Goal: Task Accomplishment & Management: Manage account settings

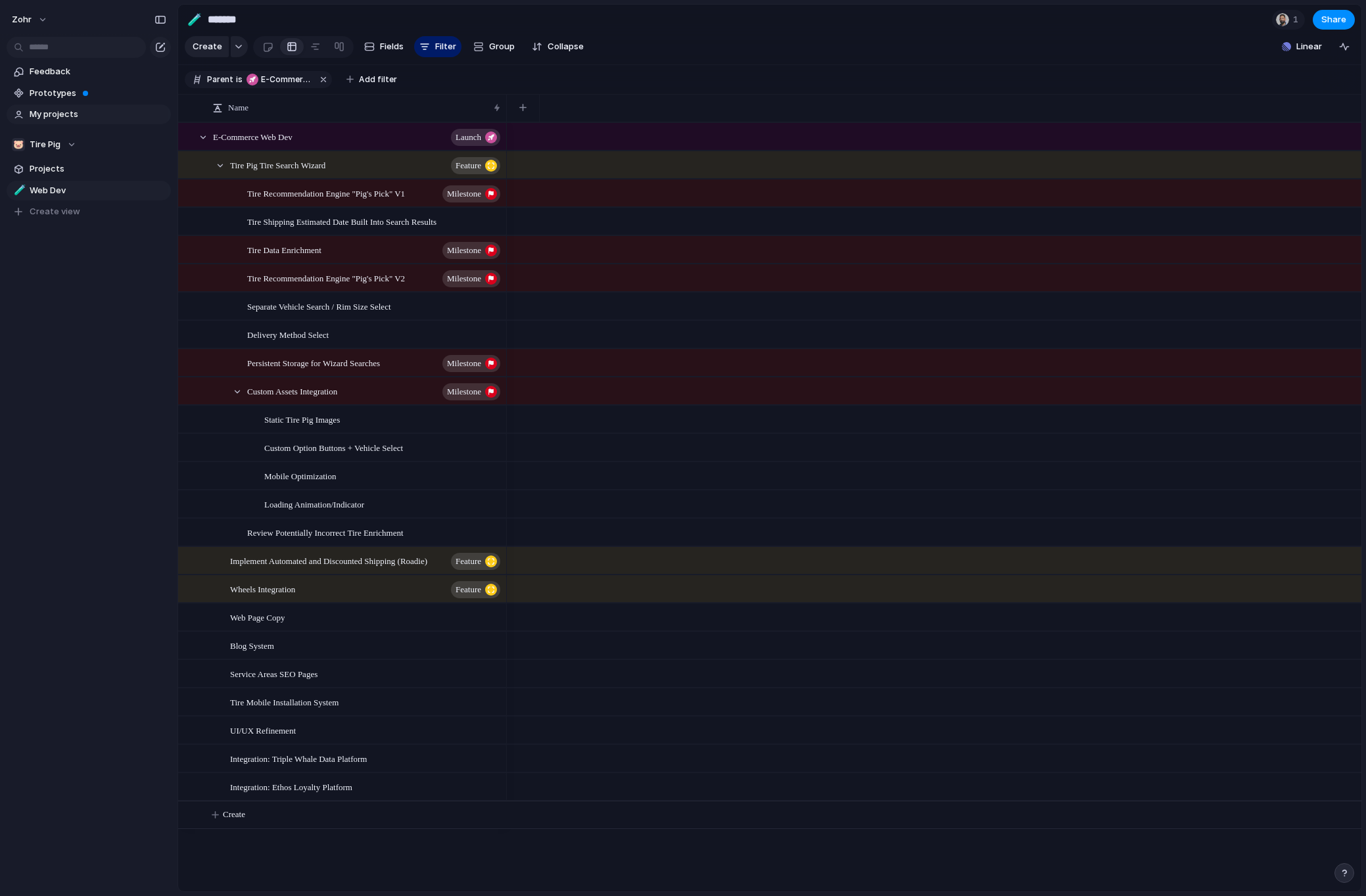
click at [68, 113] on span "My projects" at bounding box center [98, 114] width 137 height 13
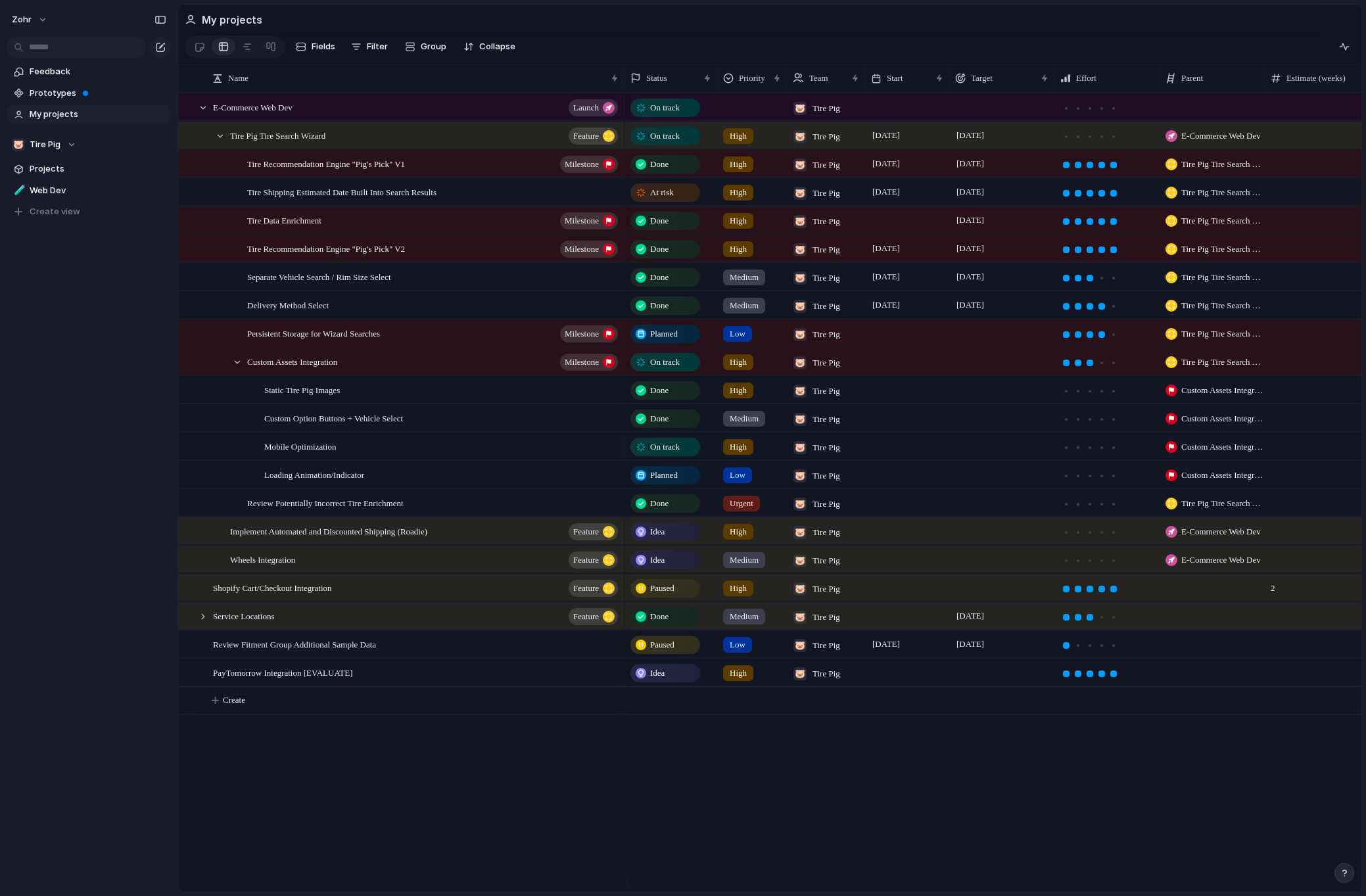
click at [674, 453] on span "On track" at bounding box center [665, 447] width 30 height 13
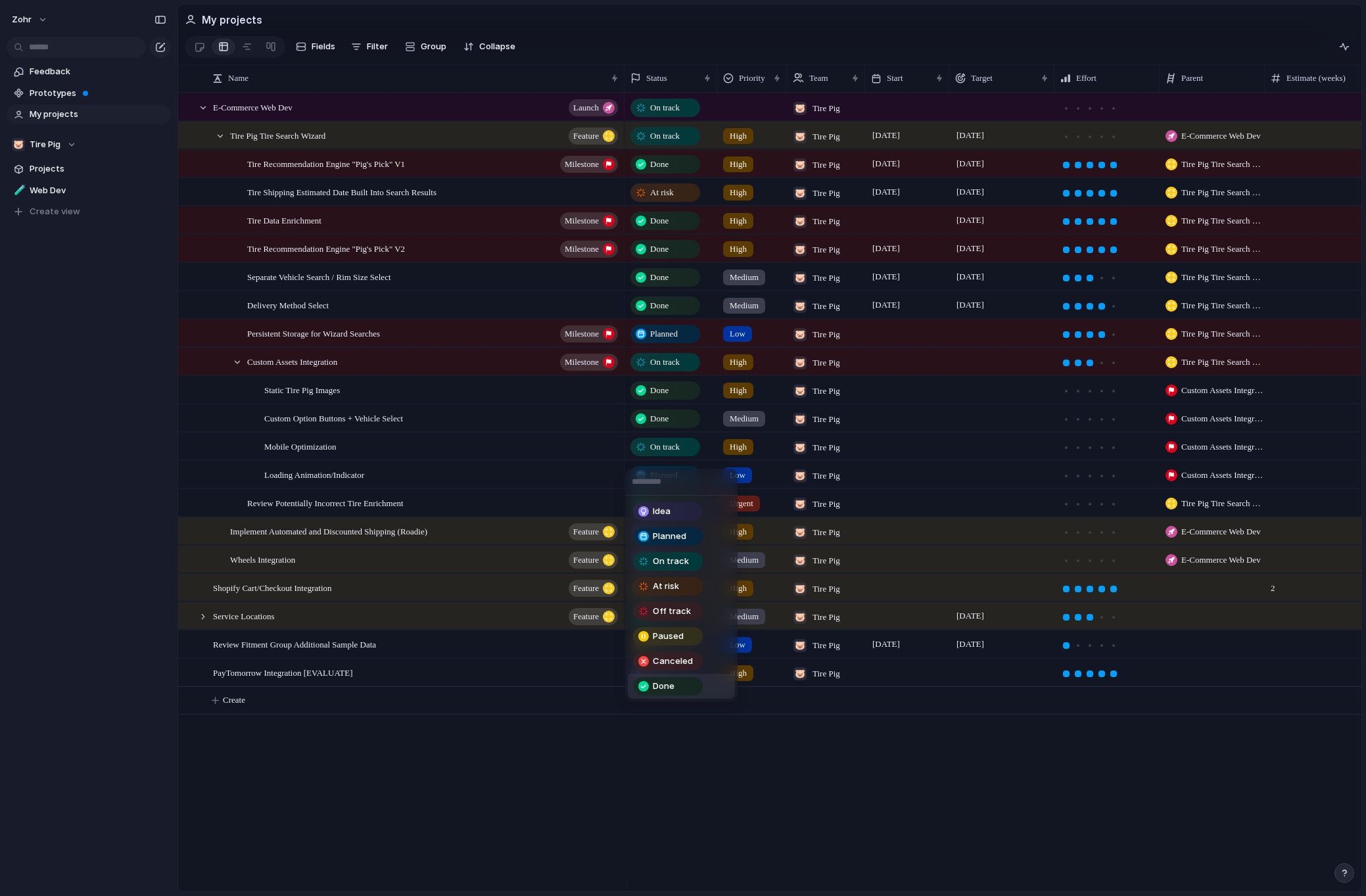
click at [685, 684] on div "Done" at bounding box center [667, 686] width 67 height 16
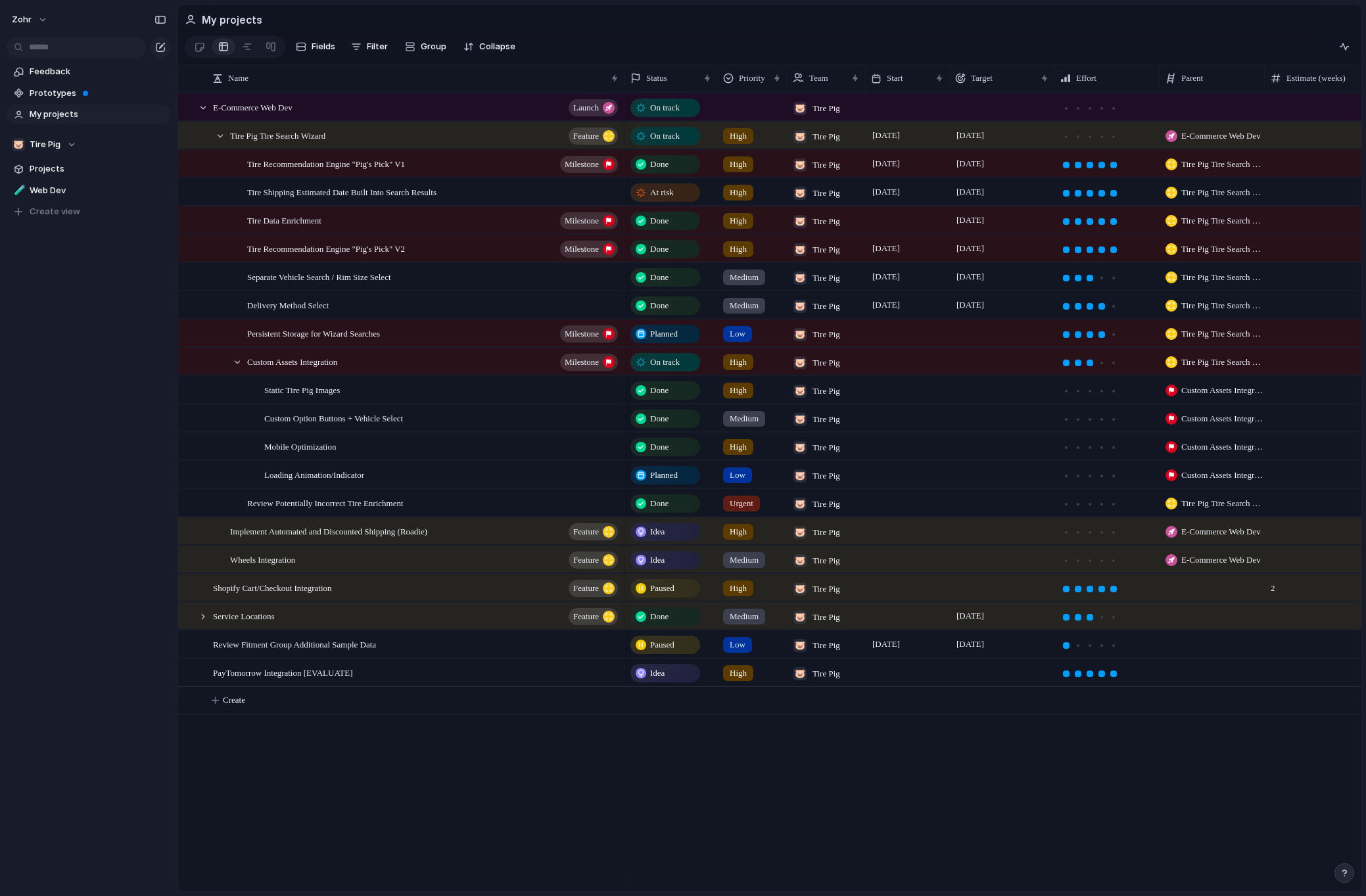
click at [677, 478] on span "Planned" at bounding box center [663, 475] width 28 height 13
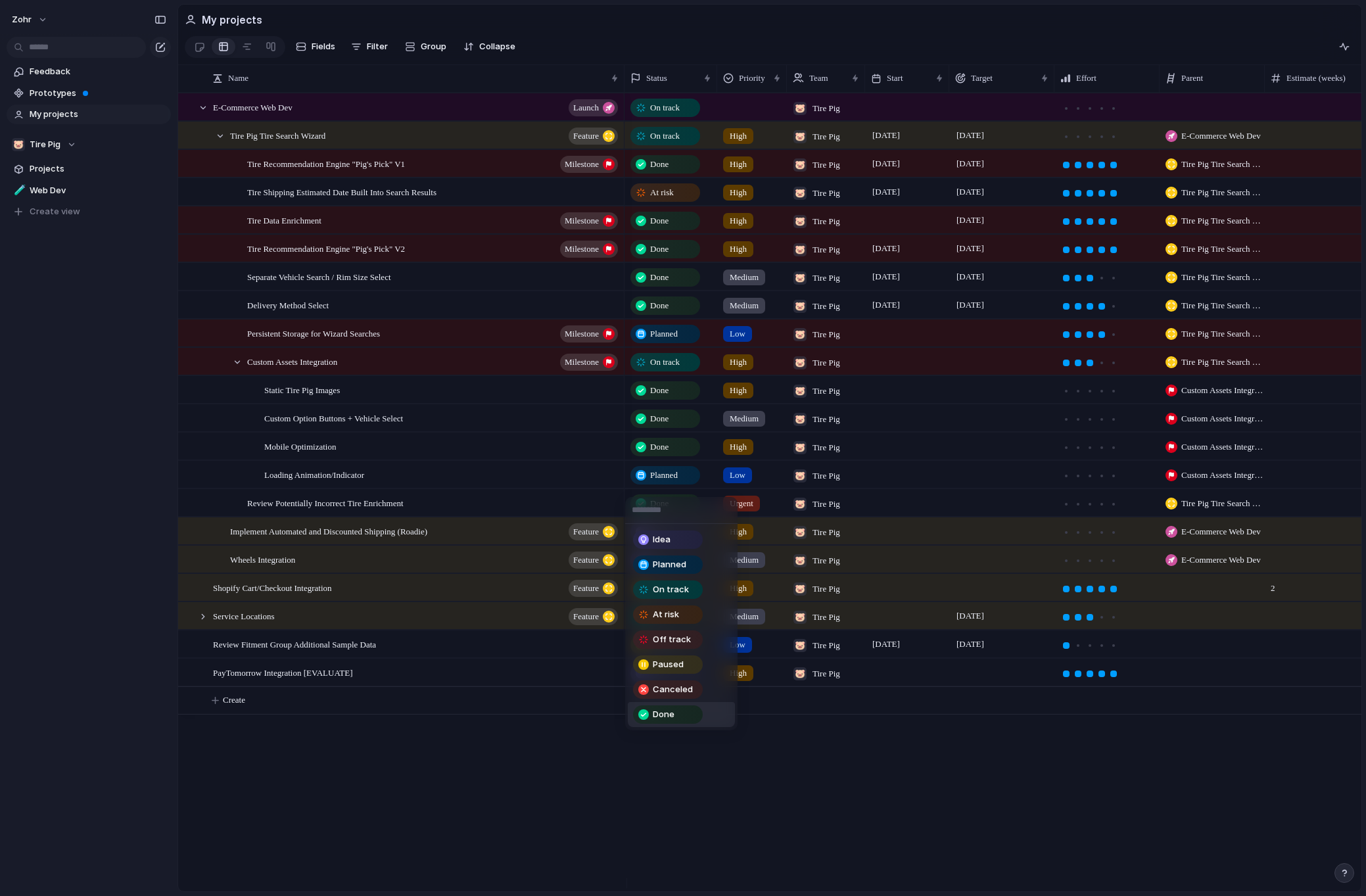
click at [670, 721] on span "Done" at bounding box center [664, 714] width 22 height 13
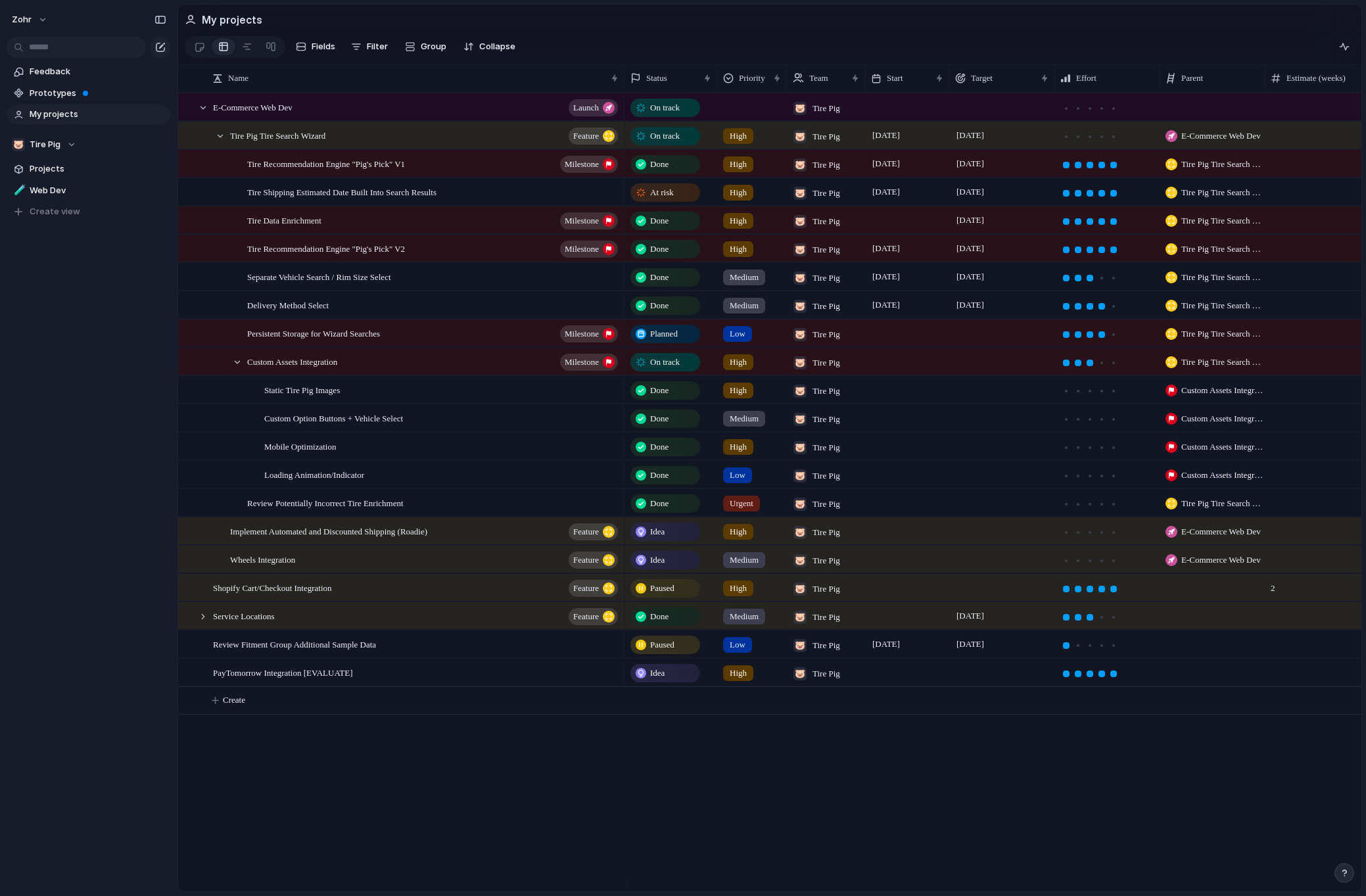
click at [674, 650] on span "Paused" at bounding box center [662, 644] width 24 height 13
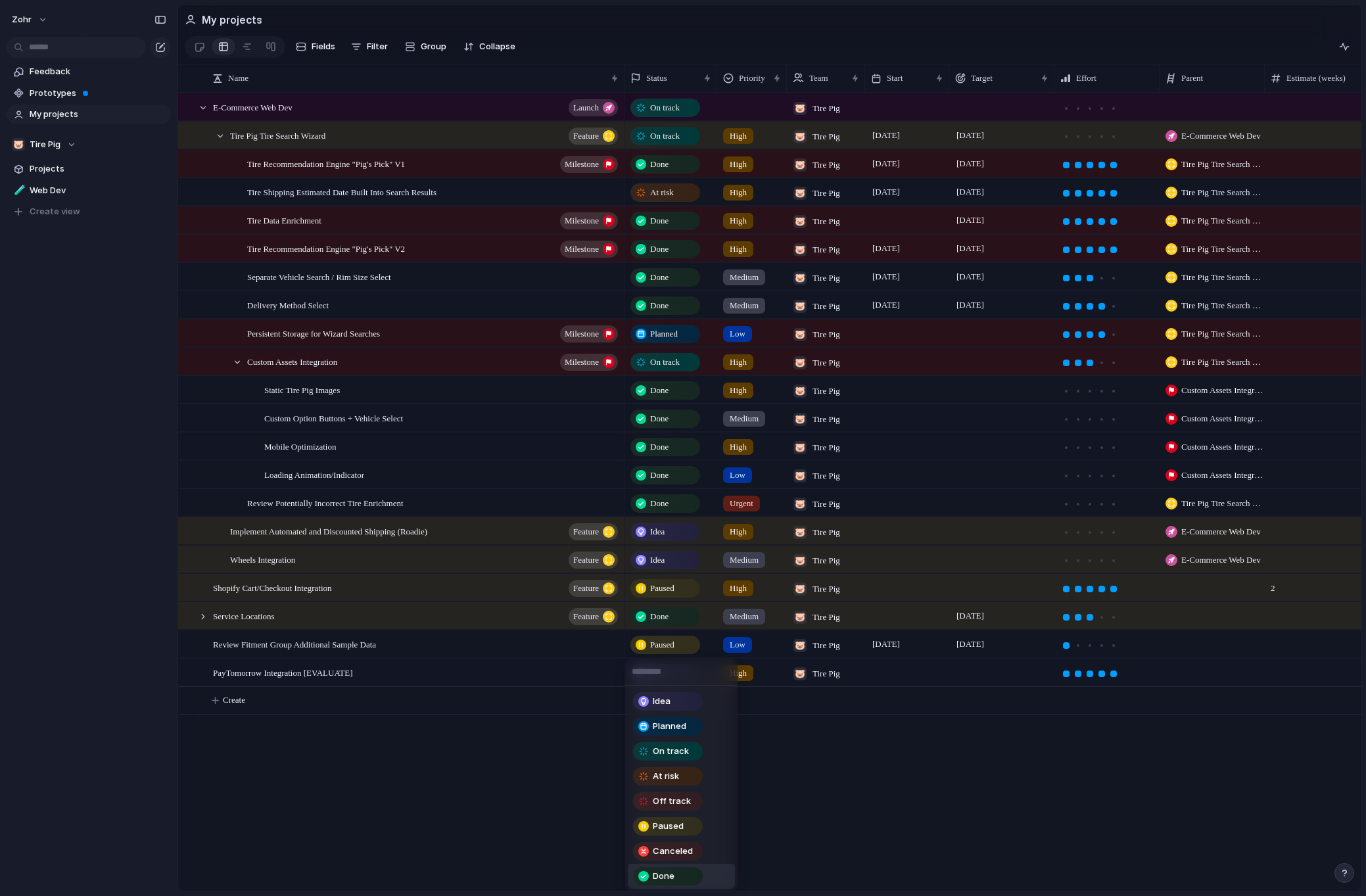
click at [685, 869] on div "Done" at bounding box center [667, 876] width 67 height 16
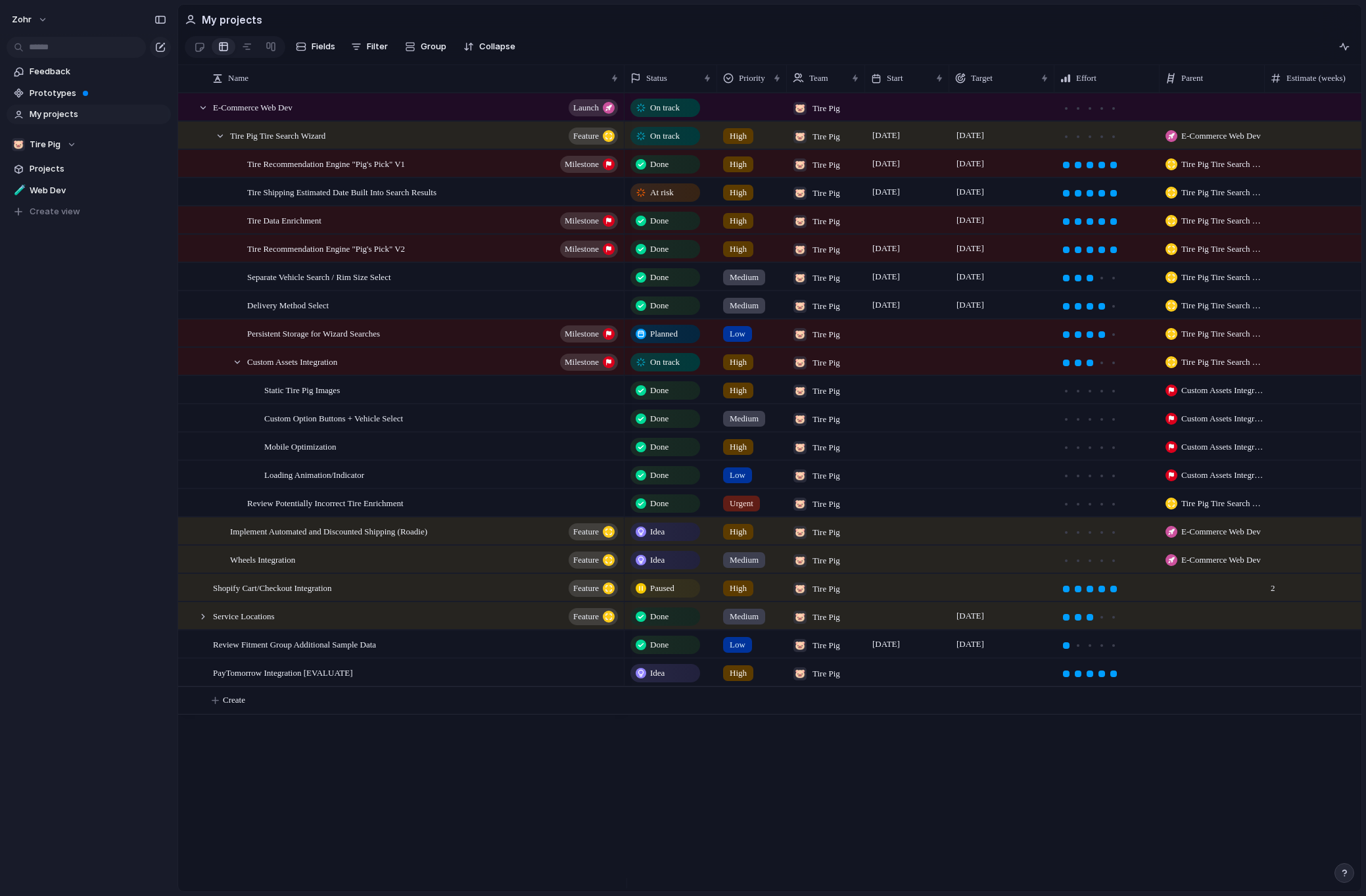
click at [681, 765] on div "On track 🐷 Tire Pig On track High 🐷 Tire Pig [DATE] [DATE] E-Commerce Web Dev D…" at bounding box center [993, 492] width 737 height 798
click at [255, 50] on link at bounding box center [247, 46] width 24 height 21
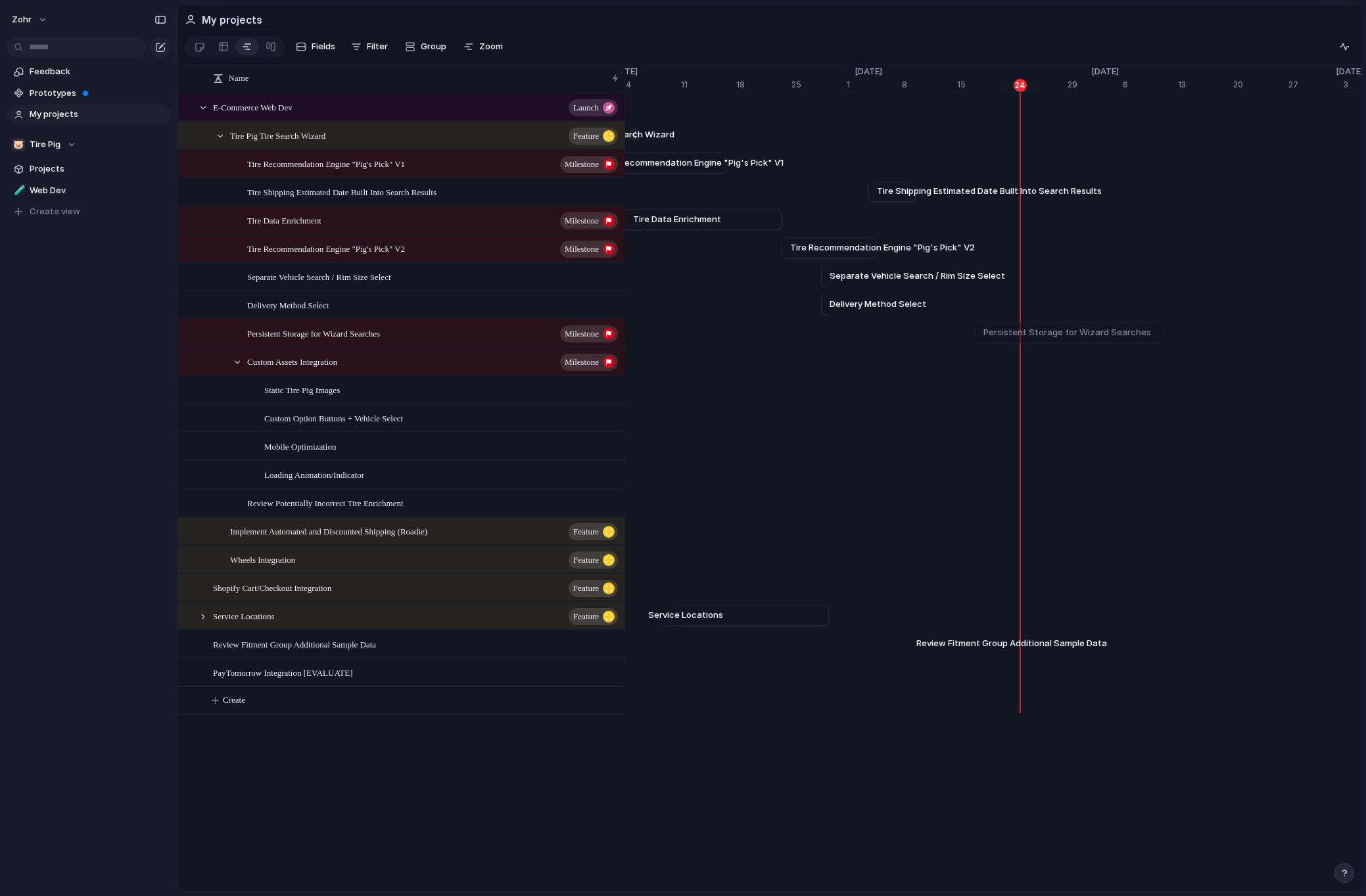
scroll to position [0, 8437]
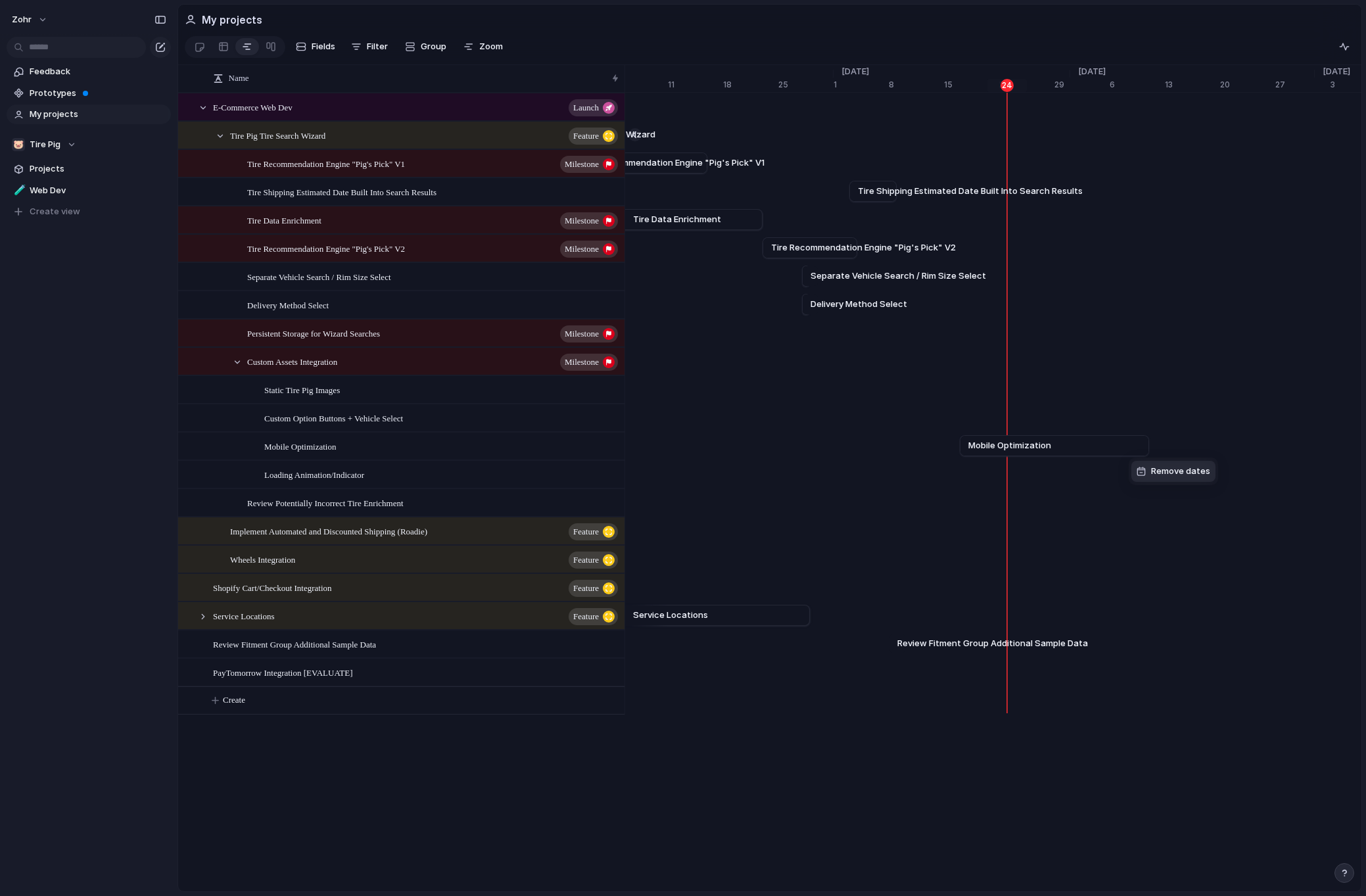
click at [1160, 471] on span "Remove dates" at bounding box center [1180, 471] width 59 height 13
drag, startPoint x: 922, startPoint y: 367, endPoint x: 955, endPoint y: 365, distance: 33.1
click at [955, 365] on span "Custom Assets Integration" at bounding box center [1010, 360] width 113 height 13
drag, startPoint x: 1135, startPoint y: 370, endPoint x: 977, endPoint y: 373, distance: 158.0
click at [977, 371] on div at bounding box center [977, 360] width 16 height 21
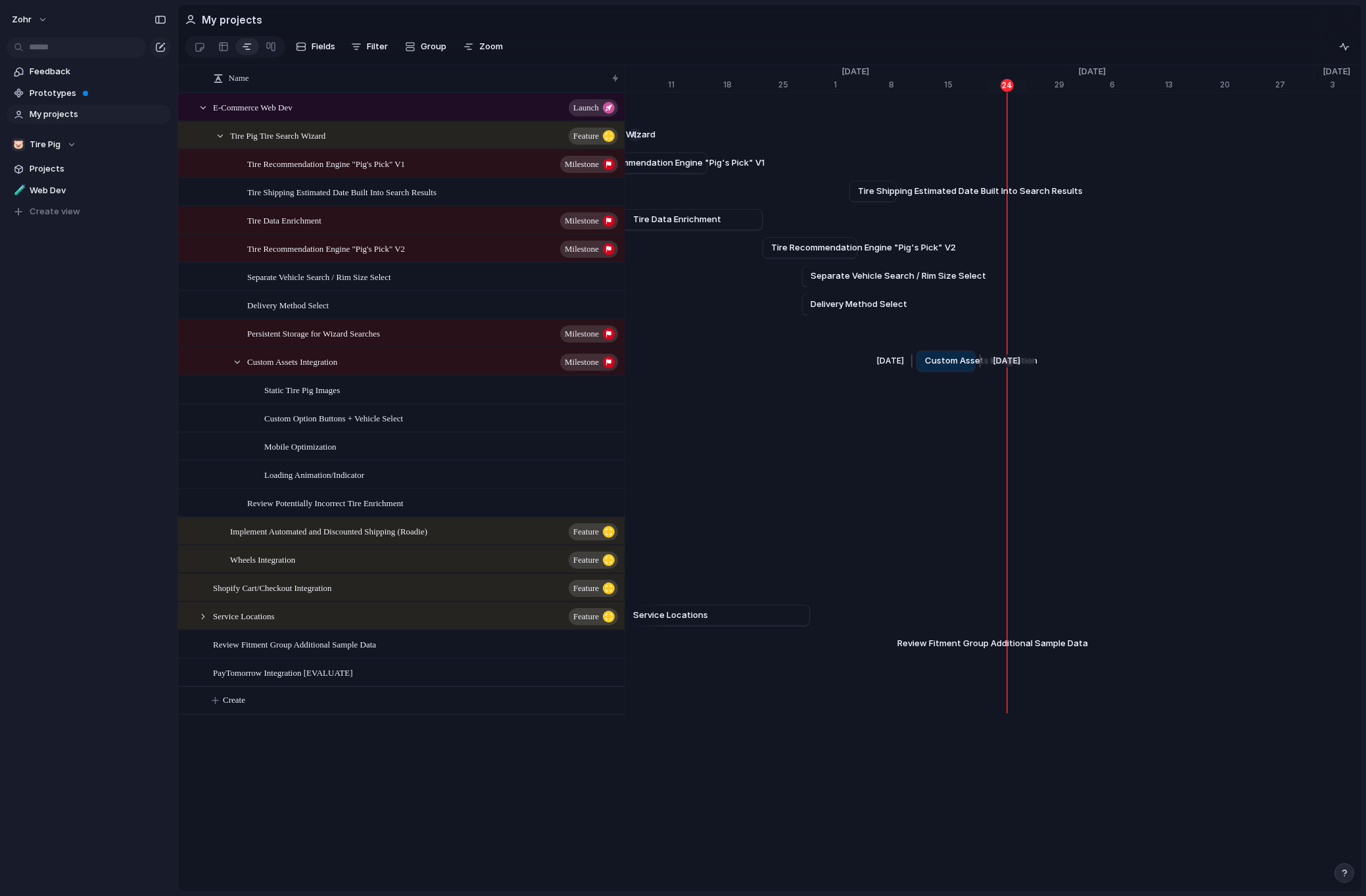
drag, startPoint x: 943, startPoint y: 369, endPoint x: 916, endPoint y: 369, distance: 27.0
click at [916, 369] on div at bounding box center [914, 360] width 16 height 21
click at [888, 311] on span "Delivery Method Select" at bounding box center [858, 304] width 97 height 13
click at [900, 282] on span "Separate Vehicle Search / Rim Size Select" at bounding box center [898, 276] width 175 height 13
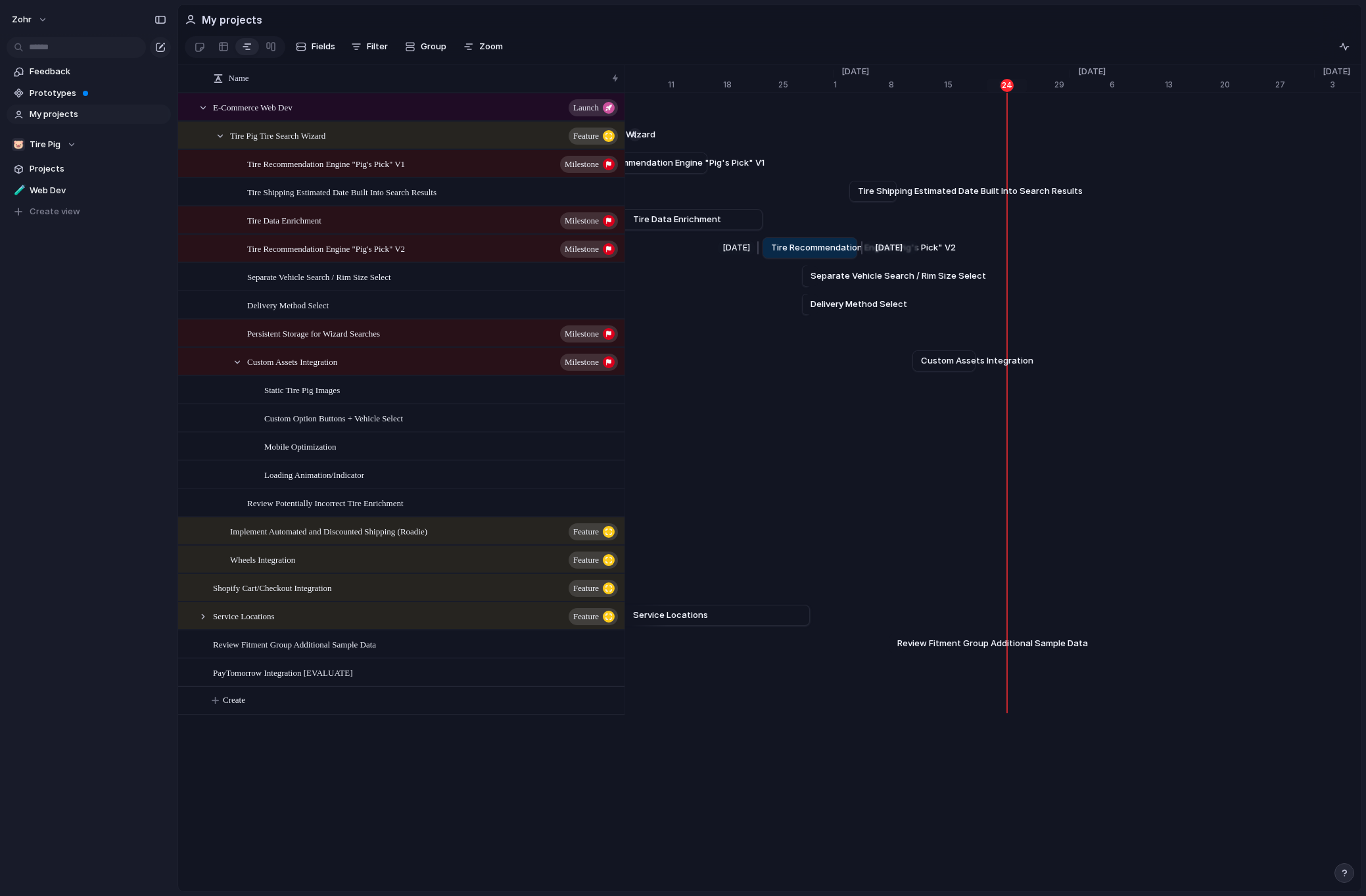
click at [836, 249] on span "Tire Recommendation Engine "Pig's Pick" V2" at bounding box center [863, 248] width 185 height 13
click at [874, 197] on span "Tire Shipping Estimated Date Built Into Search Results" at bounding box center [970, 191] width 225 height 13
click at [483, 54] on button "Zoom" at bounding box center [482, 46] width 50 height 21
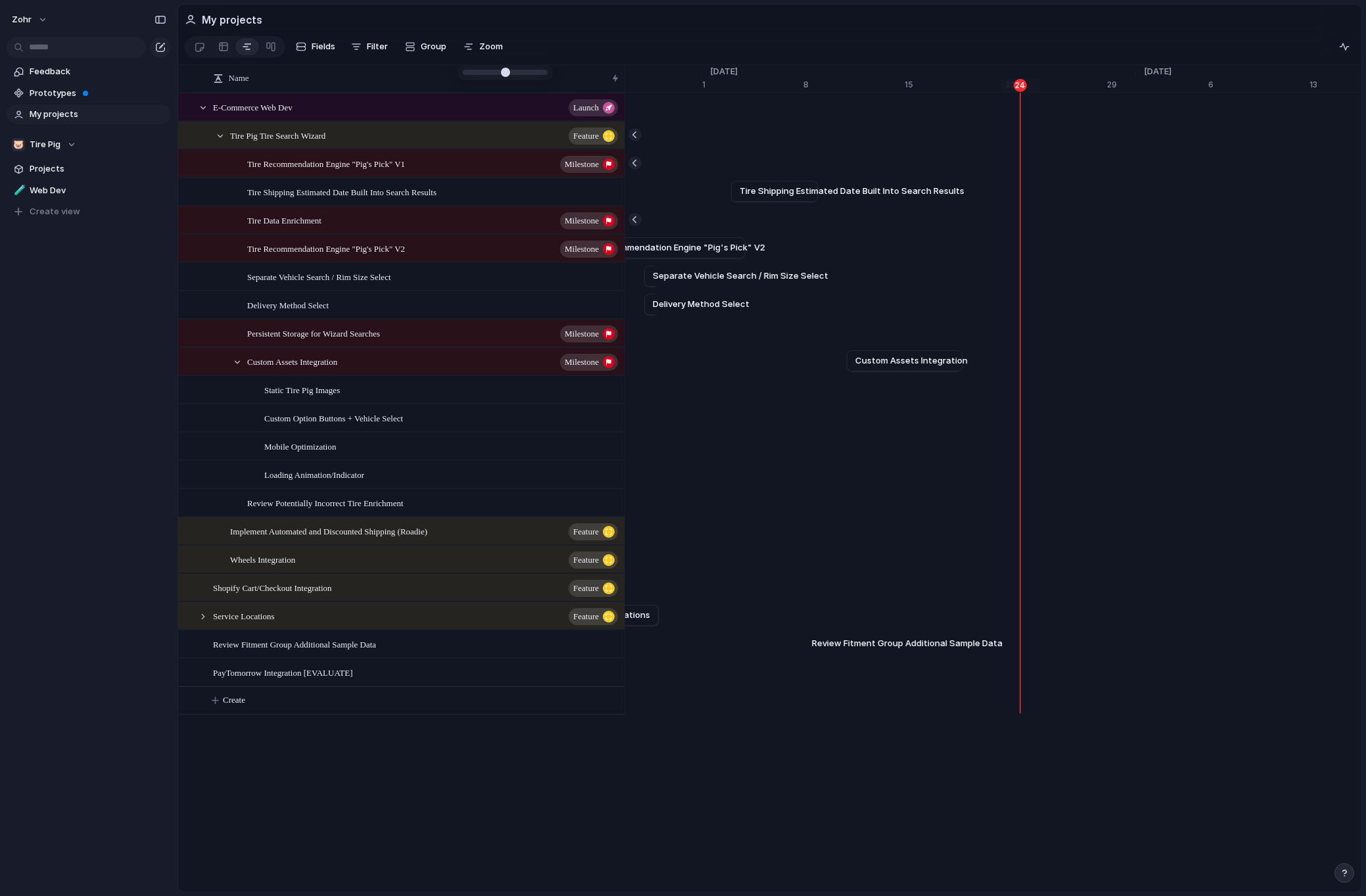
type input "**"
drag, startPoint x: 501, startPoint y: 75, endPoint x: 538, endPoint y: 79, distance: 37.2
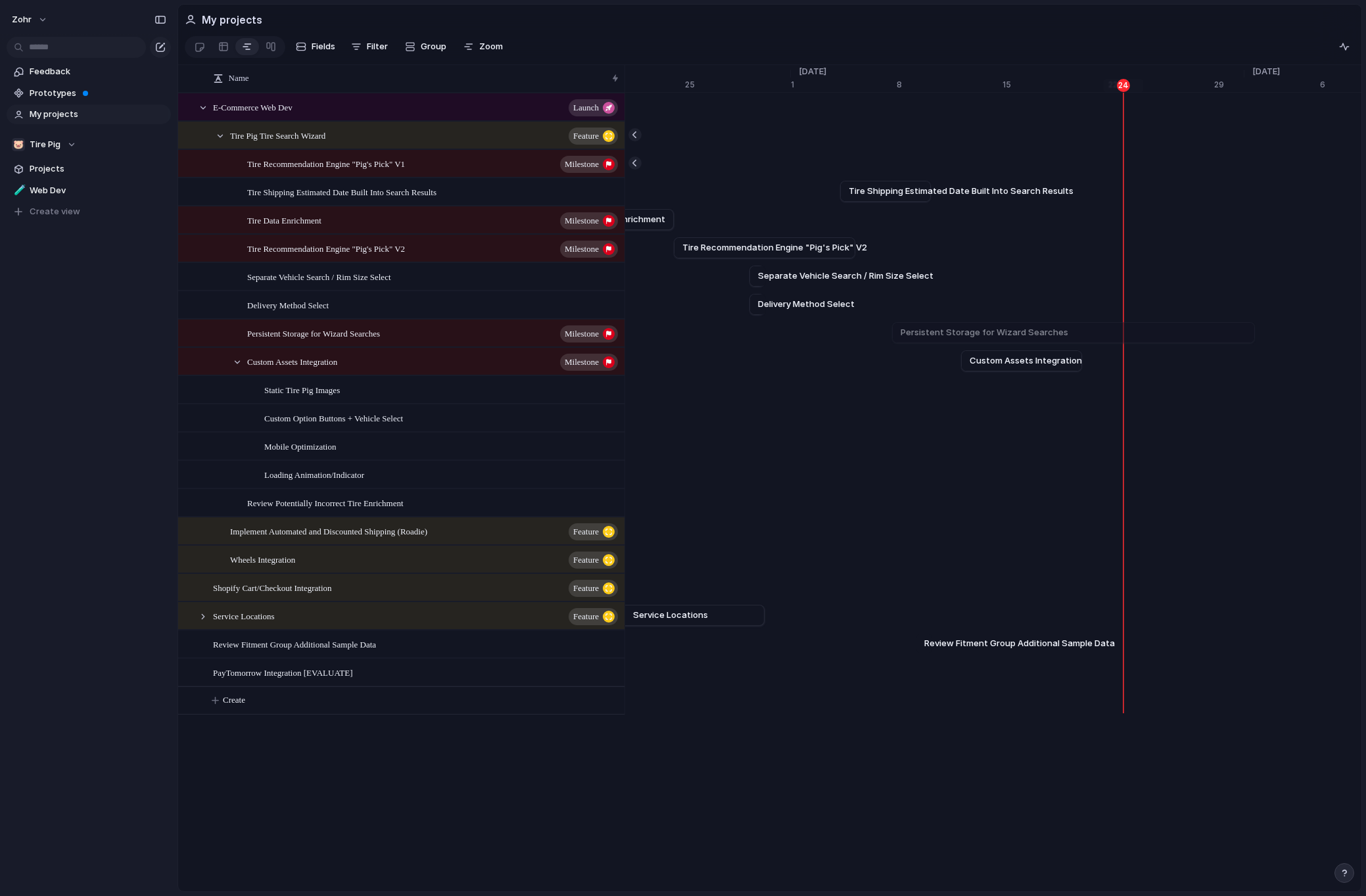
scroll to position [0, 16373]
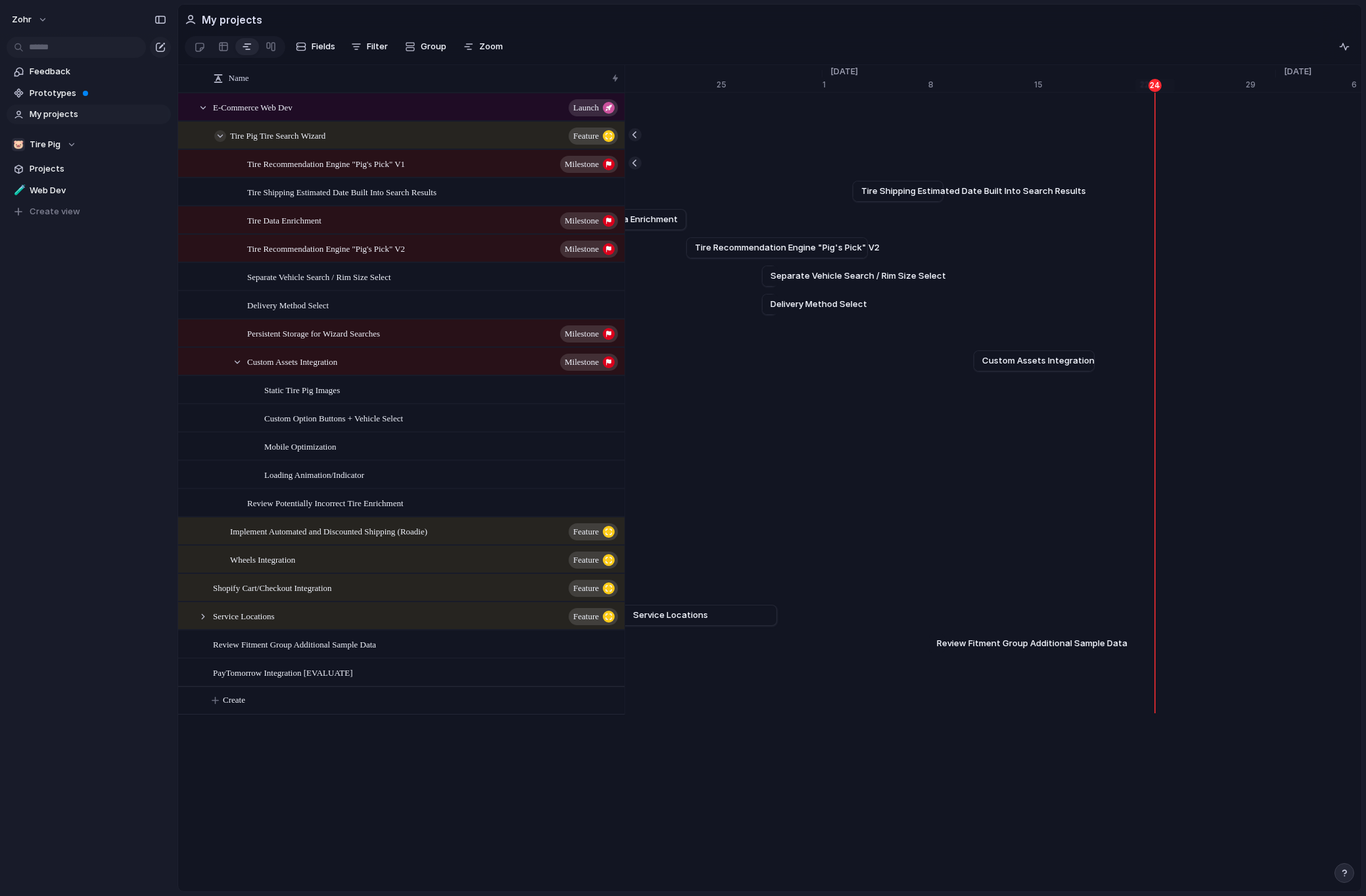
click at [224, 142] on div at bounding box center [220, 135] width 12 height 12
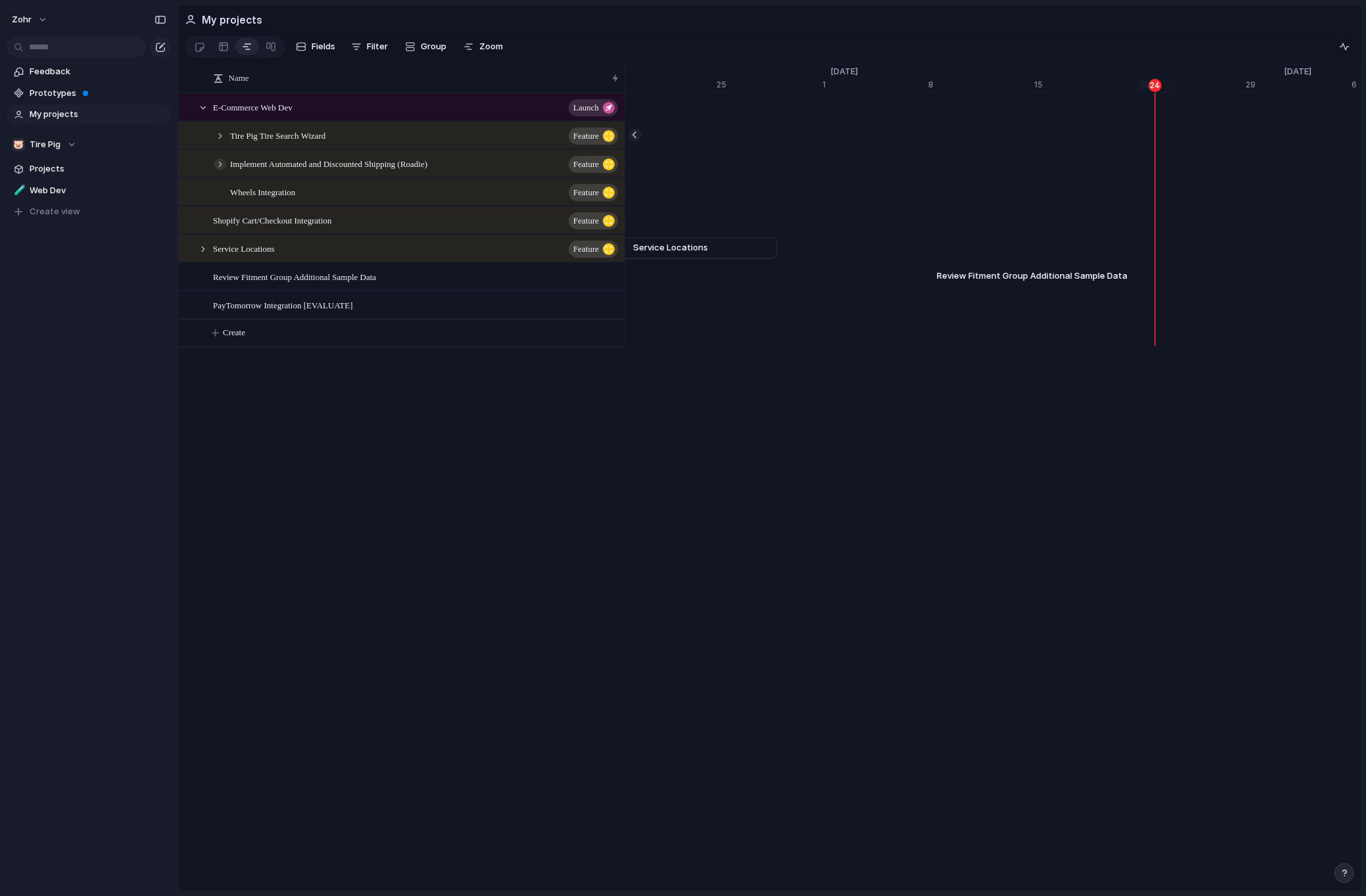
click at [222, 170] on div at bounding box center [220, 164] width 12 height 12
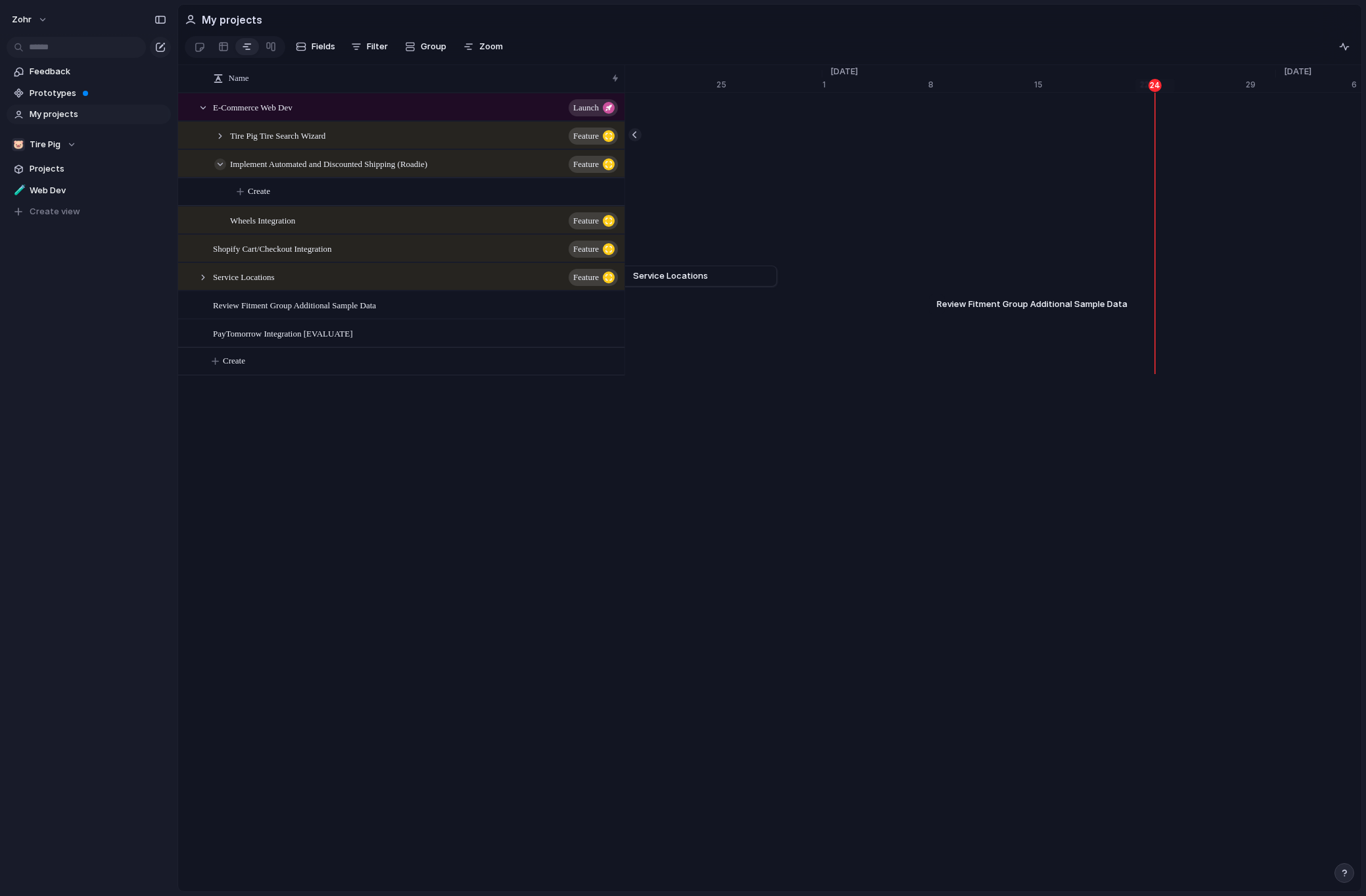
click at [222, 170] on div at bounding box center [220, 164] width 12 height 12
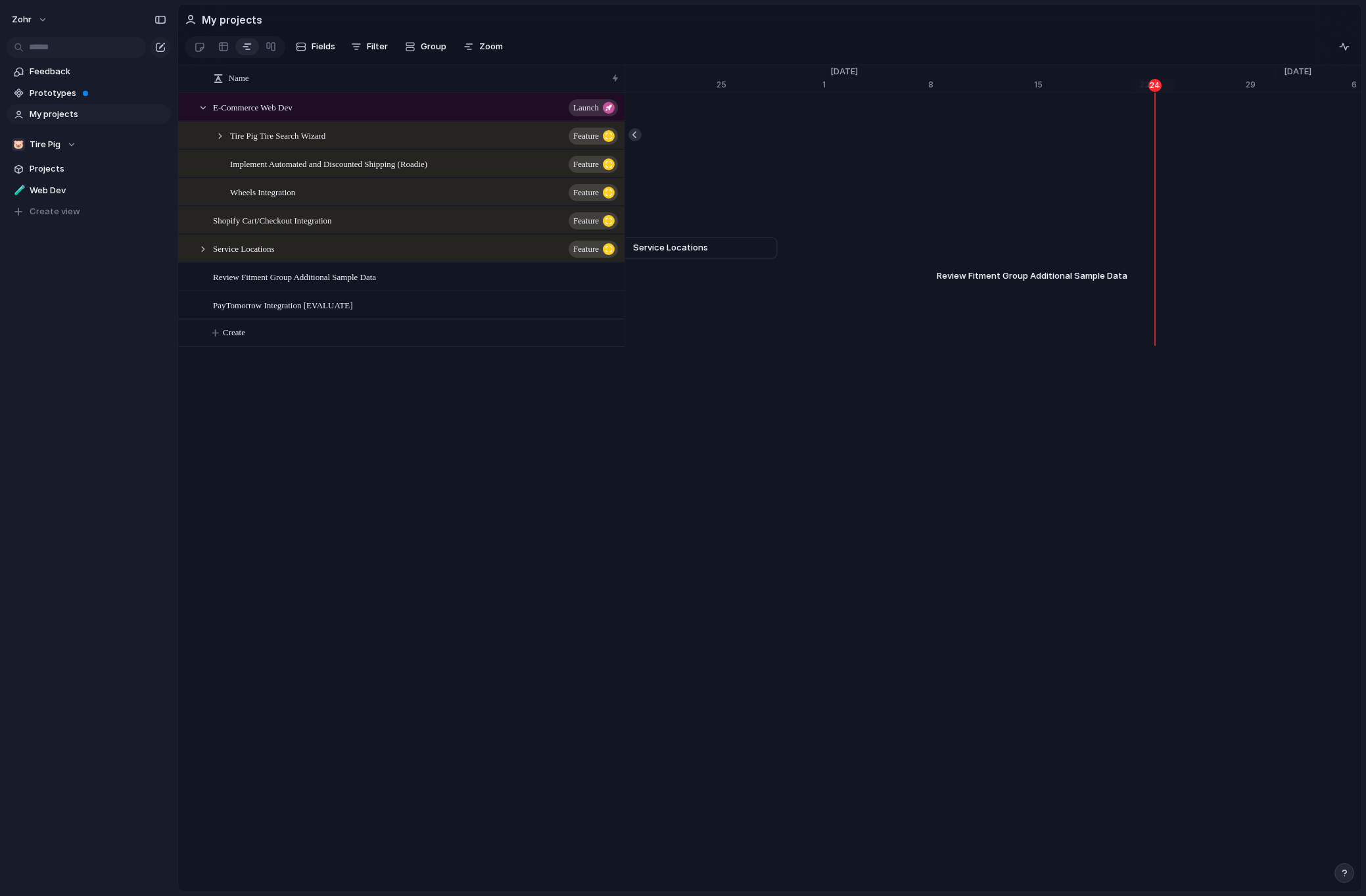
click at [638, 142] on button "button" at bounding box center [635, 135] width 13 height 13
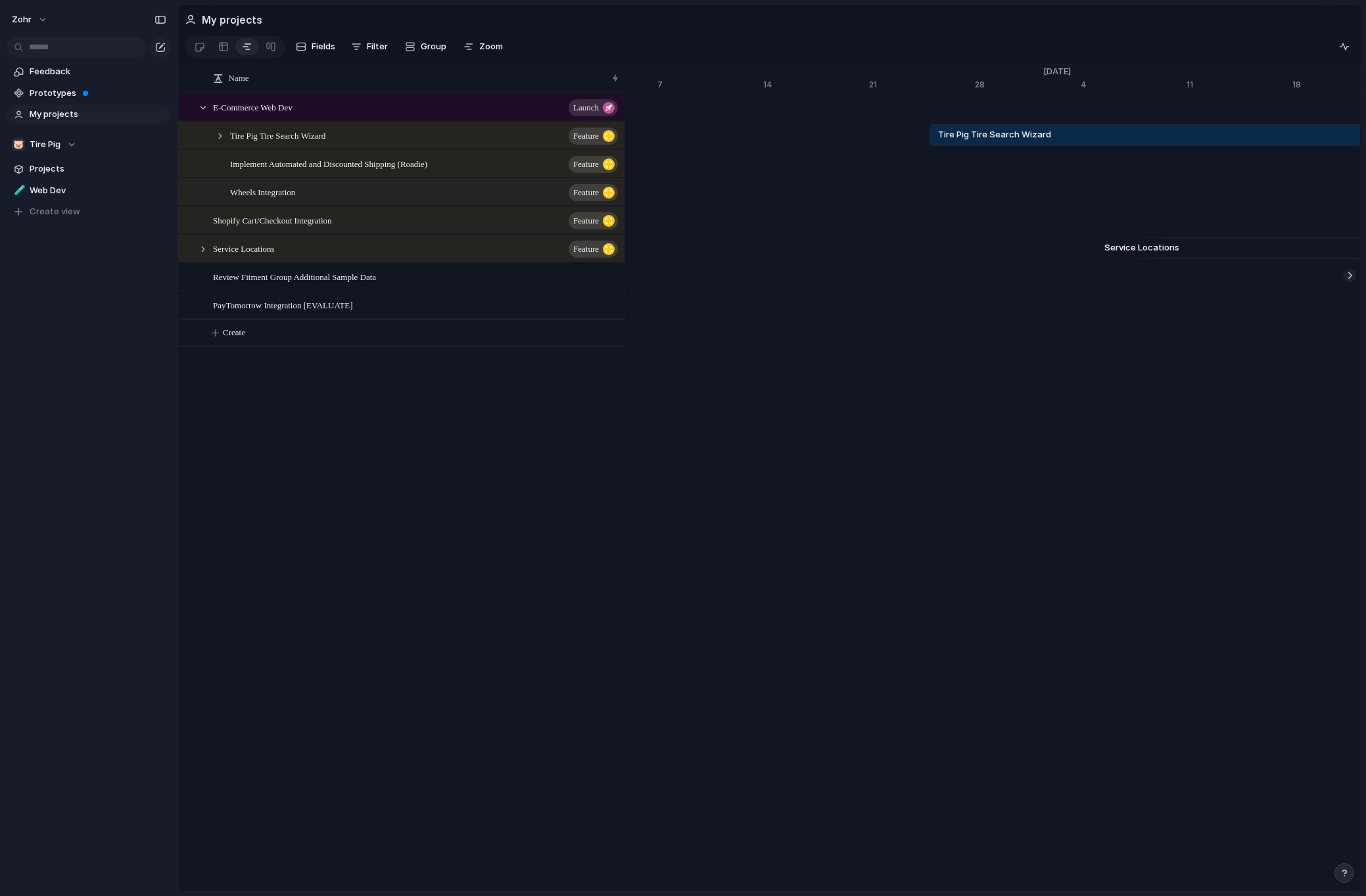
drag, startPoint x: 1054, startPoint y: 143, endPoint x: 1454, endPoint y: 152, distance: 400.1
click at [1365, 152] on html "zohr Feedback Prototypes My projects 🐷 Tire Pig Projects 🧪 Web Dev To pick up a…" at bounding box center [683, 448] width 1366 height 896
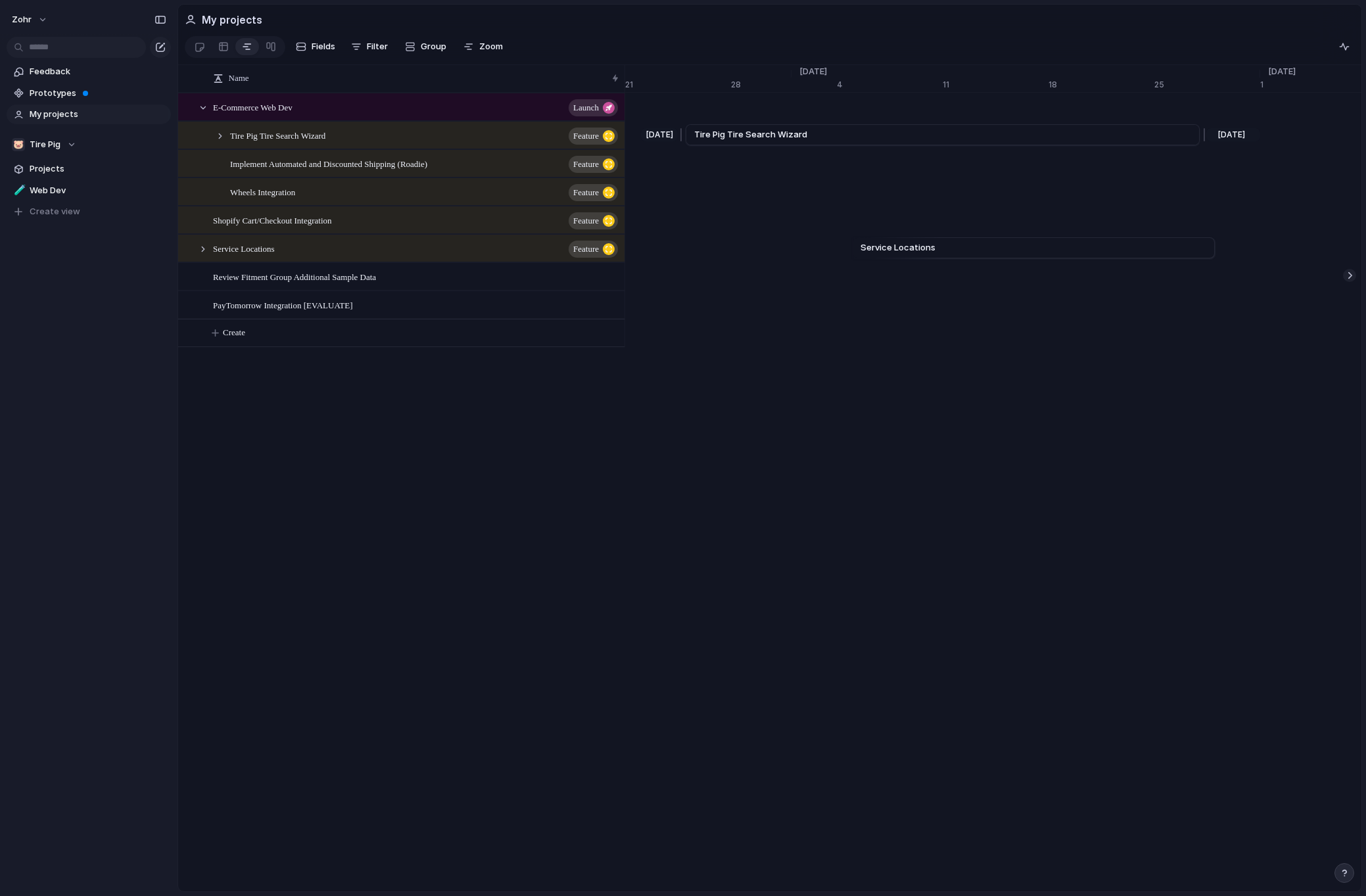
scroll to position [0, 16046]
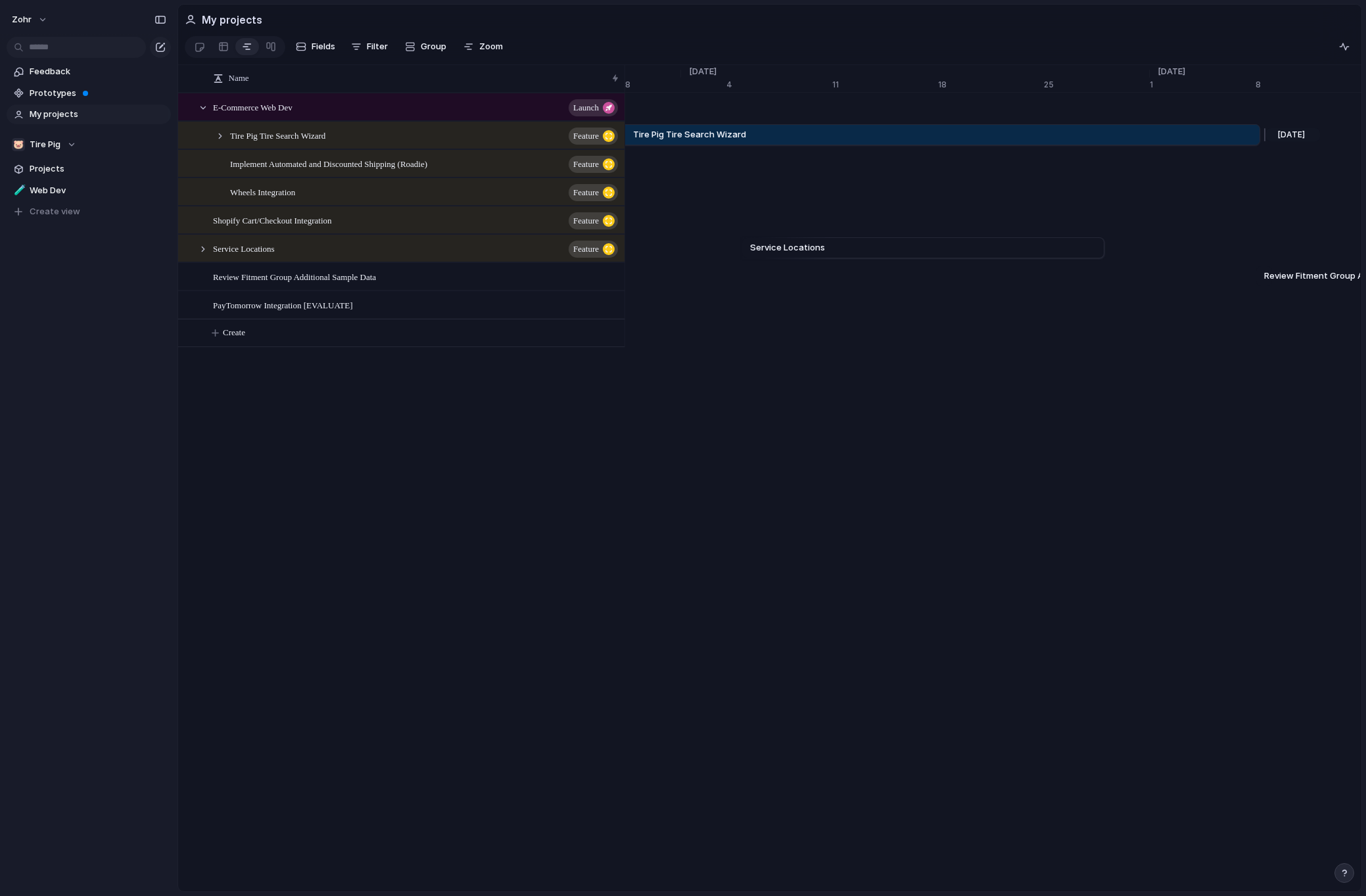
drag, startPoint x: 1124, startPoint y: 146, endPoint x: 1259, endPoint y: 149, distance: 135.0
click at [1259, 146] on div at bounding box center [1263, 135] width 16 height 21
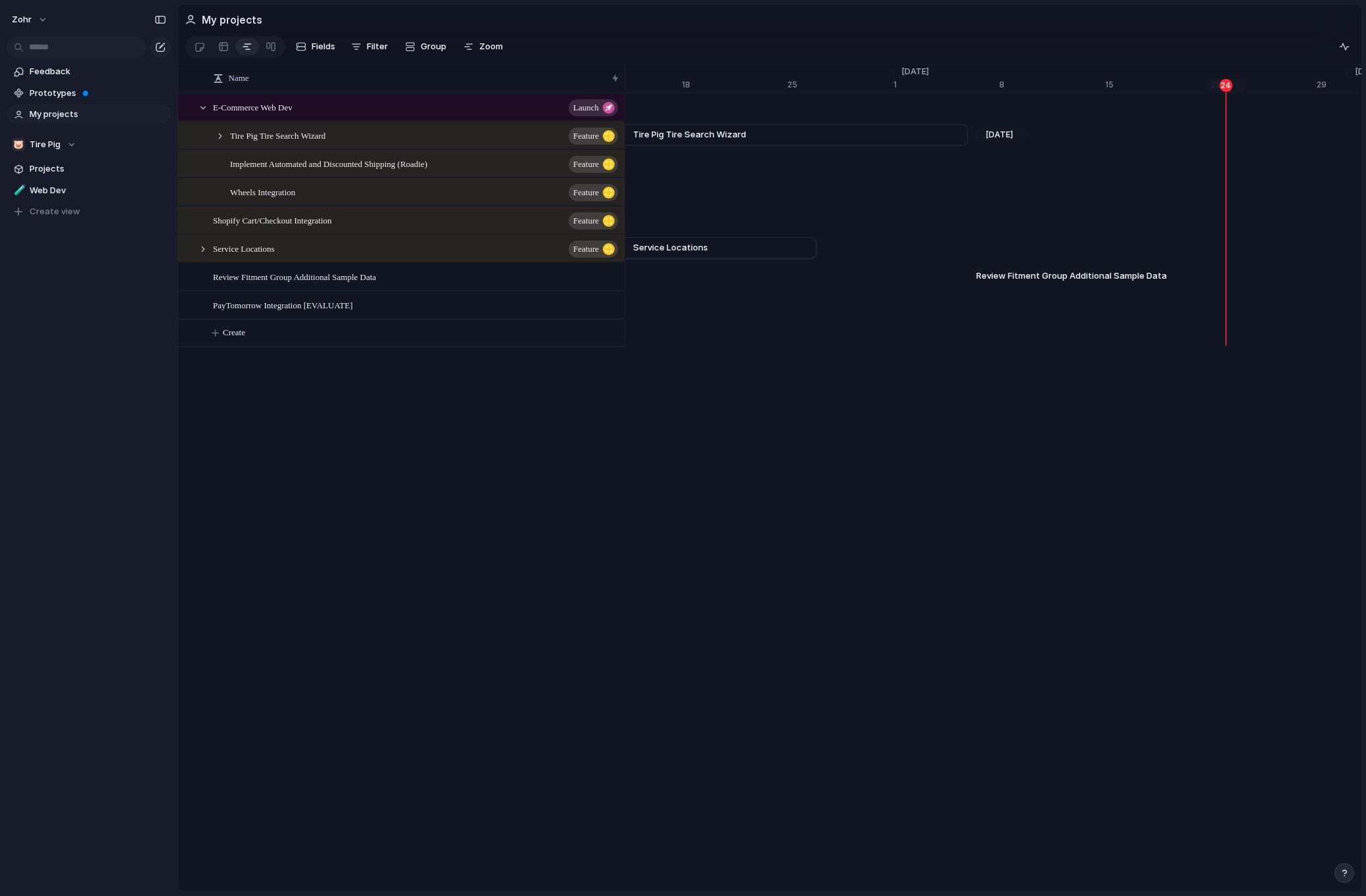
scroll to position [0, 16342]
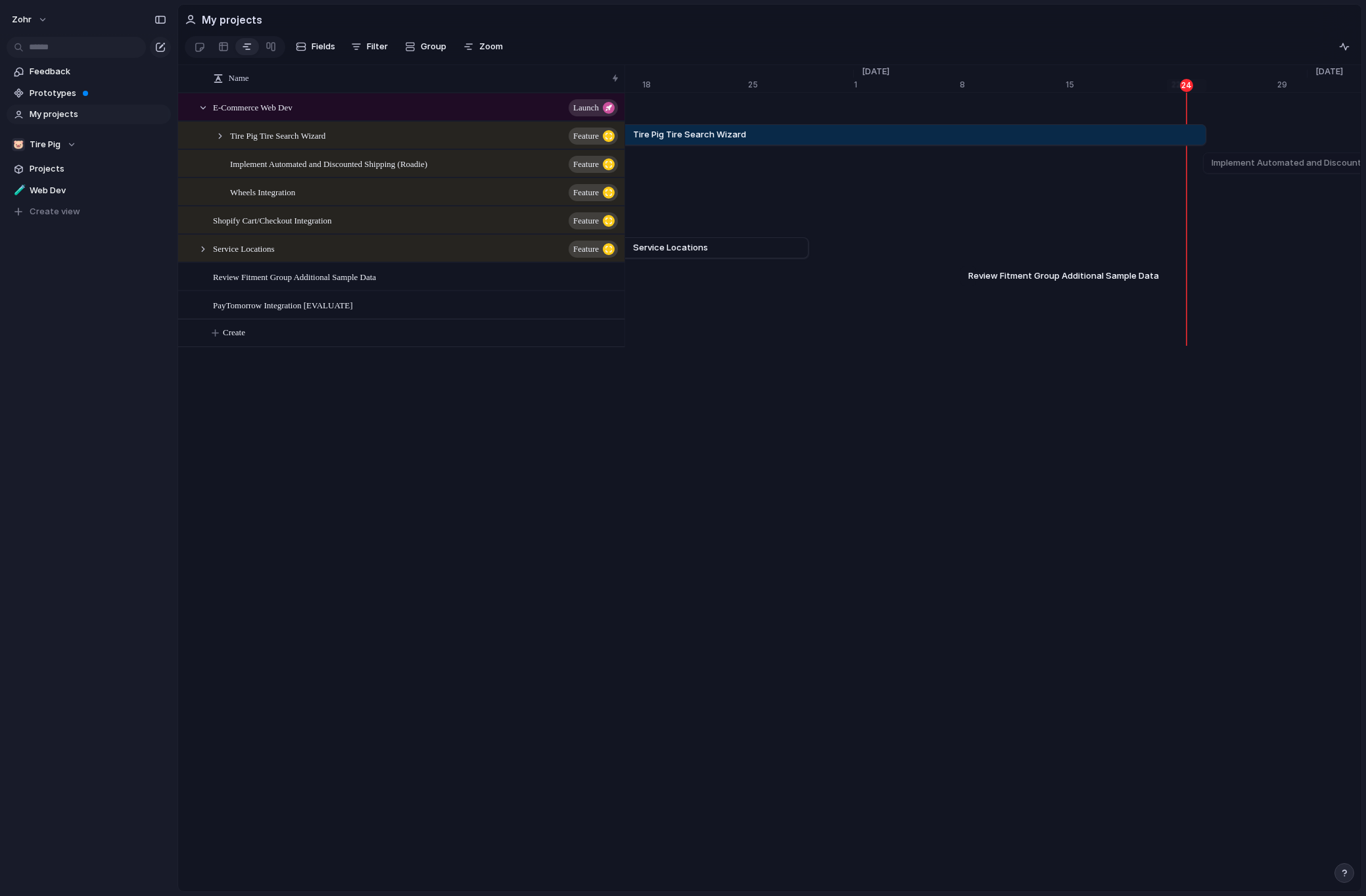
drag, startPoint x: 957, startPoint y: 142, endPoint x: 1203, endPoint y: 157, distance: 246.5
click at [1203, 157] on div "[DATE] Tire Pig Tire Search Wizard [DATE] Implement Automated and Discounted Sh…" at bounding box center [993, 219] width 737 height 254
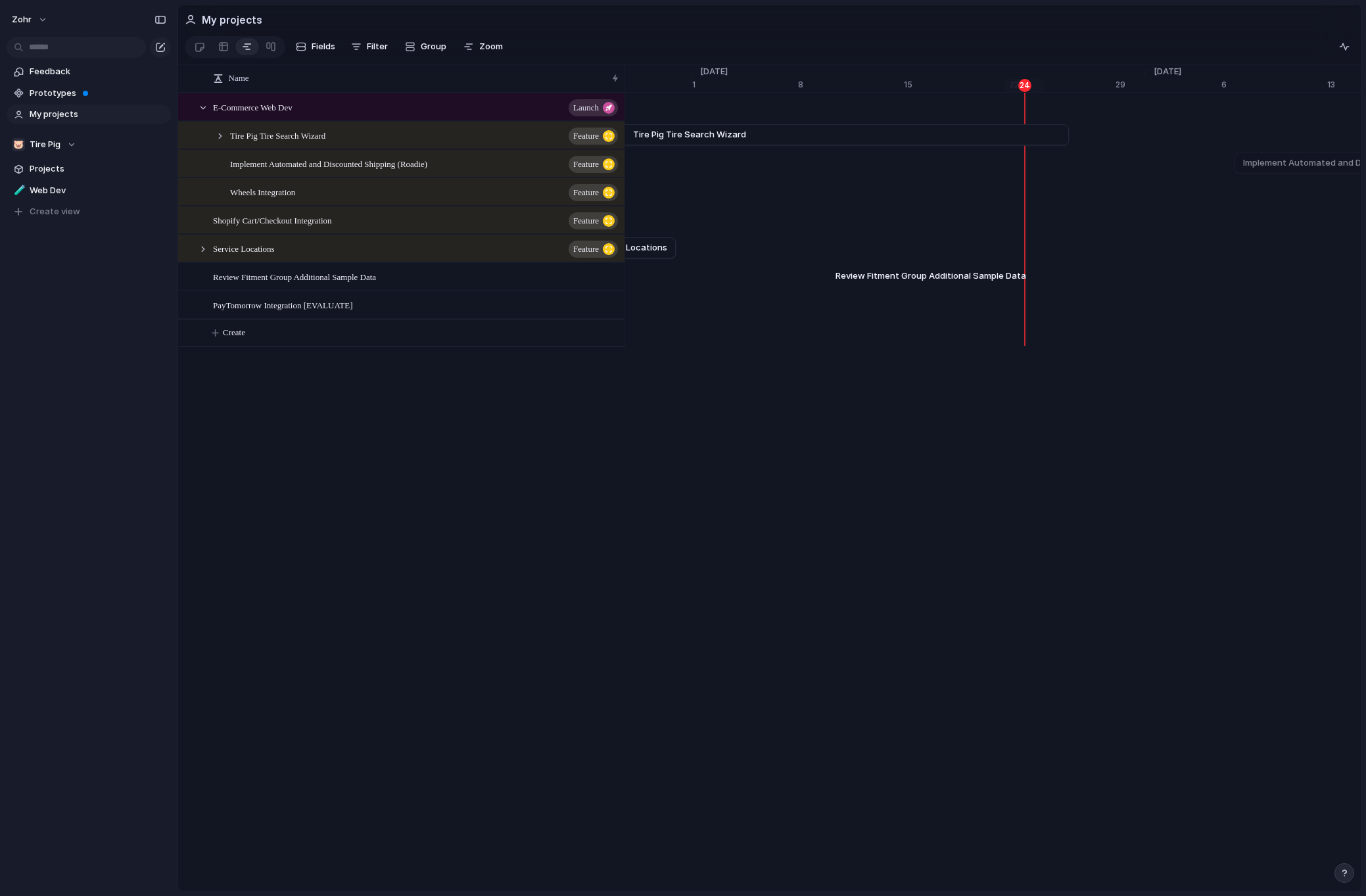
scroll to position [0, 16554]
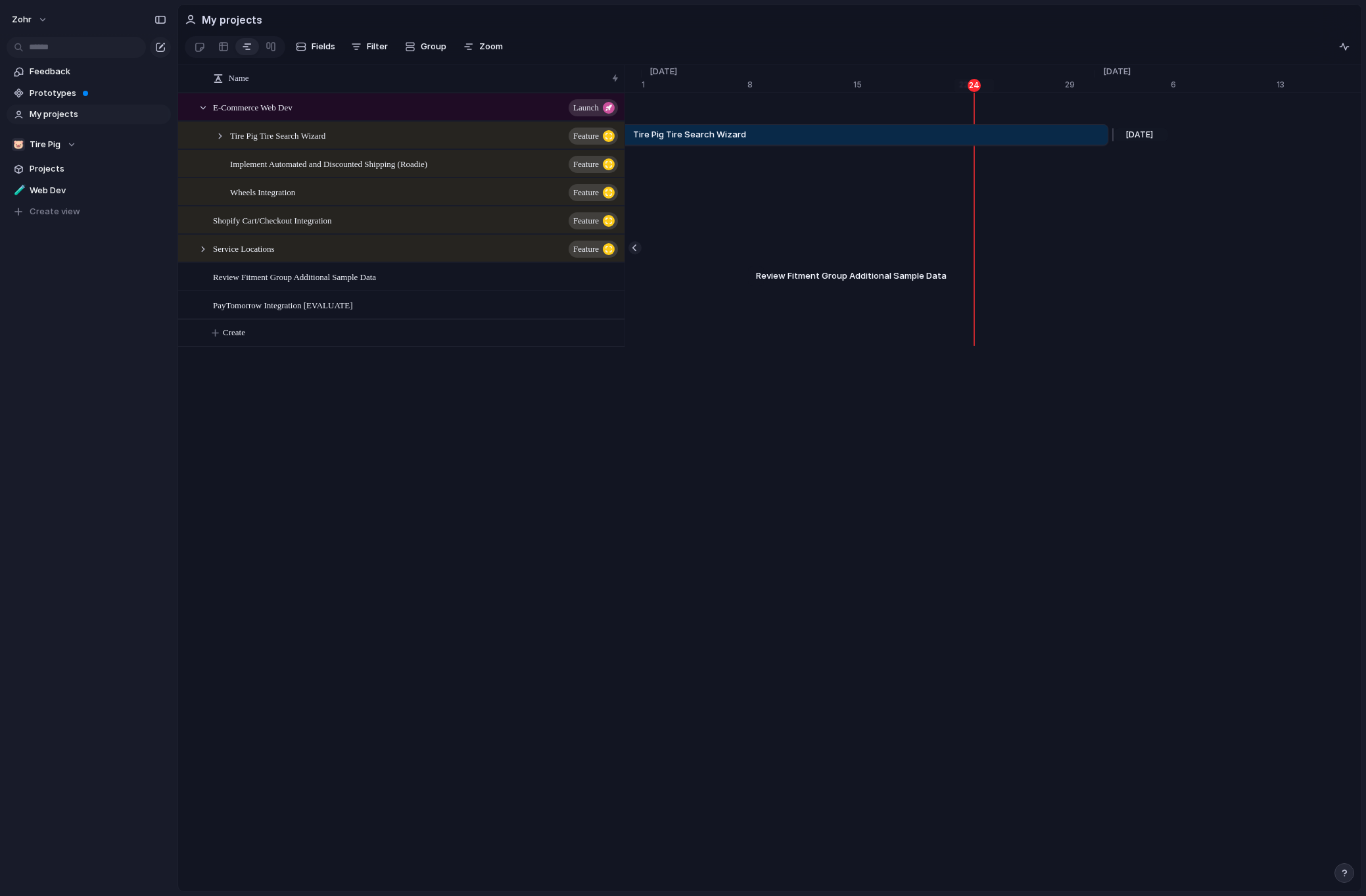
drag, startPoint x: 991, startPoint y: 146, endPoint x: 1110, endPoint y: 146, distance: 119.0
click at [1110, 146] on div at bounding box center [1111, 135] width 16 height 21
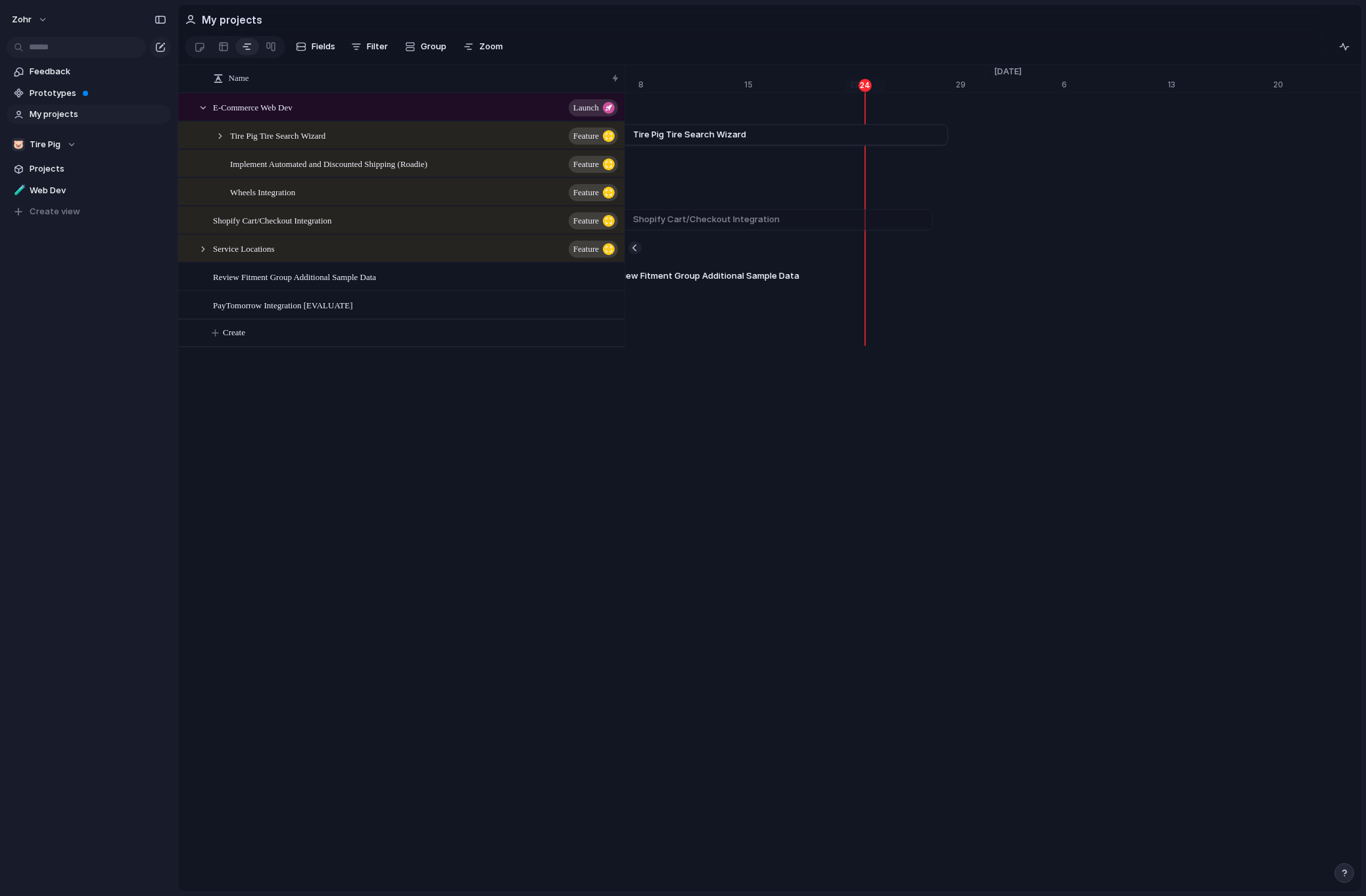
scroll to position [0, 16720]
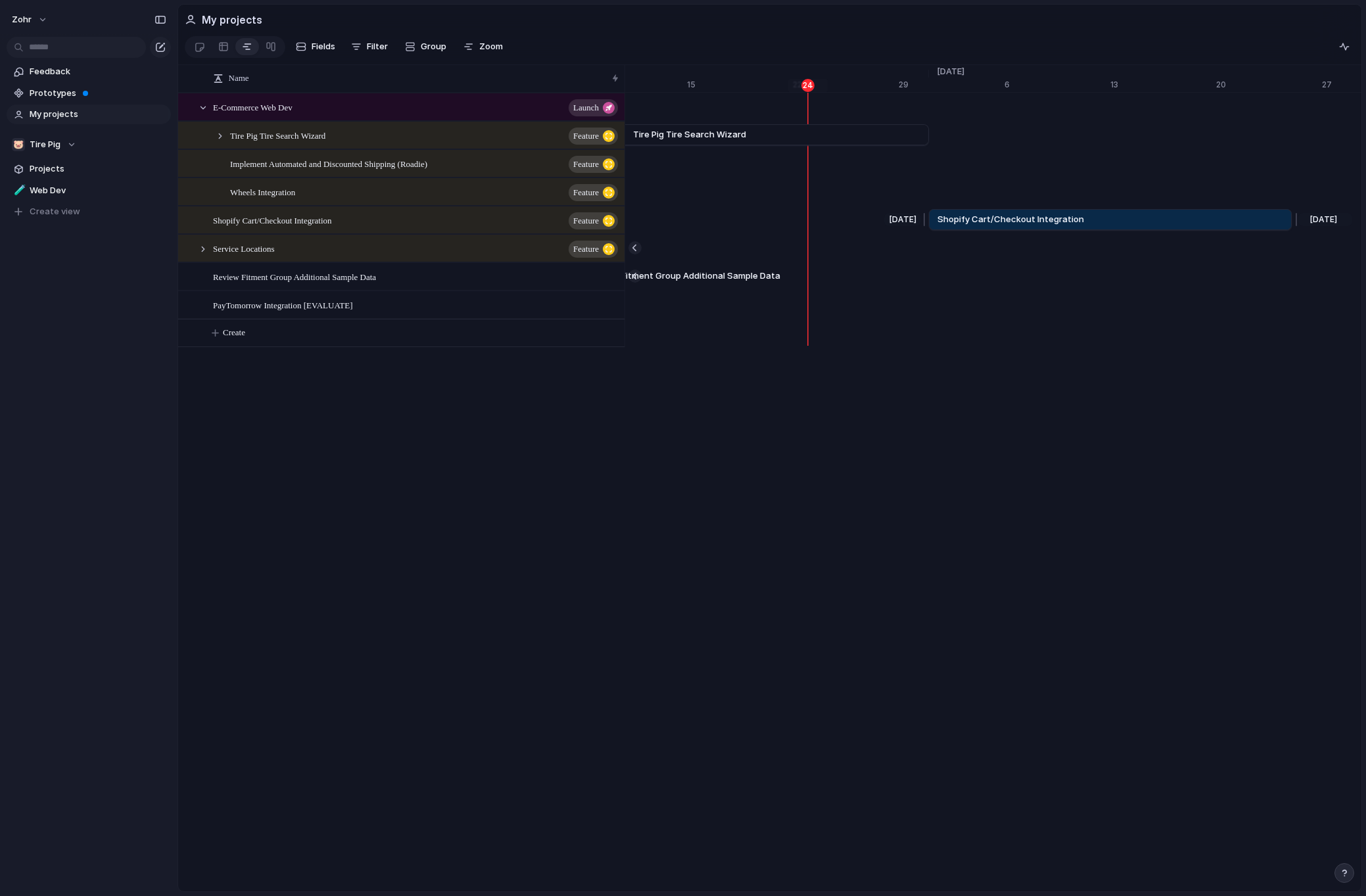
drag, startPoint x: 930, startPoint y: 230, endPoint x: 993, endPoint y: 230, distance: 63.0
drag, startPoint x: 1291, startPoint y: 226, endPoint x: 995, endPoint y: 230, distance: 296.0
click at [995, 230] on div at bounding box center [998, 219] width 16 height 21
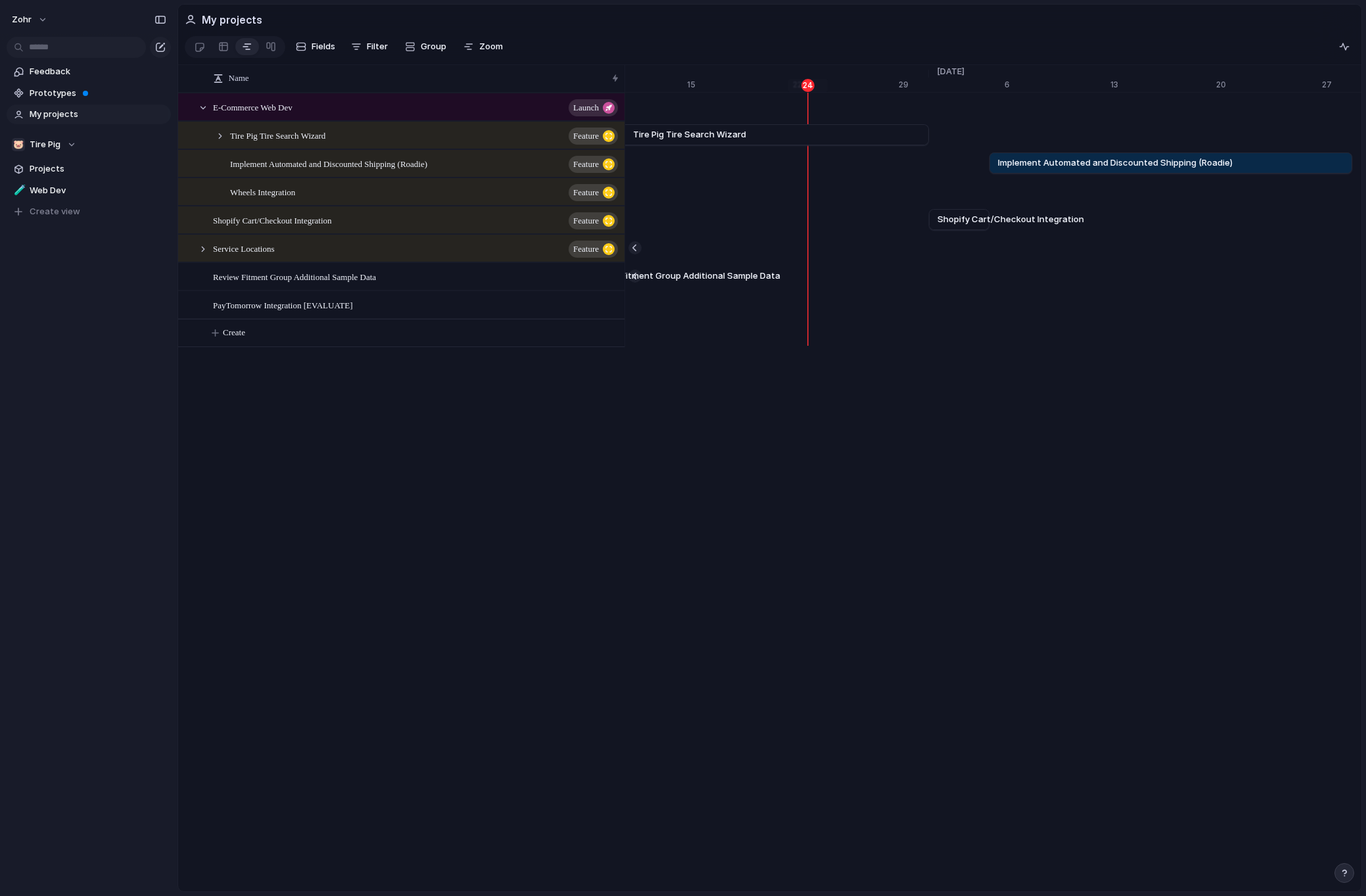
drag, startPoint x: 986, startPoint y: 182, endPoint x: 1013, endPoint y: 186, distance: 27.3
click at [1013, 186] on div "[DATE] Tire Pig Tire Search Wizard [DATE] [DATE] Implement Automated and Discou…" at bounding box center [993, 219] width 737 height 254
drag, startPoint x: 1353, startPoint y: 175, endPoint x: 1061, endPoint y: 172, distance: 292.0
click at [1061, 172] on div at bounding box center [1063, 163] width 16 height 21
click at [1159, 326] on div at bounding box center [702, 333] width 33594 height 28
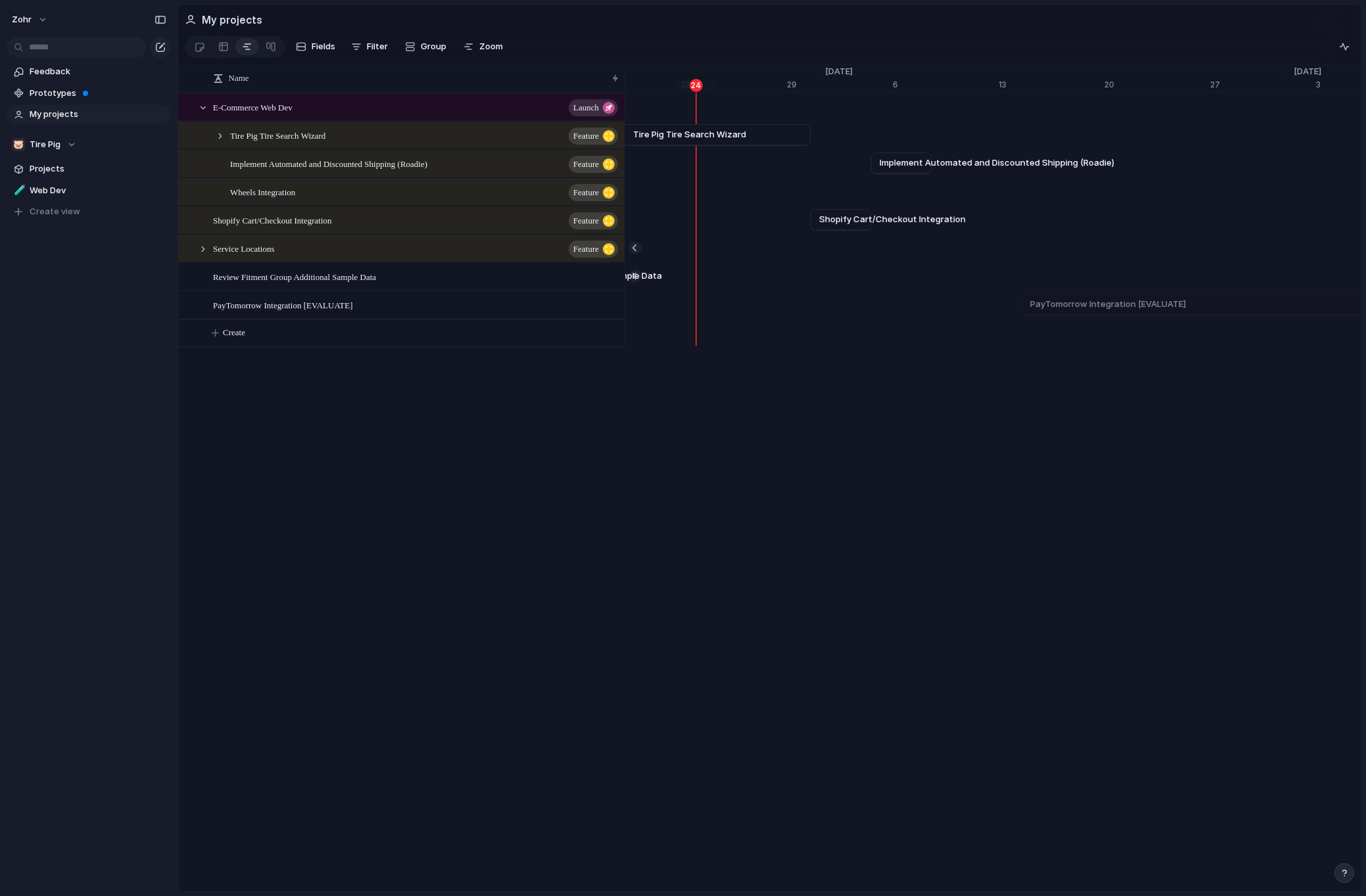
scroll to position [0, 16881]
click at [702, 209] on div "Remove dates" at bounding box center [683, 448] width 1366 height 896
click at [317, 46] on span "Fields" at bounding box center [323, 46] width 24 height 13
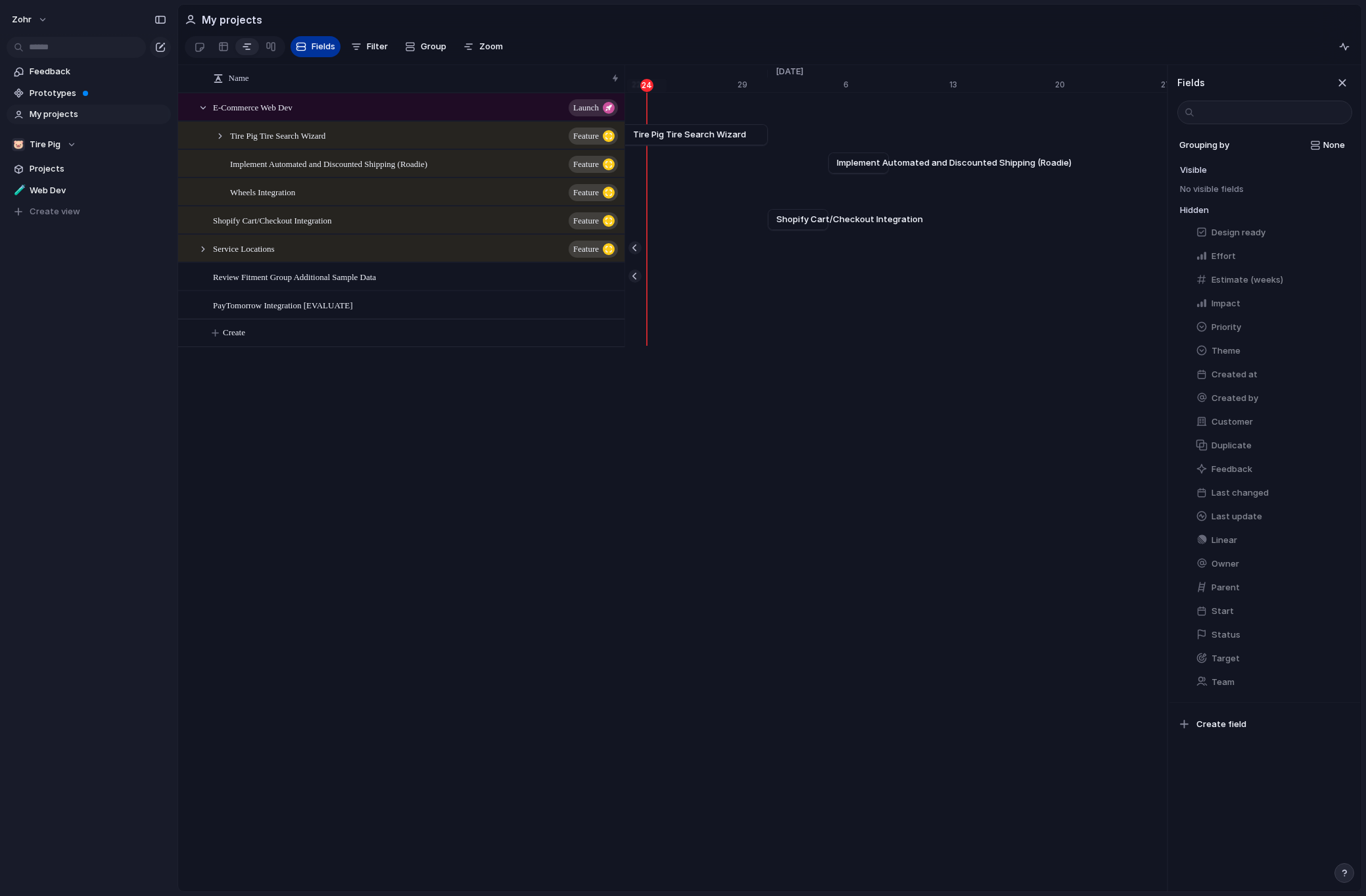
click at [312, 44] on span "Fields" at bounding box center [323, 46] width 24 height 13
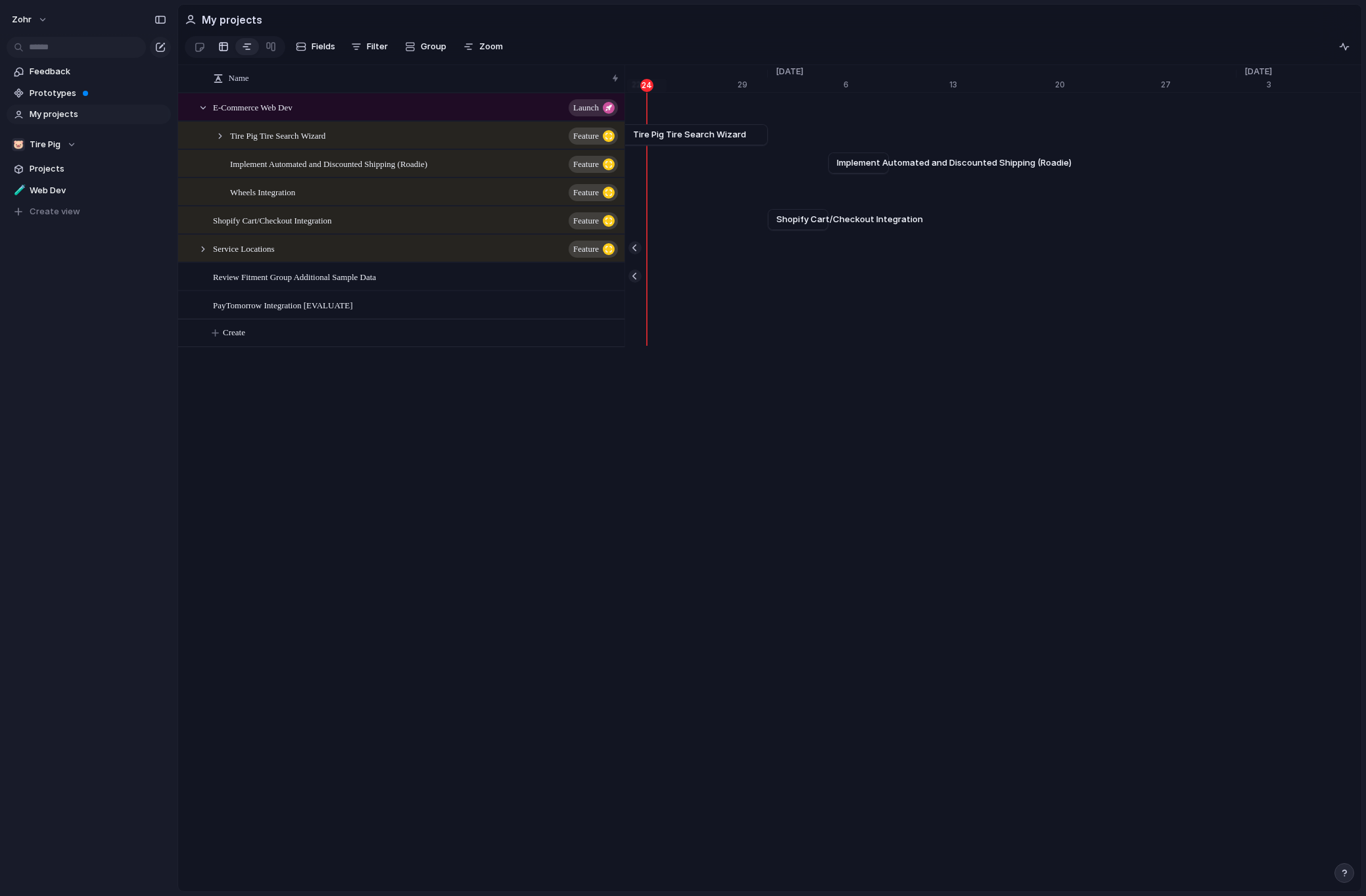
click at [222, 50] on div at bounding box center [223, 46] width 10 height 21
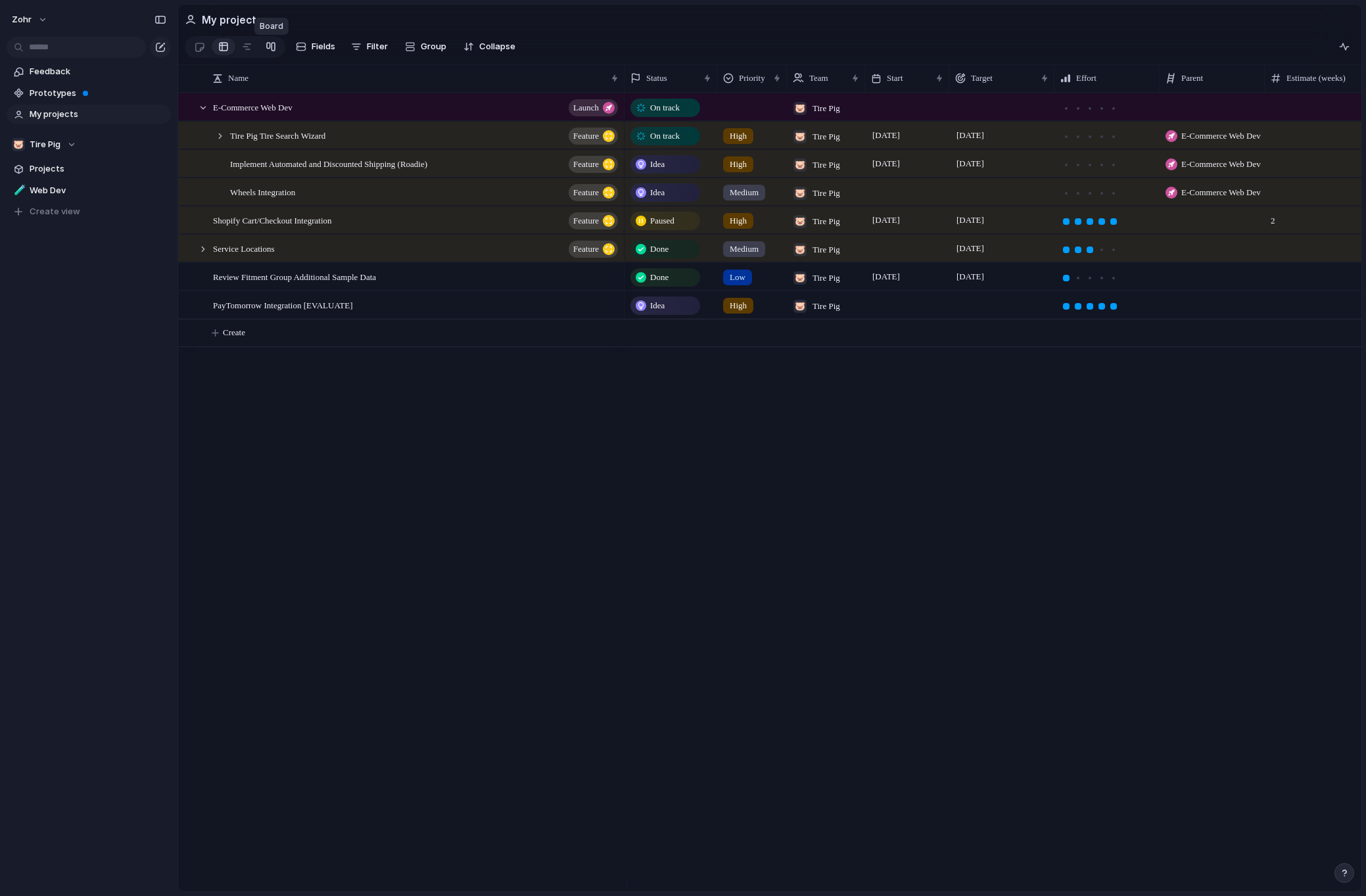
click at [271, 46] on div at bounding box center [271, 46] width 10 height 21
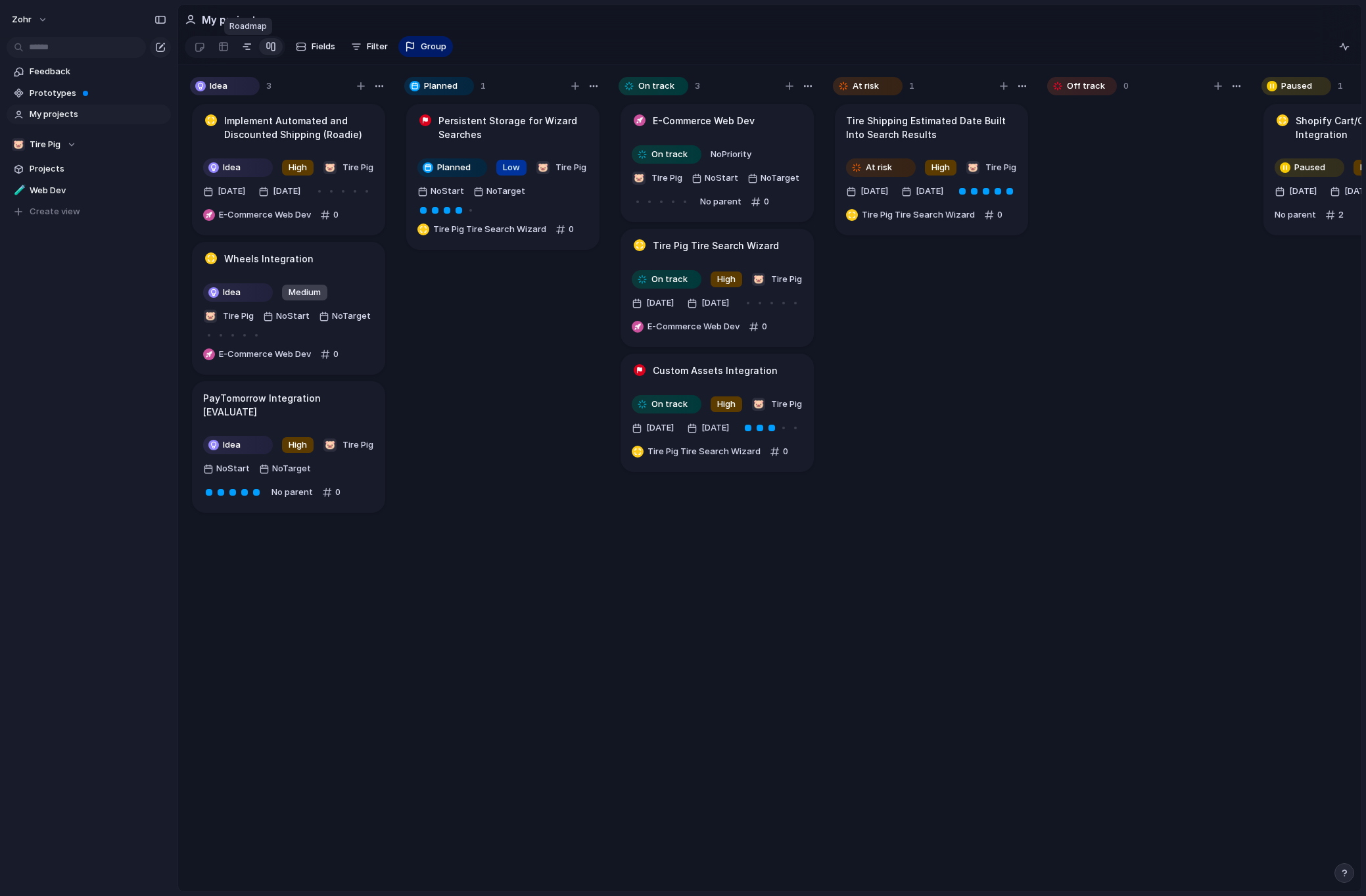
click at [243, 47] on div at bounding box center [246, 46] width 10 height 21
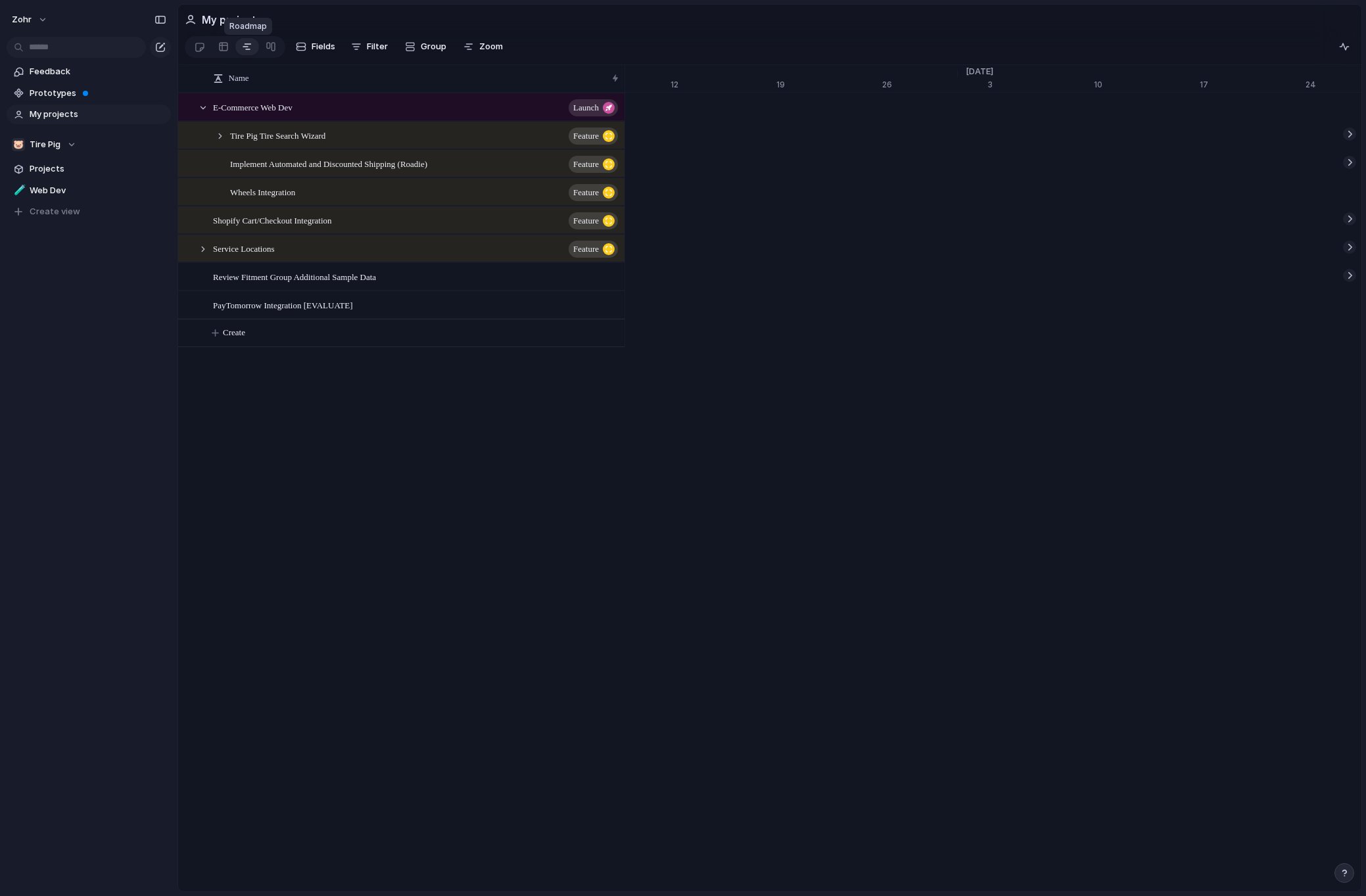
scroll to position [0, 121]
click at [205, 46] on link at bounding box center [199, 46] width 24 height 21
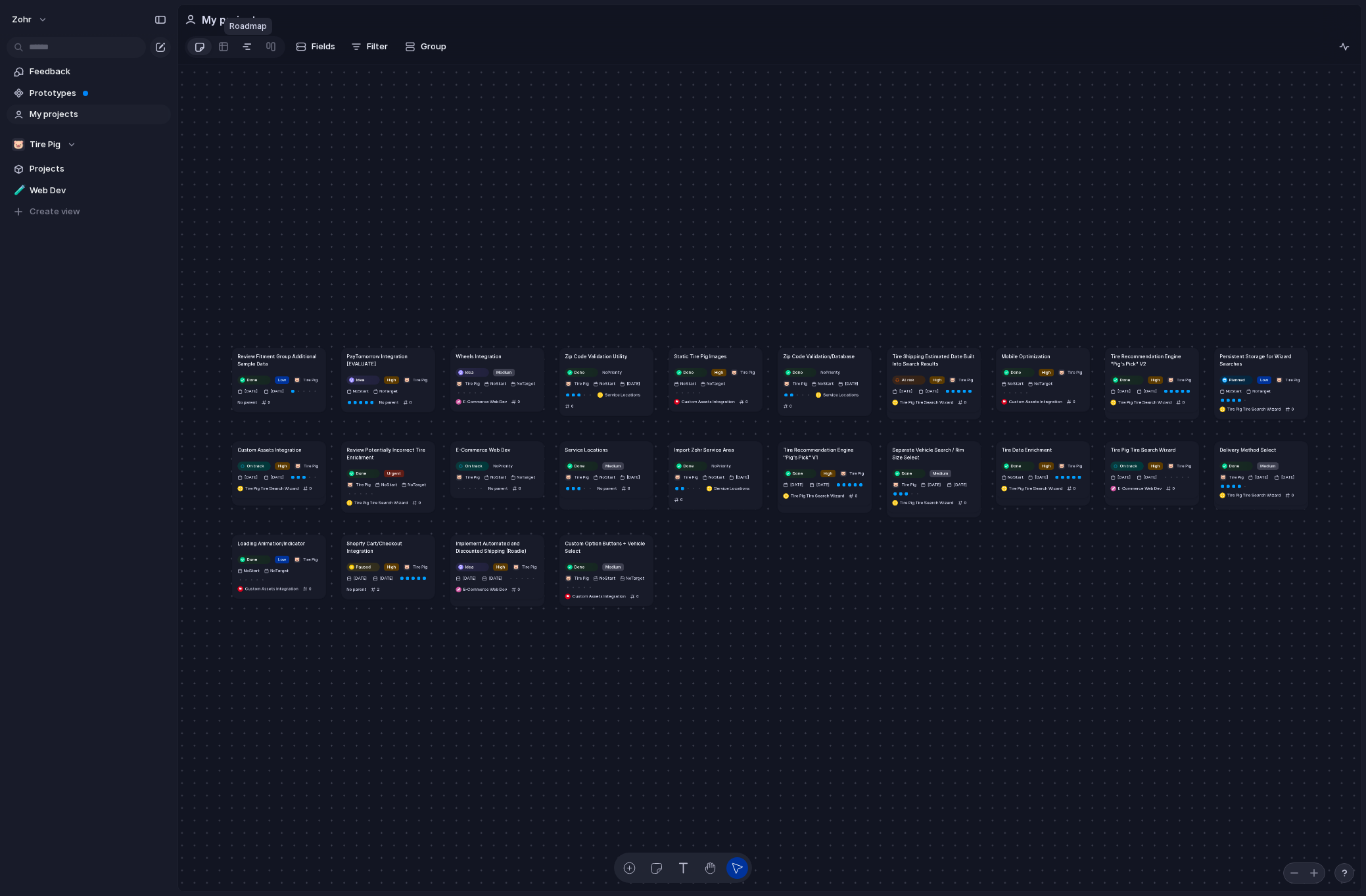
click at [241, 47] on link at bounding box center [247, 46] width 24 height 21
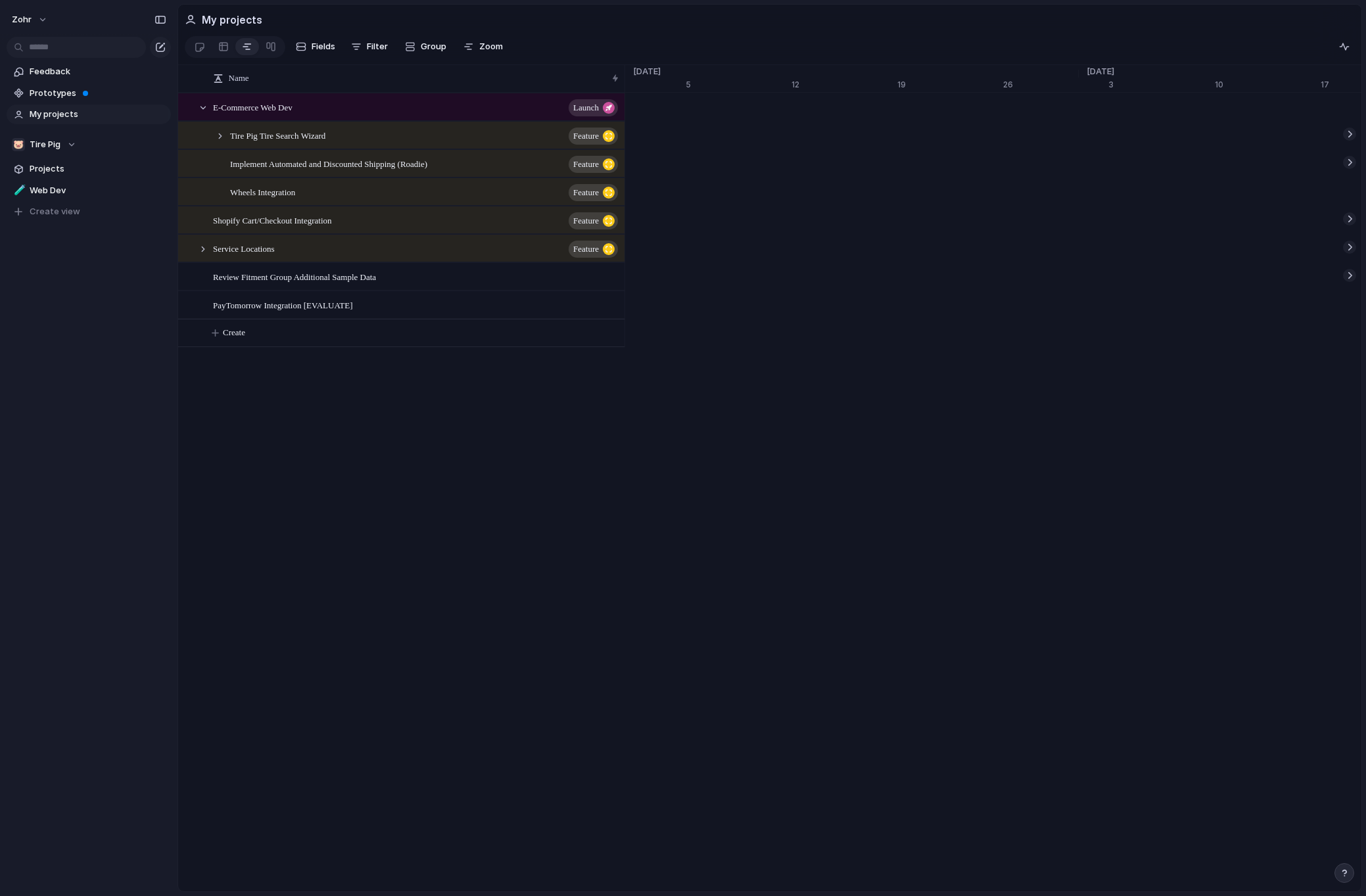
drag, startPoint x: 739, startPoint y: 142, endPoint x: 765, endPoint y: 172, distance: 39.7
click at [765, 172] on div "[DATE] Tire Pig Tire Search Wizard [DATE] [DATE] Implement Automated and Discou…" at bounding box center [993, 219] width 737 height 254
click at [92, 88] on span "Prototypes" at bounding box center [98, 93] width 137 height 13
click at [222, 138] on div at bounding box center [220, 135] width 12 height 12
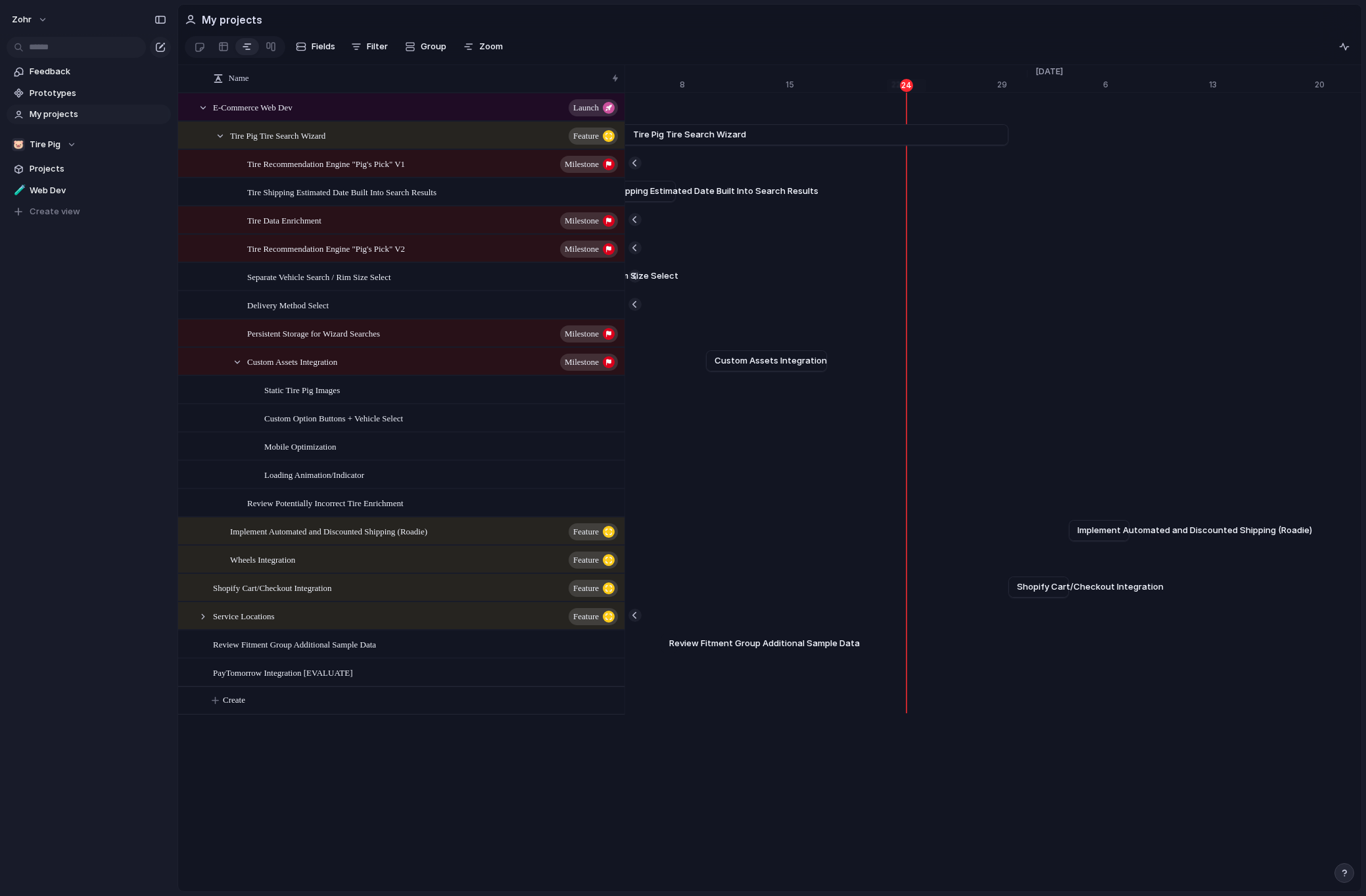
scroll to position [0, 16654]
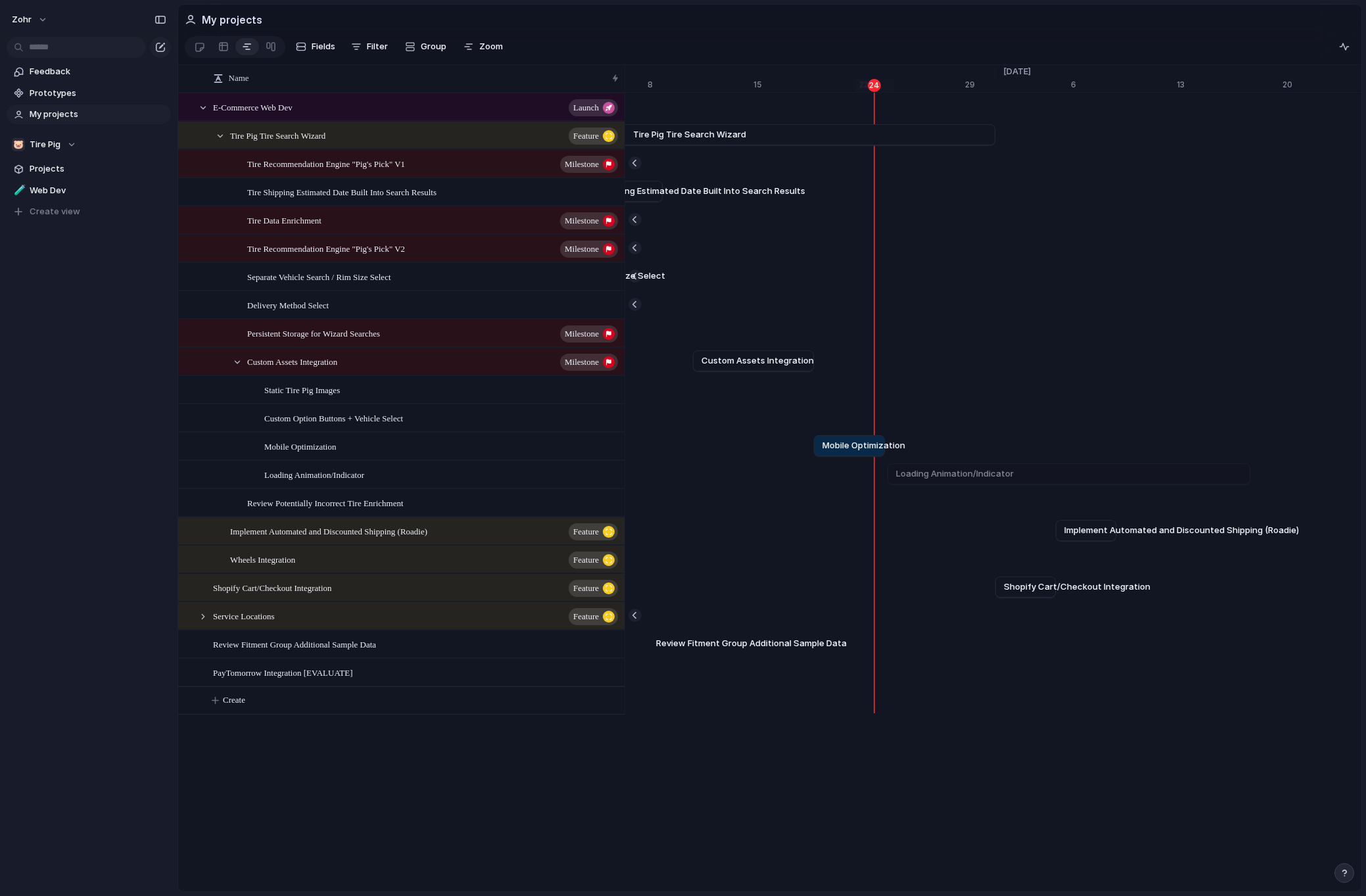
drag, startPoint x: 1179, startPoint y: 455, endPoint x: 887, endPoint y: 468, distance: 292.3
click at [887, 468] on div "[DATE] Tire Pig Tire Search Wizard Sep [DATE] Tire Recommendation Engine "Pig's…" at bounding box center [993, 404] width 737 height 621
click at [99, 333] on div "zohr Feedback Prototypes My projects 🐷 Tire Pig Projects 🧪 Web Dev To pick up a…" at bounding box center [89, 448] width 178 height 896
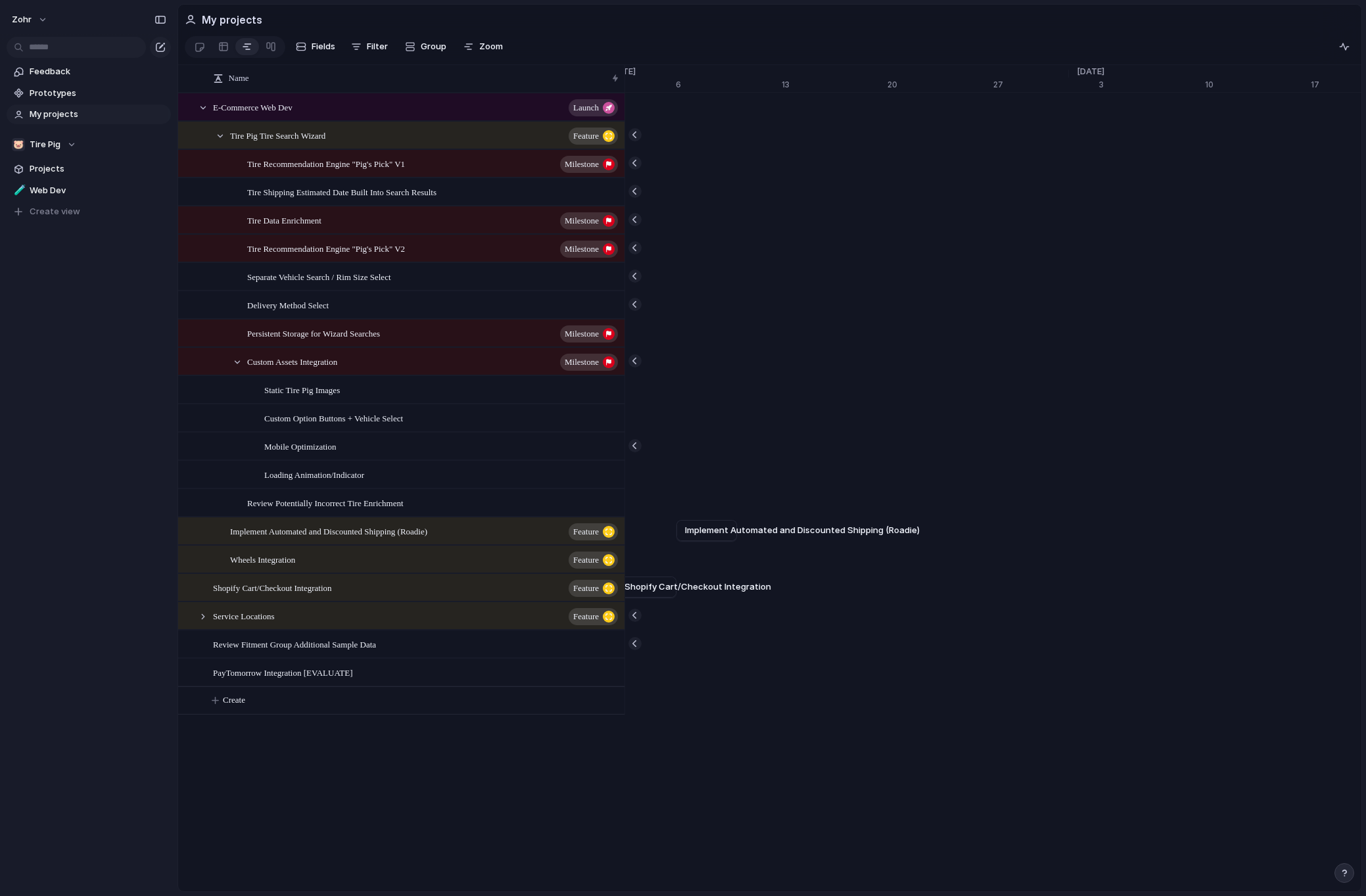
scroll to position [0, 17052]
click at [207, 119] on div at bounding box center [196, 107] width 35 height 27
click at [205, 114] on div at bounding box center [203, 107] width 12 height 12
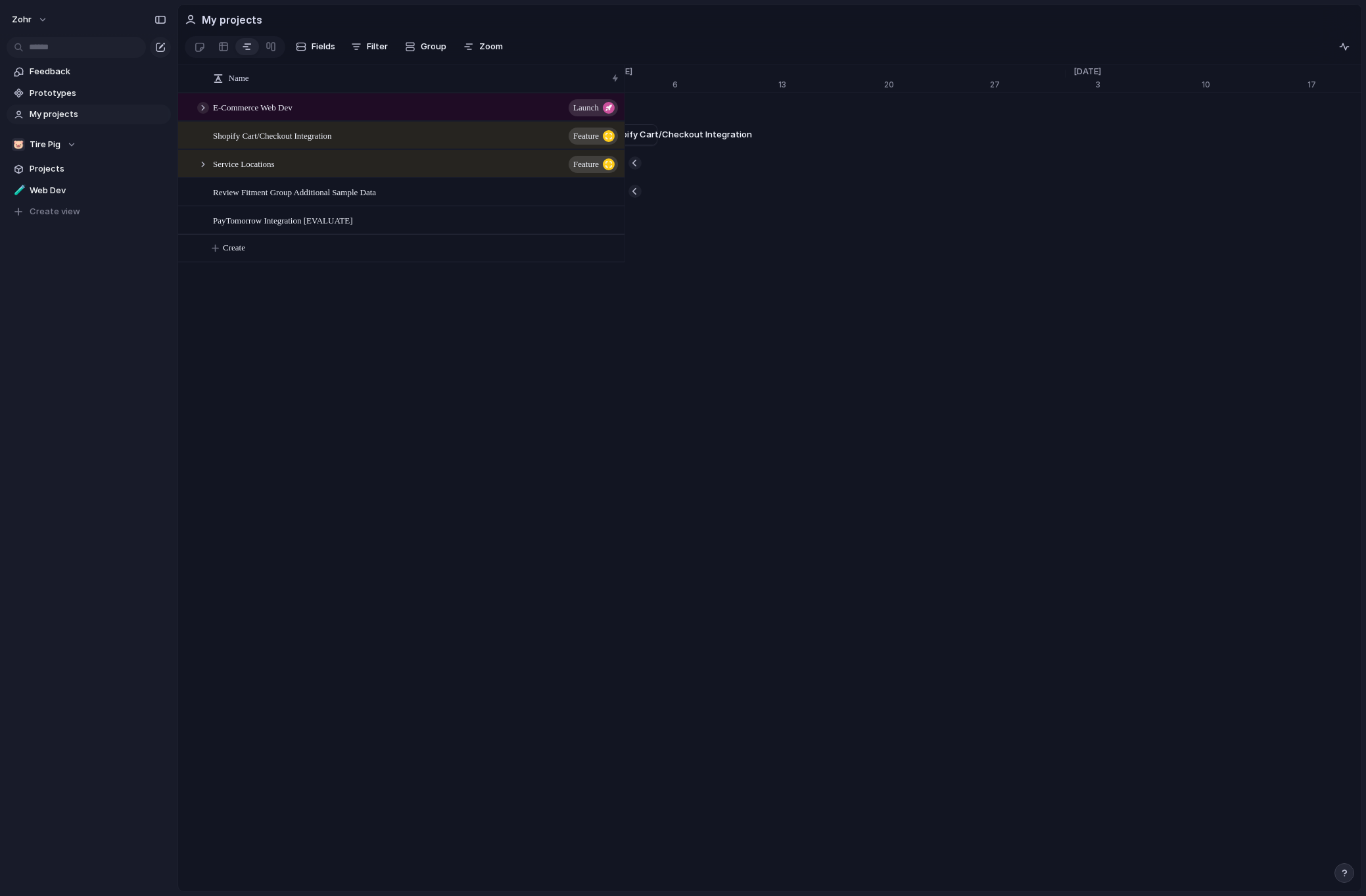
click at [205, 114] on div at bounding box center [203, 107] width 12 height 12
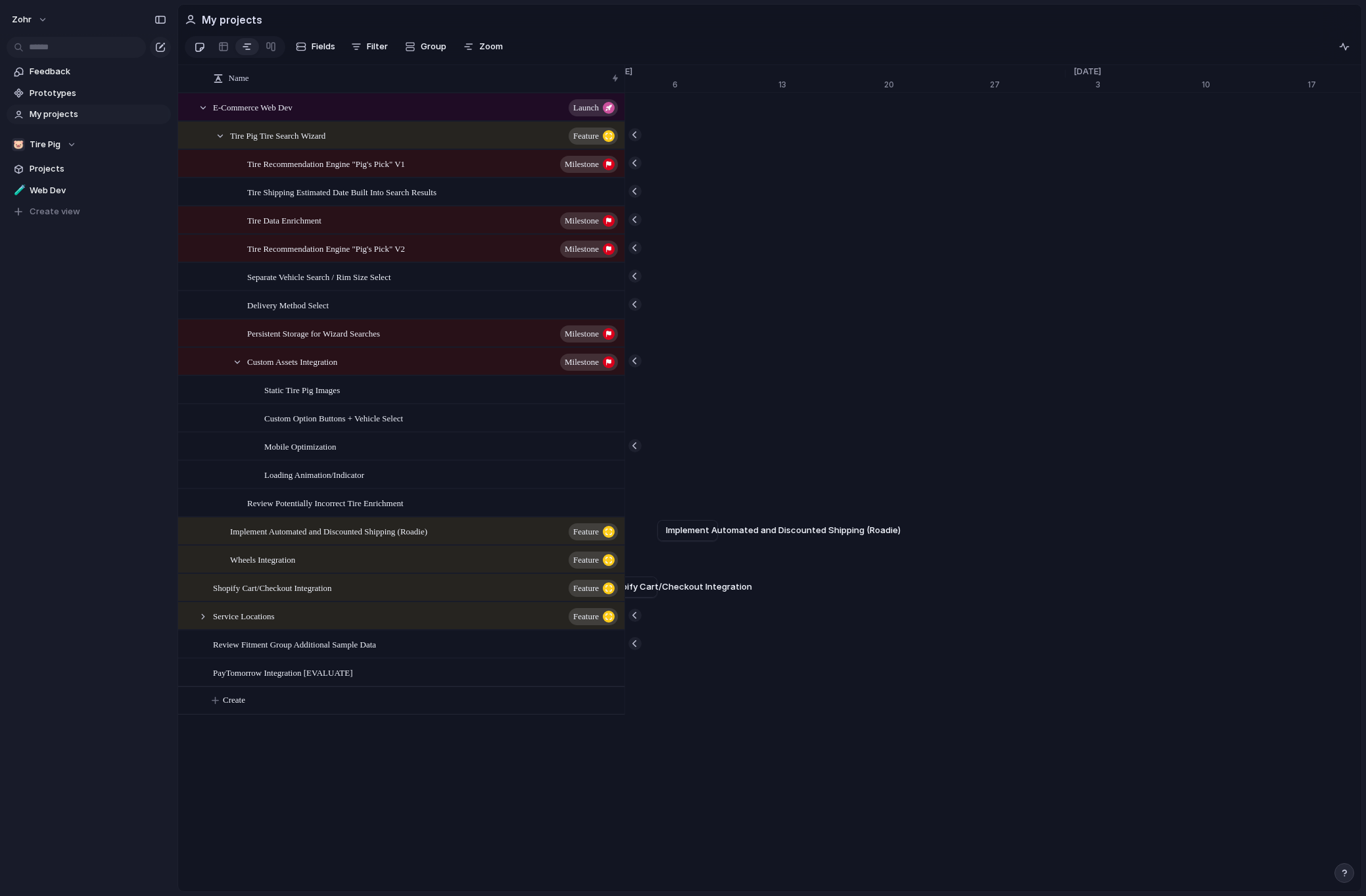
click at [200, 56] on div at bounding box center [199, 47] width 11 height 22
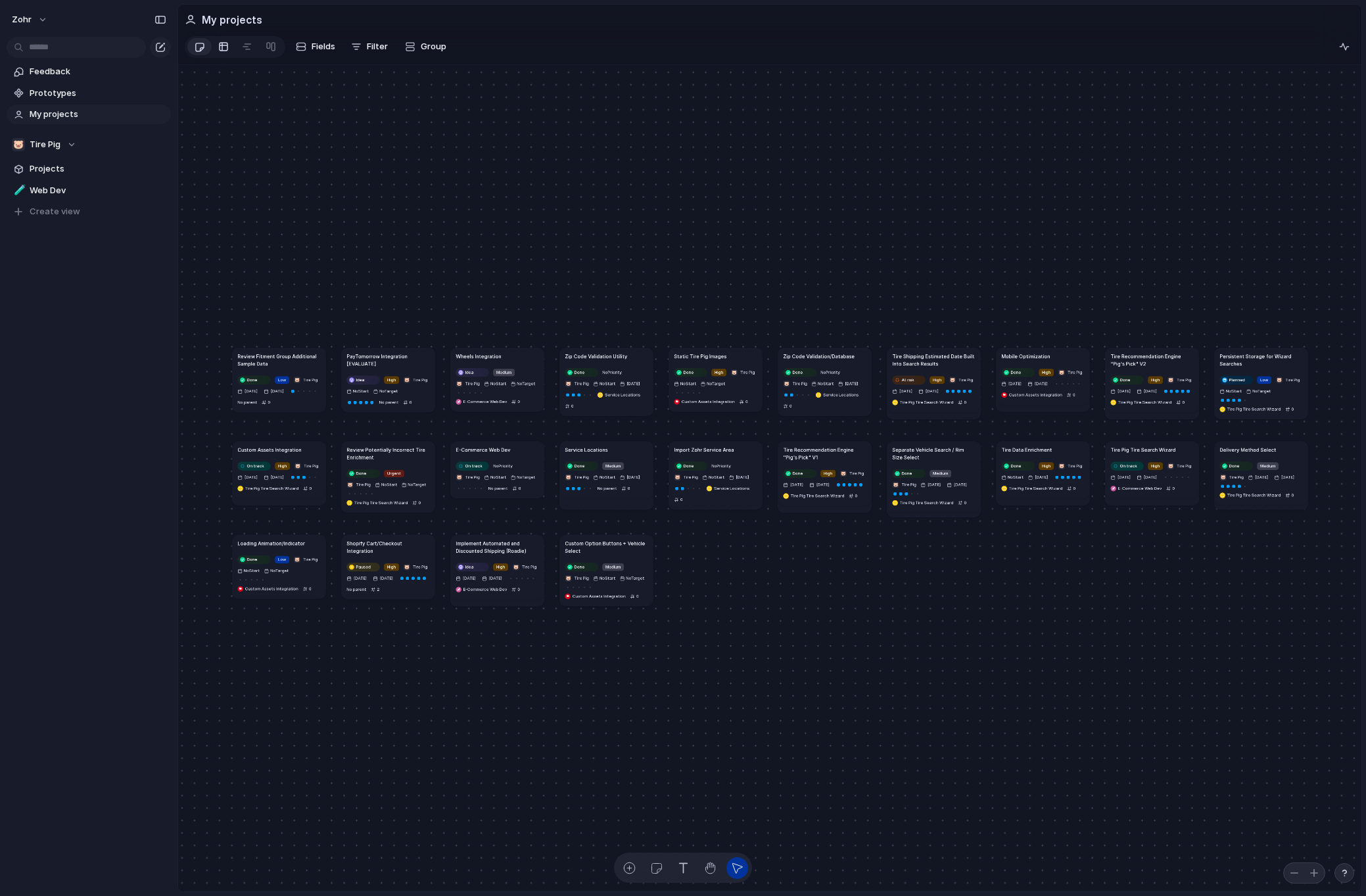
click at [223, 50] on div at bounding box center [223, 46] width 10 height 21
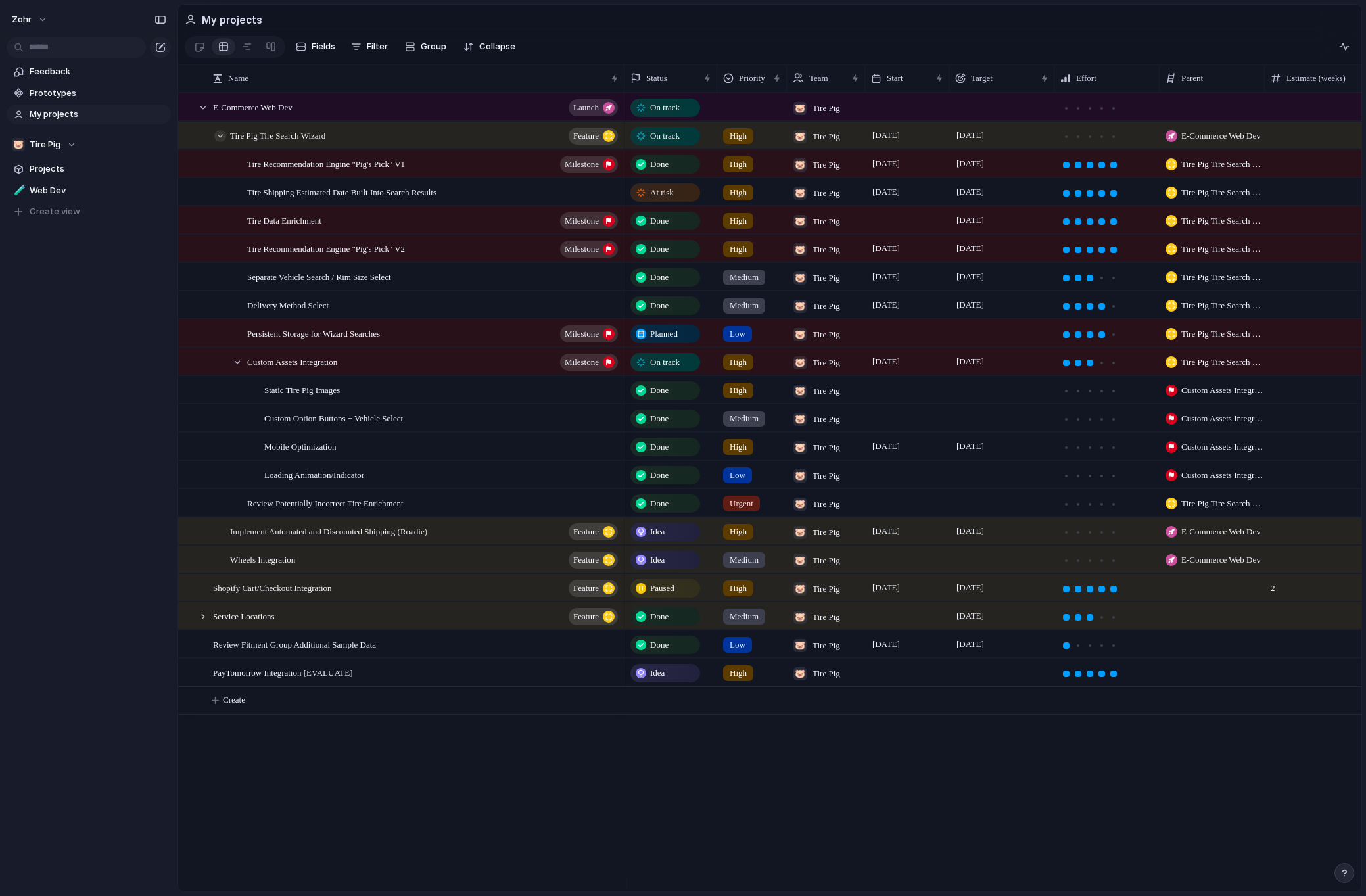
click at [224, 142] on div at bounding box center [220, 135] width 12 height 12
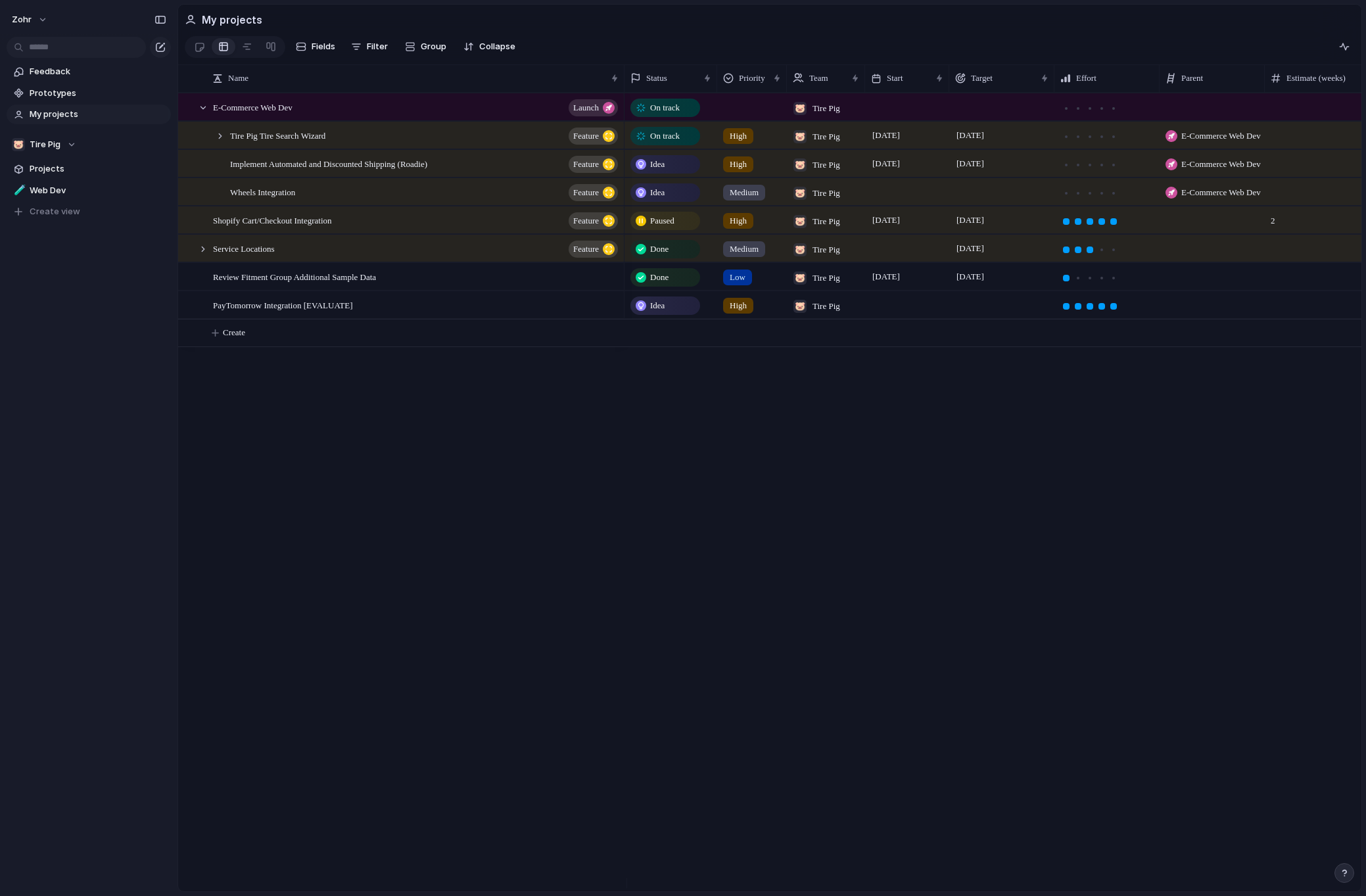
click at [1239, 234] on div at bounding box center [1213, 219] width 105 height 27
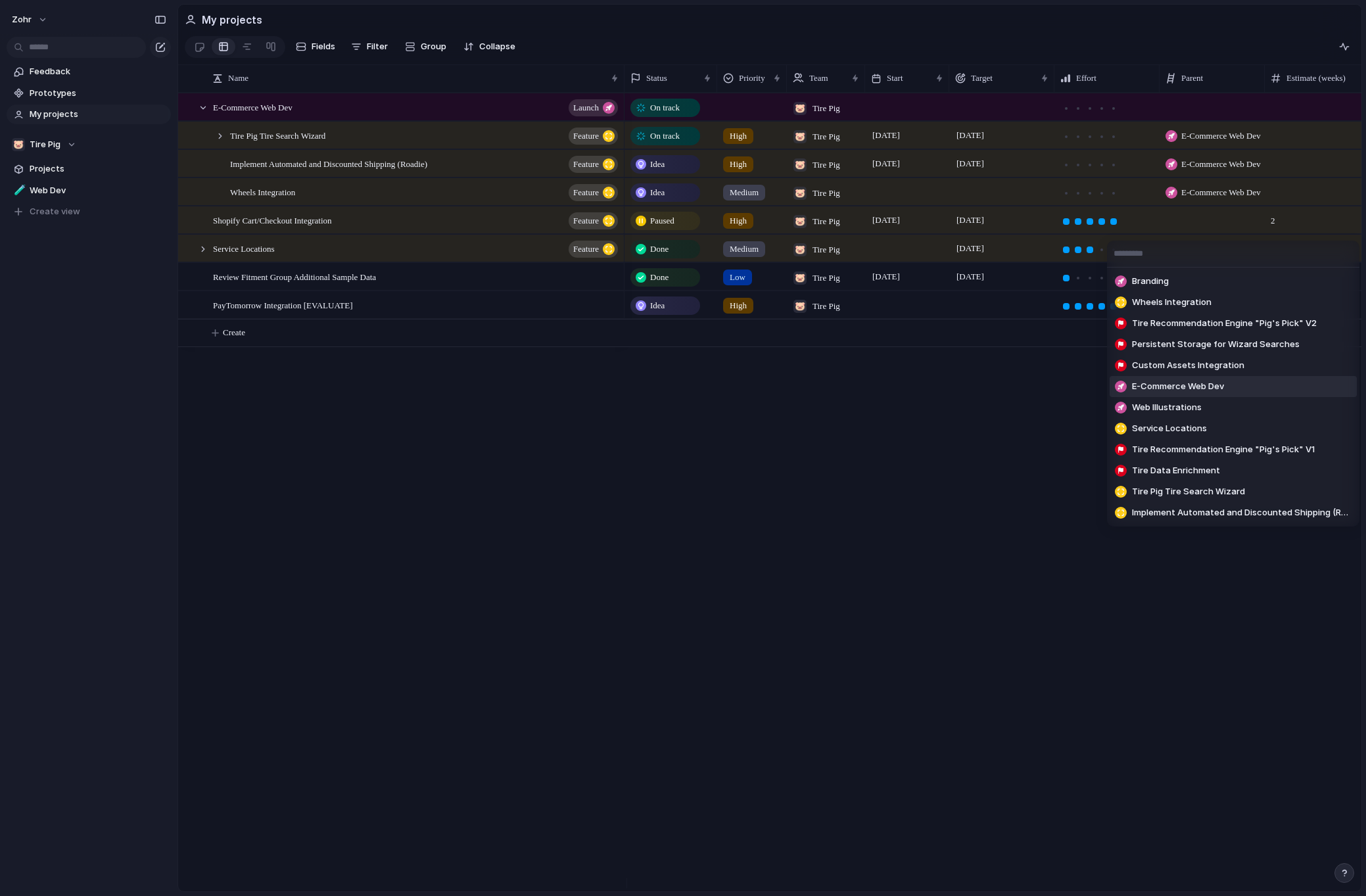
click at [1235, 393] on li "E-Commerce Web Dev" at bounding box center [1233, 386] width 247 height 21
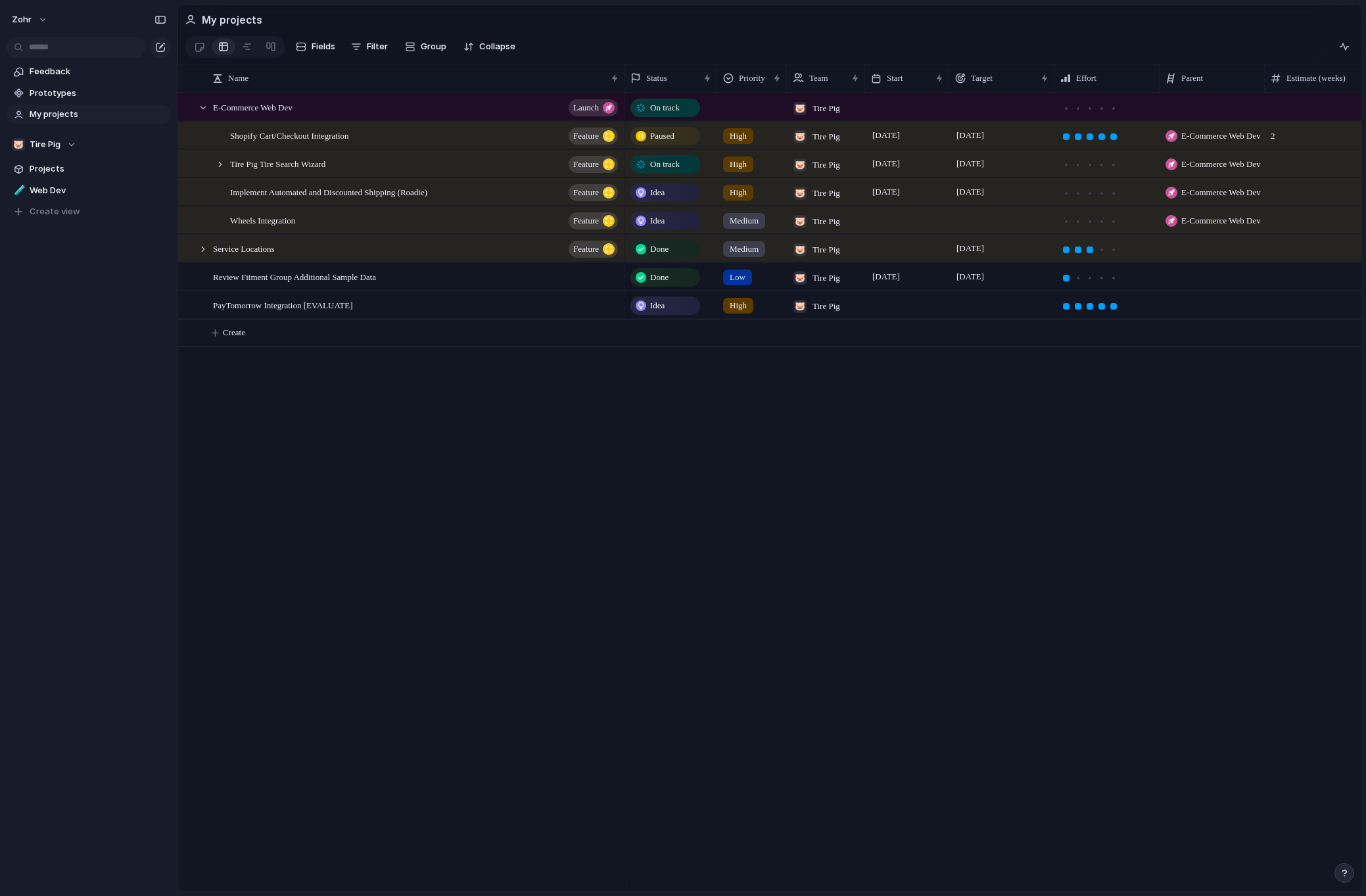
scroll to position [0, 42]
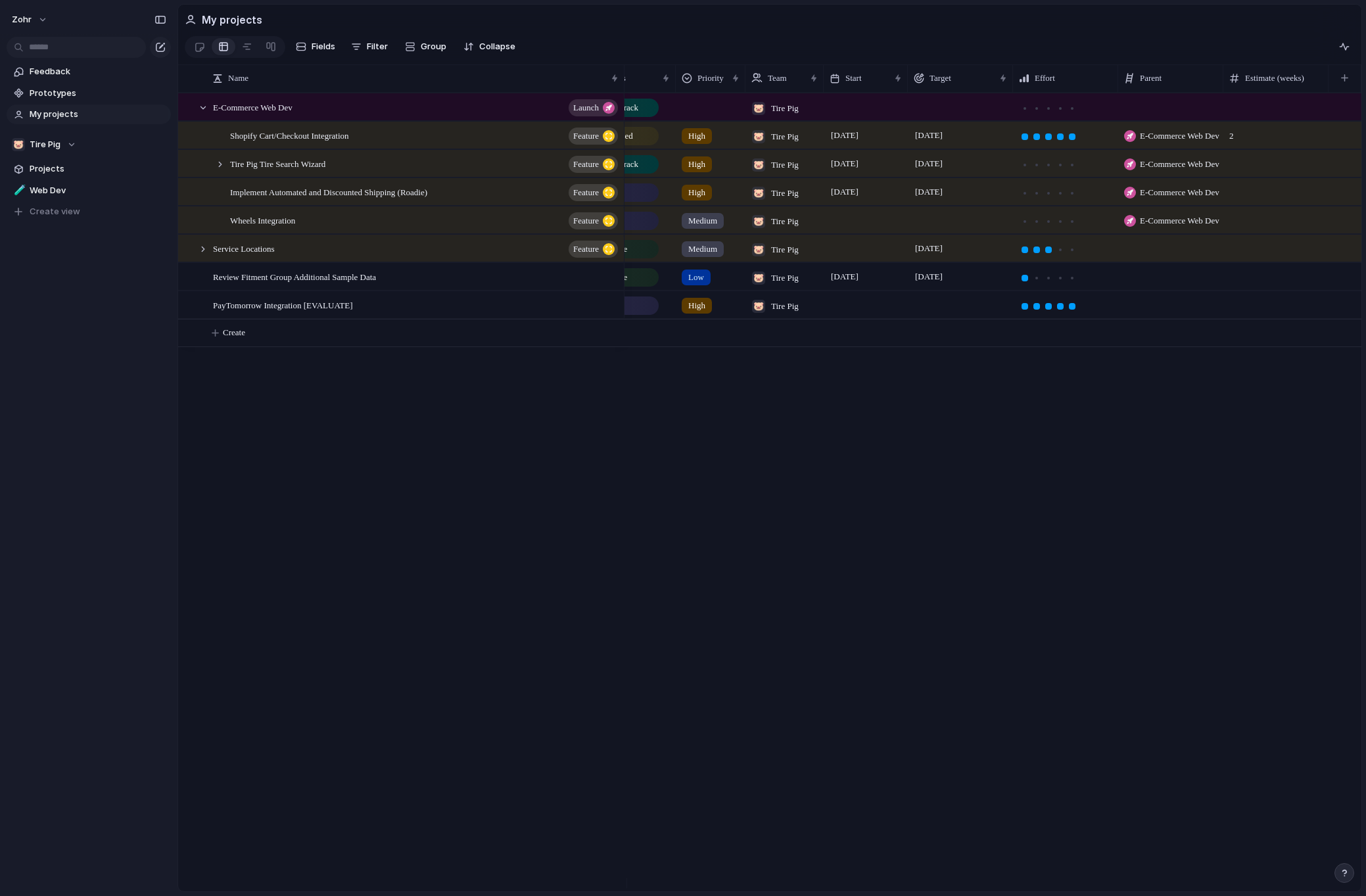
click at [1187, 258] on div at bounding box center [1171, 248] width 105 height 27
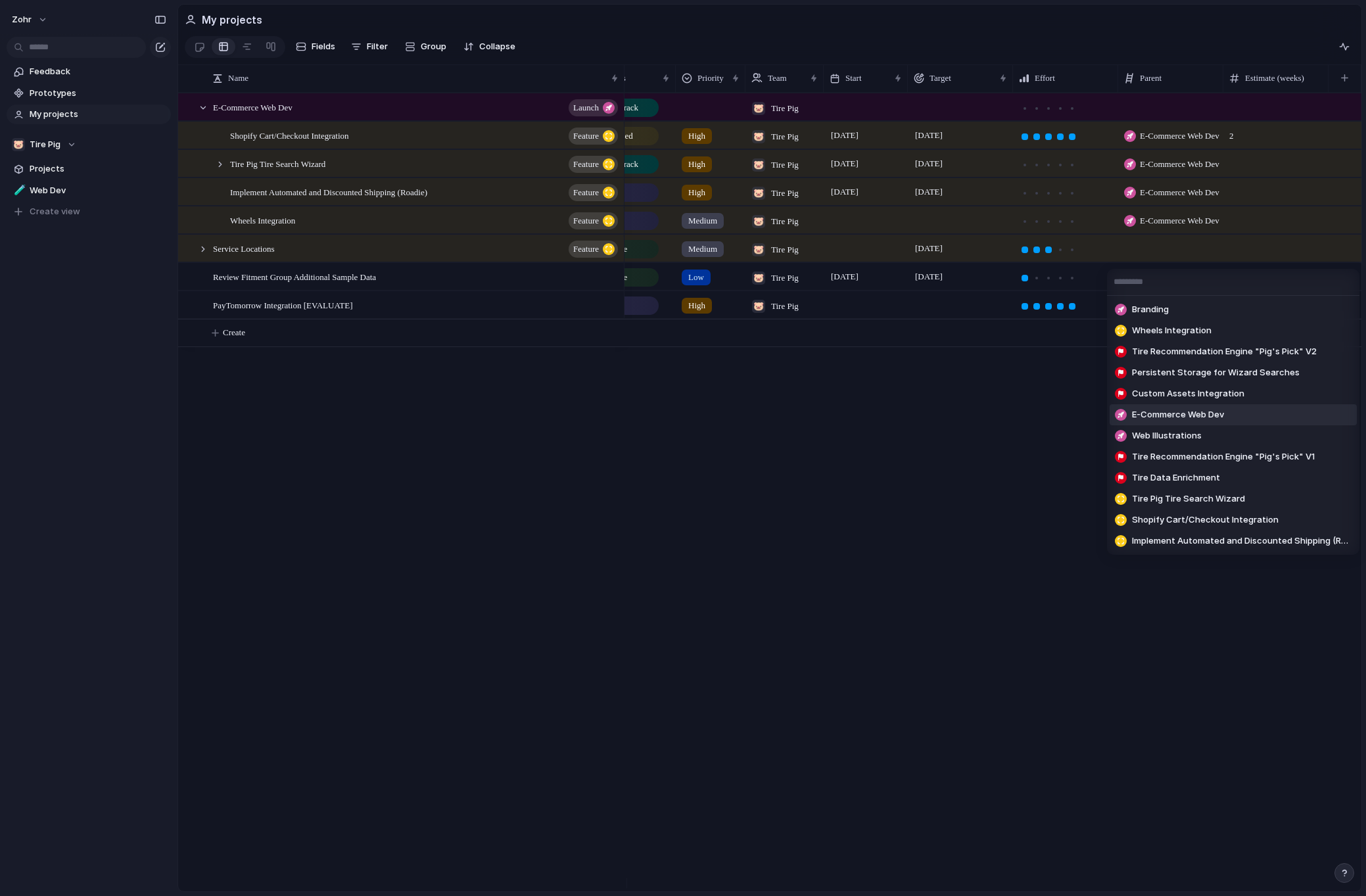
click at [1177, 418] on span "E-Commerce Web Dev" at bounding box center [1178, 415] width 92 height 13
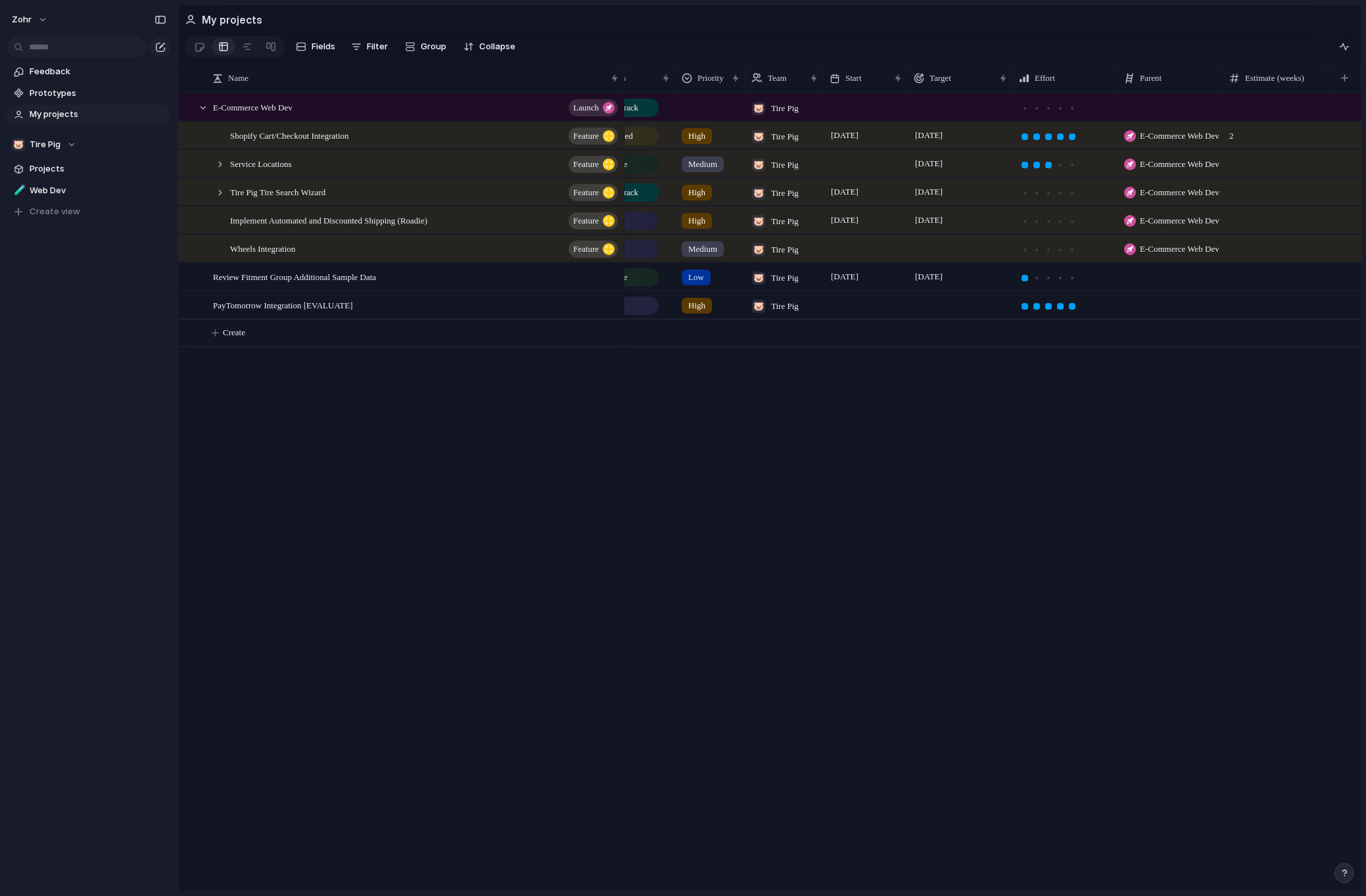
click at [1171, 289] on div at bounding box center [1171, 276] width 105 height 27
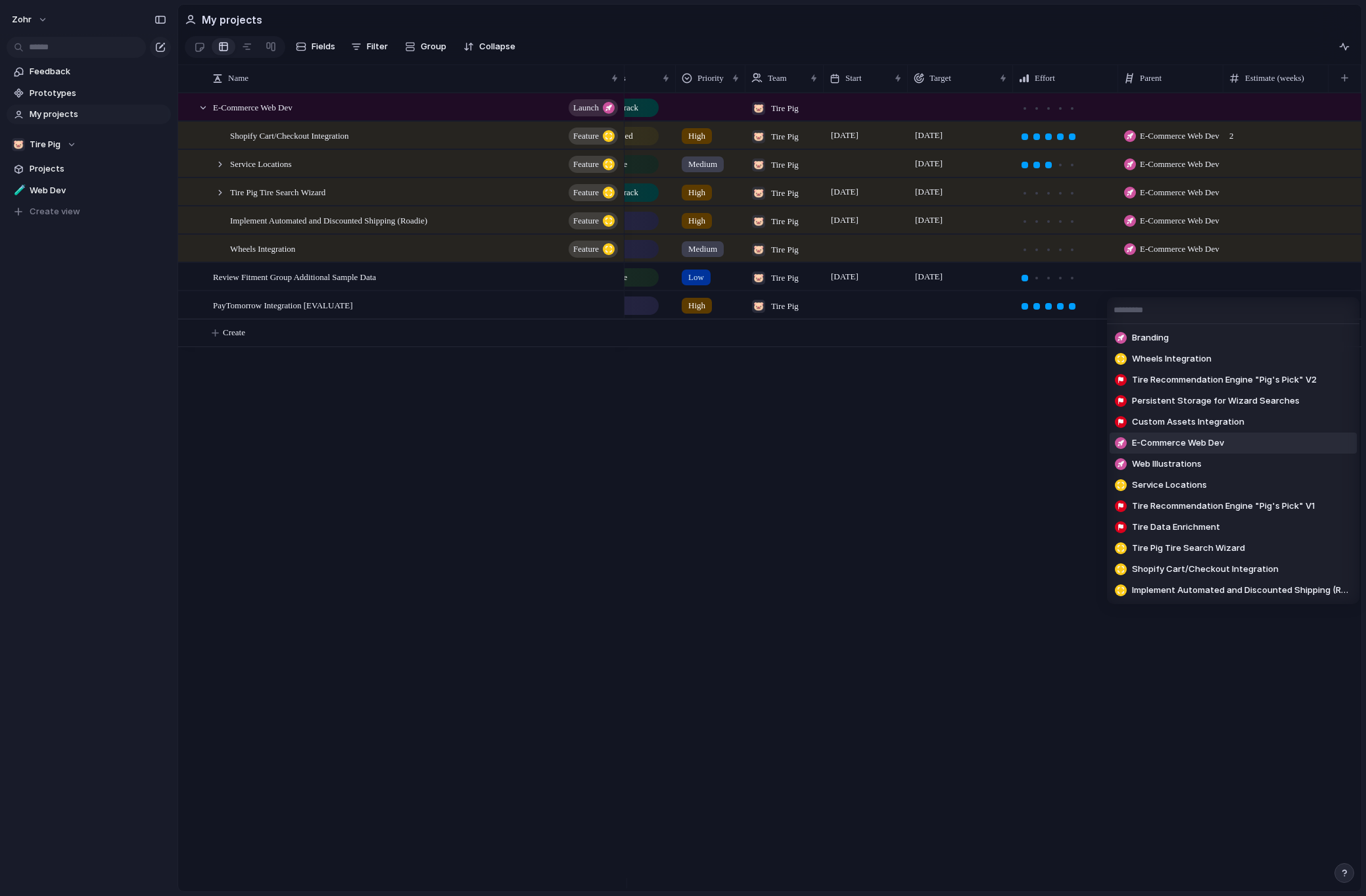
click at [1234, 446] on li "E-Commerce Web Dev" at bounding box center [1233, 443] width 247 height 21
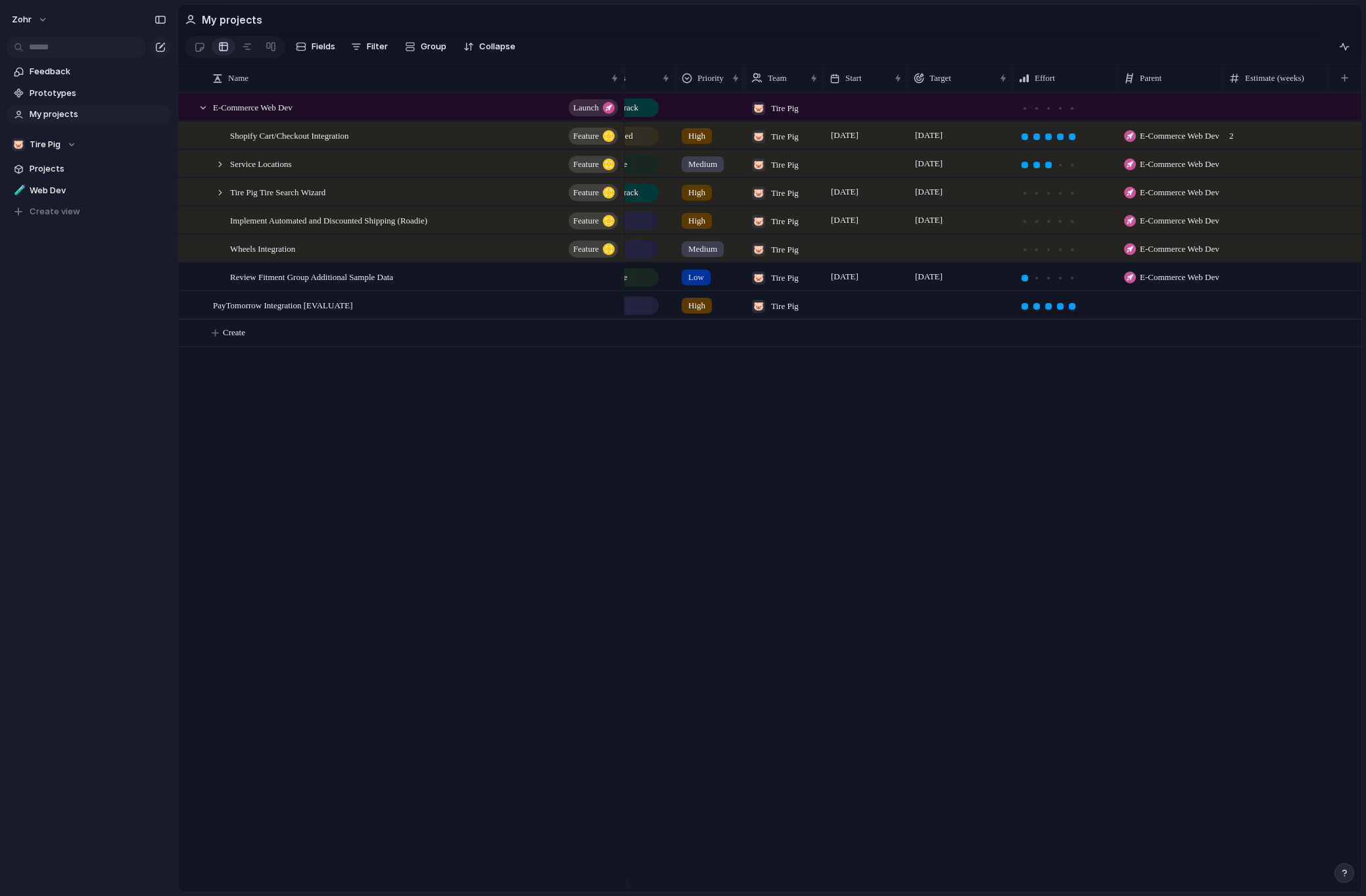
click at [1180, 316] on div at bounding box center [1171, 304] width 105 height 27
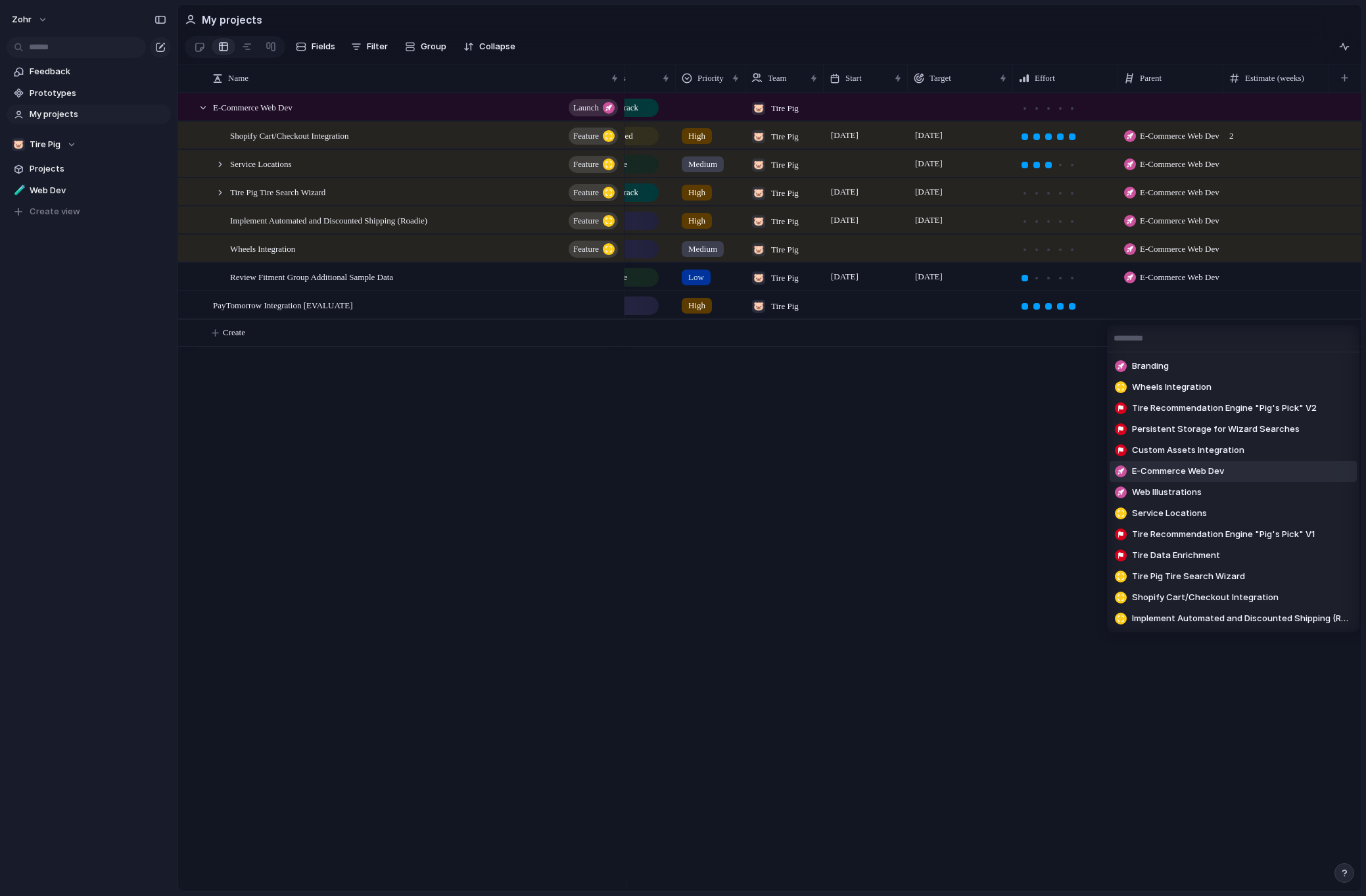
click at [1205, 477] on span "E-Commerce Web Dev" at bounding box center [1178, 471] width 92 height 13
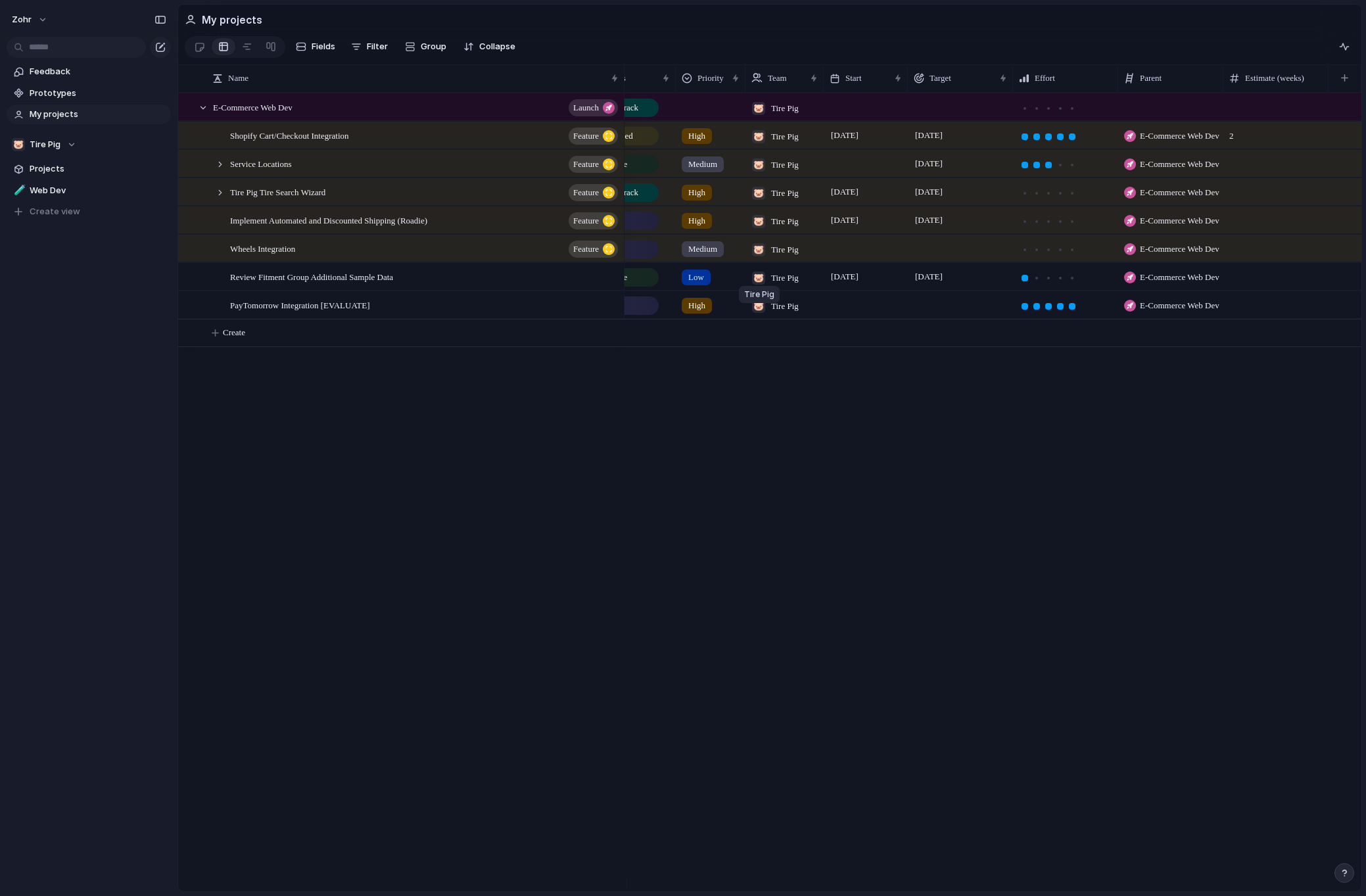
scroll to position [0, 0]
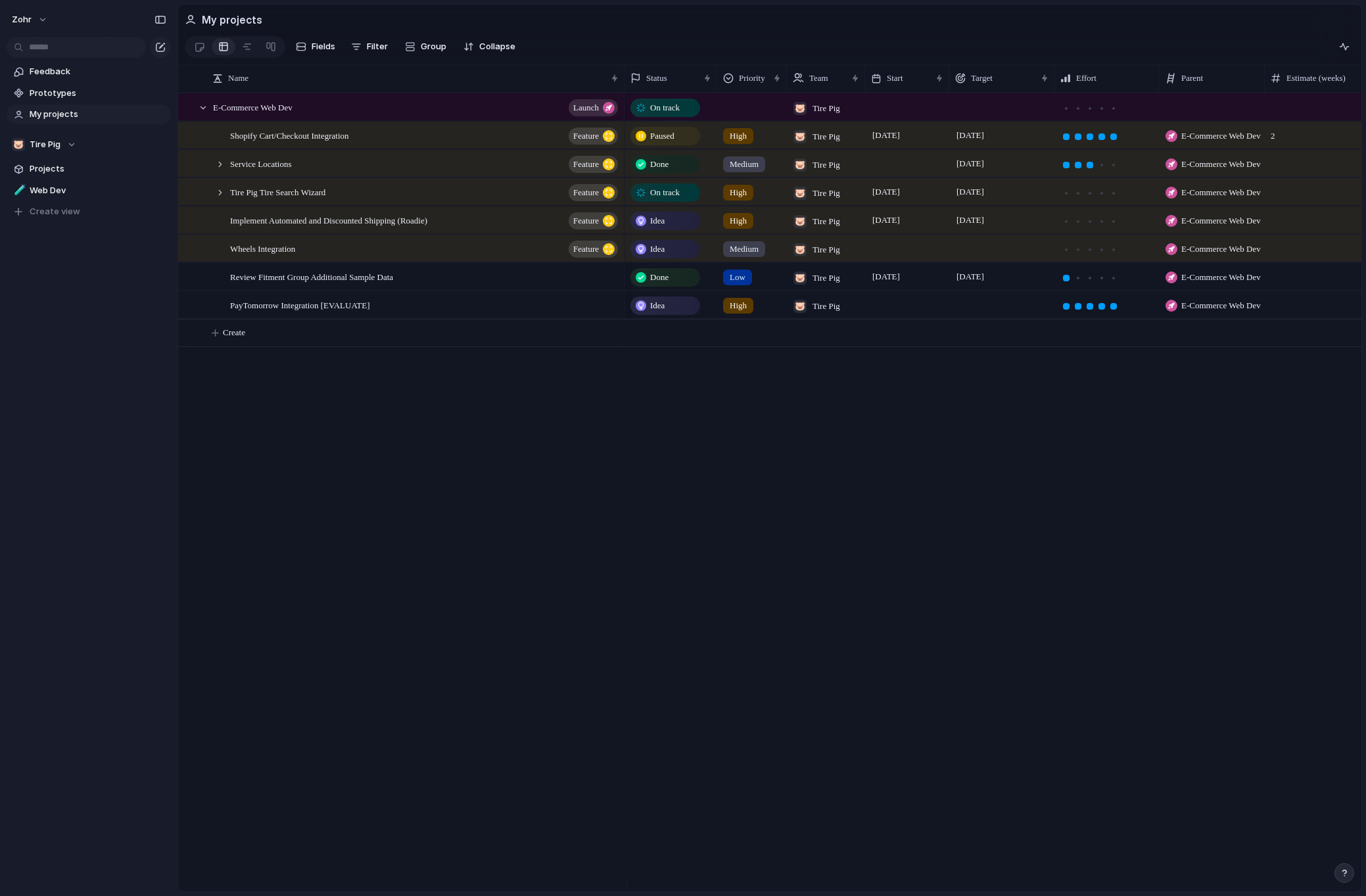
click at [687, 449] on div "On track 🐷 Tire Pig On track High 🐷 Tire Pig [DATE] September E-Commerce Web De…" at bounding box center [993, 492] width 737 height 798
click at [673, 451] on div "On track 🐷 Tire Pig On track High 🐷 Tire Pig [DATE] September E-Commerce Web De…" at bounding box center [993, 492] width 737 height 798
click at [686, 406] on div "On track 🐷 Tire Pig On track High 🐷 Tire Pig [DATE] September E-Commerce Web De…" at bounding box center [993, 492] width 737 height 798
click at [296, 337] on button "Create" at bounding box center [786, 333] width 1191 height 27
type textarea "*********"
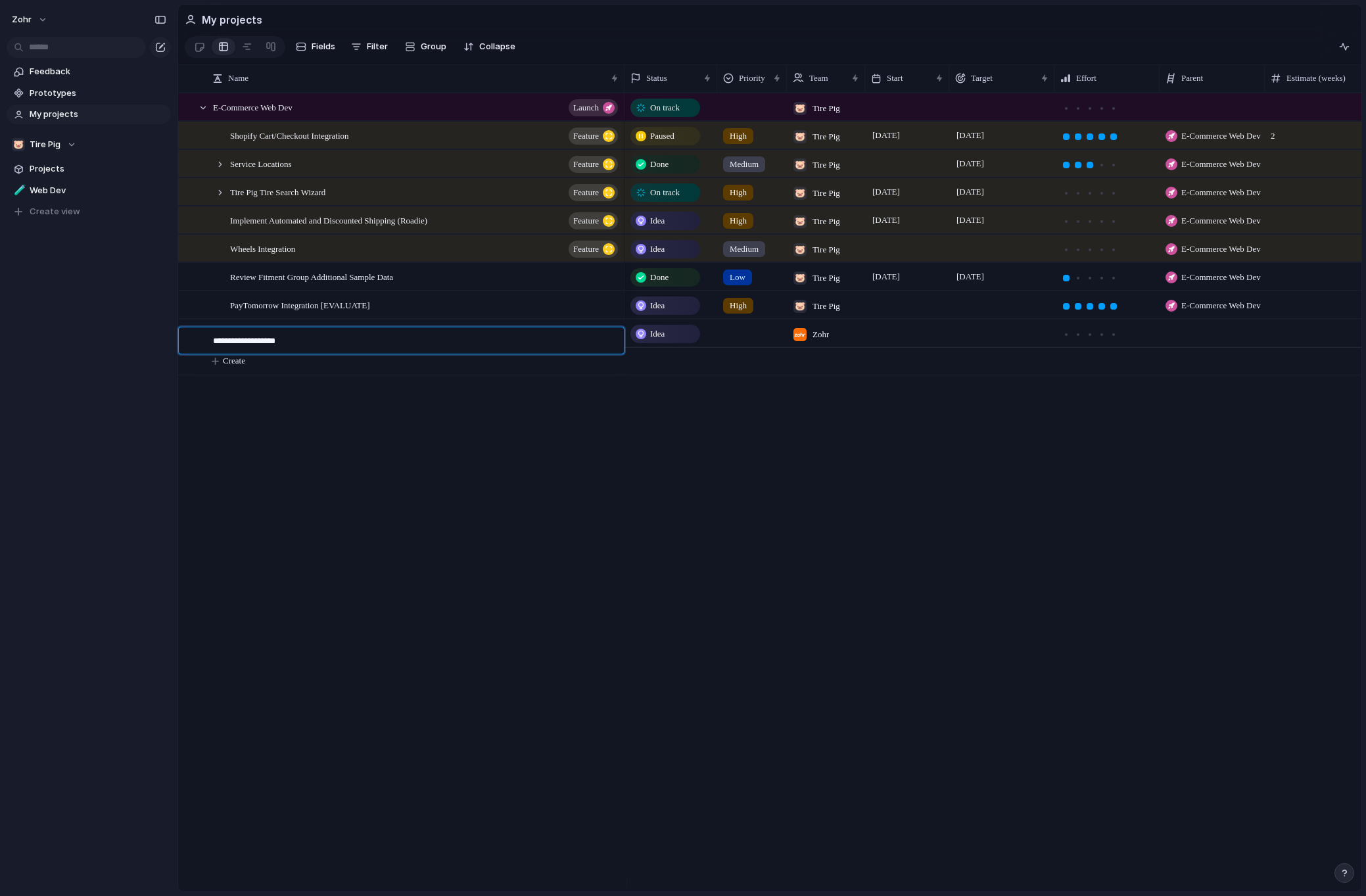
type textarea "**********"
click at [609, 341] on div at bounding box center [607, 334] width 22 height 17
click at [525, 345] on div "Consumer Financing" at bounding box center [416, 334] width 407 height 27
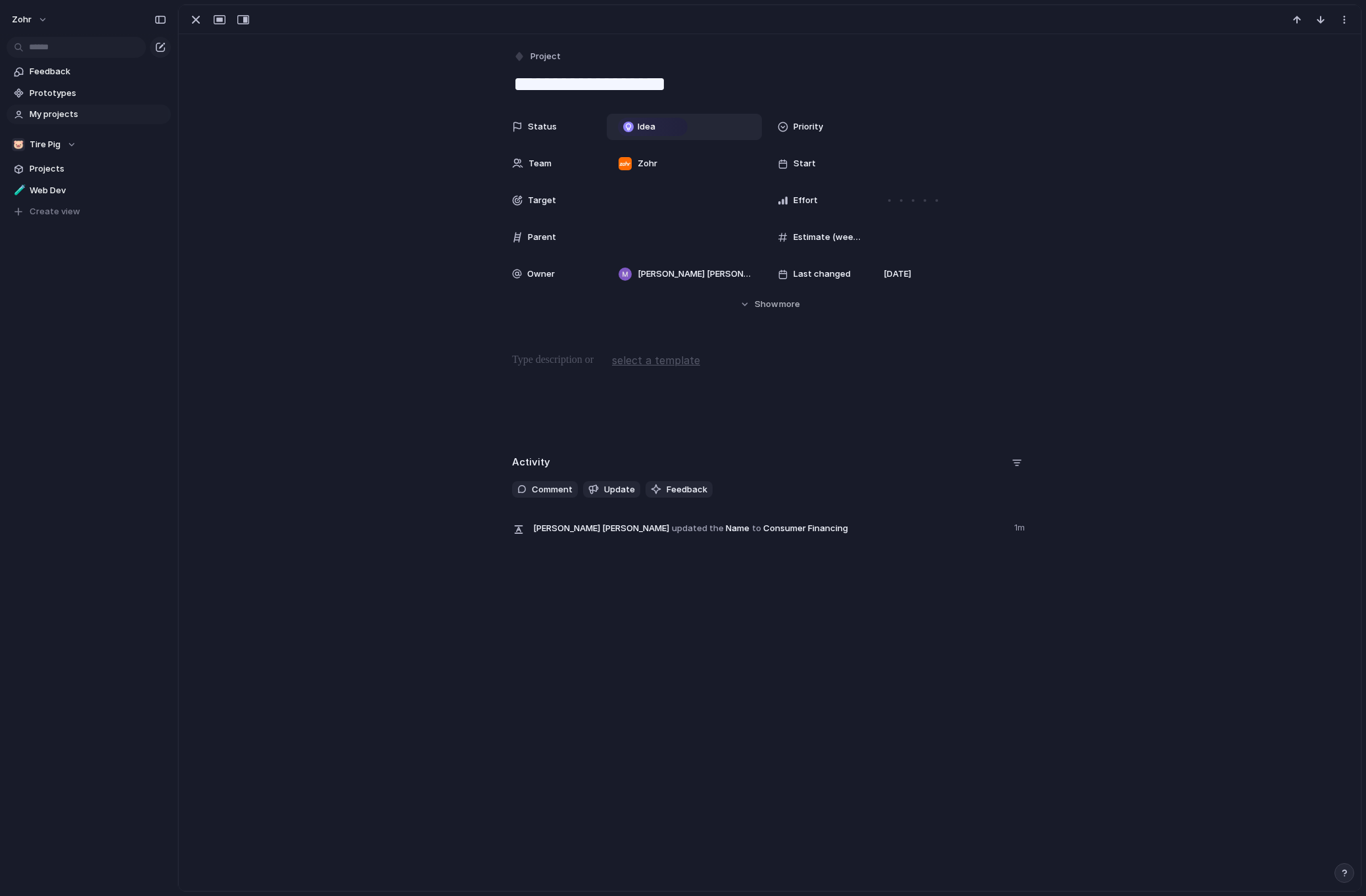
click at [649, 130] on span "Idea" at bounding box center [646, 127] width 18 height 13
click at [280, 305] on div "Idea Planned On track At risk Off track Paused Canceled Done" at bounding box center [683, 448] width 1366 height 896
click at [654, 159] on div "Zohr" at bounding box center [637, 164] width 50 height 14
click at [661, 231] on span "Tire Pig" at bounding box center [667, 238] width 31 height 13
click at [670, 153] on div "🐷 Tire Pig , Zohr" at bounding box center [684, 163] width 155 height 26
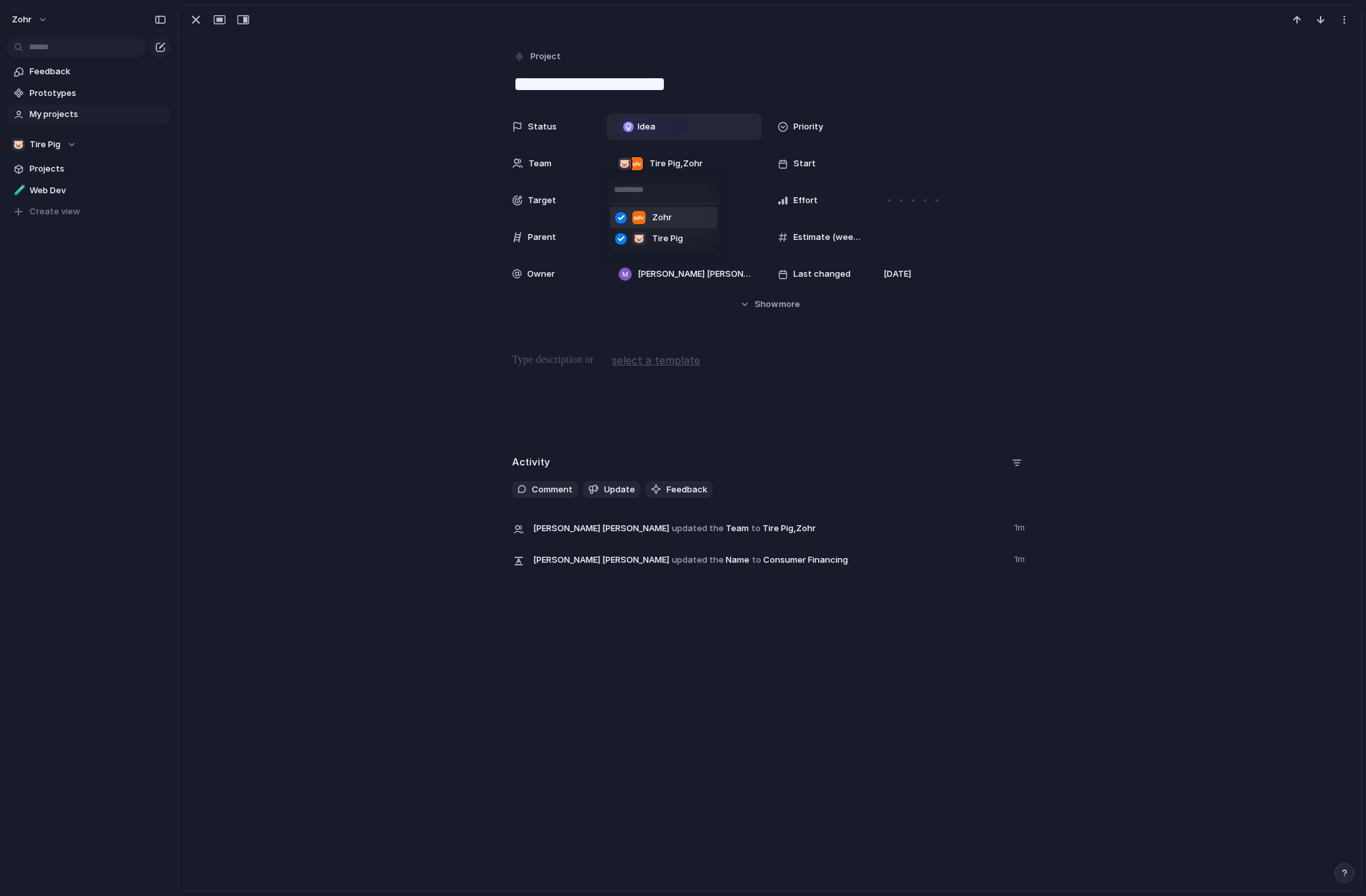
click at [667, 220] on span "Zohr" at bounding box center [662, 217] width 20 height 13
click at [290, 197] on div "Status Idea Priority Team 🐷 Tire Pig Start Target Effort Parent Estimate (weeks…" at bounding box center [770, 212] width 1150 height 197
click at [639, 240] on div at bounding box center [685, 237] width 143 height 14
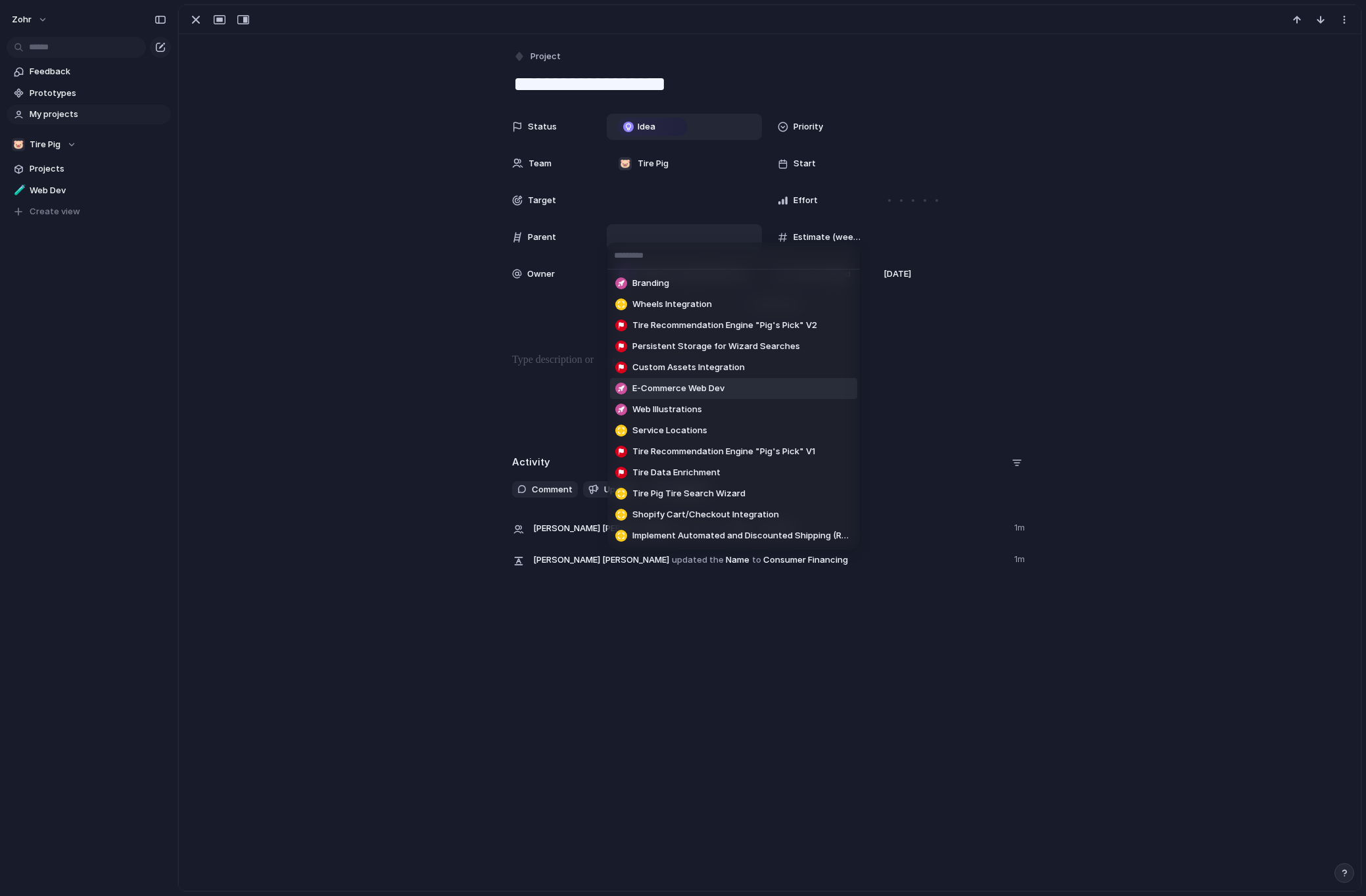
click at [724, 385] on span "E-Commerce Web Dev" at bounding box center [678, 388] width 92 height 13
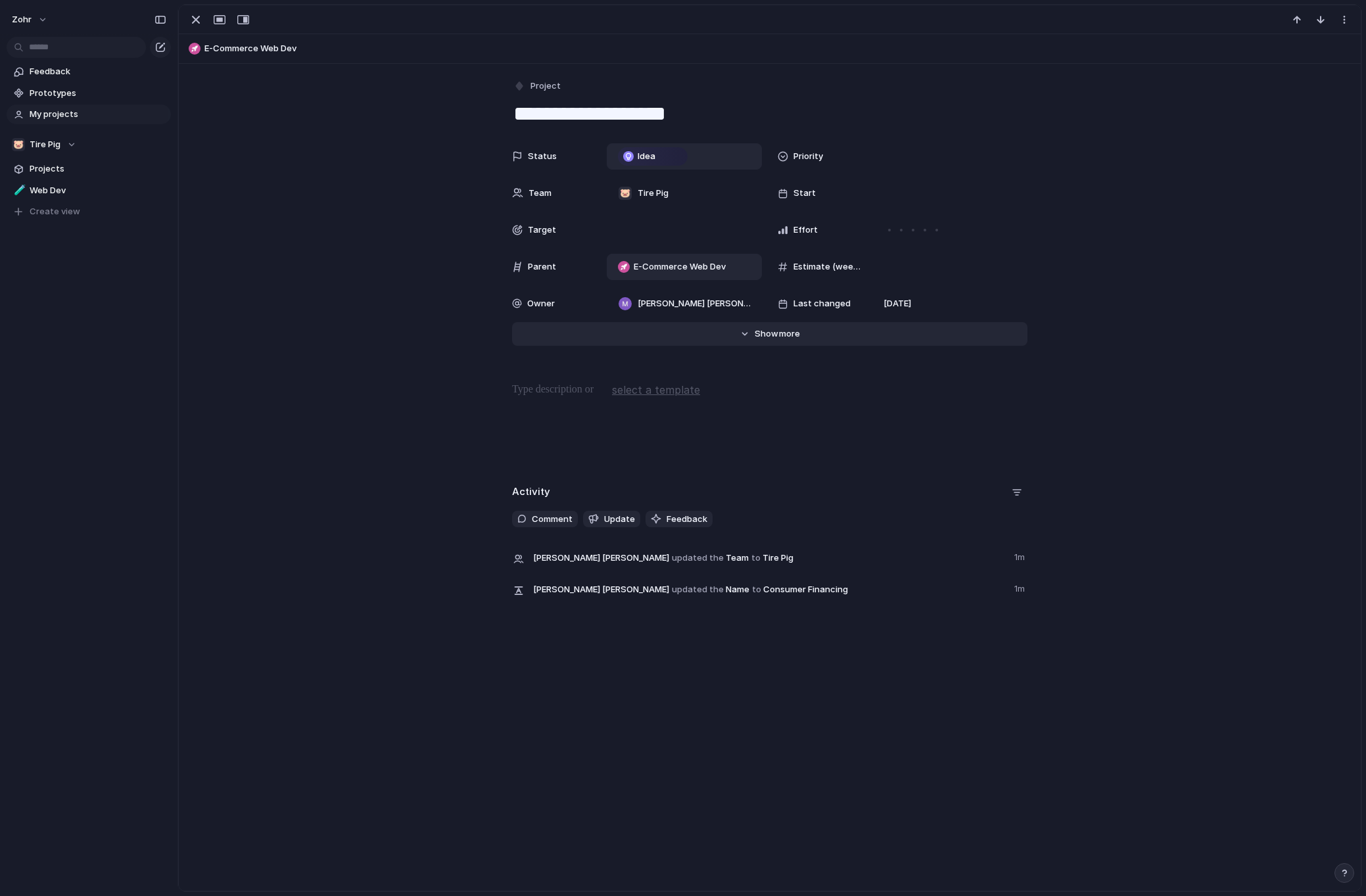
click at [759, 323] on button "Hide Show more" at bounding box center [770, 334] width 515 height 24
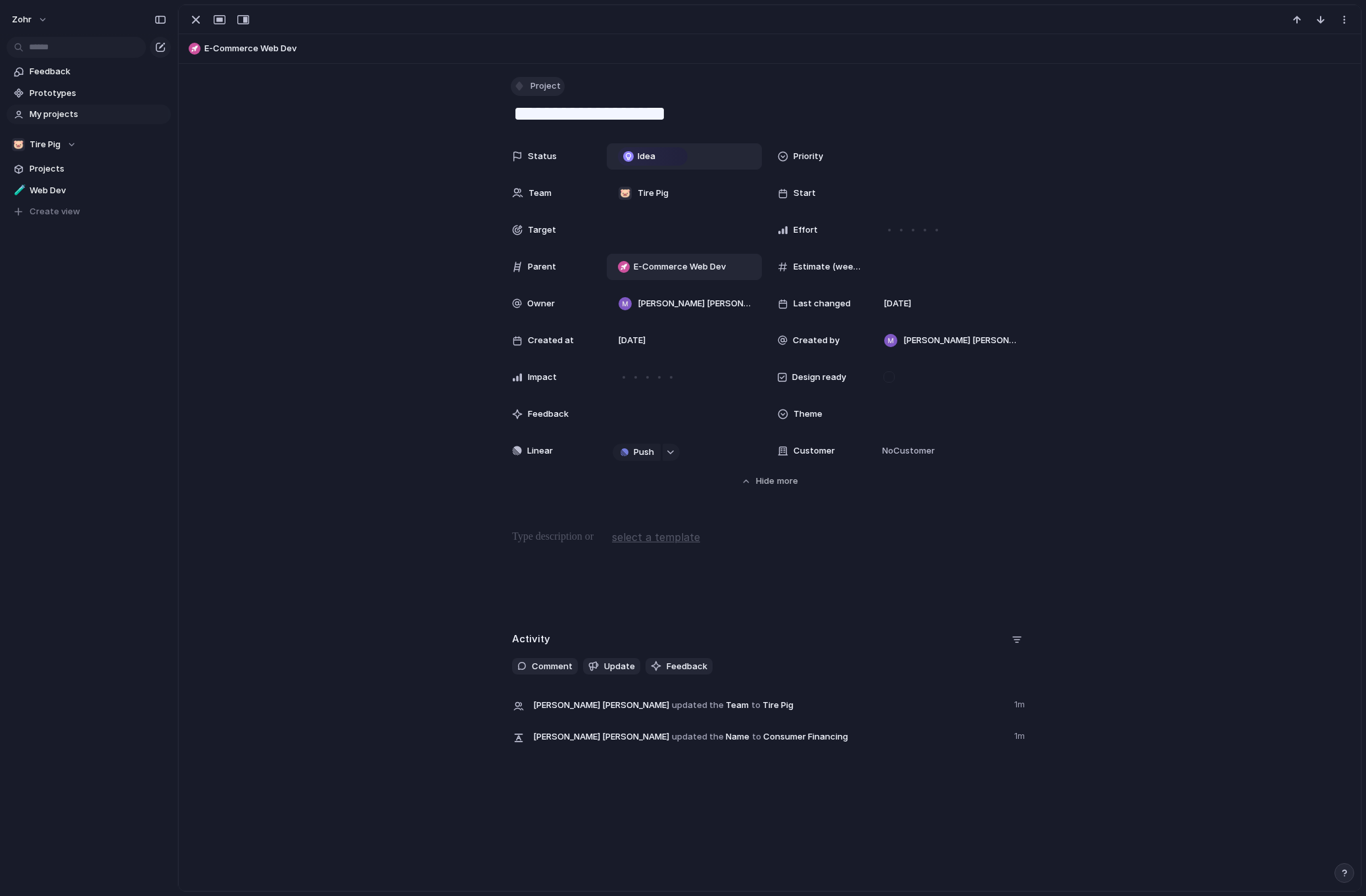
click at [532, 84] on span "Project" at bounding box center [545, 86] width 30 height 13
click at [559, 183] on span "Feature" at bounding box center [548, 184] width 33 height 13
click at [403, 170] on div "Status Idea Priority Team 🐷 Tire Pig Start Target Effort Parent E-Commerce Web …" at bounding box center [770, 315] width 1150 height 345
click at [190, 12] on div "button" at bounding box center [196, 20] width 16 height 16
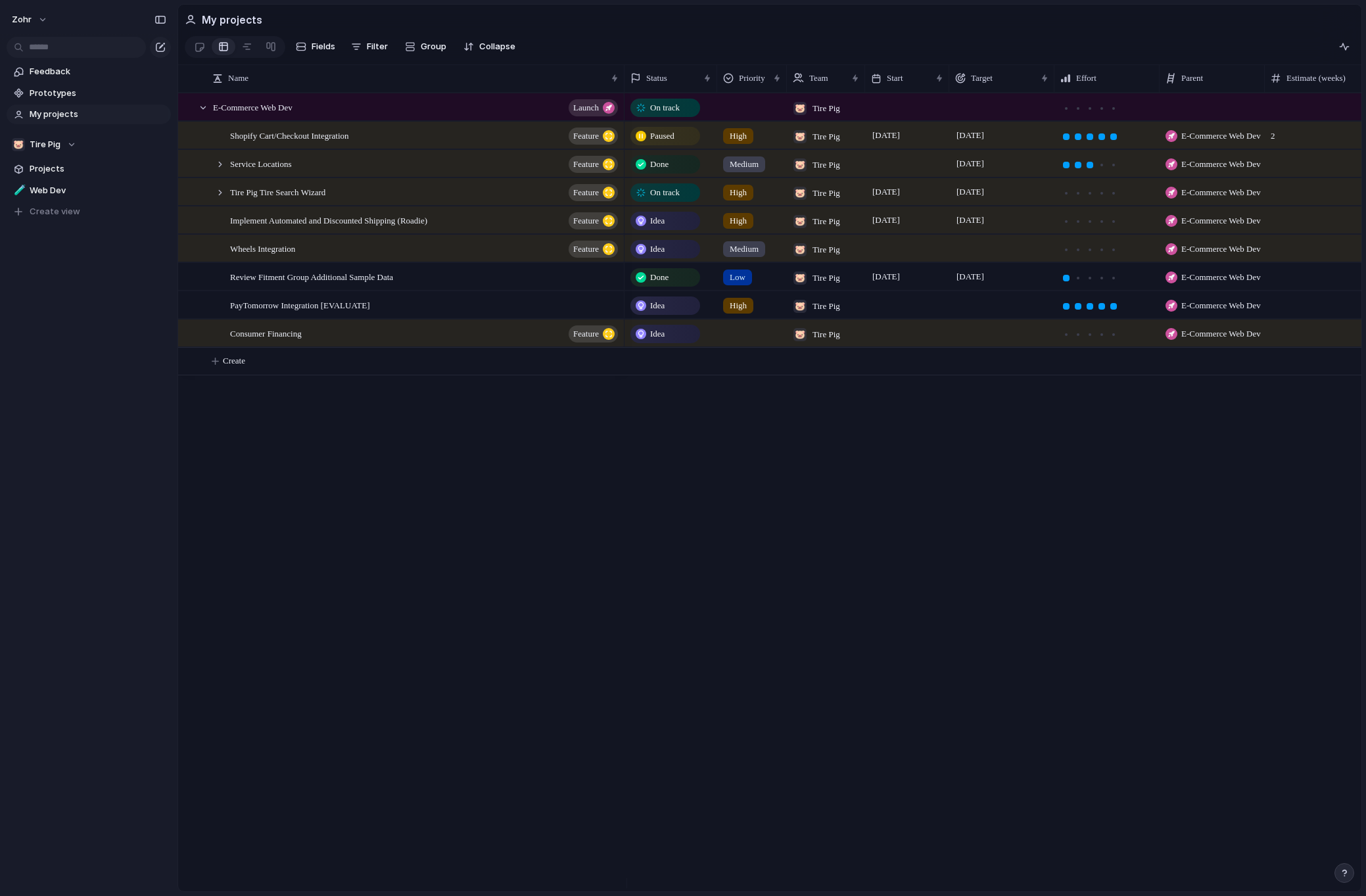
click at [665, 340] on span "Idea" at bounding box center [657, 334] width 14 height 13
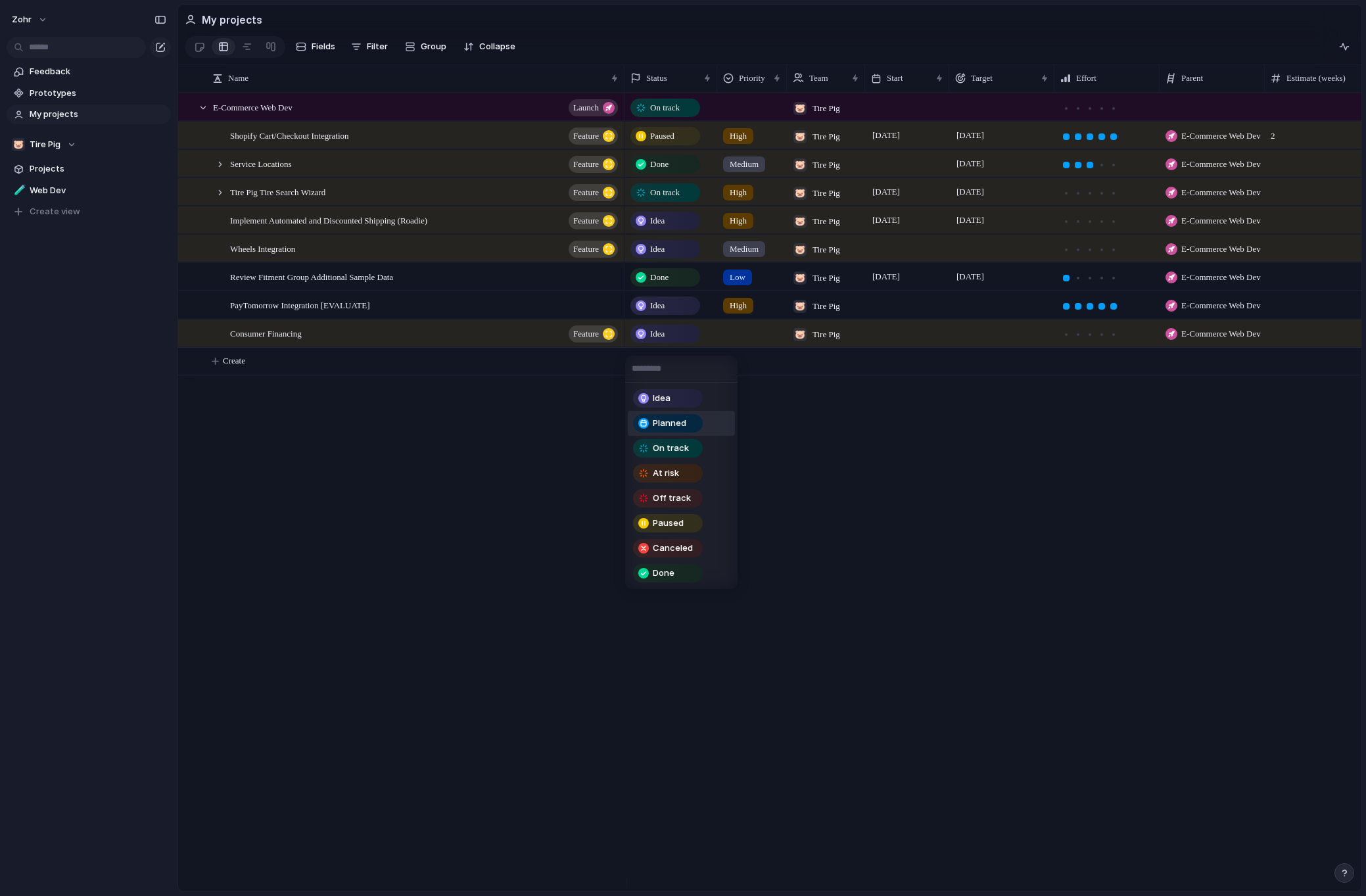
click at [674, 433] on li "Planned" at bounding box center [681, 423] width 107 height 25
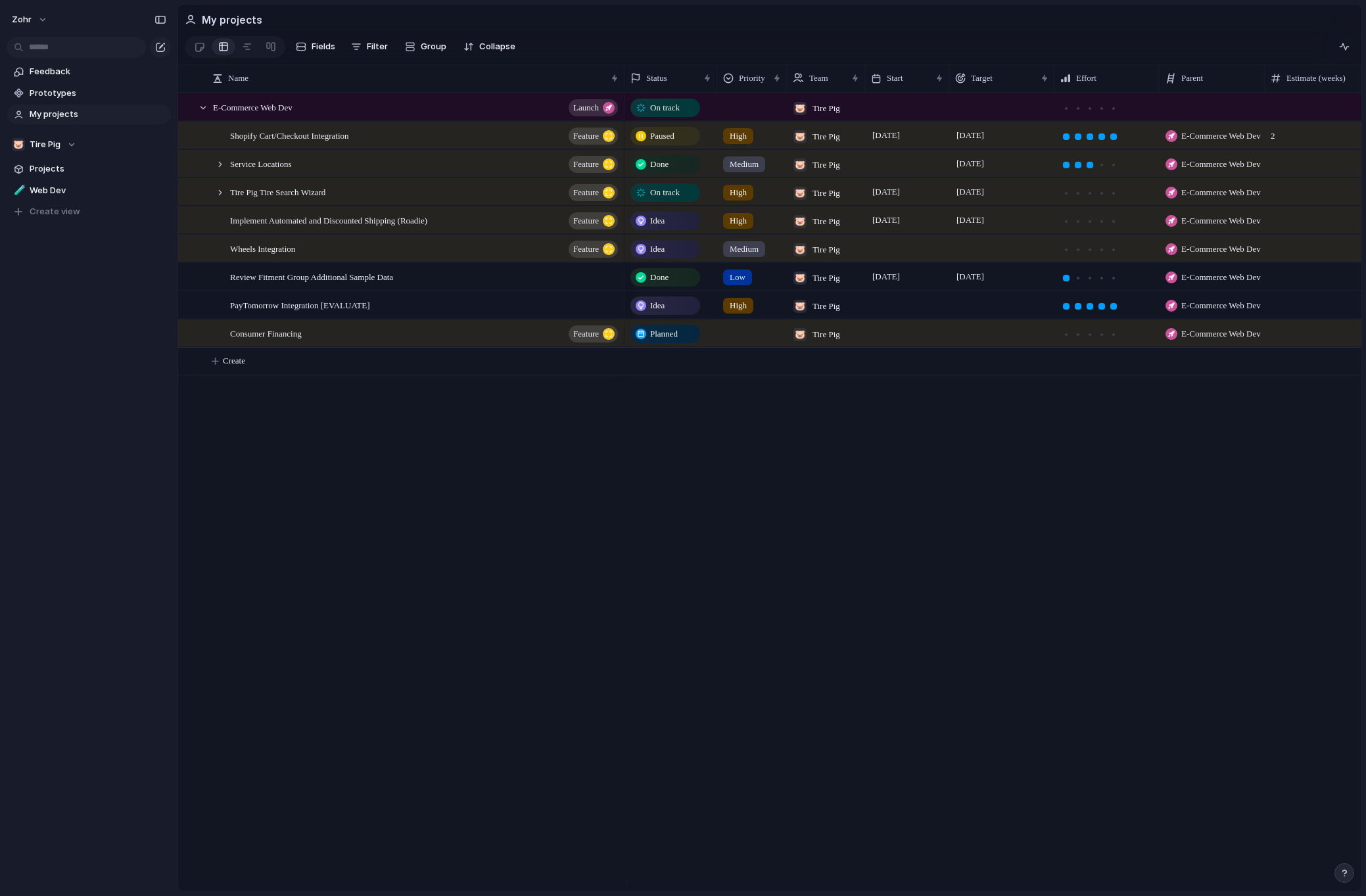
click at [791, 453] on div "On track 🐷 Tire Pig On track High 🐷 Tire Pig [DATE] September E-Commerce Web De…" at bounding box center [993, 492] width 737 height 798
click at [1117, 341] on div at bounding box center [1113, 334] width 12 height 12
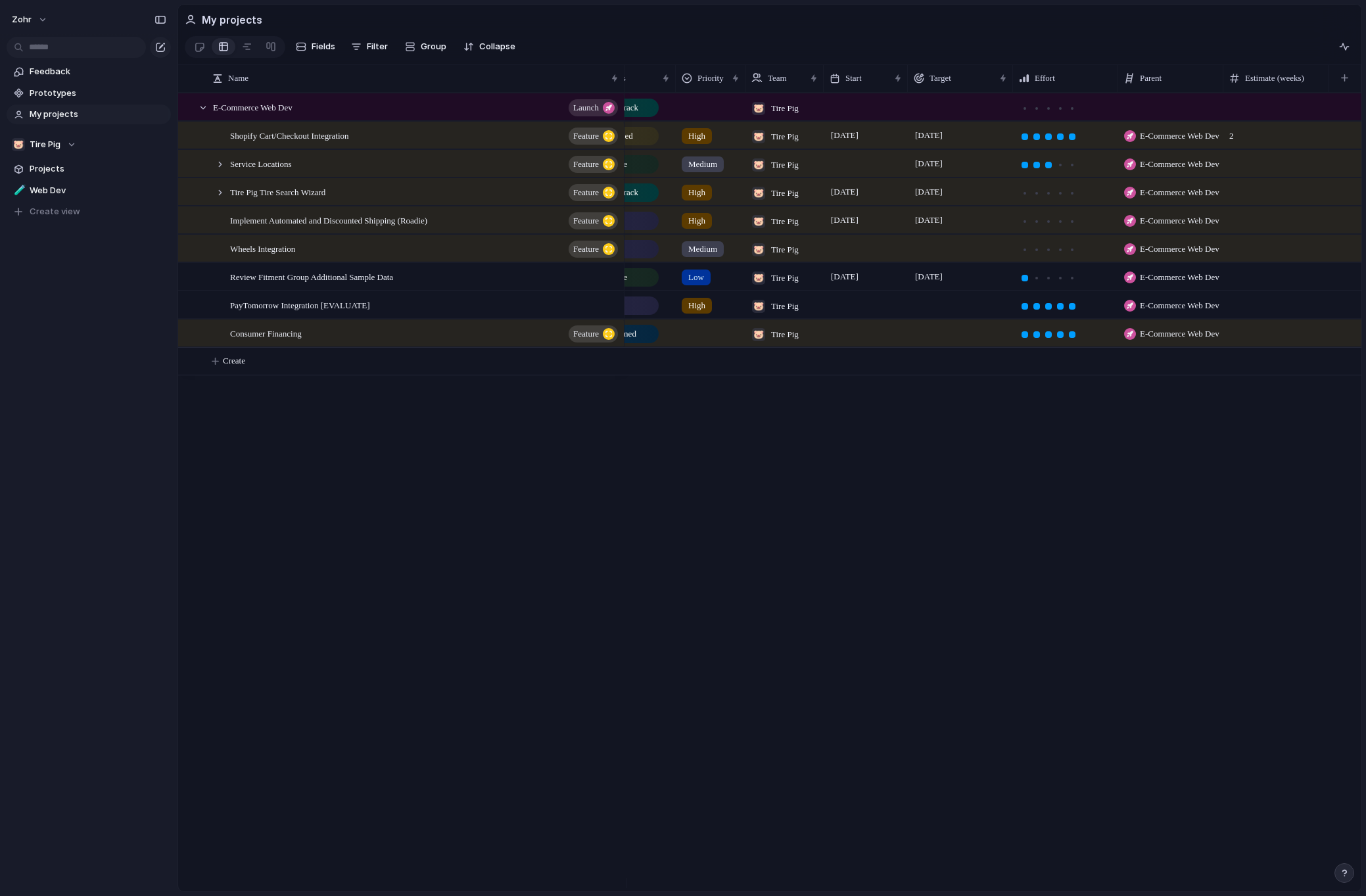
click at [1262, 344] on div at bounding box center [1276, 333] width 105 height 27
type input "*"
click at [1128, 448] on div "On track 🐷 Tire Pig On track High 🐷 Tire Pig [DATE] September E-Commerce Web De…" at bounding box center [993, 492] width 737 height 798
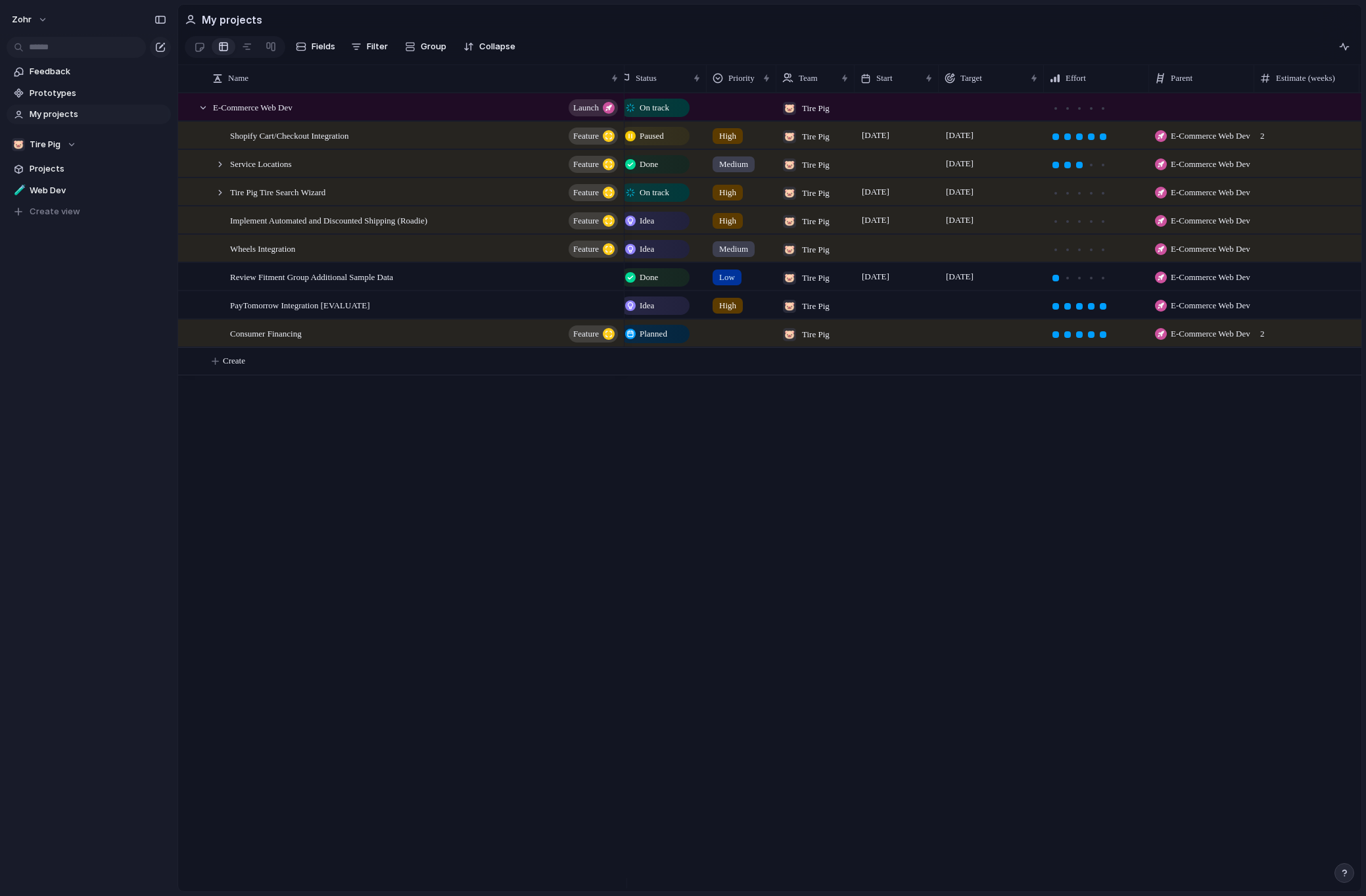
scroll to position [0, 0]
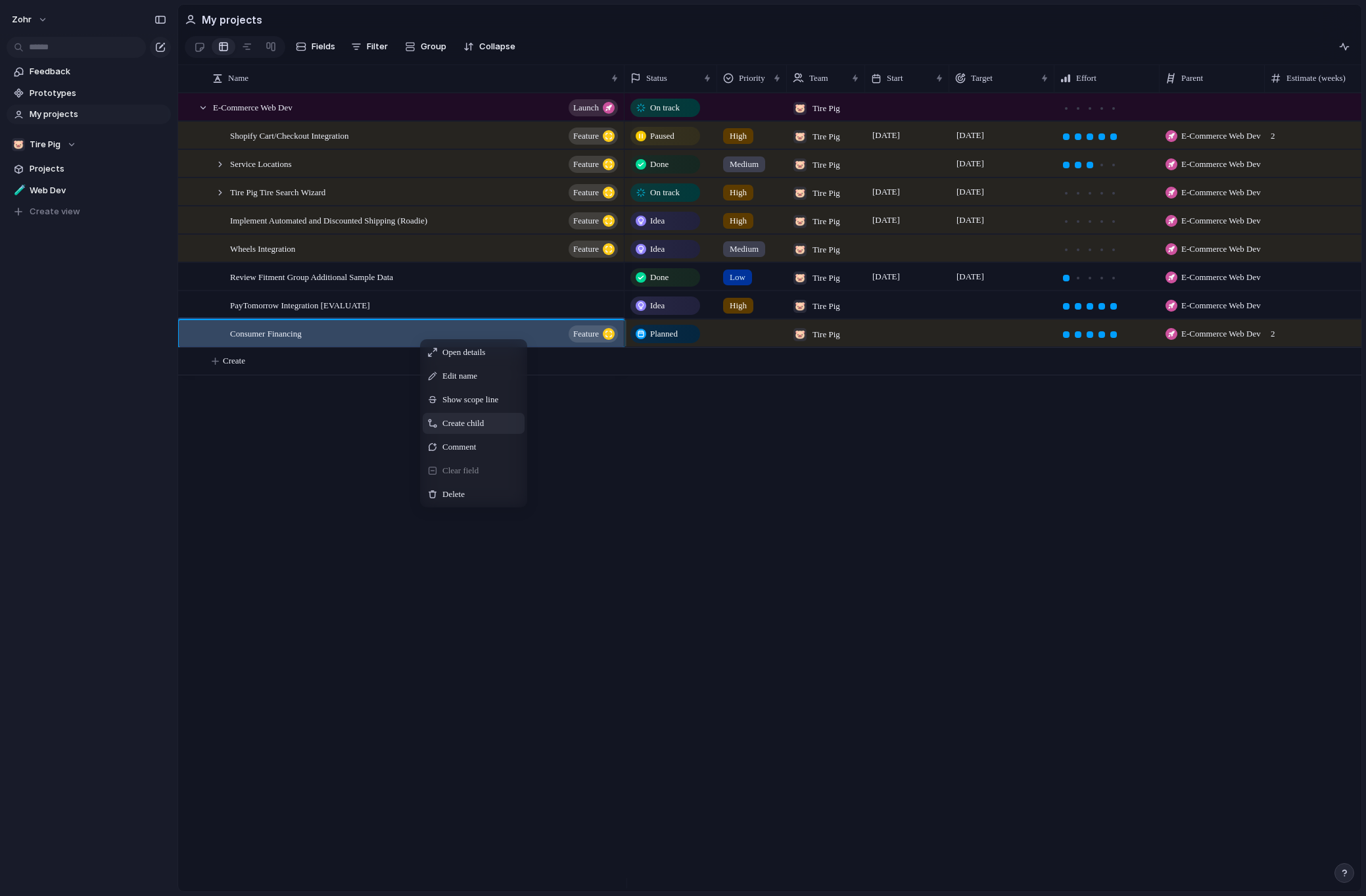
click at [505, 426] on div "Create child" at bounding box center [473, 423] width 102 height 21
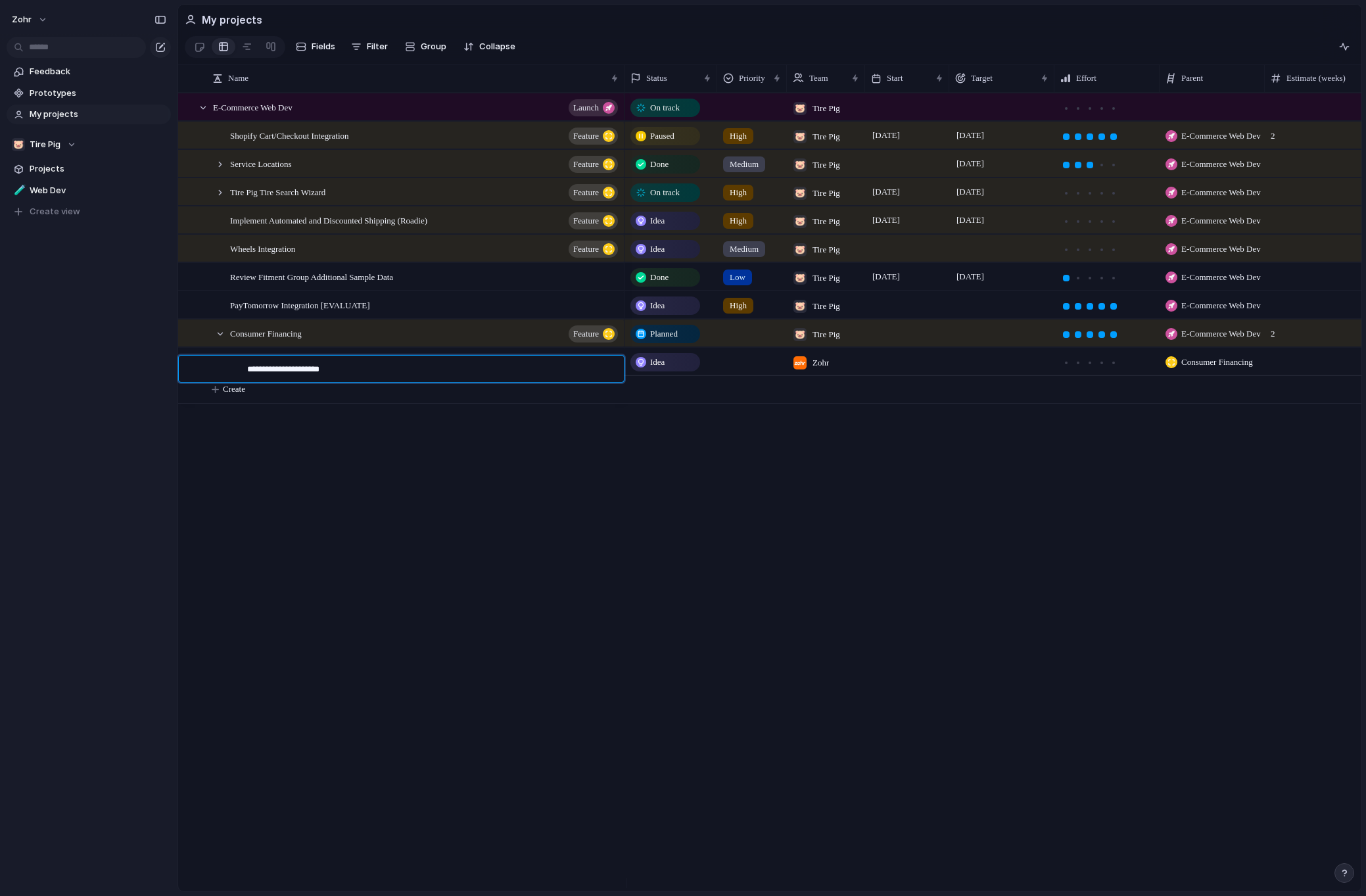
type textarea "**********"
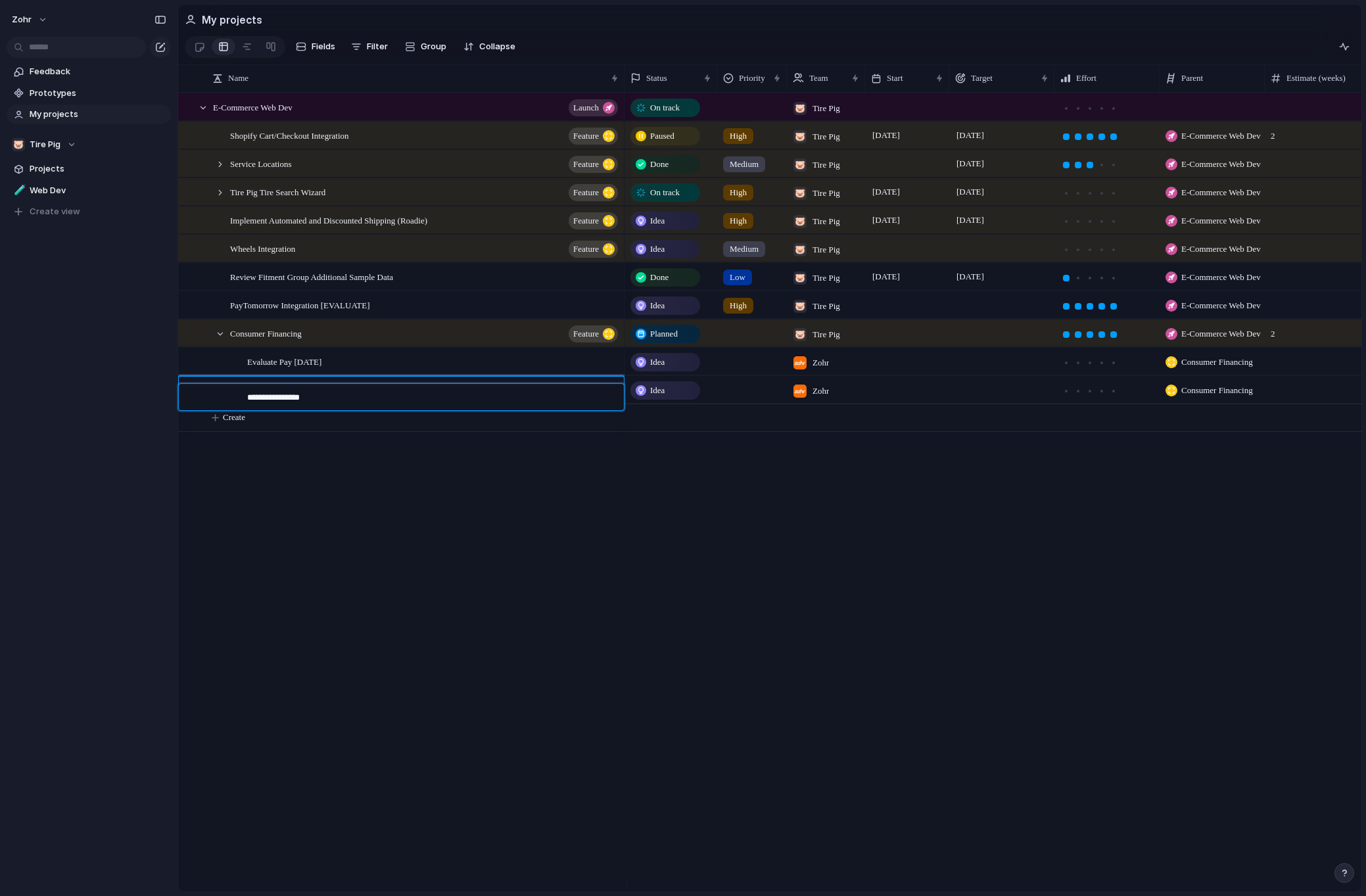
type textarea "**********"
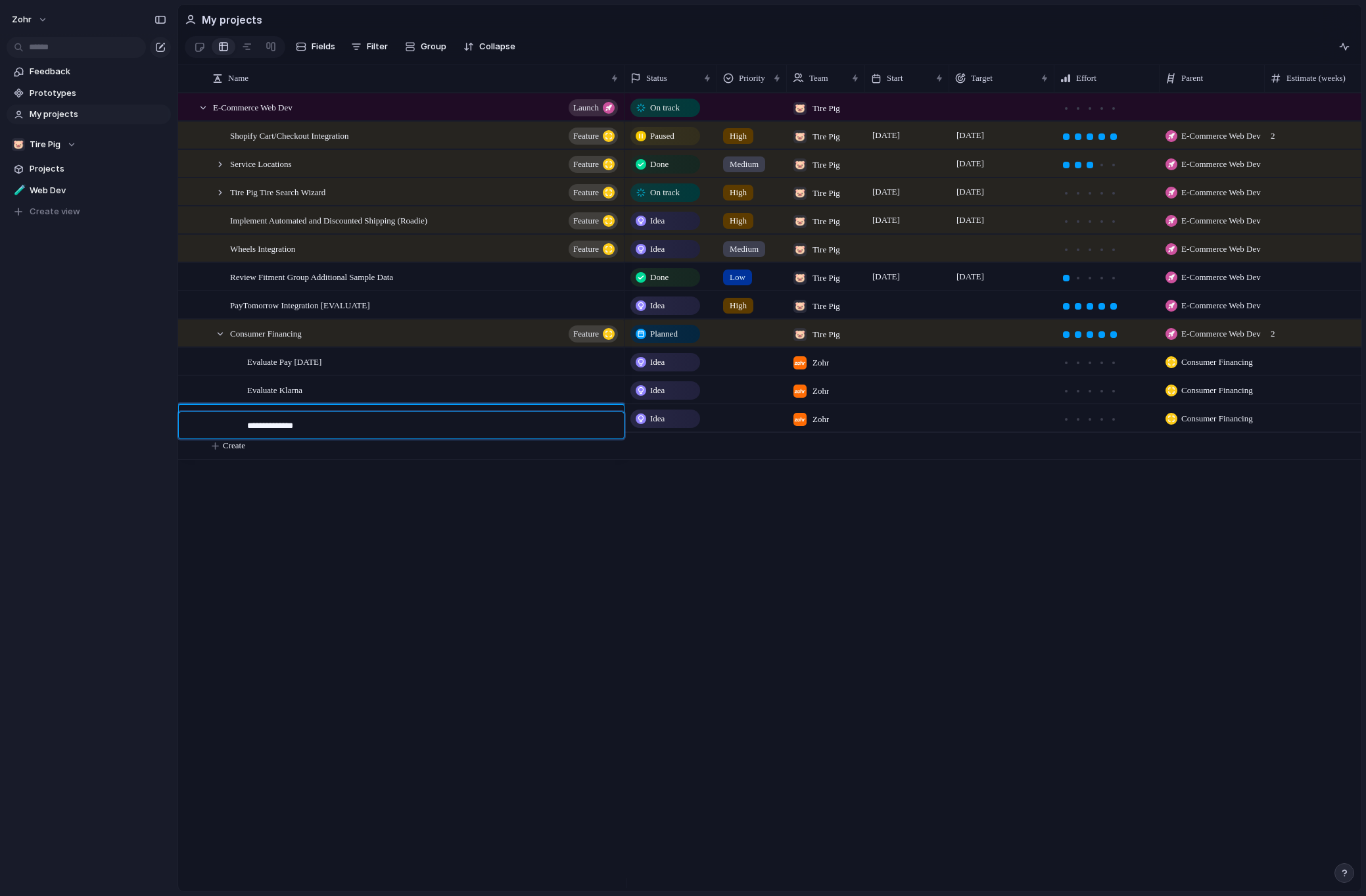
type textarea "****"
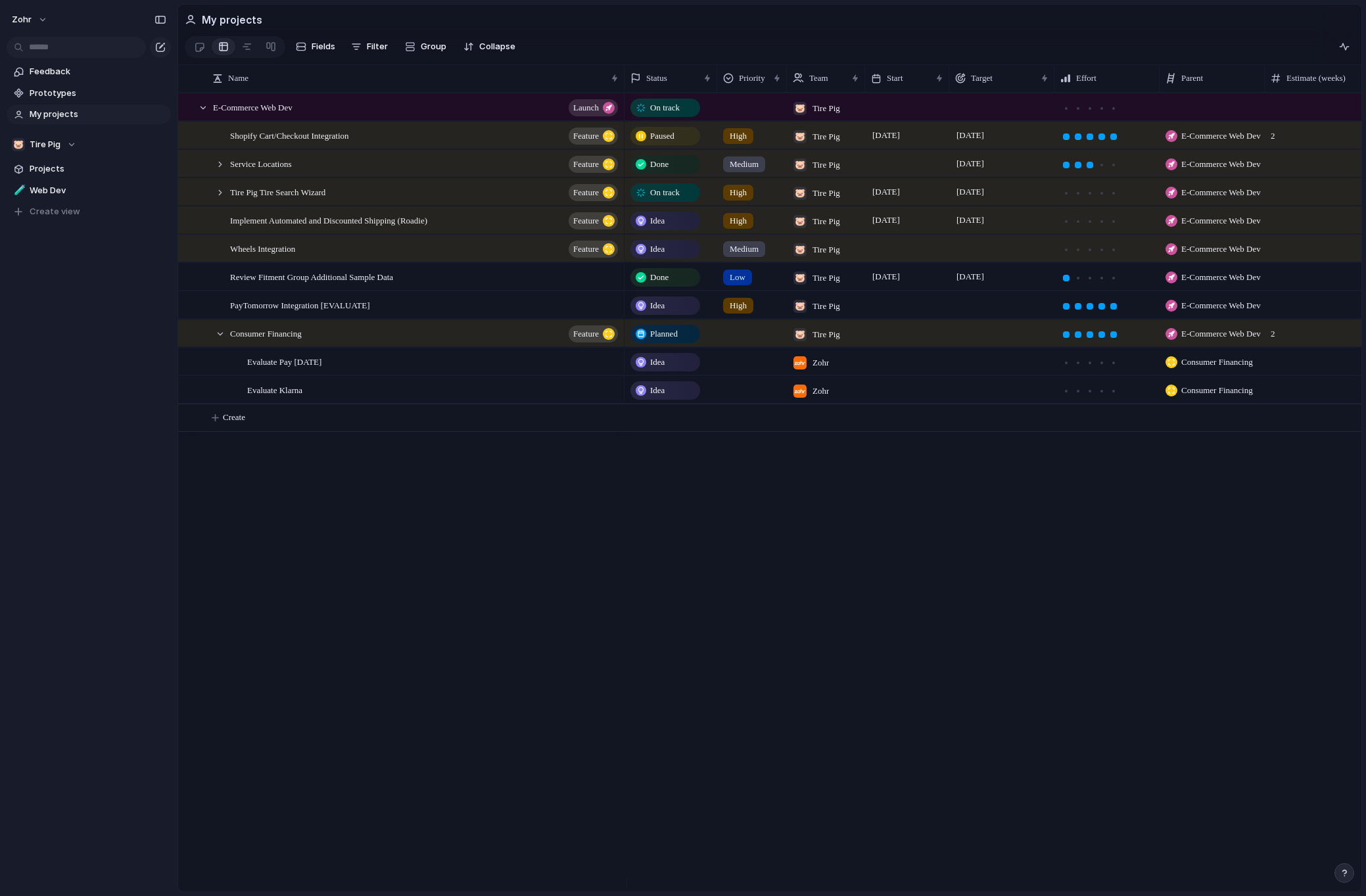
click at [821, 369] on span "Zohr" at bounding box center [821, 363] width 17 height 13
click at [818, 446] on div "🐷" at bounding box center [819, 444] width 13 height 13
click at [827, 367] on span "Tire Pig , Zohr" at bounding box center [842, 362] width 35 height 13
click at [848, 422] on span "Zohr" at bounding box center [842, 423] width 20 height 13
click at [821, 394] on span "Zohr" at bounding box center [821, 391] width 17 height 13
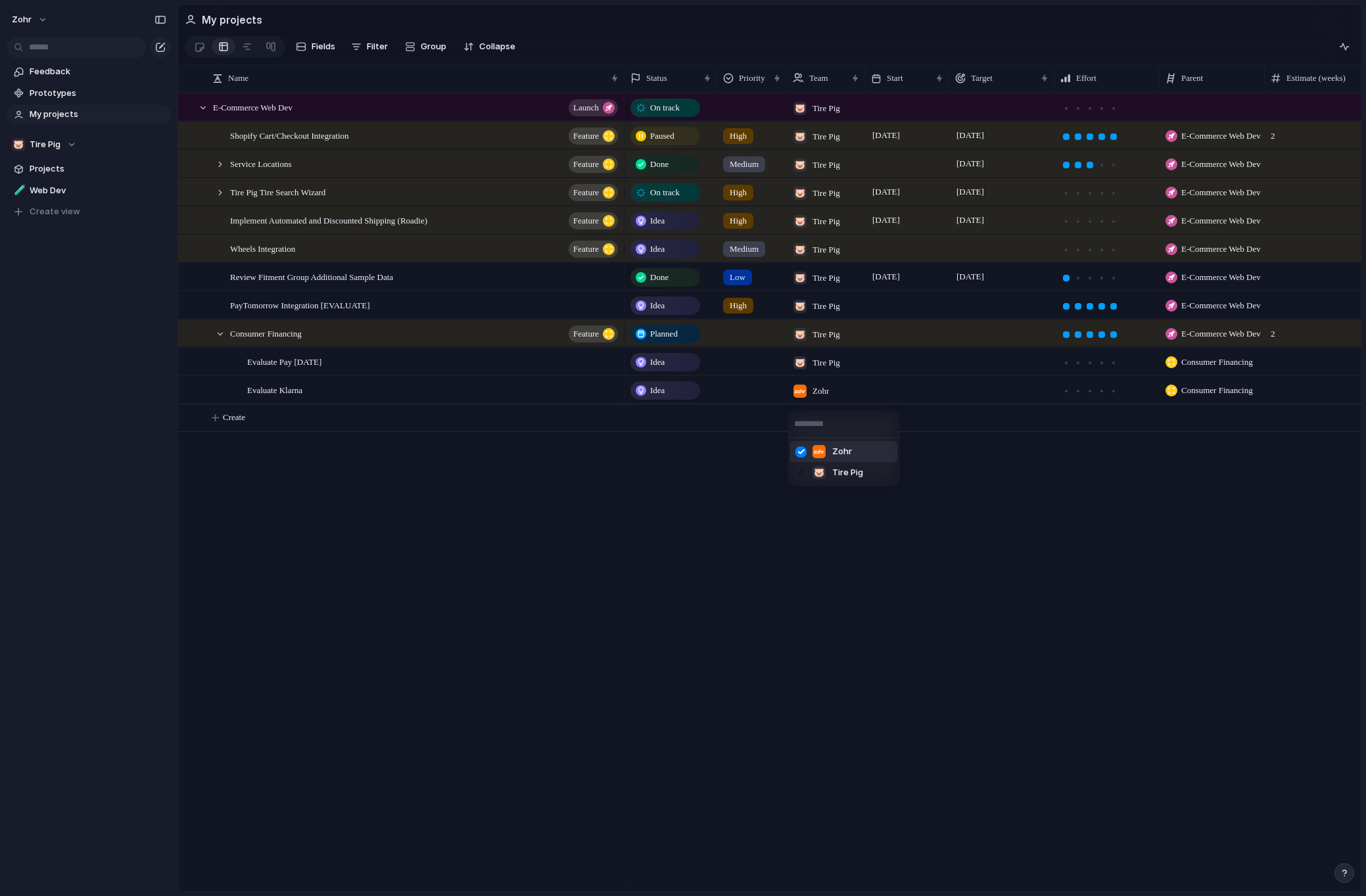
click at [848, 446] on span "Zohr" at bounding box center [842, 452] width 20 height 13
click at [827, 391] on span "Zohr" at bounding box center [821, 391] width 17 height 13
click at [825, 469] on div "🐷" at bounding box center [819, 472] width 13 height 13
click at [829, 397] on span "Tire Pig , Zohr" at bounding box center [842, 390] width 35 height 13
click at [836, 447] on span "Zohr" at bounding box center [842, 452] width 20 height 13
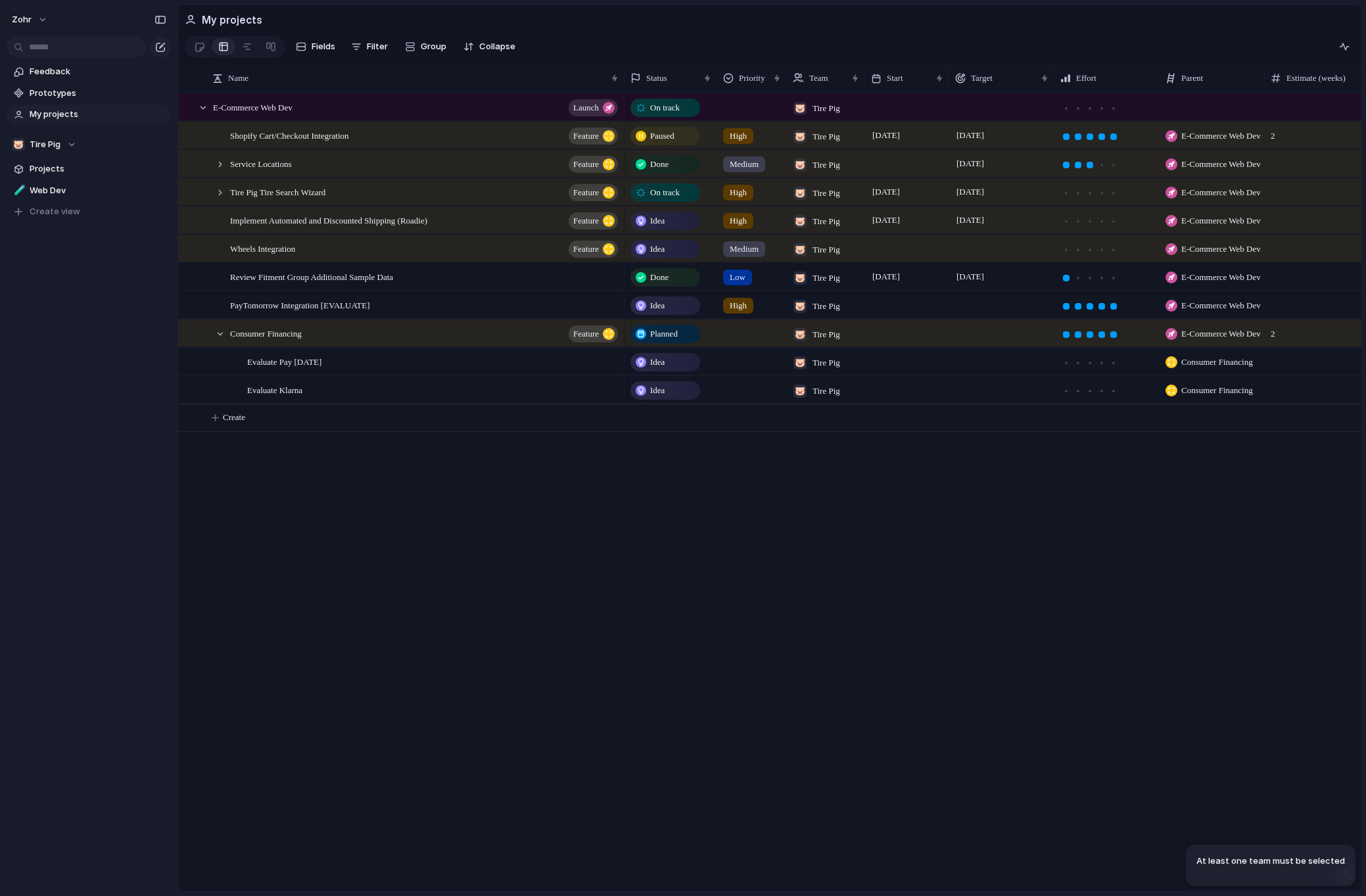
click at [965, 486] on div "On track 🐷 Tire Pig On track High 🐷 Tire Pig [DATE] September E-Commerce Web De…" at bounding box center [993, 492] width 737 height 798
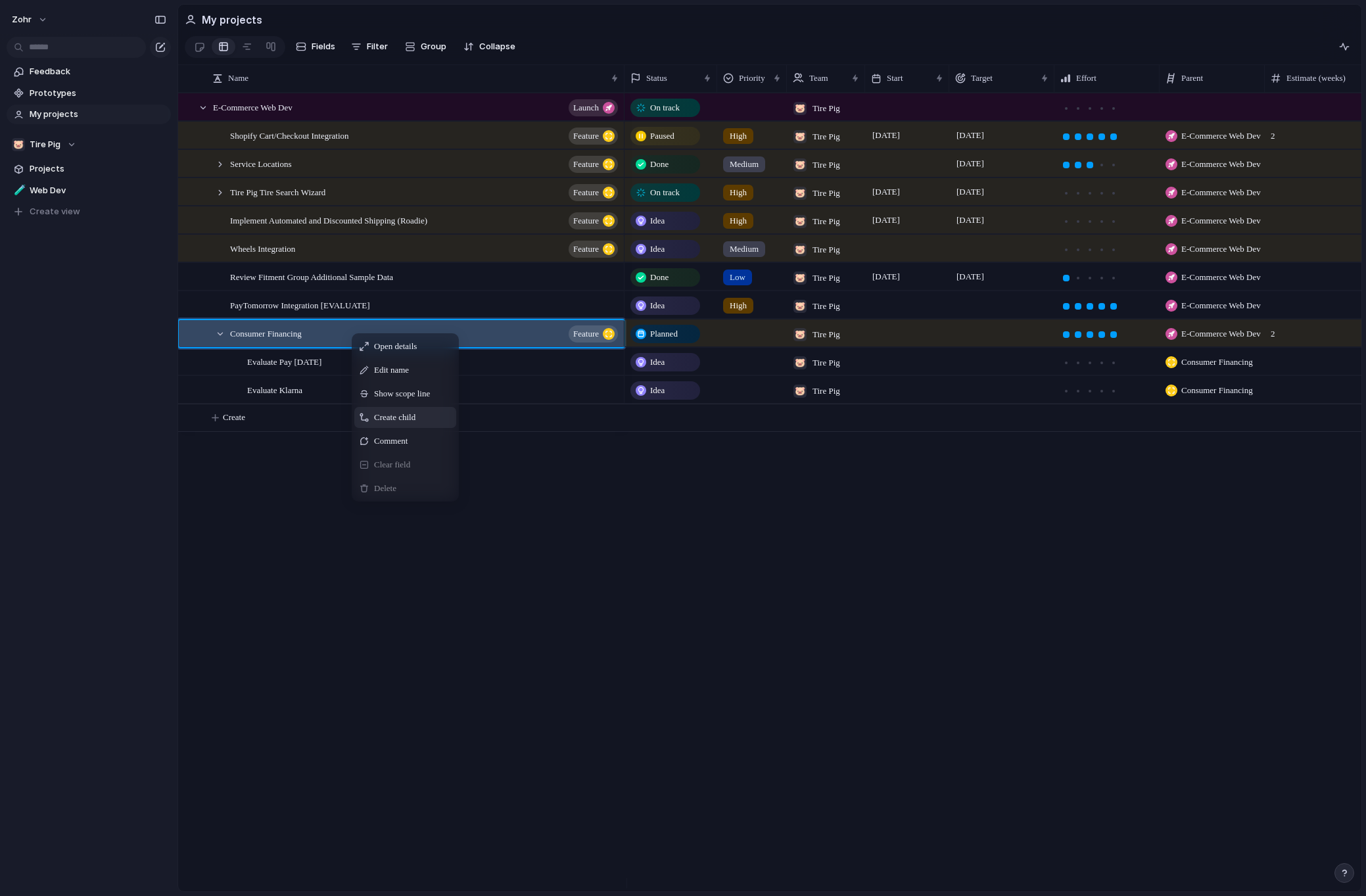
click at [415, 424] on span "Create child" at bounding box center [394, 417] width 42 height 13
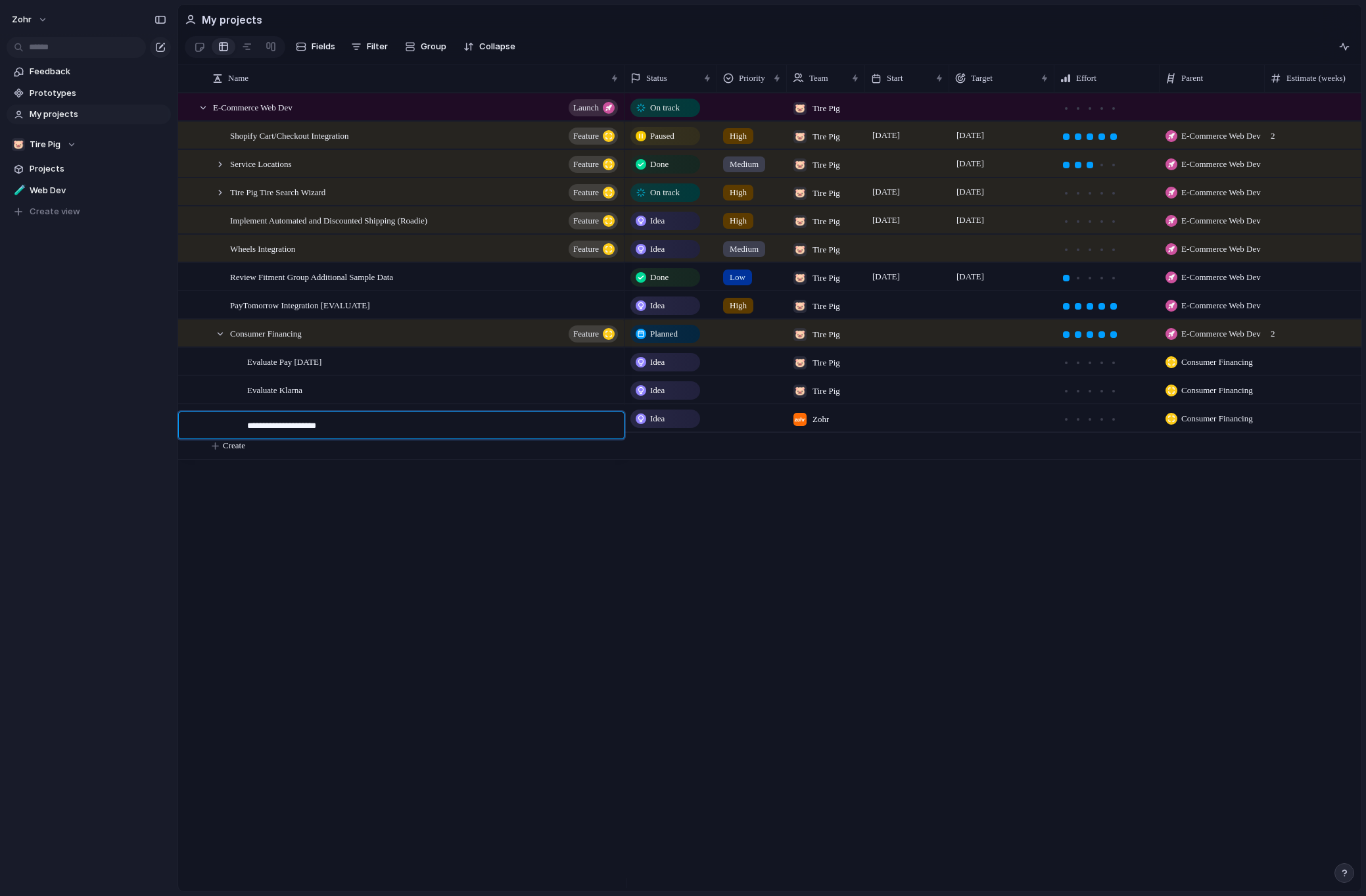
type textarea "**********"
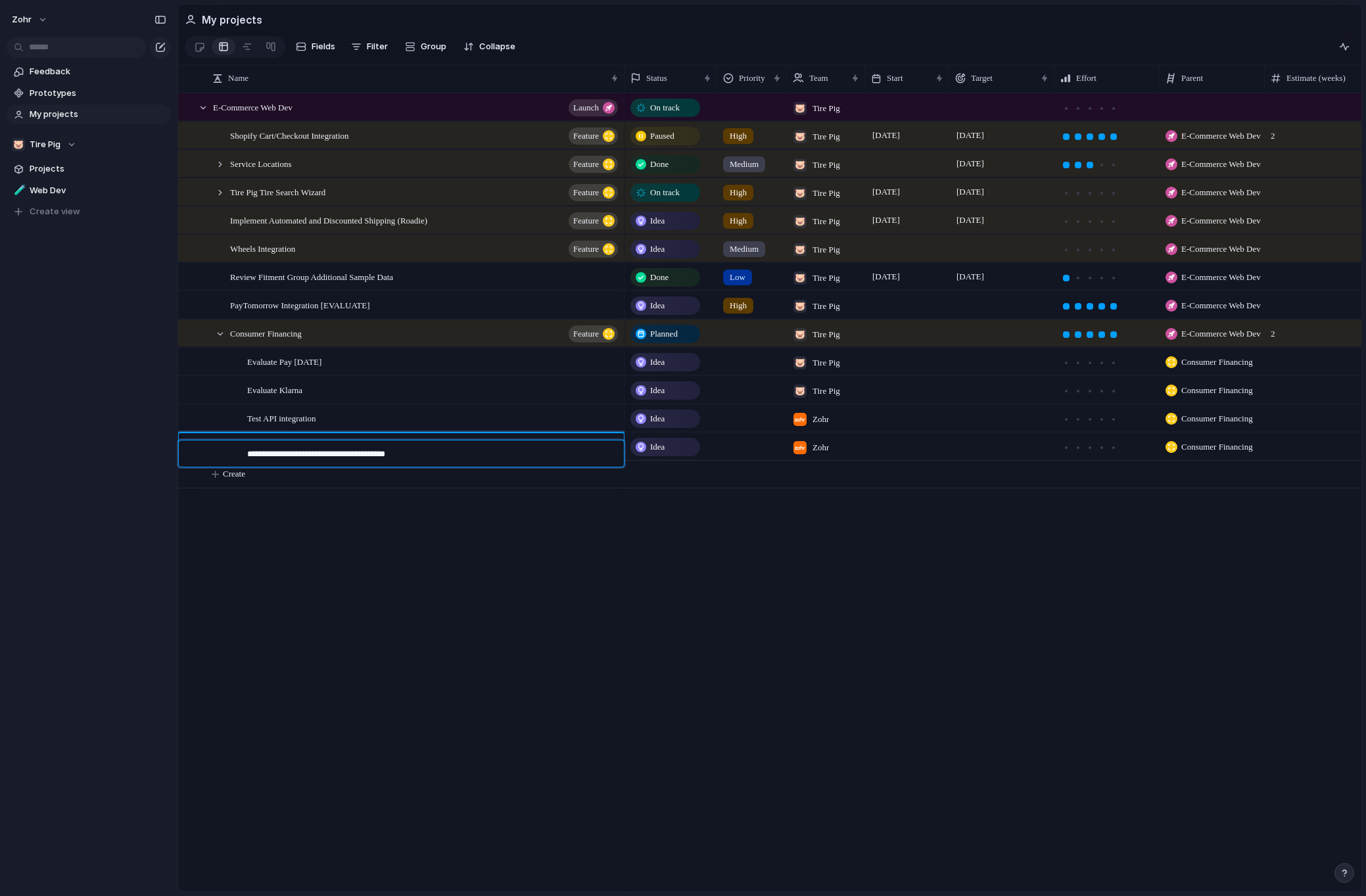
type textarea "**********"
click at [834, 421] on div "Zohr" at bounding box center [810, 416] width 46 height 22
click at [837, 424] on div "Zohr 🐷 Tire Pig" at bounding box center [683, 448] width 1366 height 896
click at [837, 424] on div "Zohr" at bounding box center [826, 416] width 77 height 22
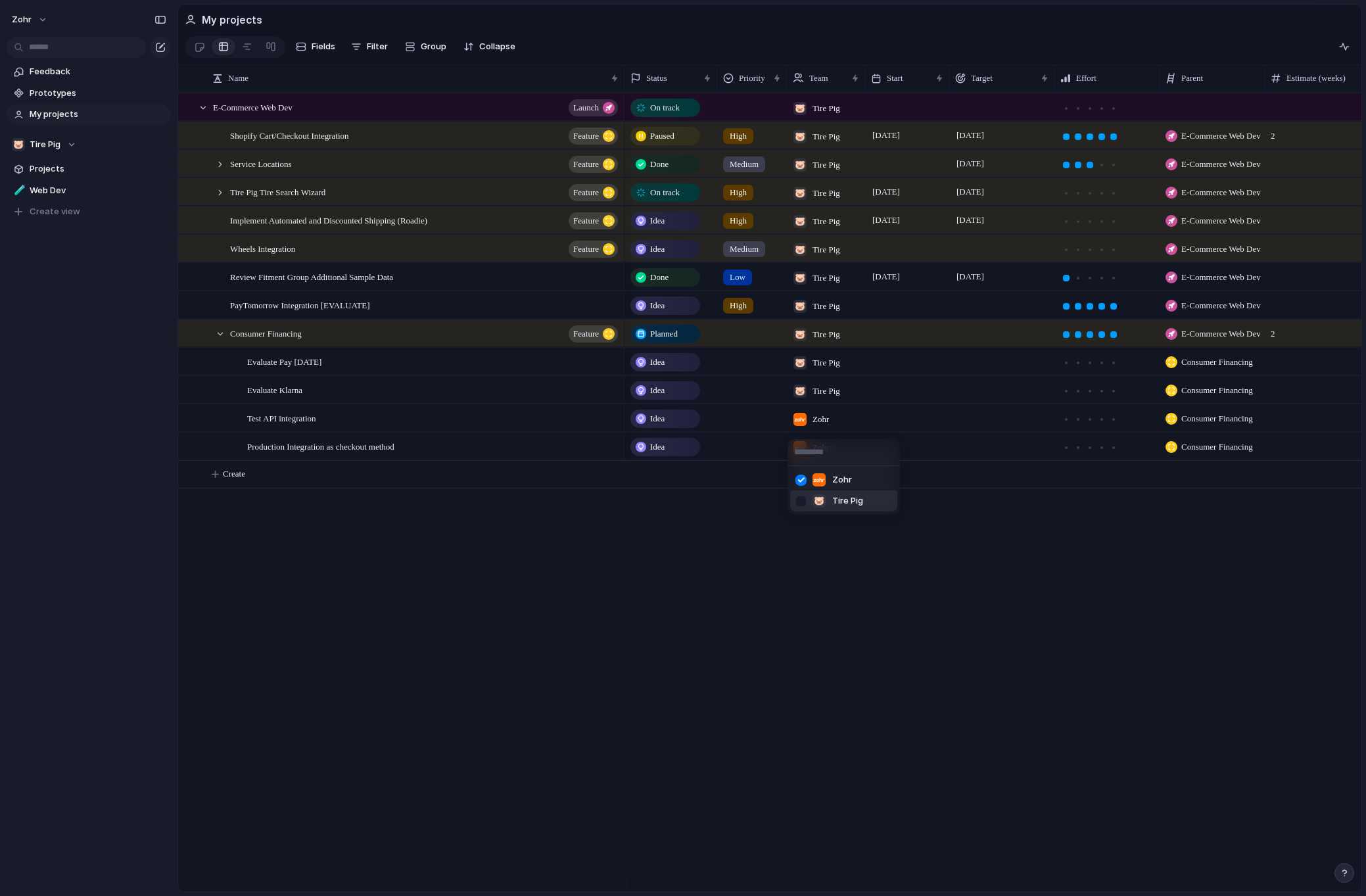
click at [831, 502] on div "🐷 Tire Pig" at bounding box center [837, 500] width 51 height 14
click at [819, 426] on div "🐷 Tire Pig , Zohr" at bounding box center [826, 416] width 77 height 22
click at [840, 483] on span "Zohr" at bounding box center [842, 479] width 20 height 13
click at [833, 455] on div "Zohr" at bounding box center [810, 444] width 46 height 22
click at [833, 531] on span "Tire Pig" at bounding box center [847, 529] width 31 height 13
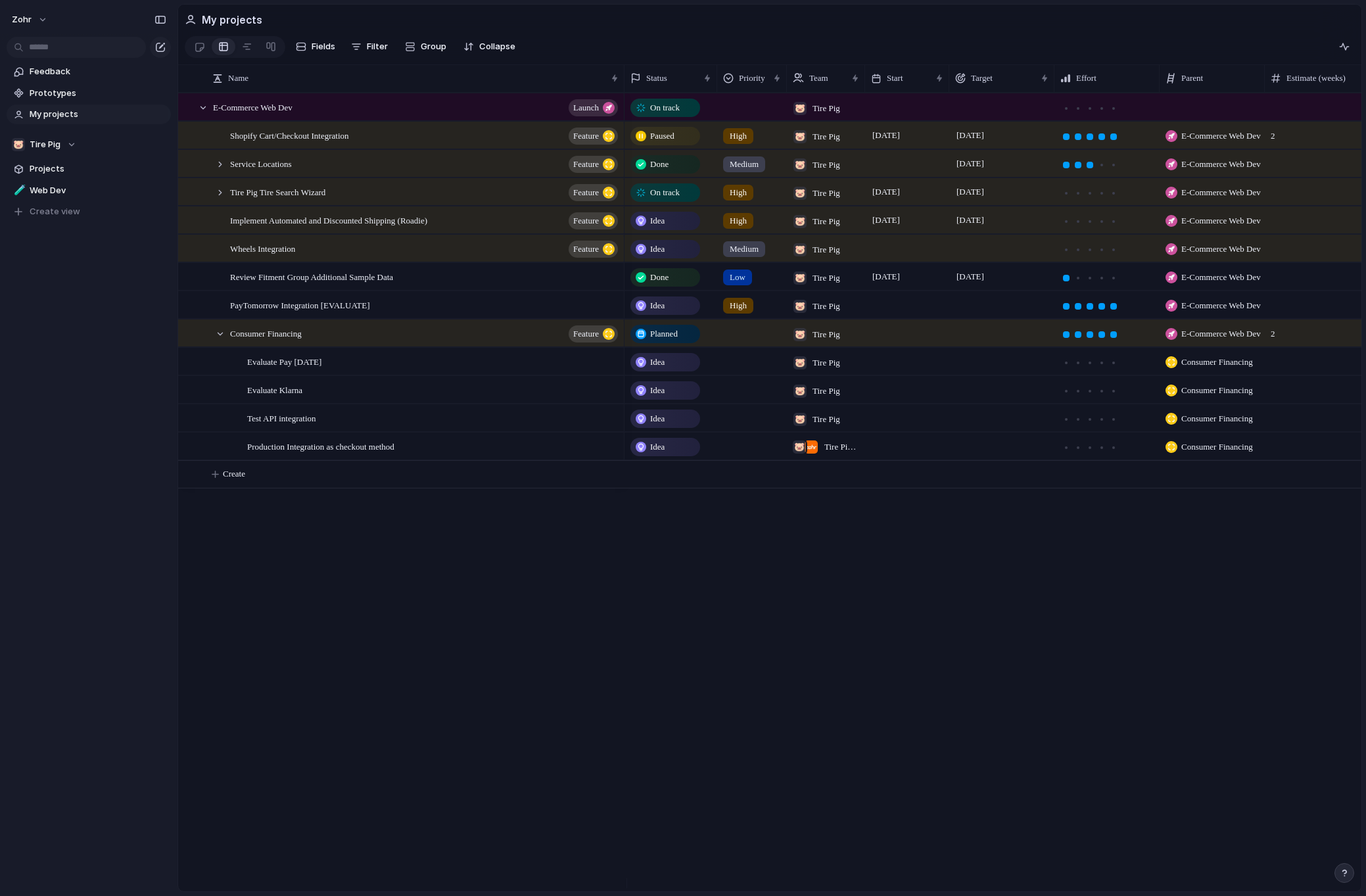
click at [833, 453] on span "Tire Pig , Zohr" at bounding box center [842, 447] width 35 height 13
click at [844, 509] on span "Zohr" at bounding box center [842, 507] width 20 height 13
click at [1006, 577] on div "On track 🐷 Tire Pig On track High 🐷 Tire Pig [DATE] September E-Commerce Web De…" at bounding box center [993, 492] width 737 height 798
click at [221, 340] on div at bounding box center [220, 334] width 12 height 12
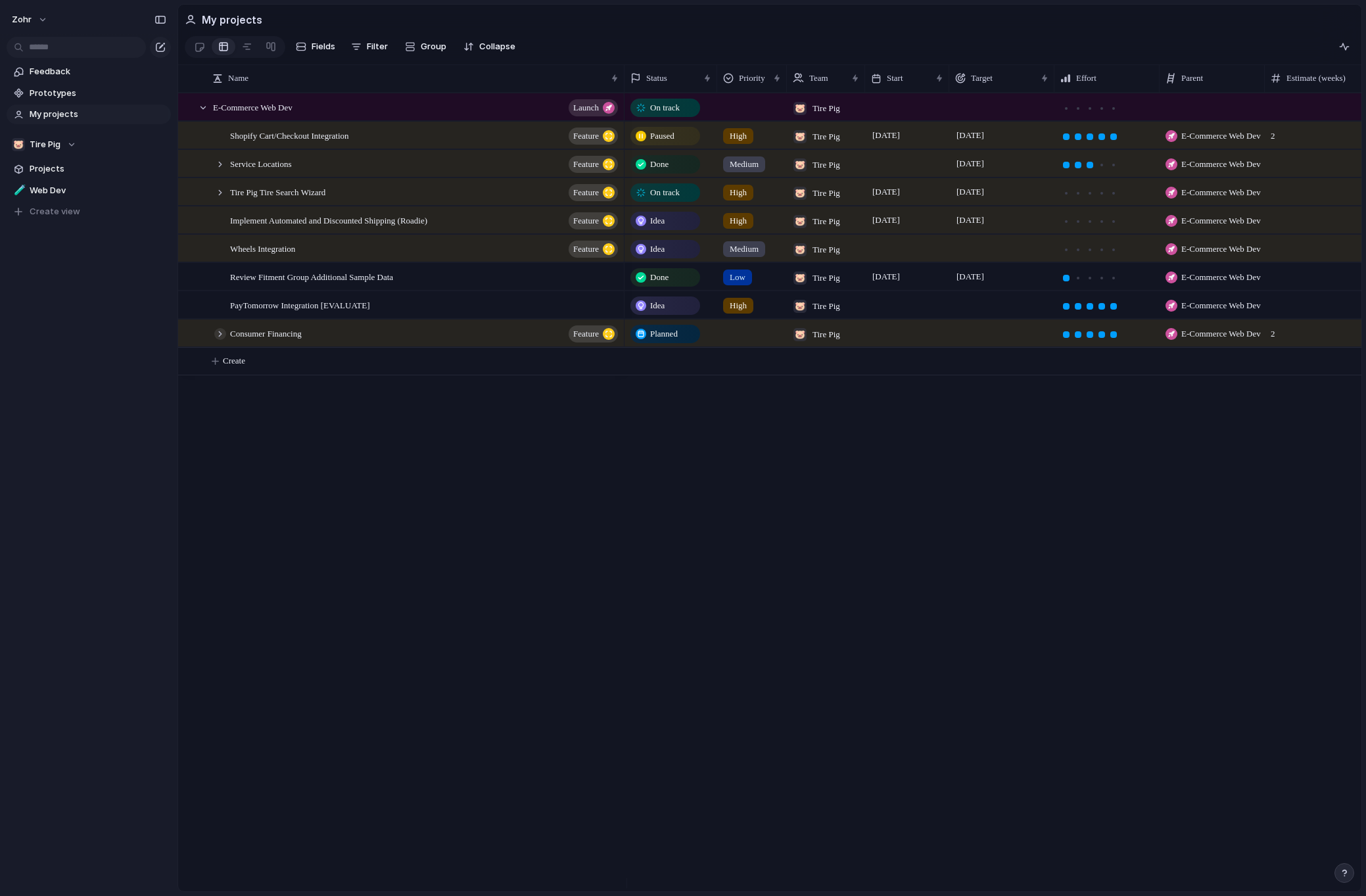
click at [221, 340] on div at bounding box center [220, 334] width 12 height 12
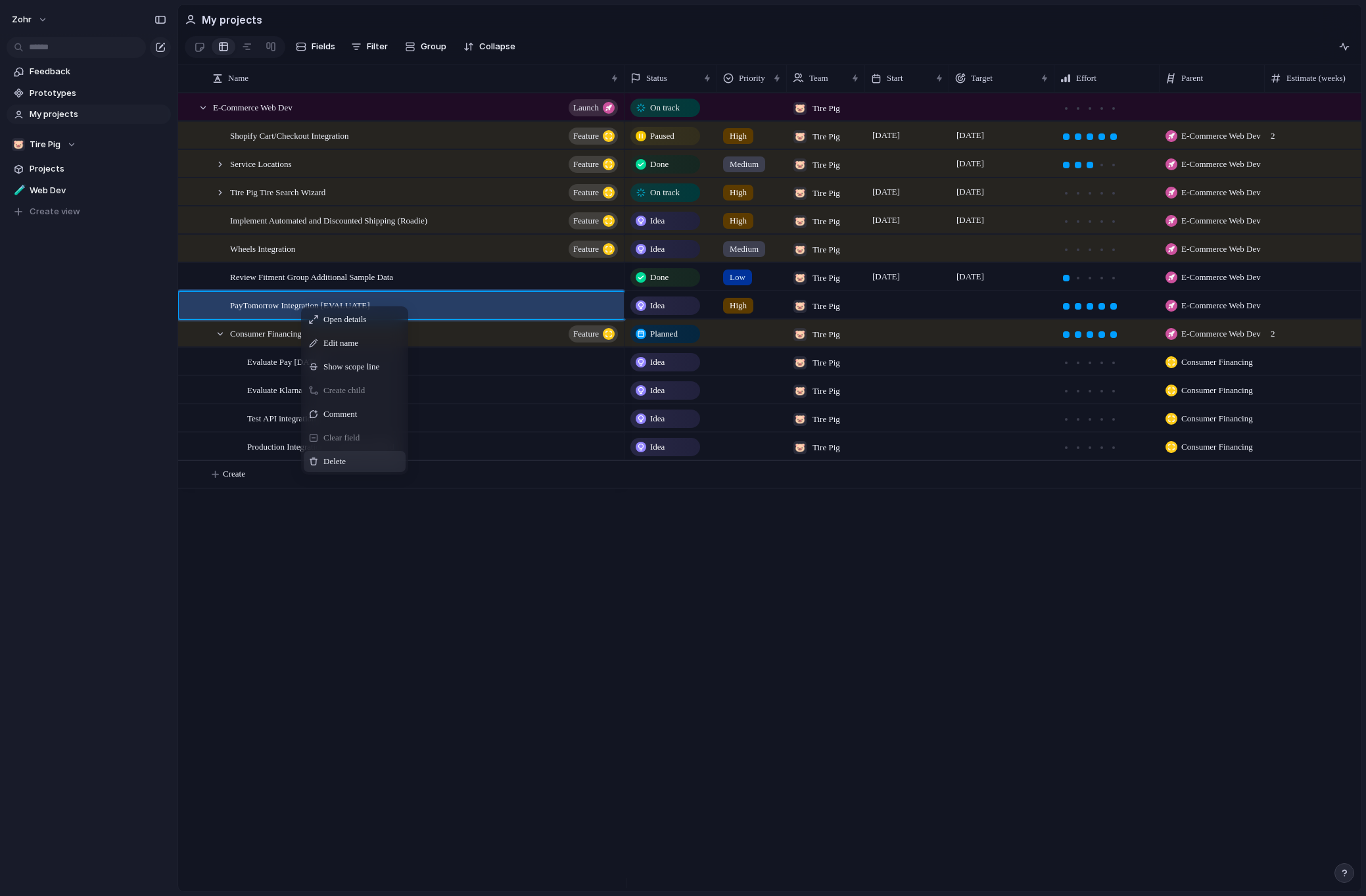
click at [366, 464] on span "Context Menu" at bounding box center [364, 461] width 6 height 13
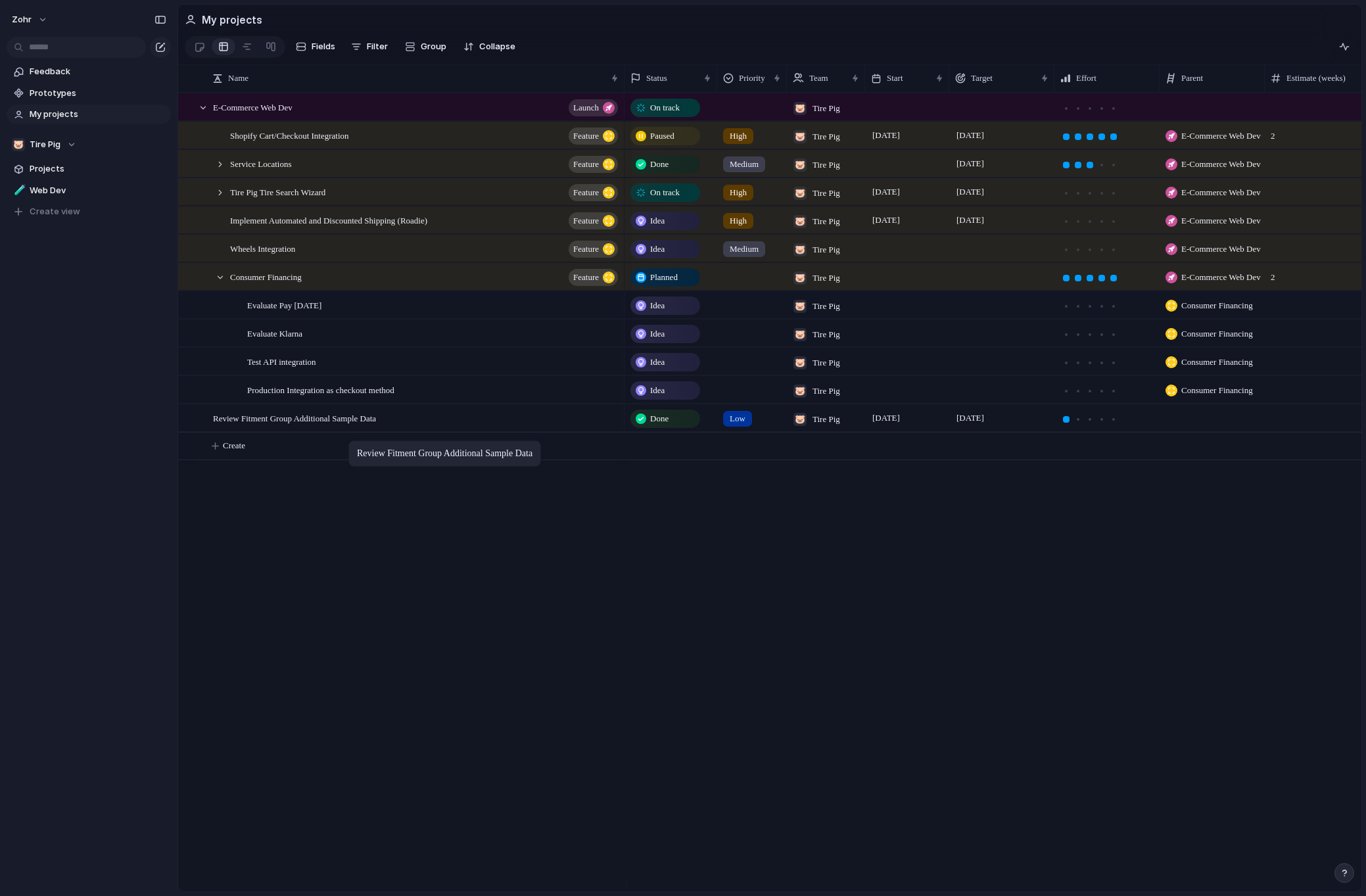
drag, startPoint x: 356, startPoint y: 293, endPoint x: 355, endPoint y: 443, distance: 150.0
click at [501, 534] on div "E-Commerce Web Dev launch Tire Pig Tire Search Wizard Feature Implement Automat…" at bounding box center [770, 492] width 1183 height 798
click at [246, 48] on div at bounding box center [246, 46] width 10 height 21
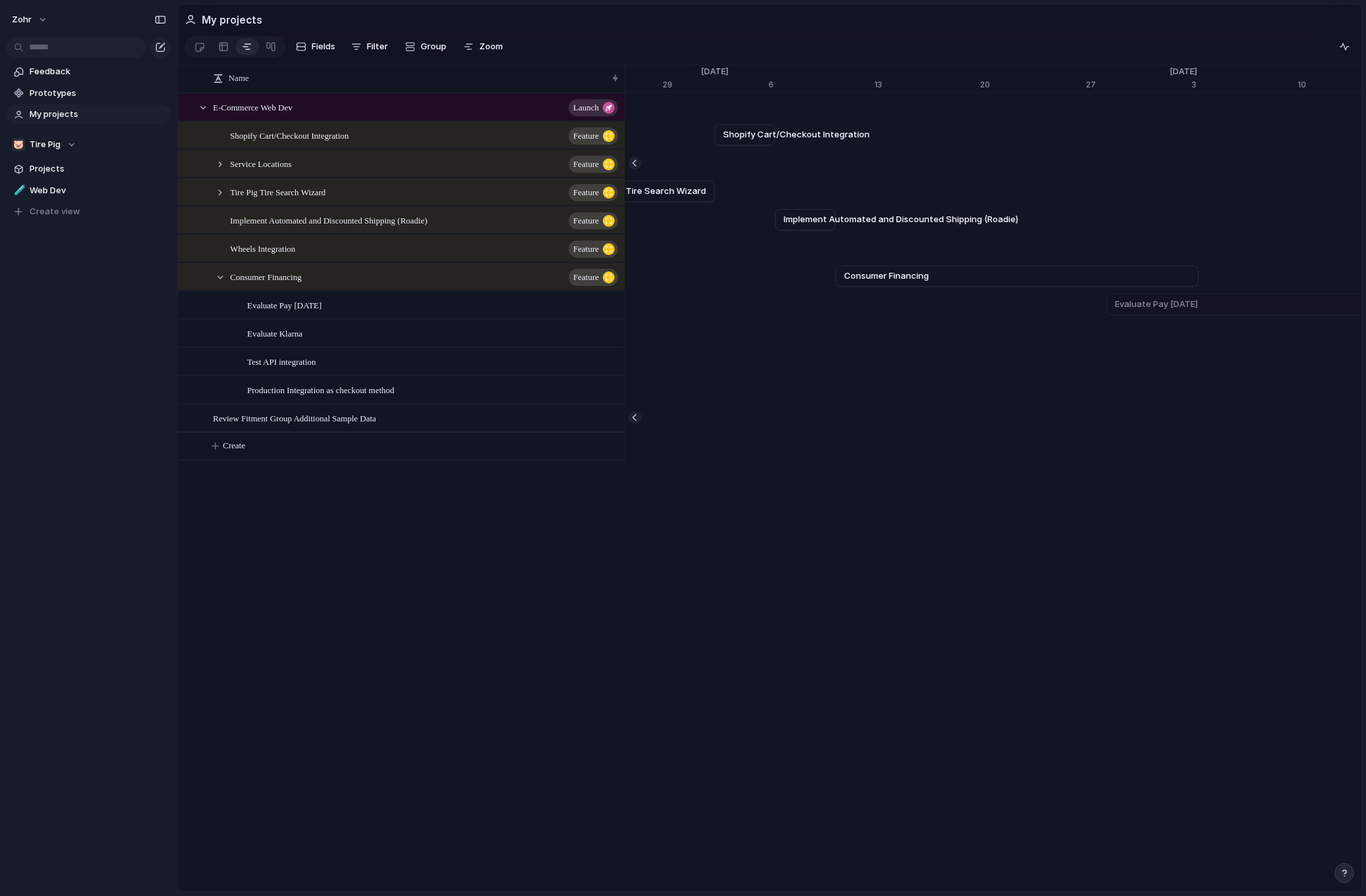
scroll to position [0, 16956]
drag, startPoint x: 1180, startPoint y: 284, endPoint x: 873, endPoint y: 289, distance: 307.0
click at [873, 286] on div at bounding box center [873, 276] width 16 height 21
click at [220, 283] on div at bounding box center [220, 277] width 12 height 12
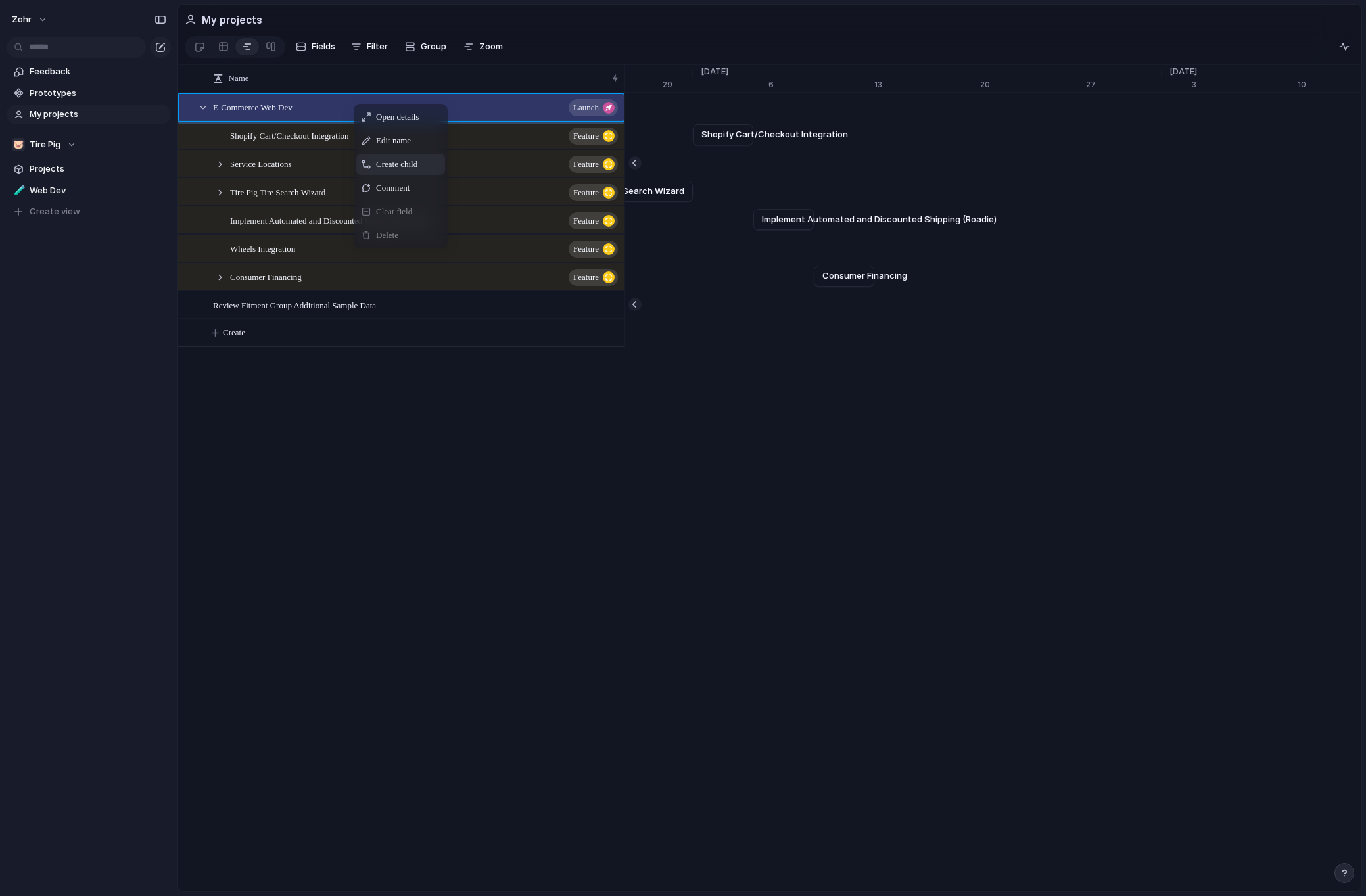
click at [415, 170] on span "Create child" at bounding box center [397, 164] width 42 height 13
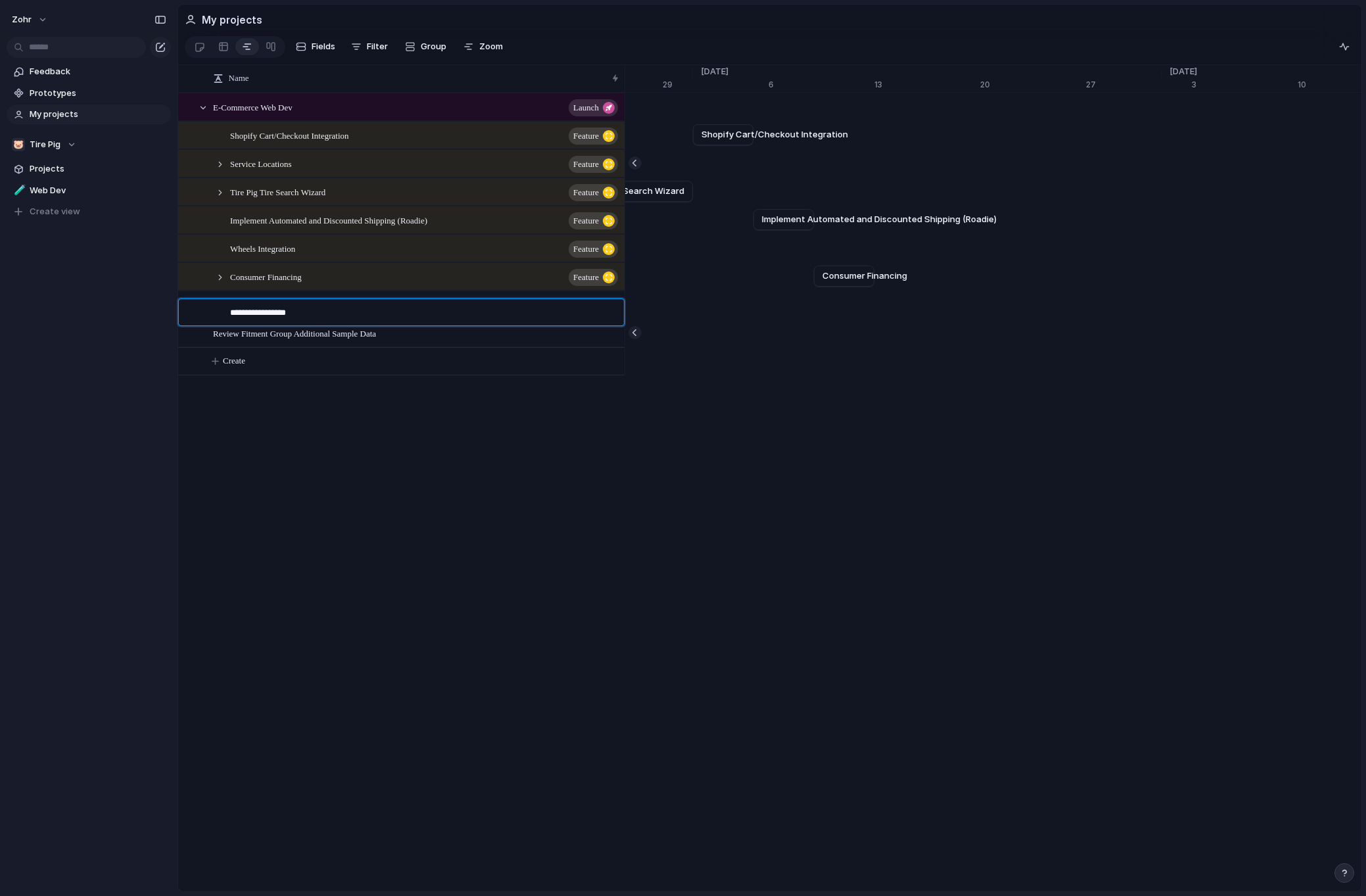
type textarea "**********"
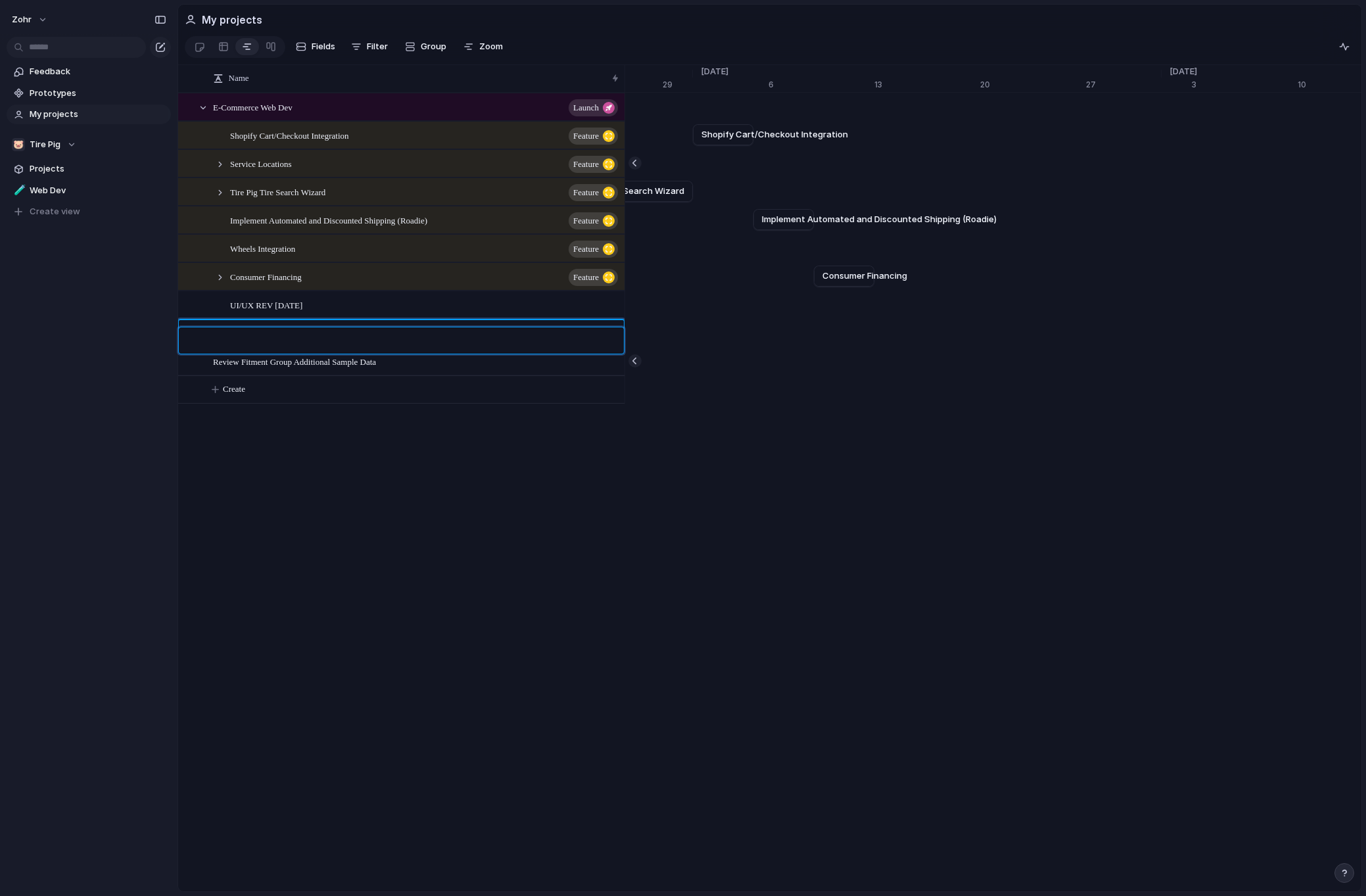
scroll to position [0, 0]
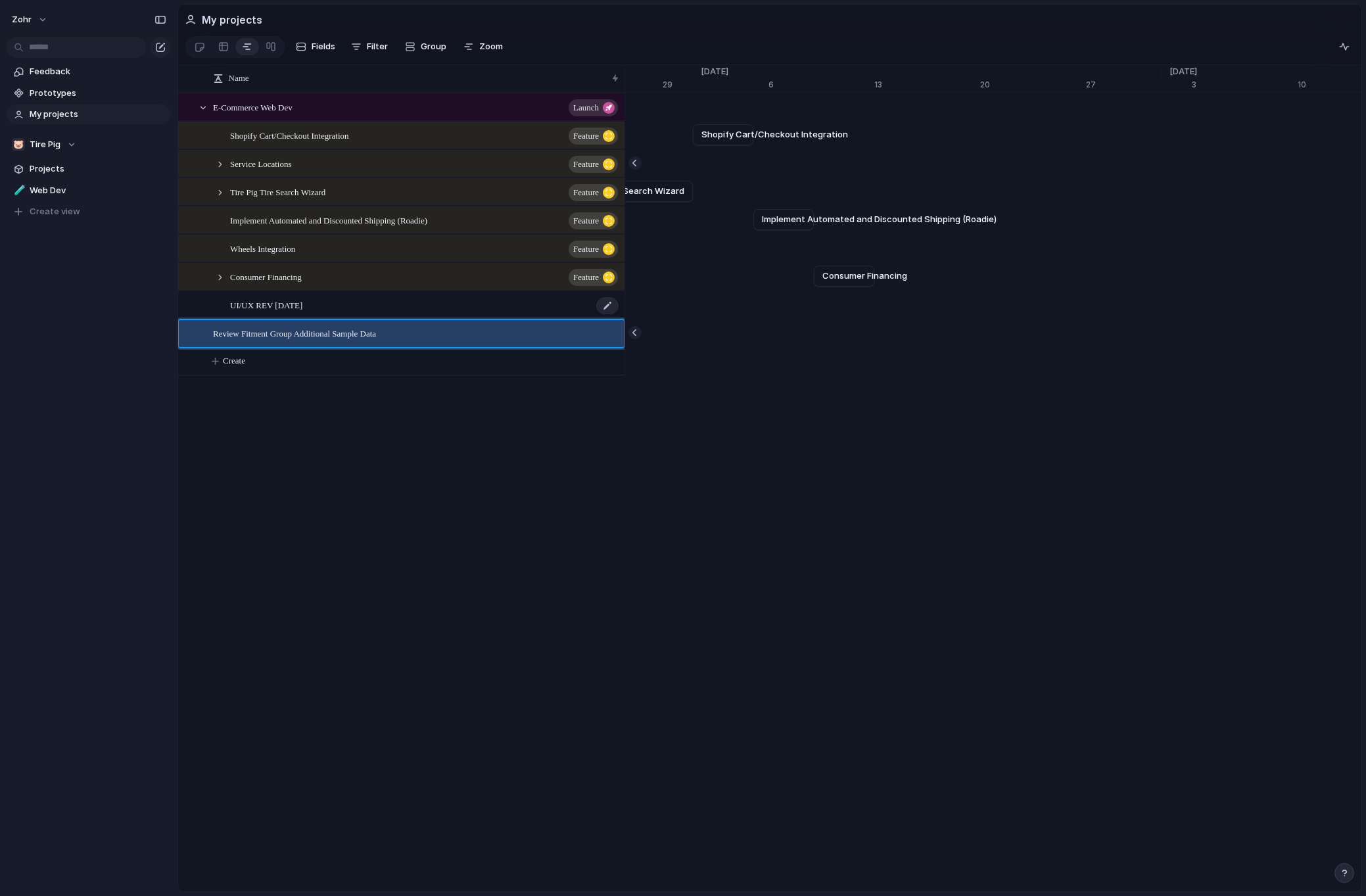
click at [273, 312] on span "UI/UX REV [DATE]" at bounding box center [266, 304] width 72 height 15
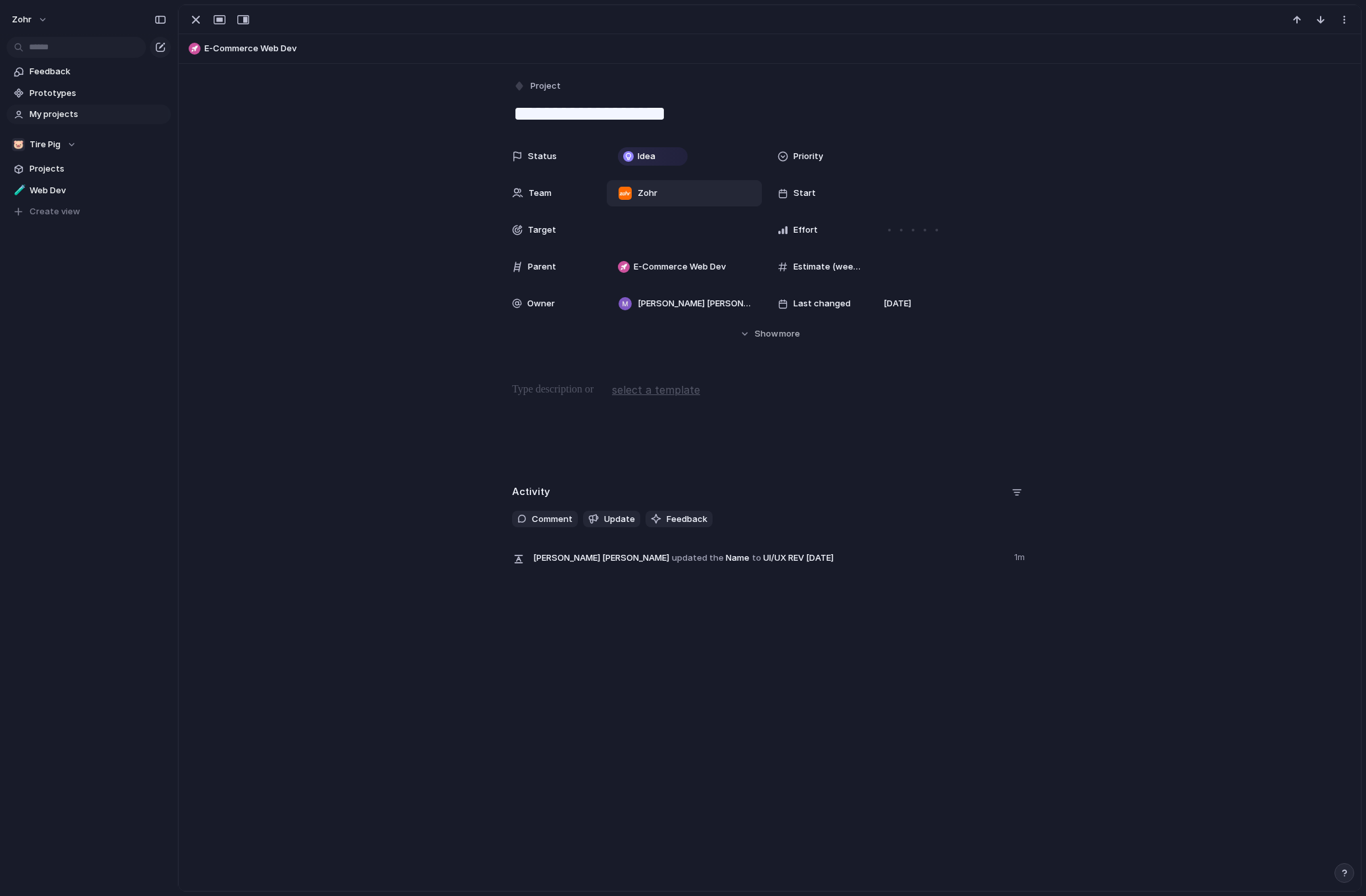
click at [659, 197] on div "Zohr" at bounding box center [685, 193] width 143 height 14
click at [648, 268] on div "🐷 Tire Pig" at bounding box center [657, 267] width 51 height 14
click at [649, 194] on span "Tire Pig , Zohr" at bounding box center [676, 193] width 54 height 13
click at [664, 242] on span "Zohr" at bounding box center [662, 247] width 20 height 13
click at [648, 162] on span "Idea" at bounding box center [646, 156] width 18 height 13
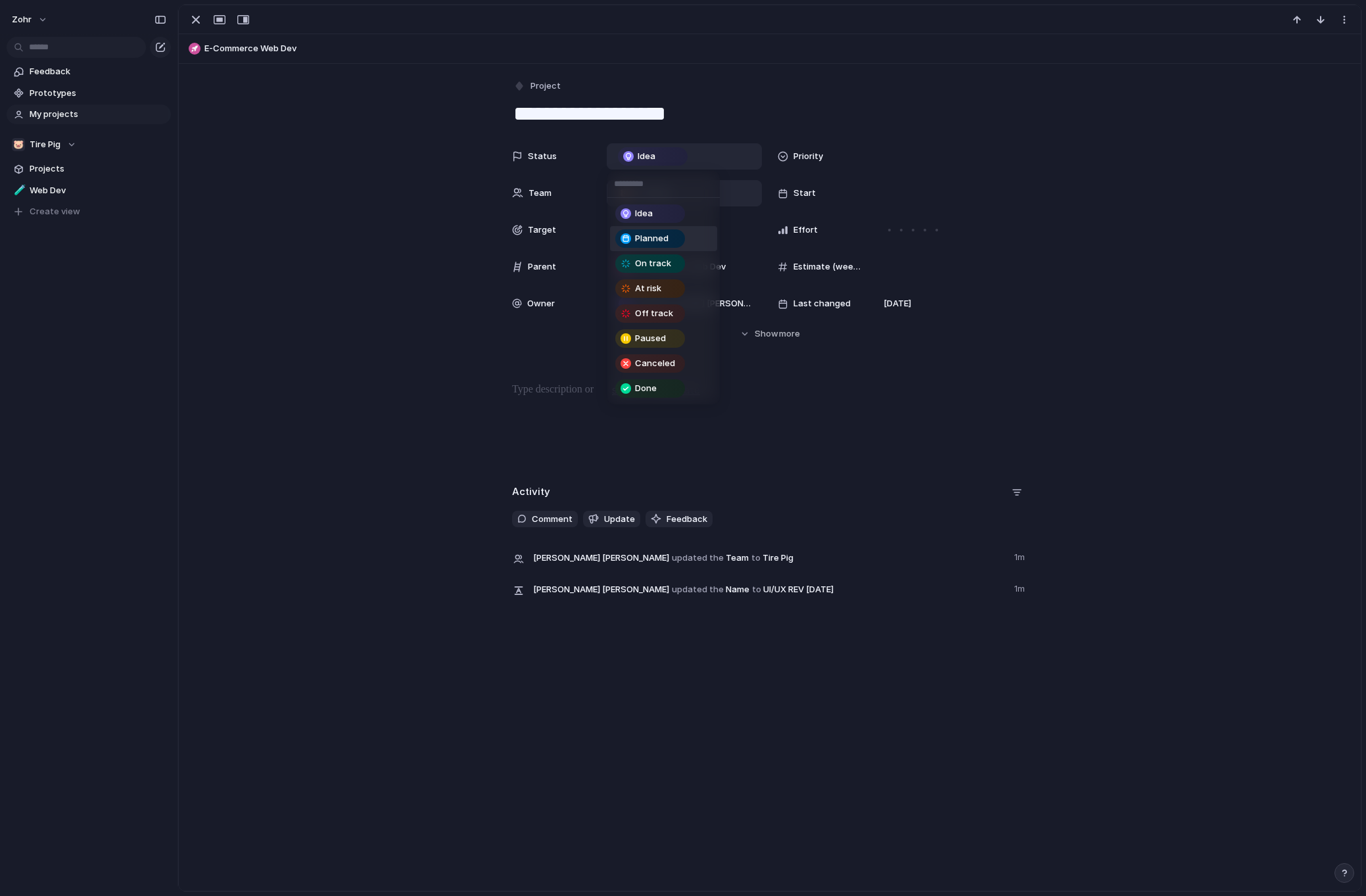
click at [665, 235] on span "Planned" at bounding box center [652, 238] width 34 height 13
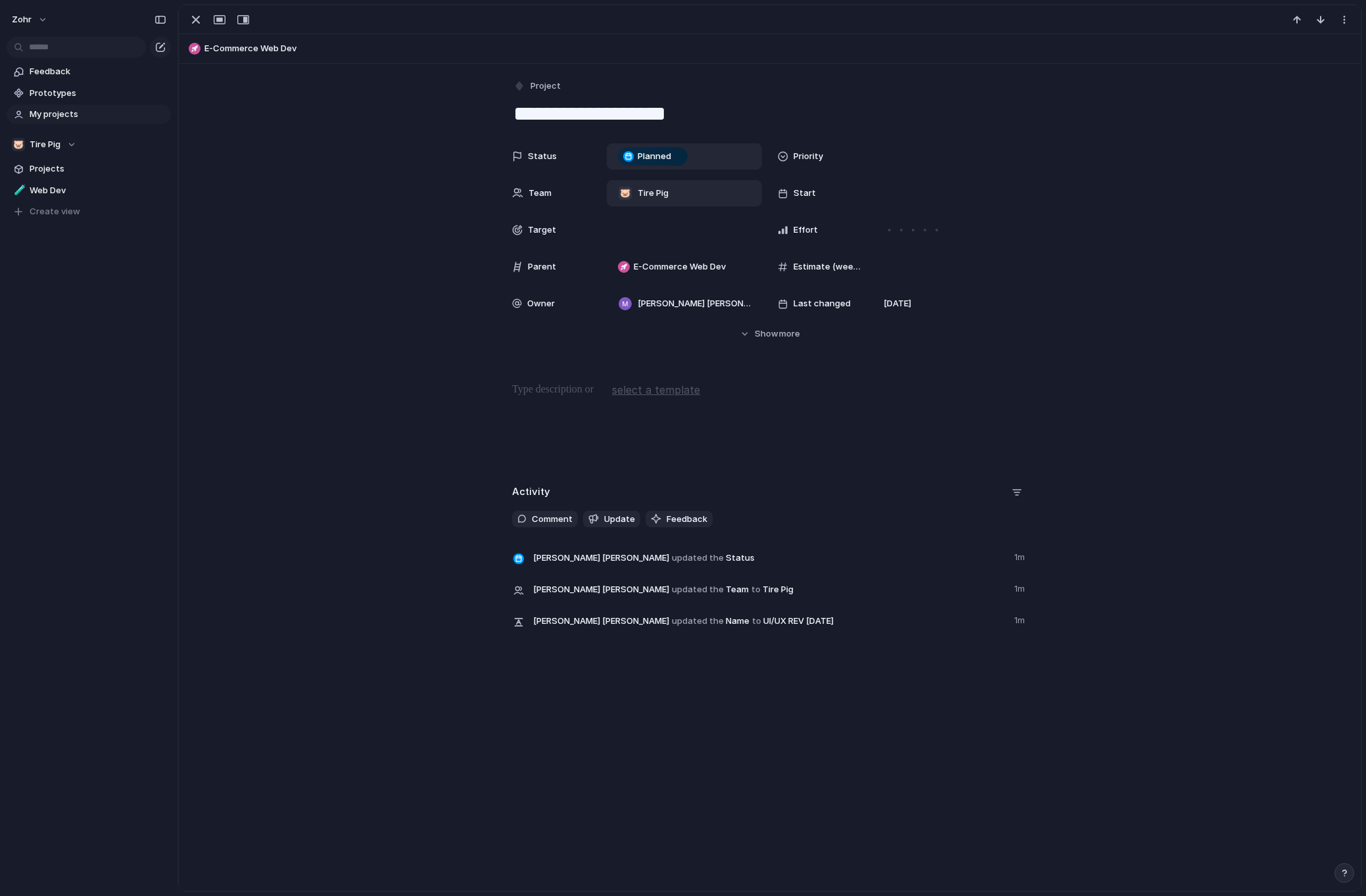
click at [562, 388] on p at bounding box center [770, 389] width 515 height 16
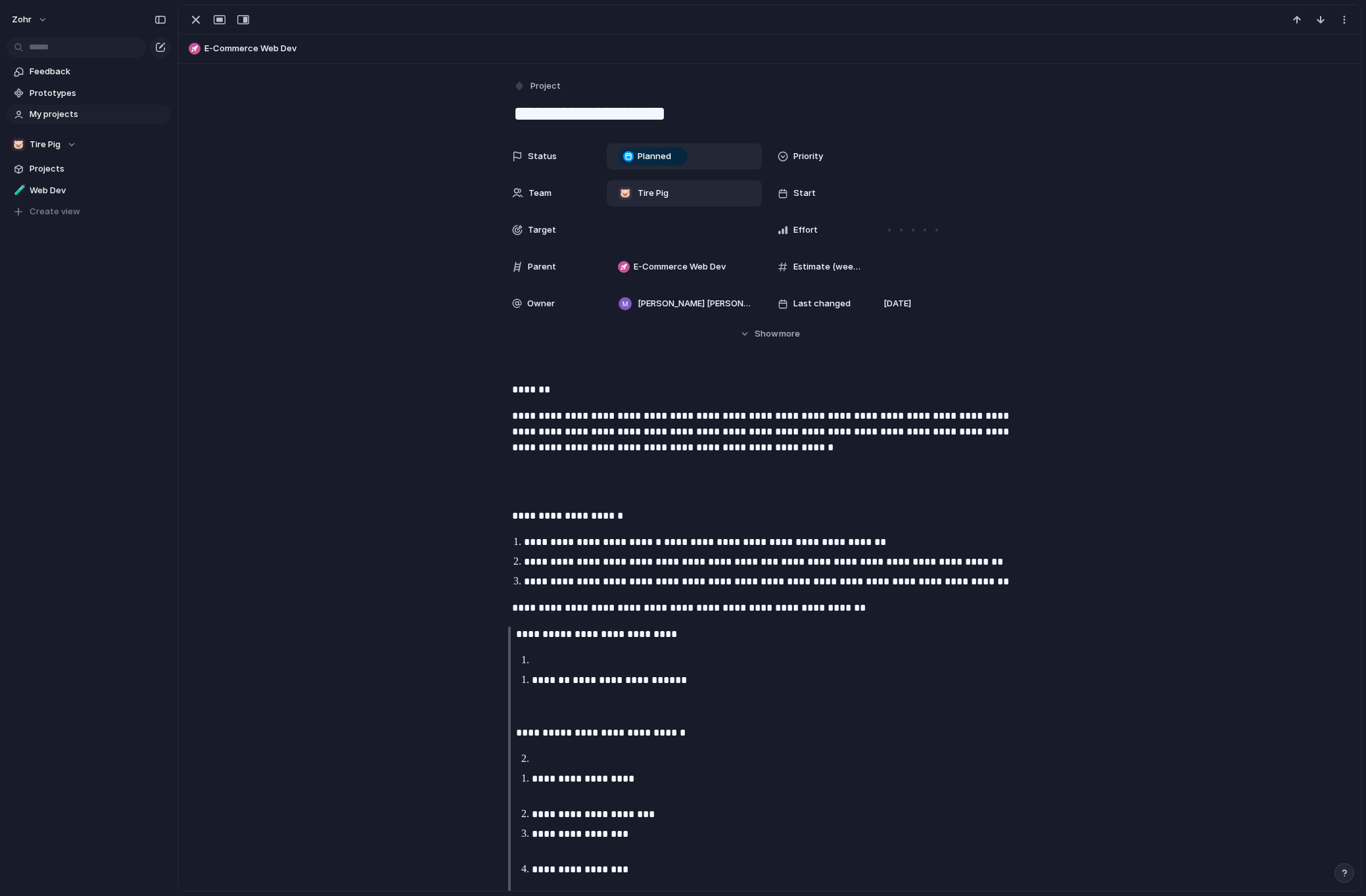
scroll to position [3151, 0]
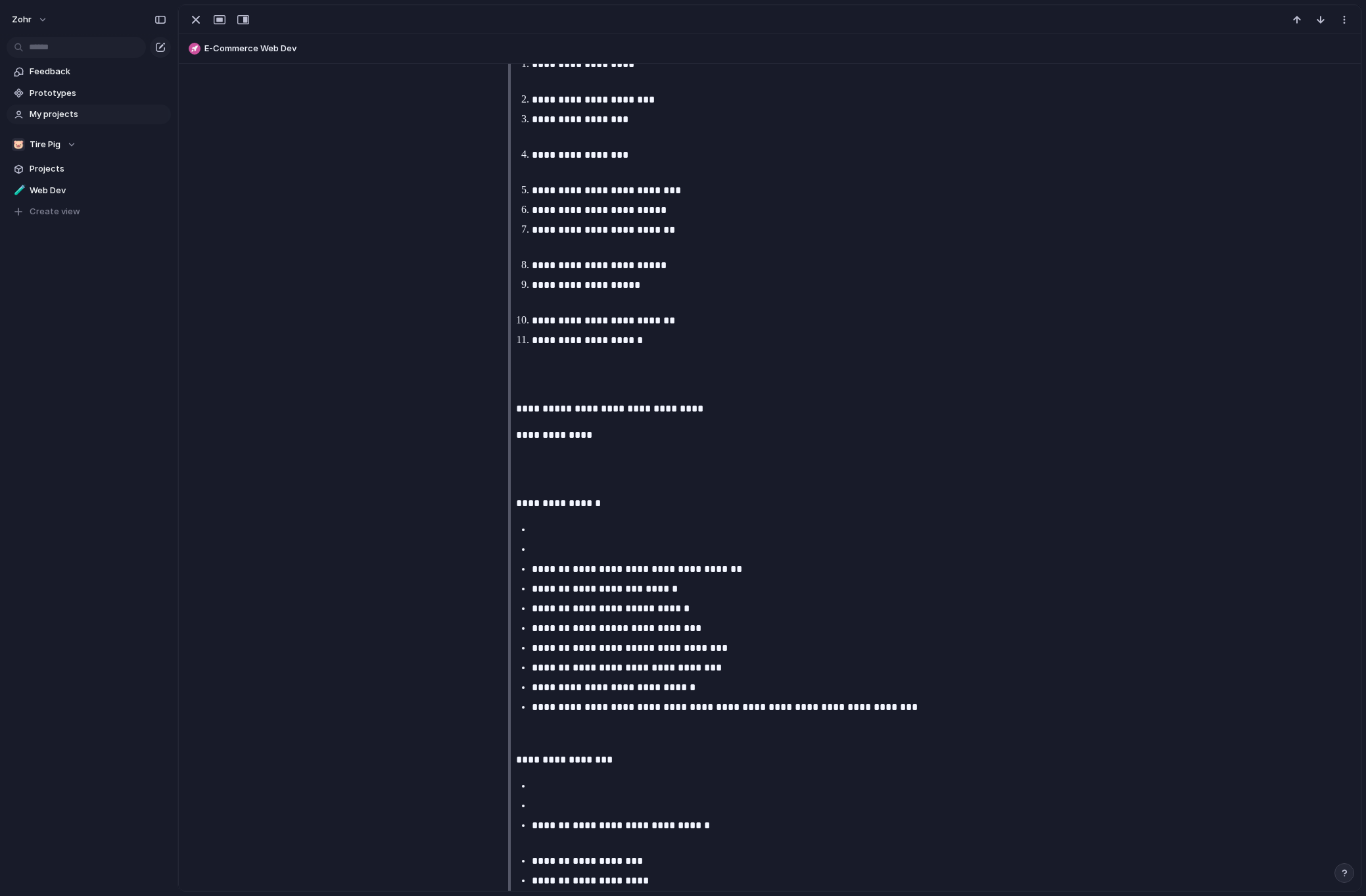
scroll to position [0, 0]
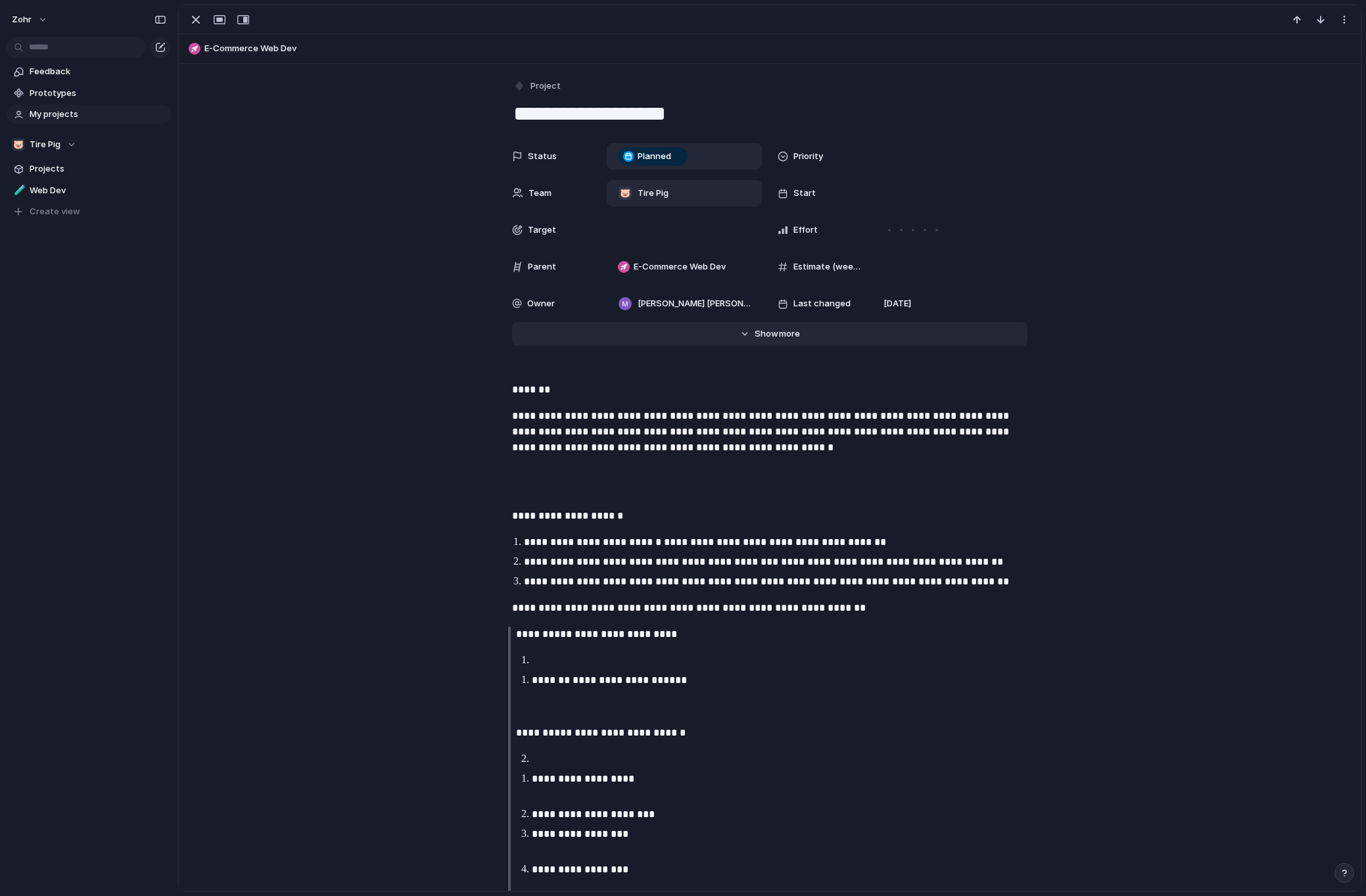
click at [779, 337] on span "more" at bounding box center [789, 334] width 21 height 13
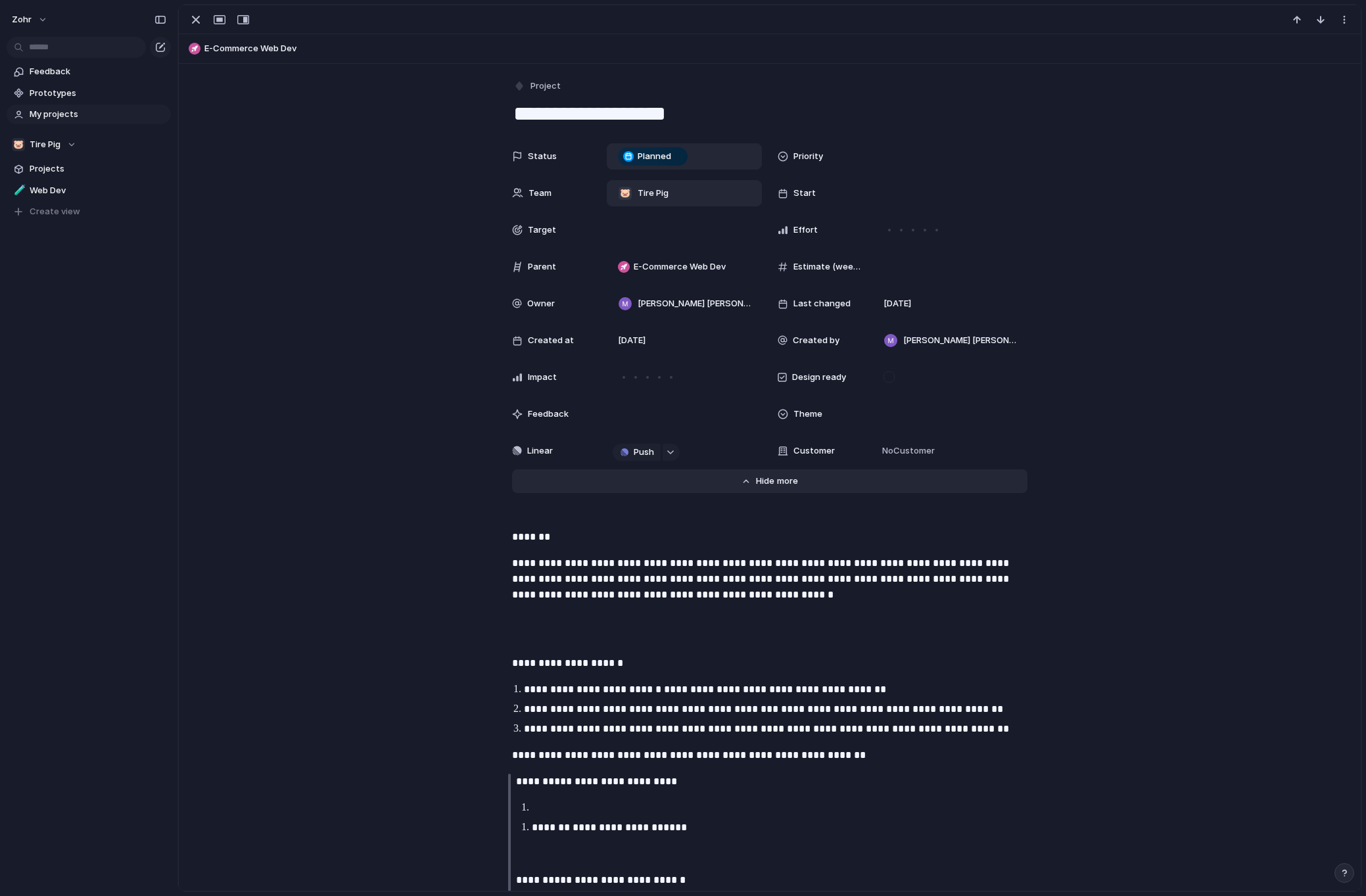
click at [765, 490] on button "Hide Show more" at bounding box center [770, 481] width 515 height 24
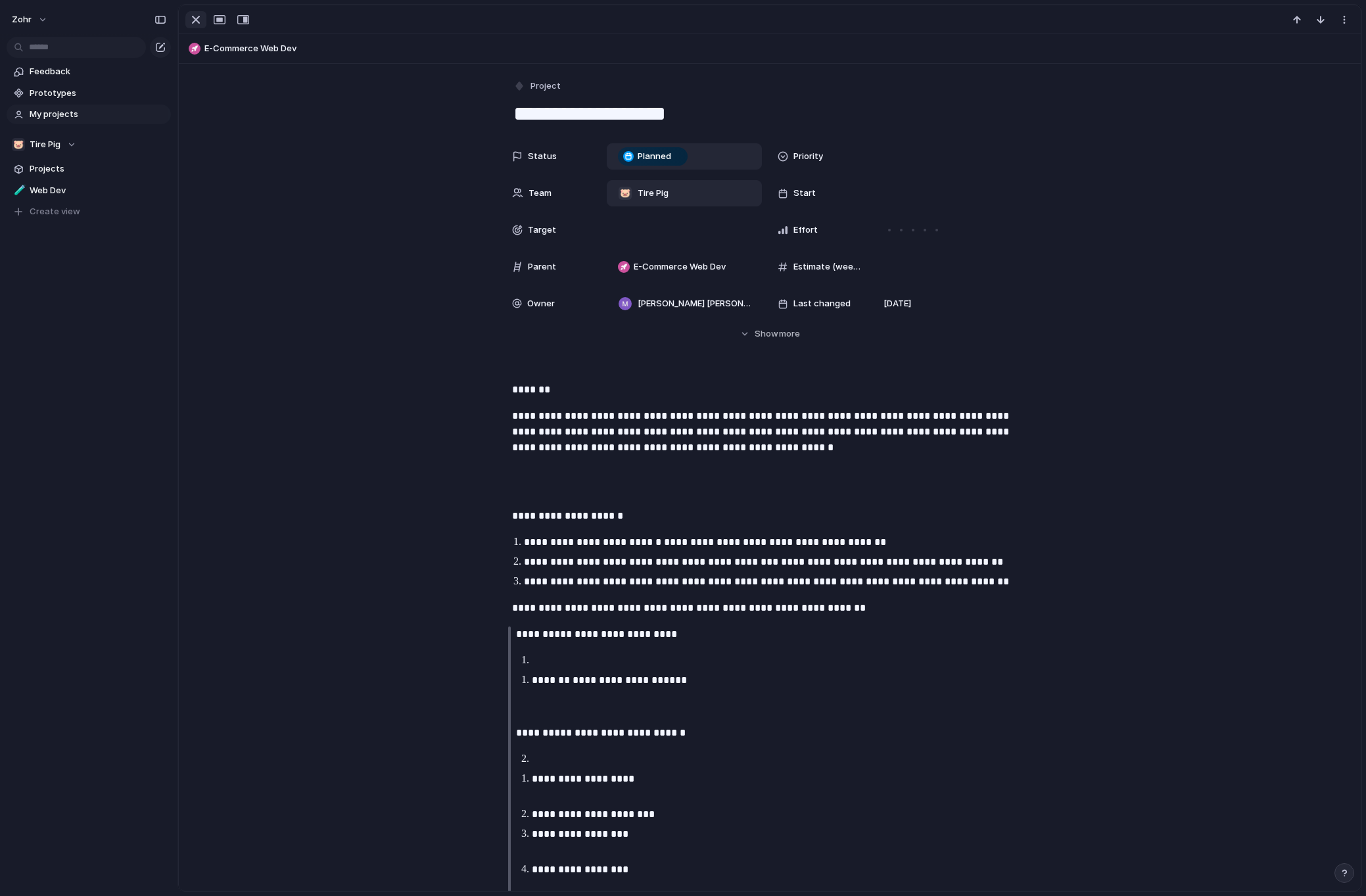
click at [194, 24] on div "button" at bounding box center [196, 20] width 16 height 16
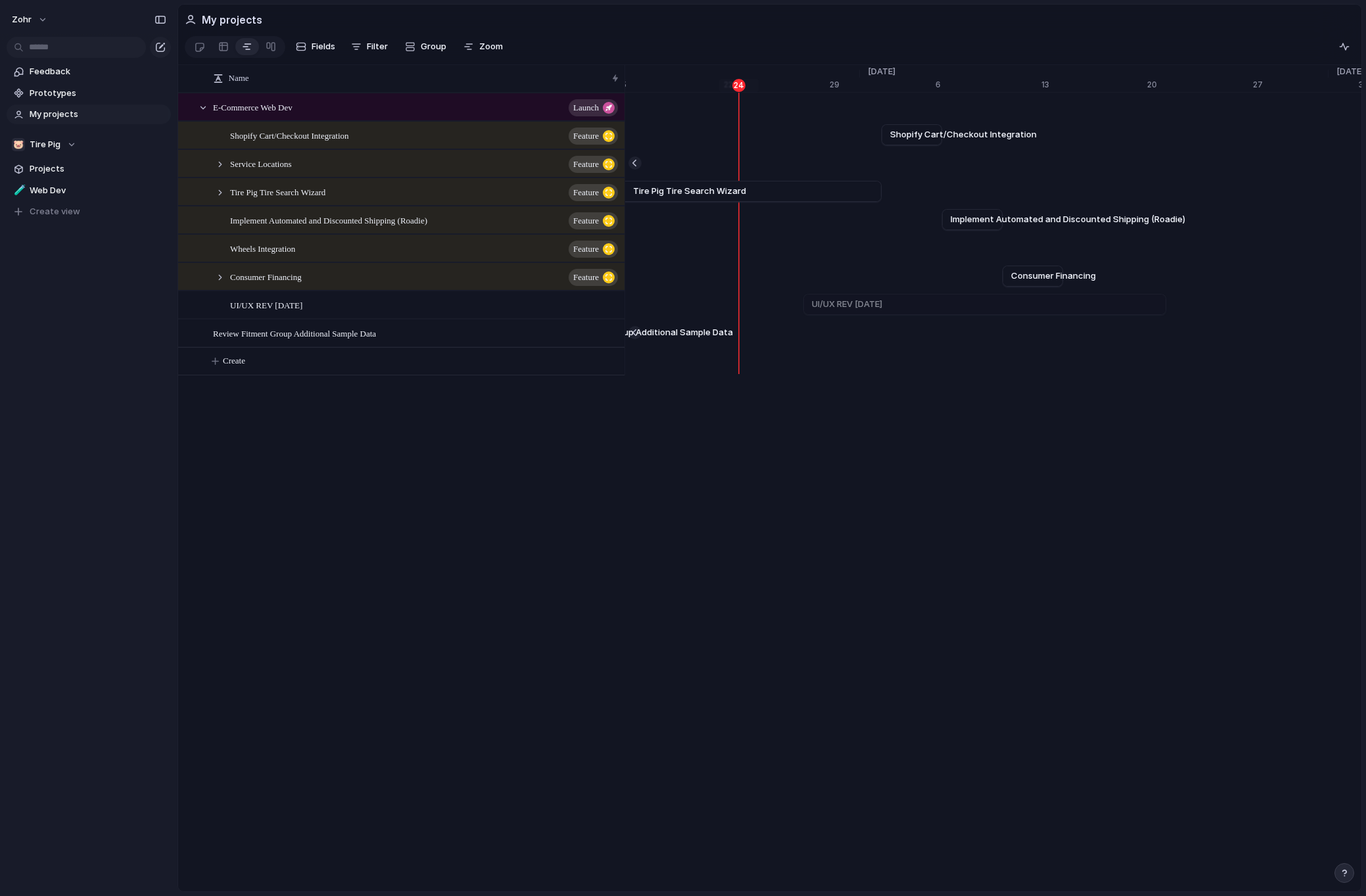
scroll to position [0, 16764]
drag, startPoint x: 1113, startPoint y: 312, endPoint x: 780, endPoint y: 322, distance: 333.2
click at [780, 315] on div at bounding box center [781, 304] width 16 height 21
drag, startPoint x: 740, startPoint y: 315, endPoint x: 732, endPoint y: 317, distance: 8.2
click at [732, 311] on div "[DATE]" at bounding box center [722, 304] width 37 height 13
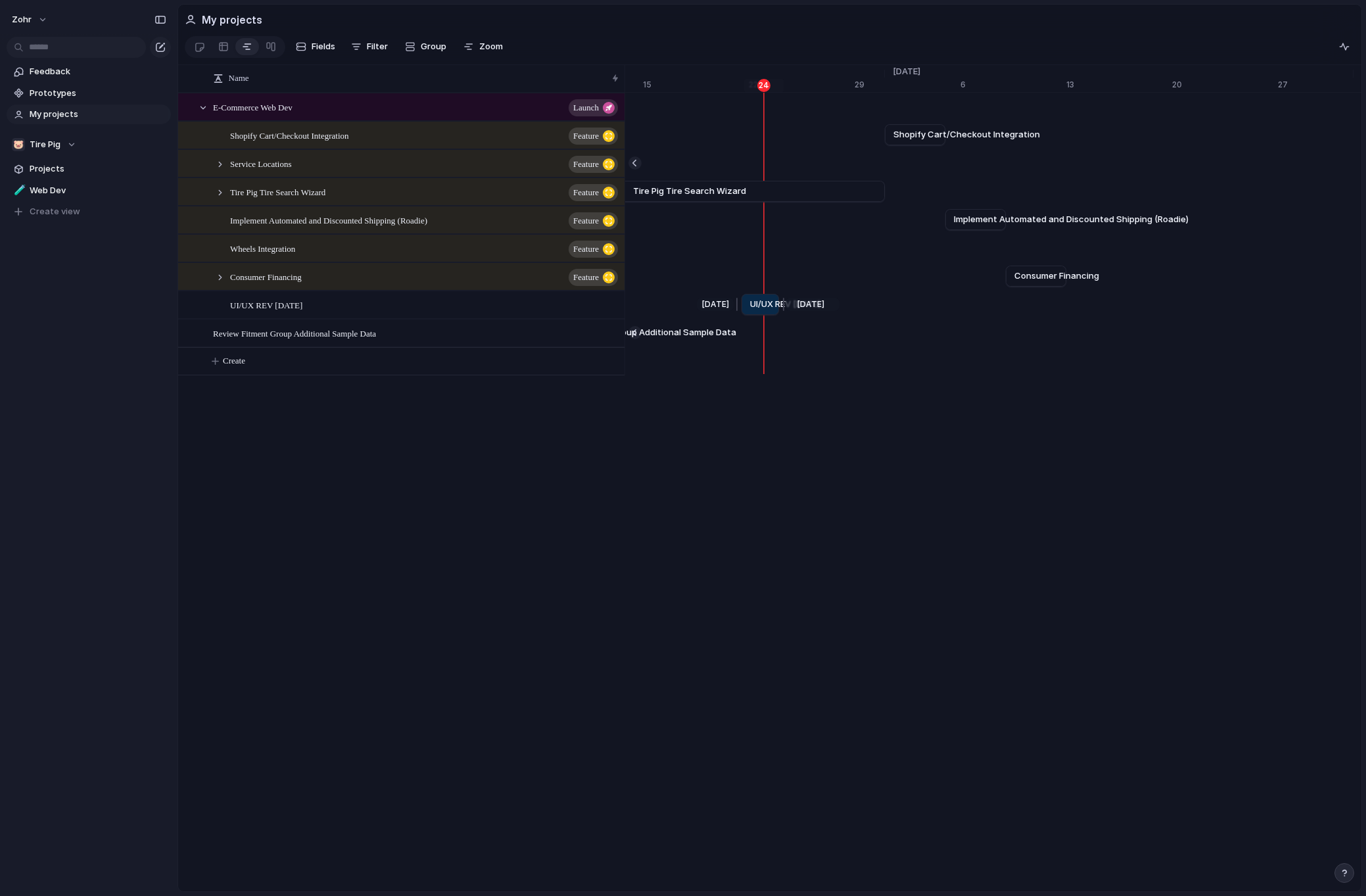
drag, startPoint x: 744, startPoint y: 313, endPoint x: 737, endPoint y: 315, distance: 7.3
click at [737, 315] on div at bounding box center [739, 304] width 16 height 21
click at [190, 317] on div at bounding box center [190, 309] width 24 height 35
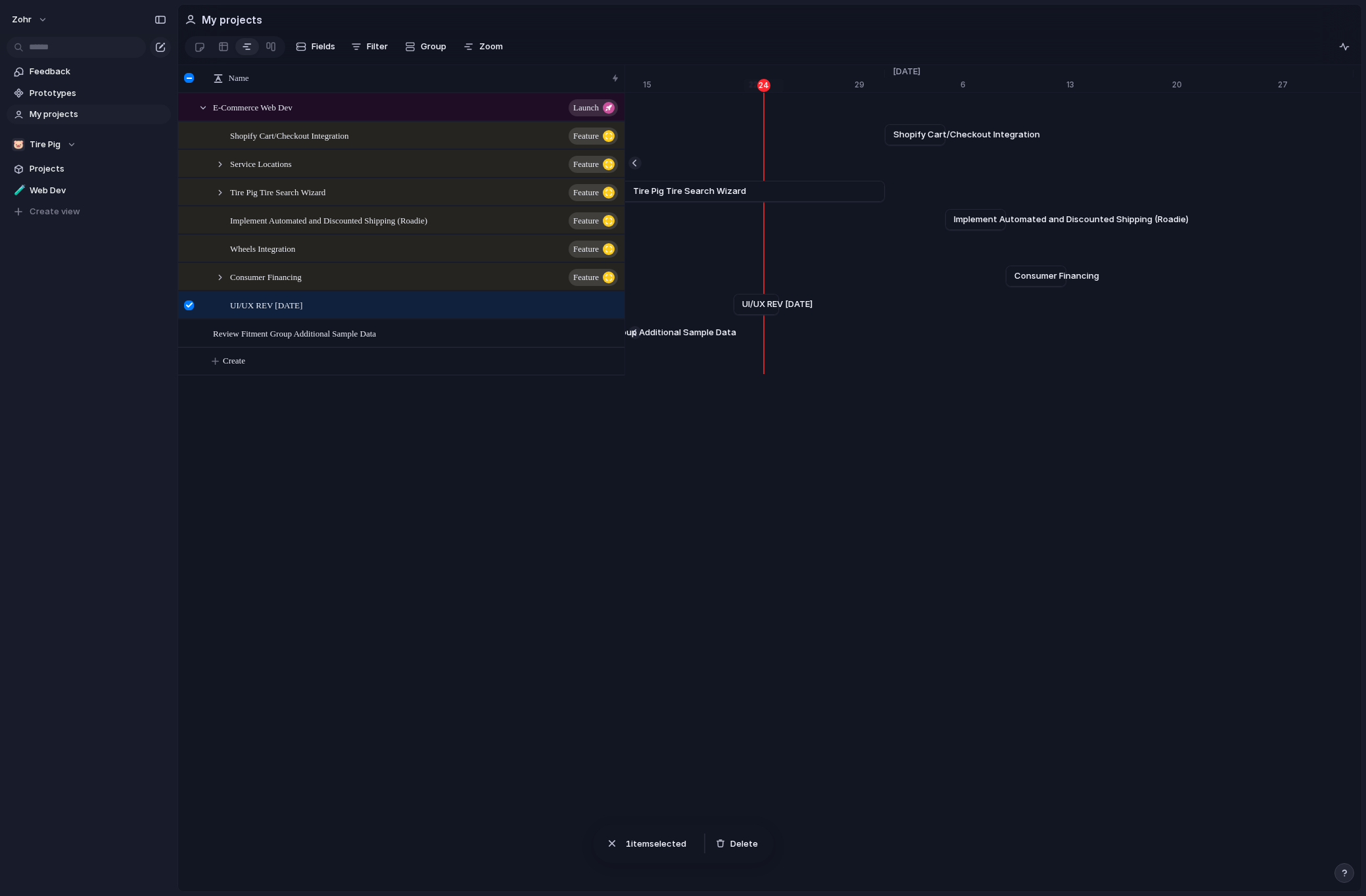
click at [190, 317] on div at bounding box center [190, 309] width 24 height 35
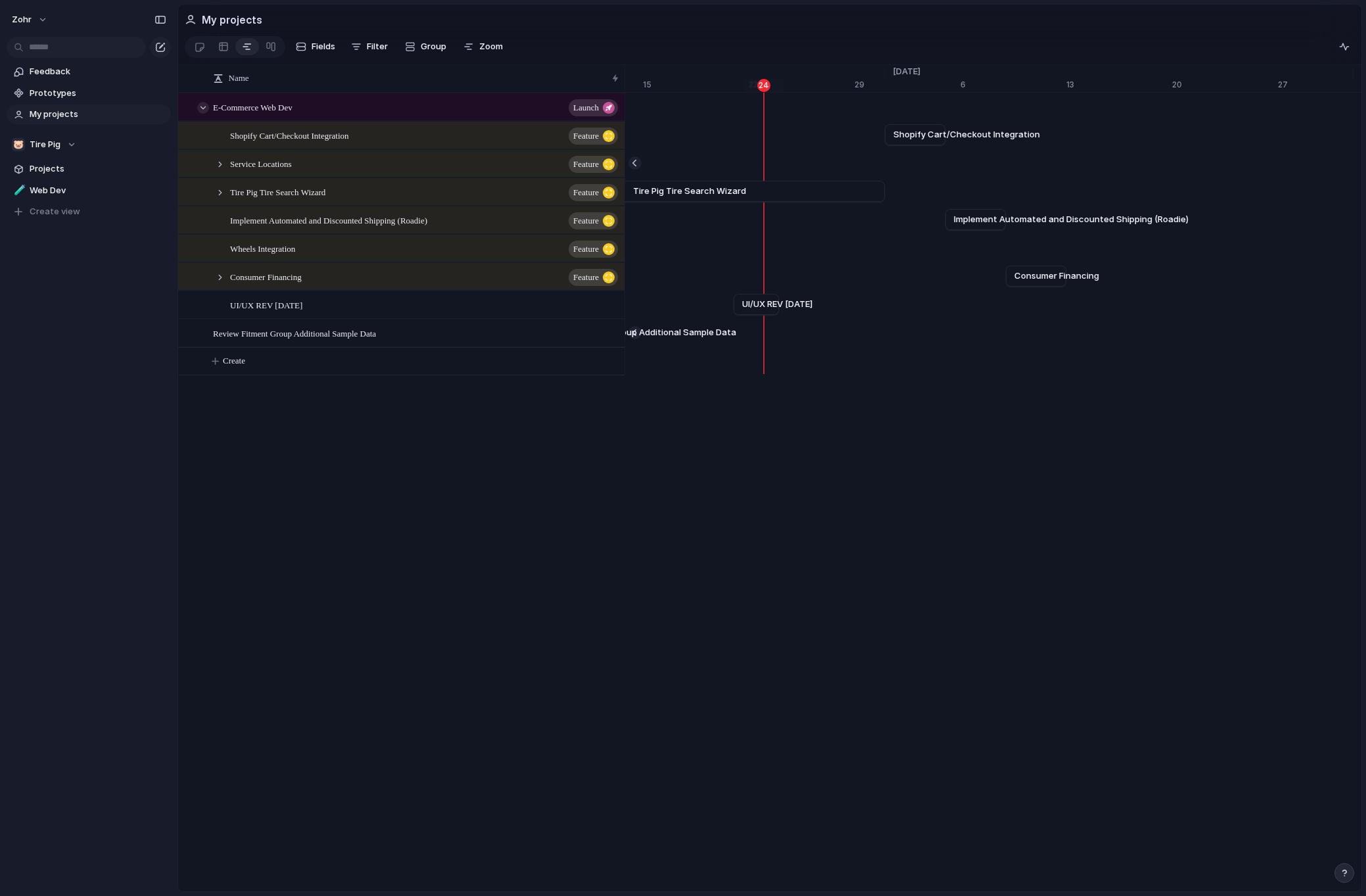
click at [203, 114] on div at bounding box center [203, 107] width 12 height 12
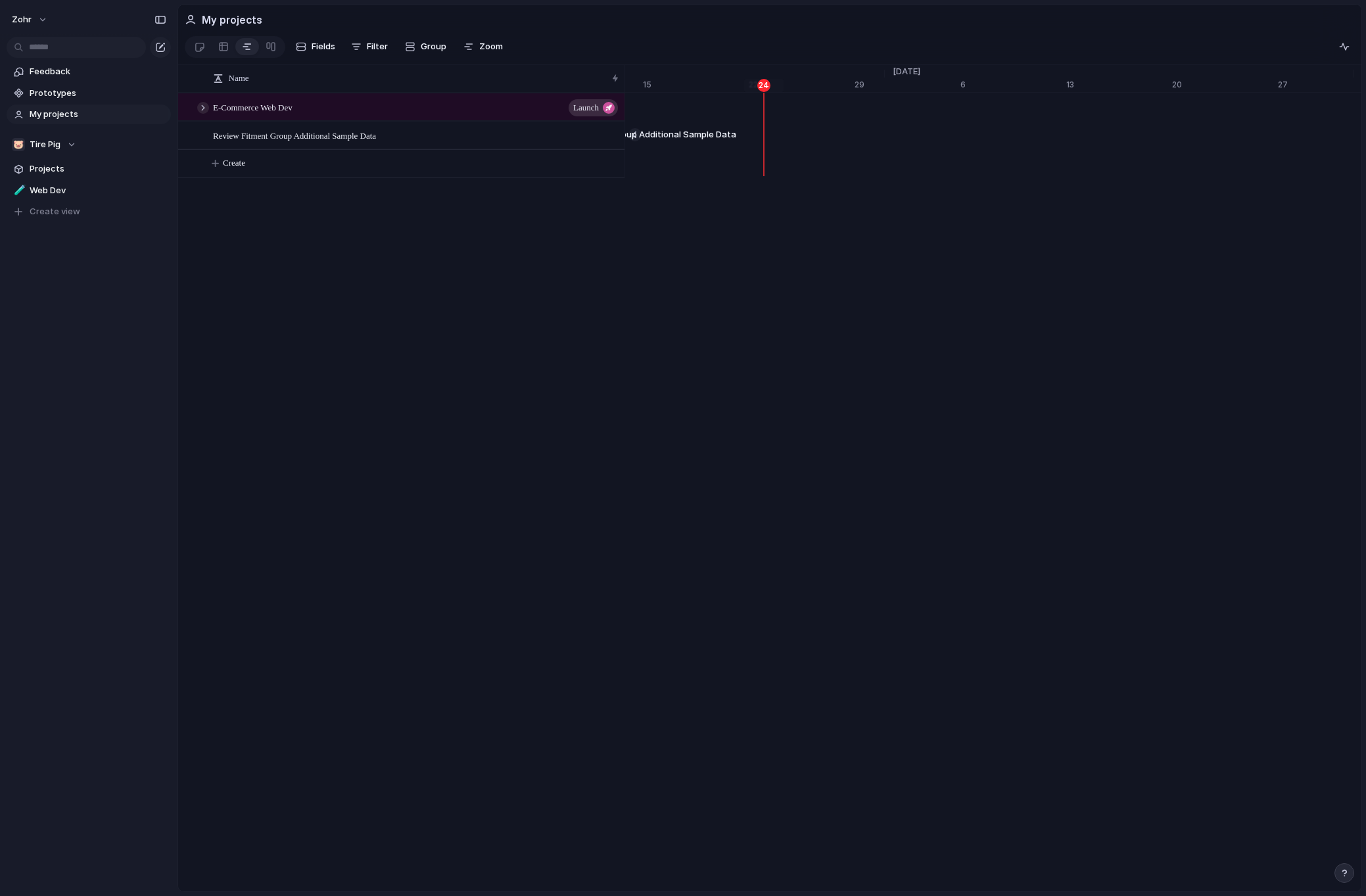
click at [203, 114] on div at bounding box center [203, 107] width 12 height 12
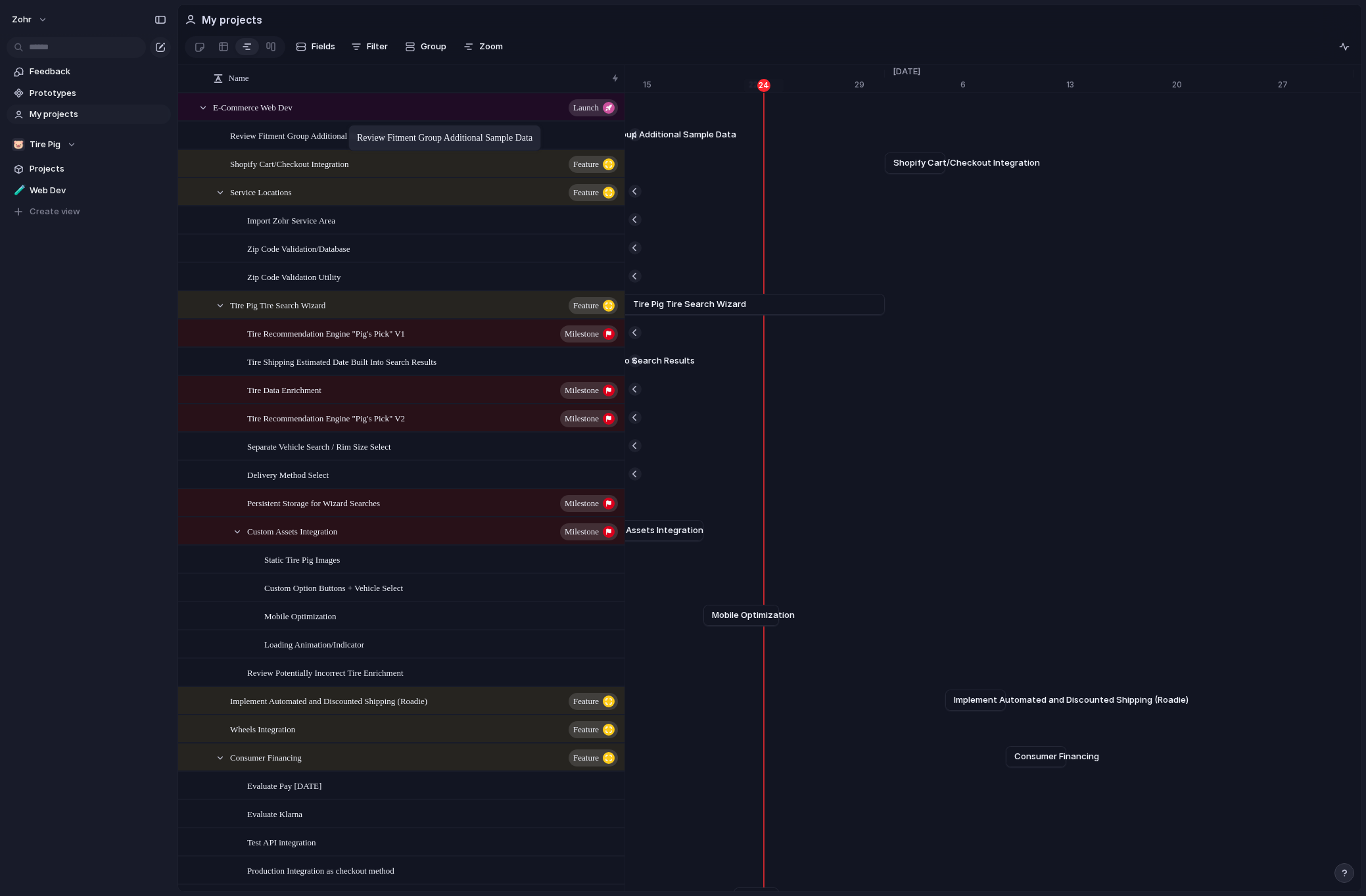
drag, startPoint x: 326, startPoint y: 337, endPoint x: 355, endPoint y: 127, distance: 212.0
click at [401, 85] on div "Name" at bounding box center [410, 78] width 393 height 13
click at [259, 110] on span "Sort ascending" at bounding box center [266, 114] width 64 height 13
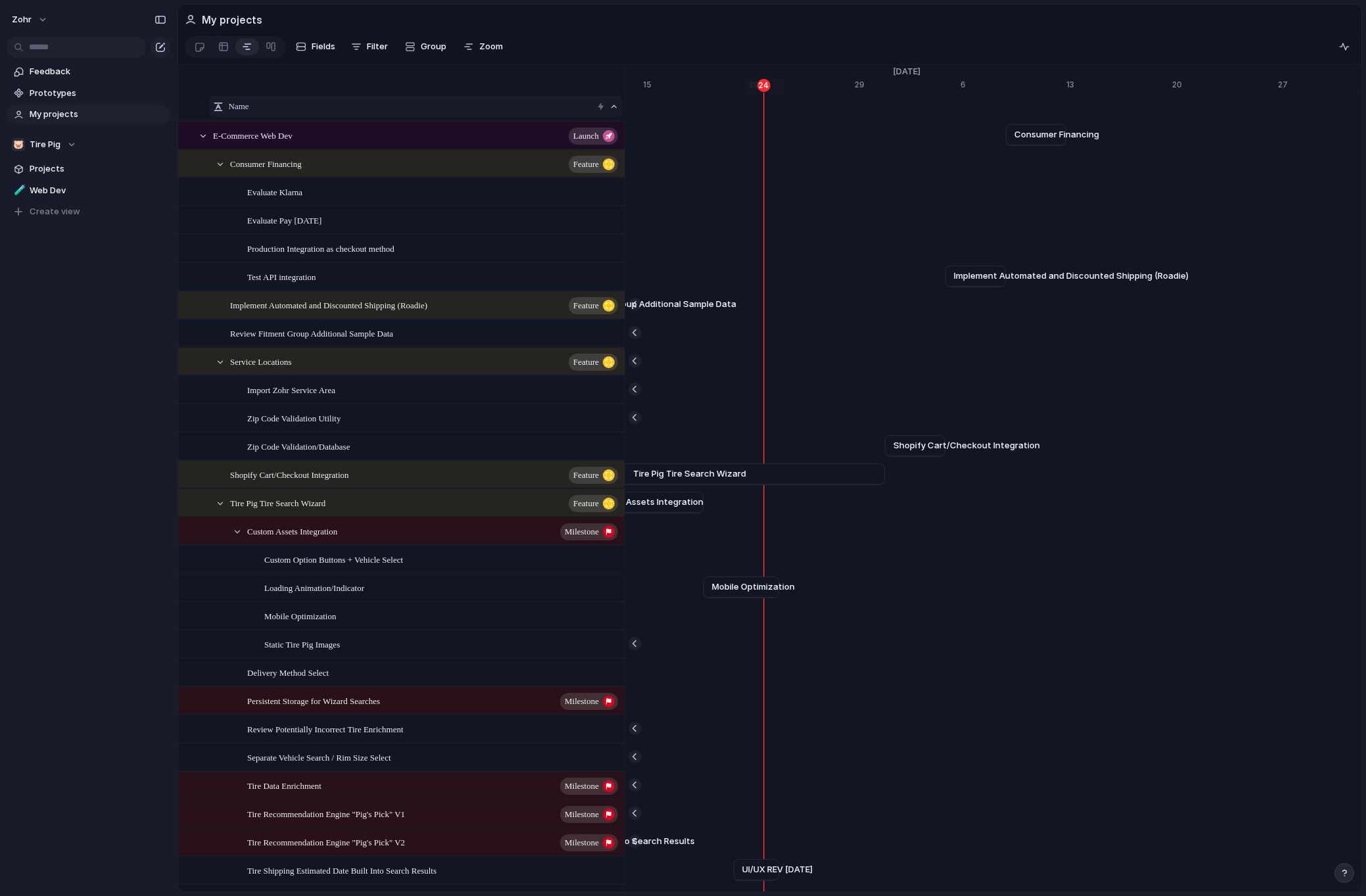
click at [212, 114] on div "Name" at bounding box center [415, 106] width 412 height 28
click at [242, 113] on span "Name" at bounding box center [239, 106] width 20 height 13
click at [258, 149] on span "Clear sort" at bounding box center [255, 144] width 42 height 13
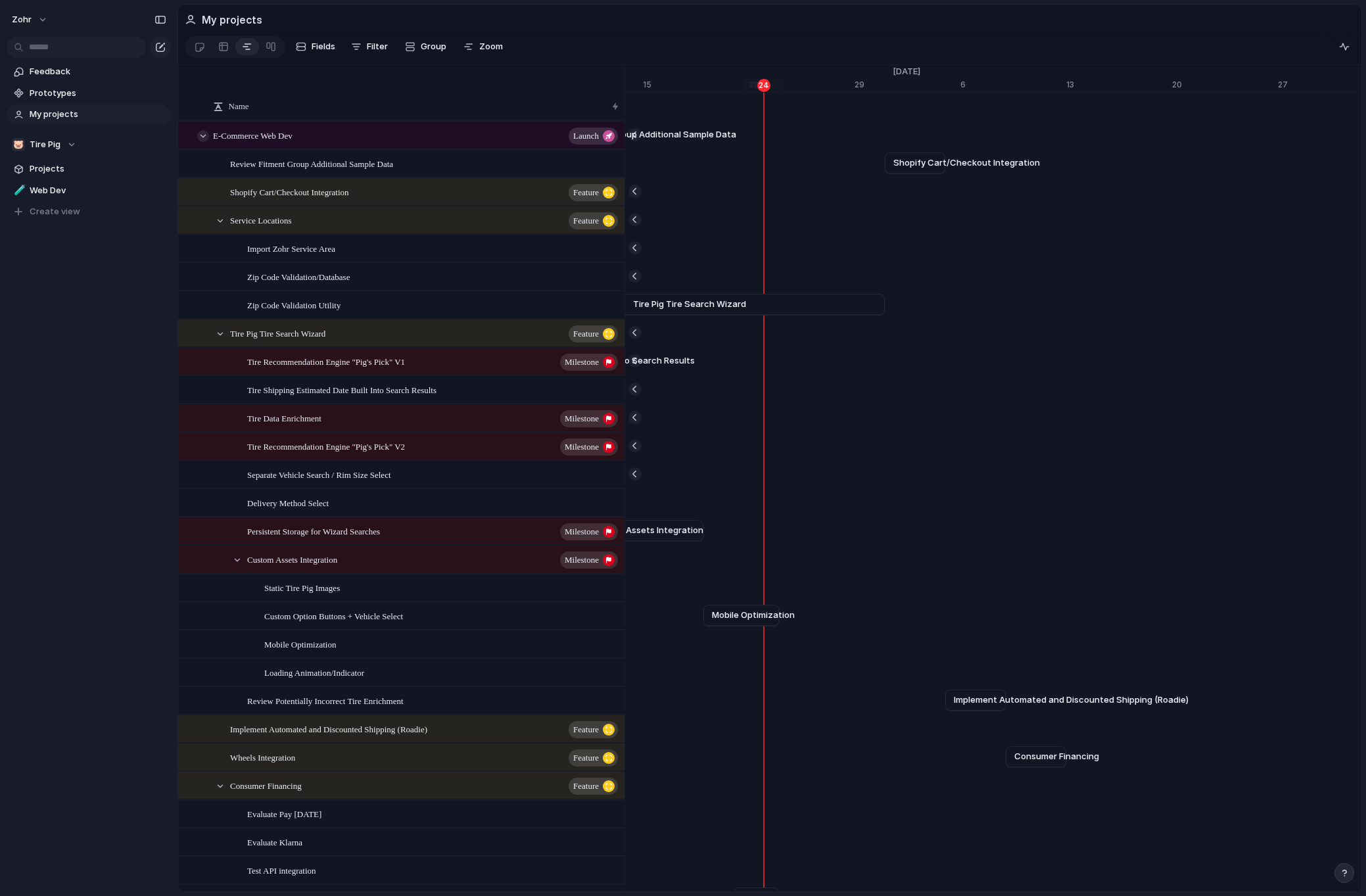
click at [199, 142] on div at bounding box center [203, 135] width 12 height 12
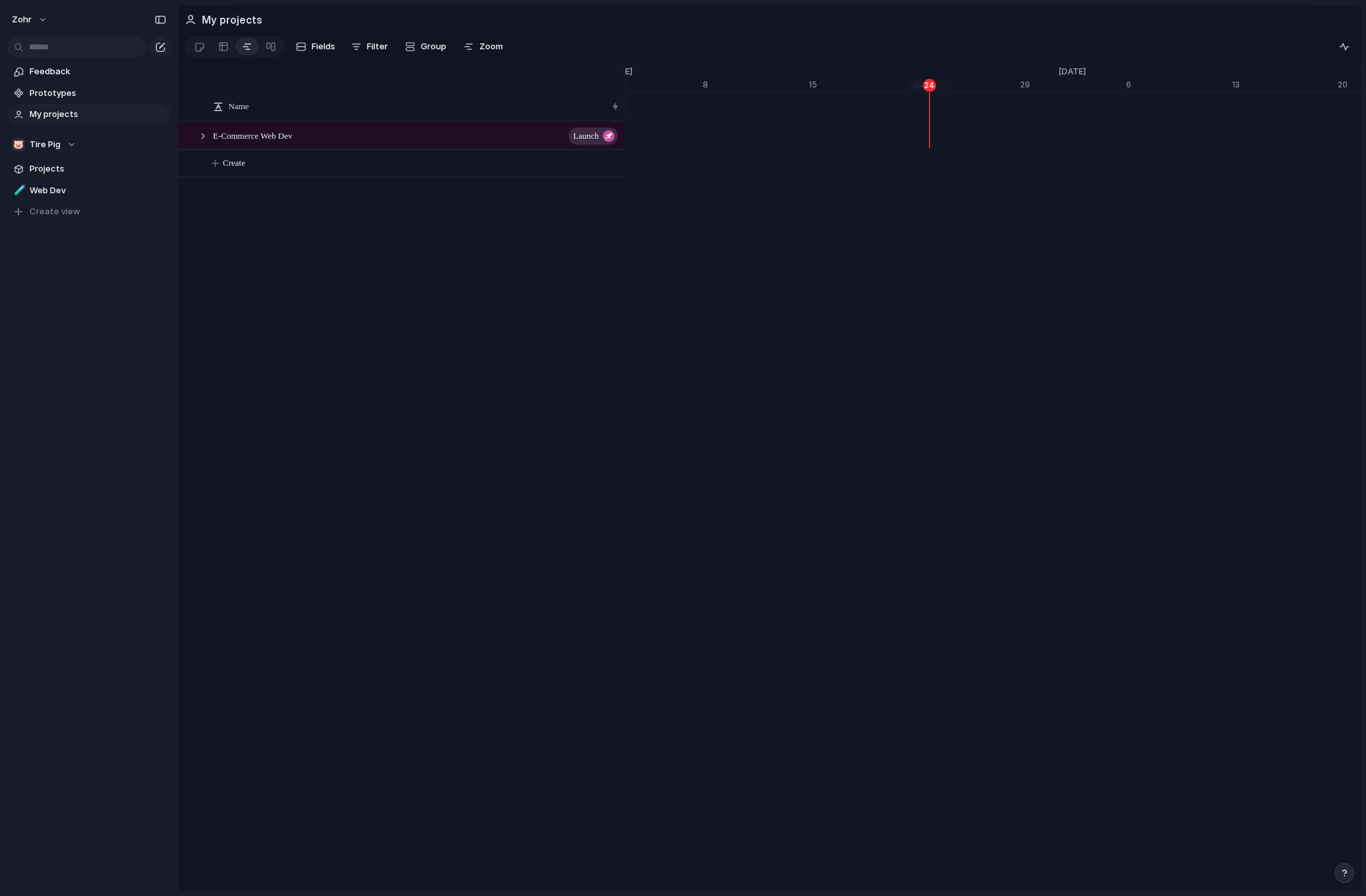
scroll to position [0, 16616]
click at [200, 142] on div at bounding box center [203, 135] width 12 height 12
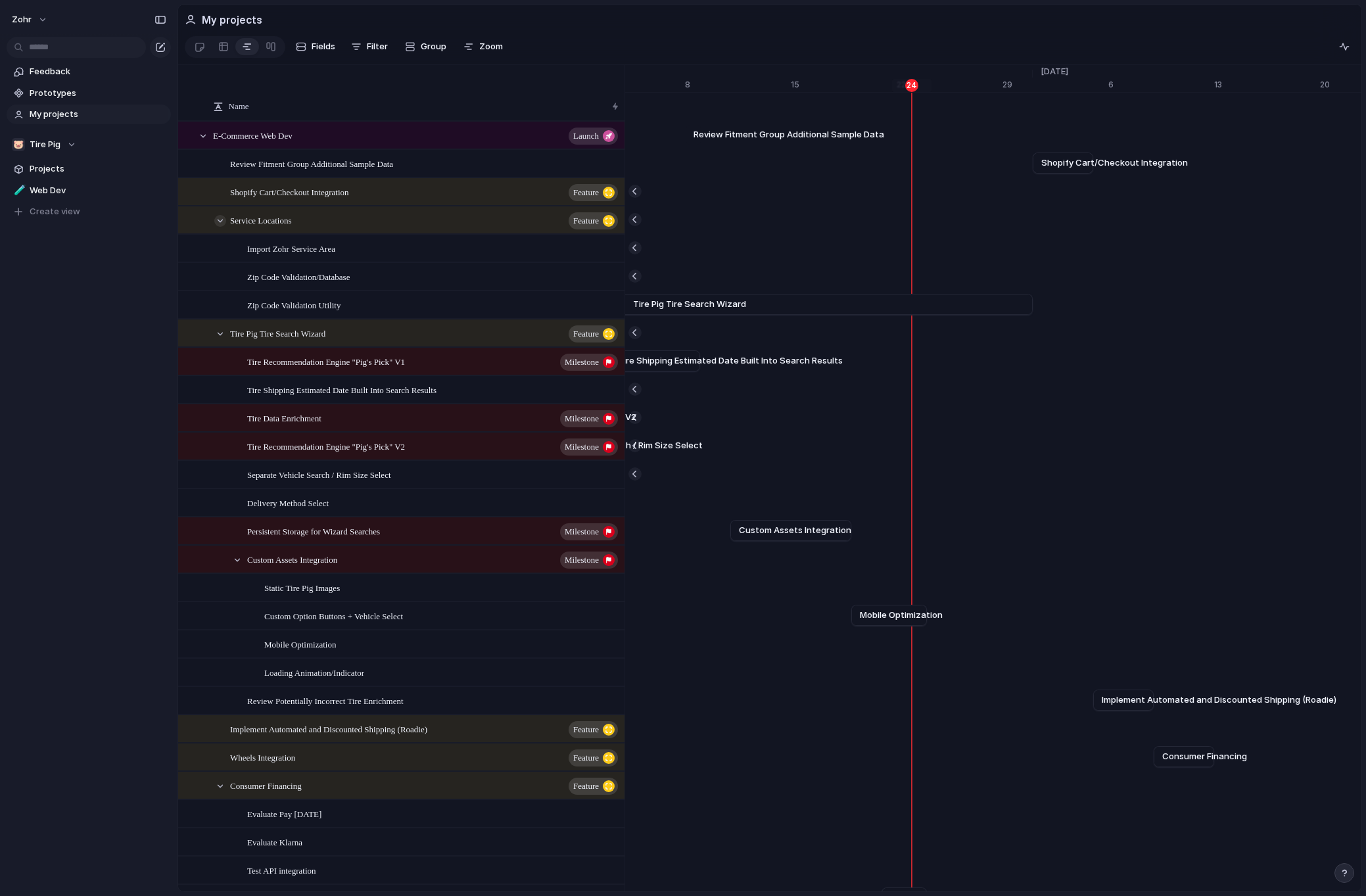
click at [223, 227] on div at bounding box center [220, 220] width 12 height 12
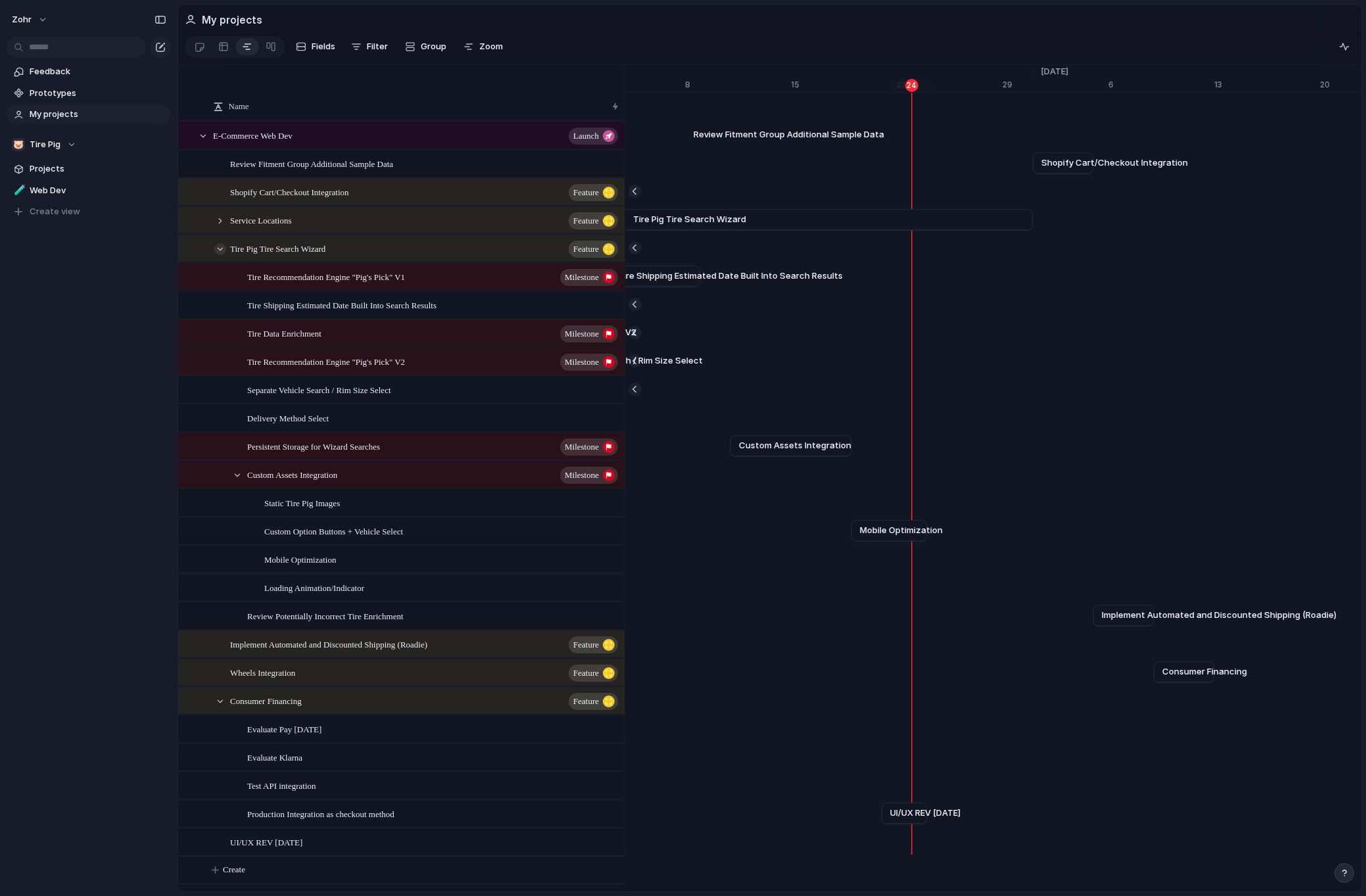
click at [220, 255] on div at bounding box center [220, 249] width 12 height 12
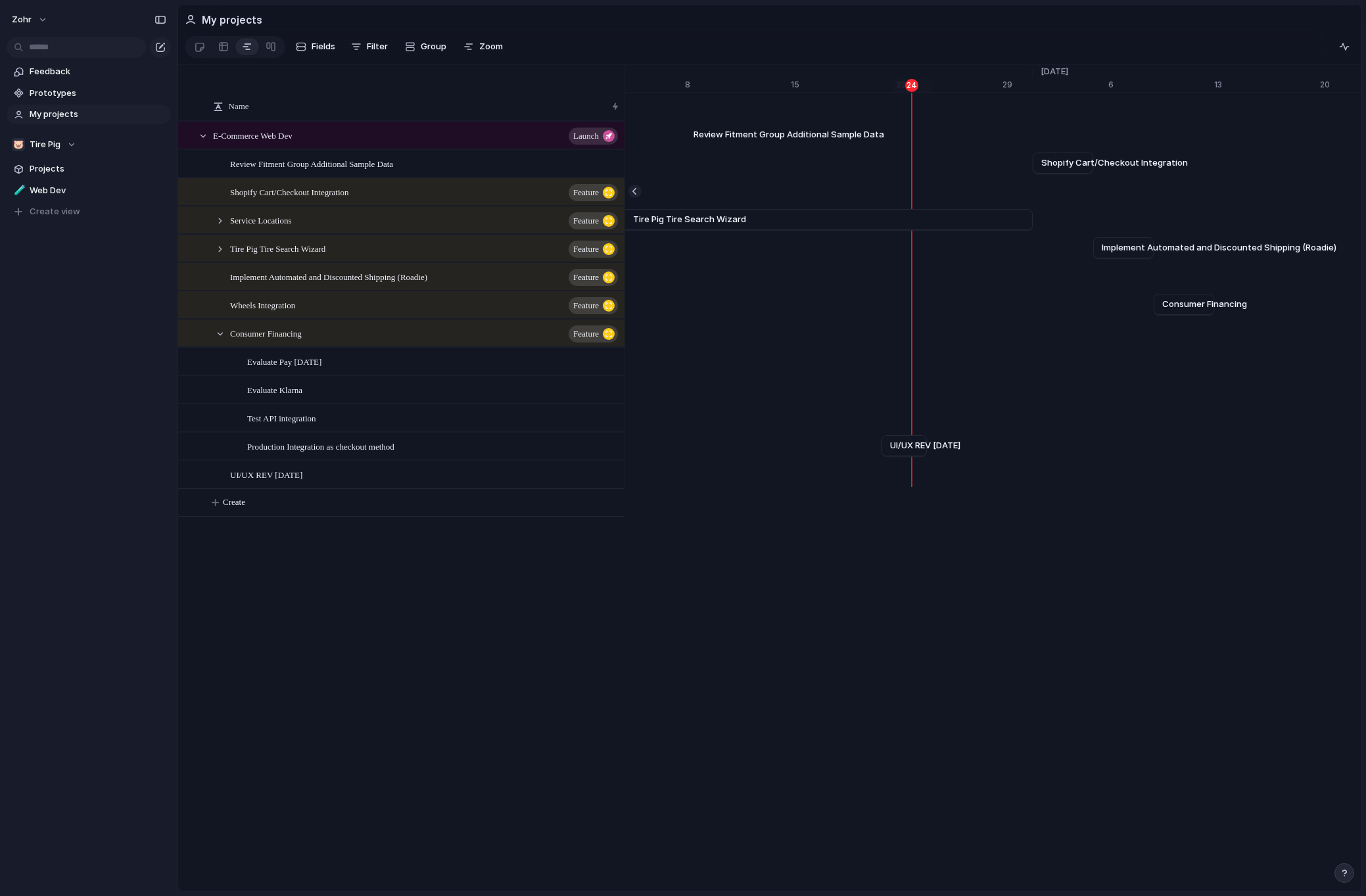
click at [222, 346] on div "Consumer Financing Feature" at bounding box center [419, 334] width 411 height 27
click at [223, 340] on div at bounding box center [220, 334] width 12 height 12
click at [222, 262] on div "Tire Pig Tire Search Wizard Feature" at bounding box center [419, 249] width 411 height 27
click at [221, 255] on div at bounding box center [220, 249] width 12 height 12
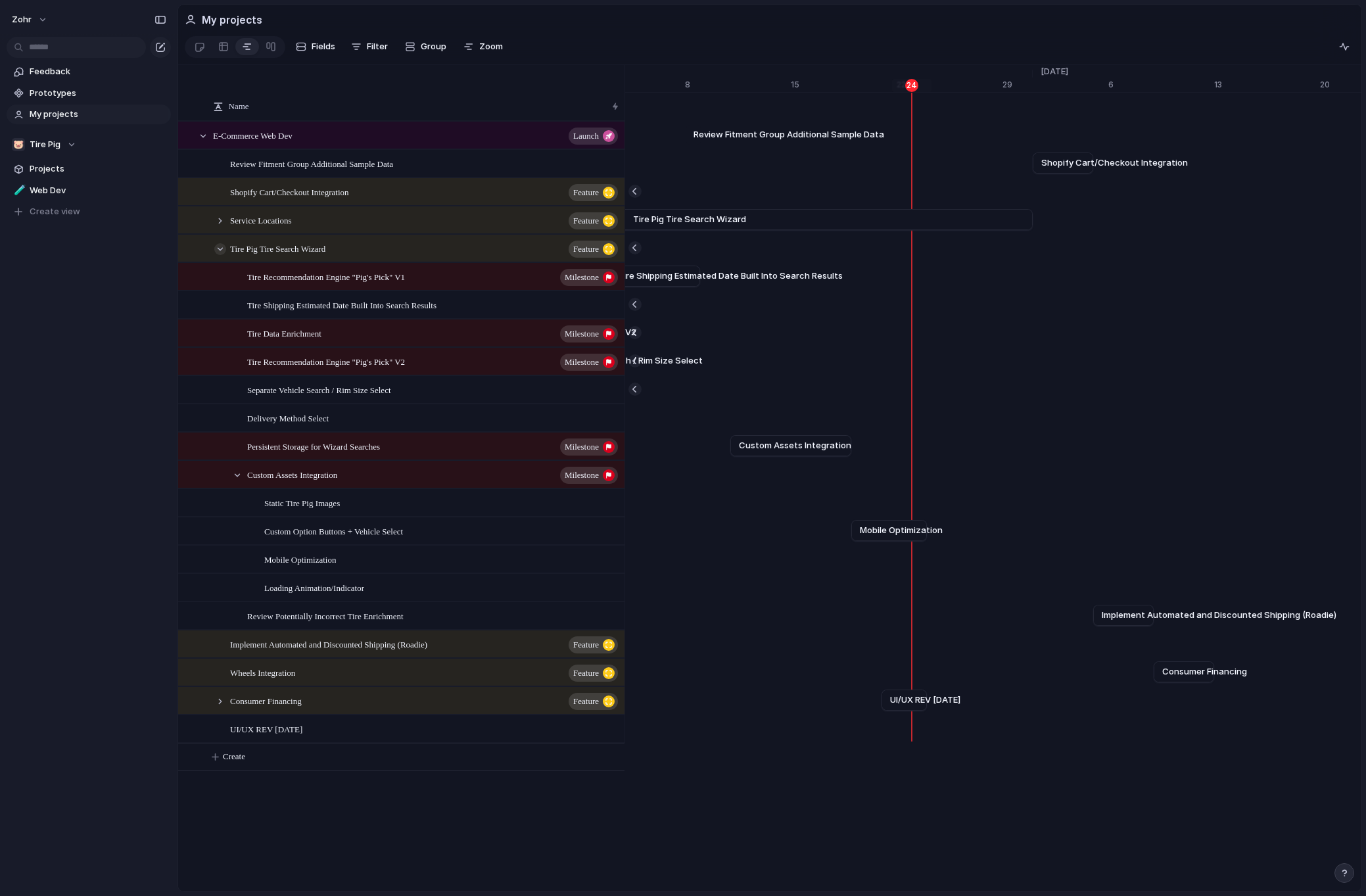
click at [221, 255] on div at bounding box center [220, 249] width 12 height 12
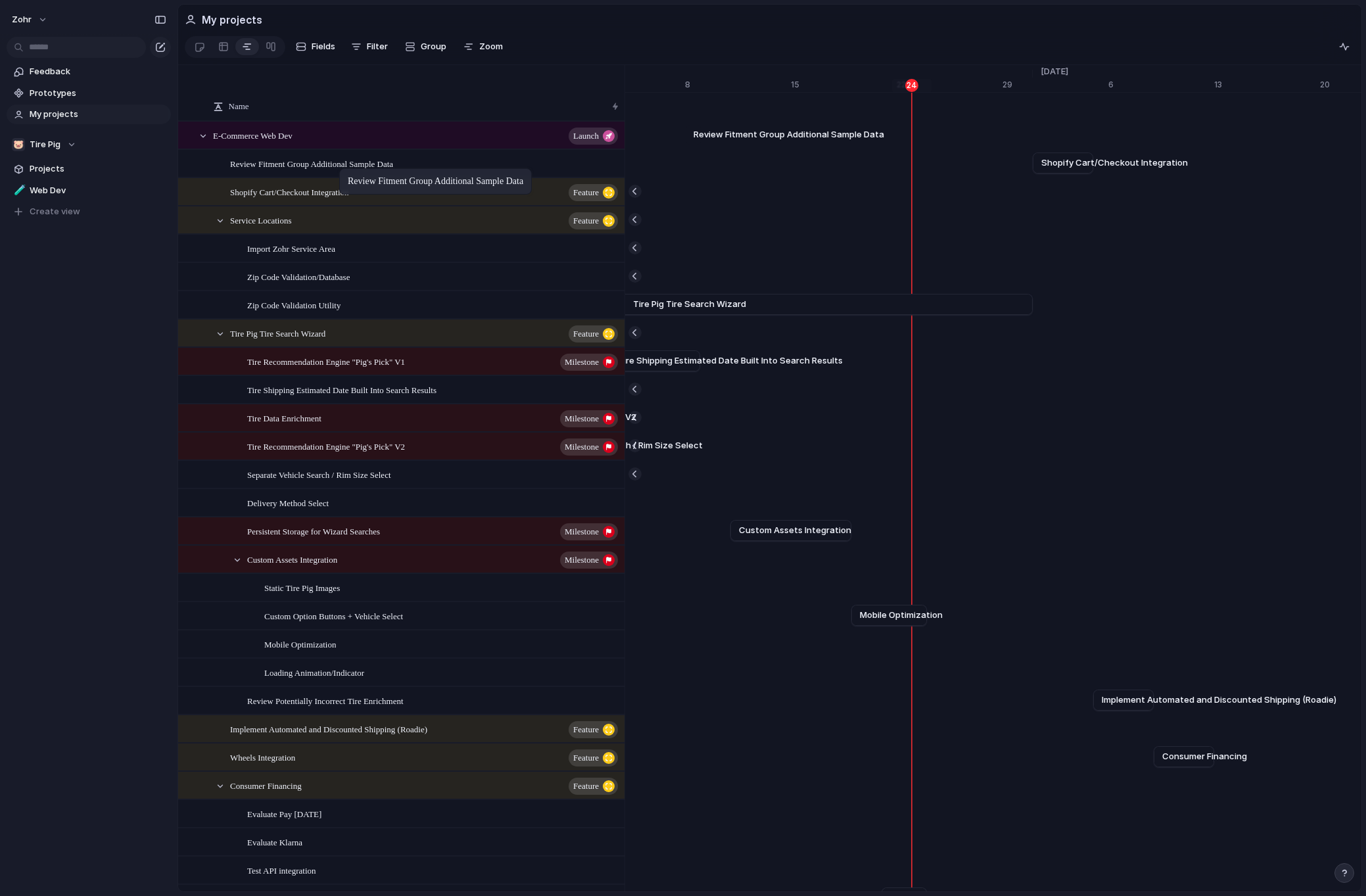
drag, startPoint x: 409, startPoint y: 171, endPoint x: 345, endPoint y: 169, distance: 64.0
click at [219, 225] on div at bounding box center [220, 220] width 12 height 12
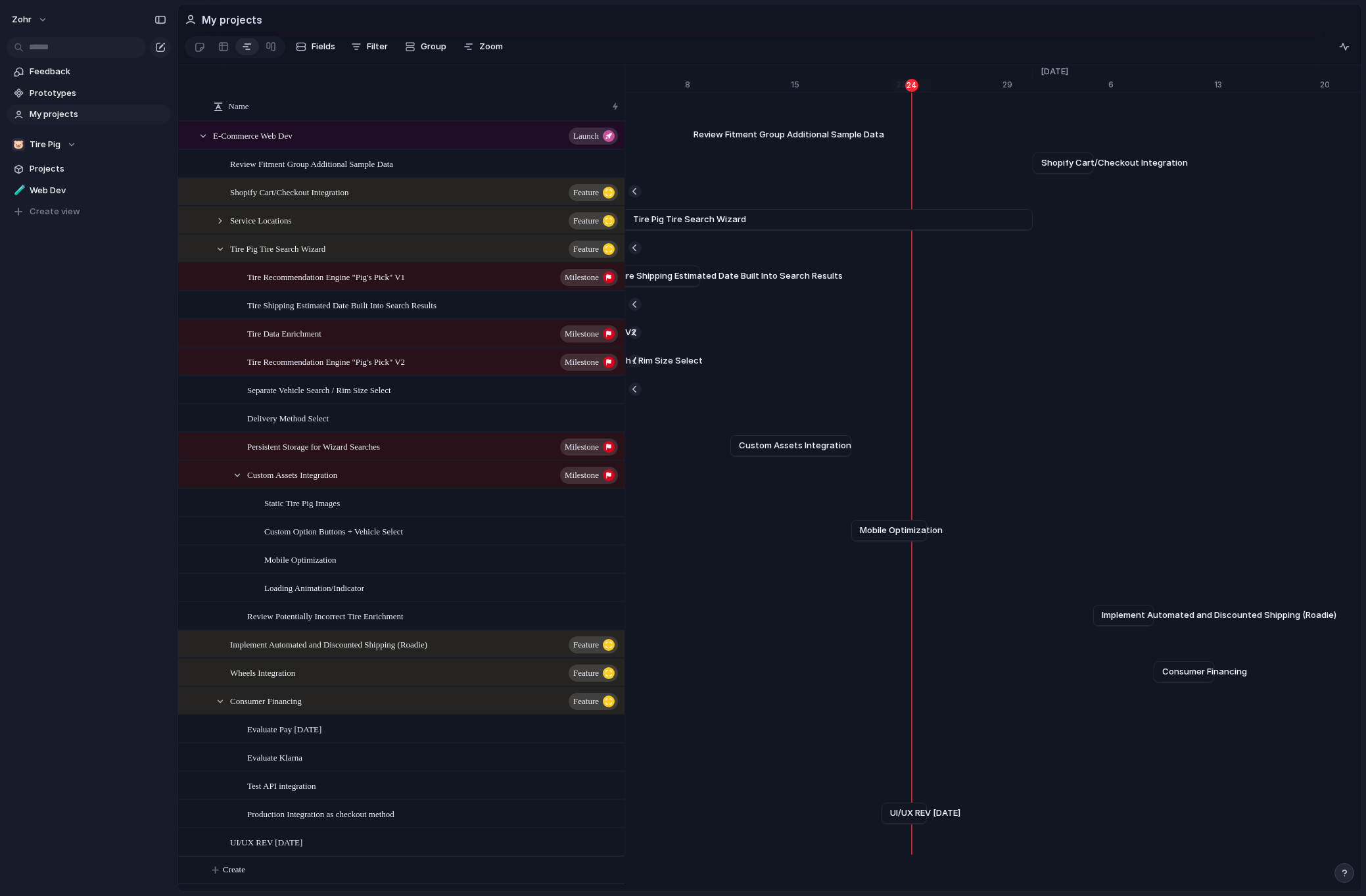
click at [220, 262] on div "Tire Pig Tire Search Wizard Feature" at bounding box center [419, 249] width 411 height 27
click at [220, 255] on div at bounding box center [220, 249] width 12 height 12
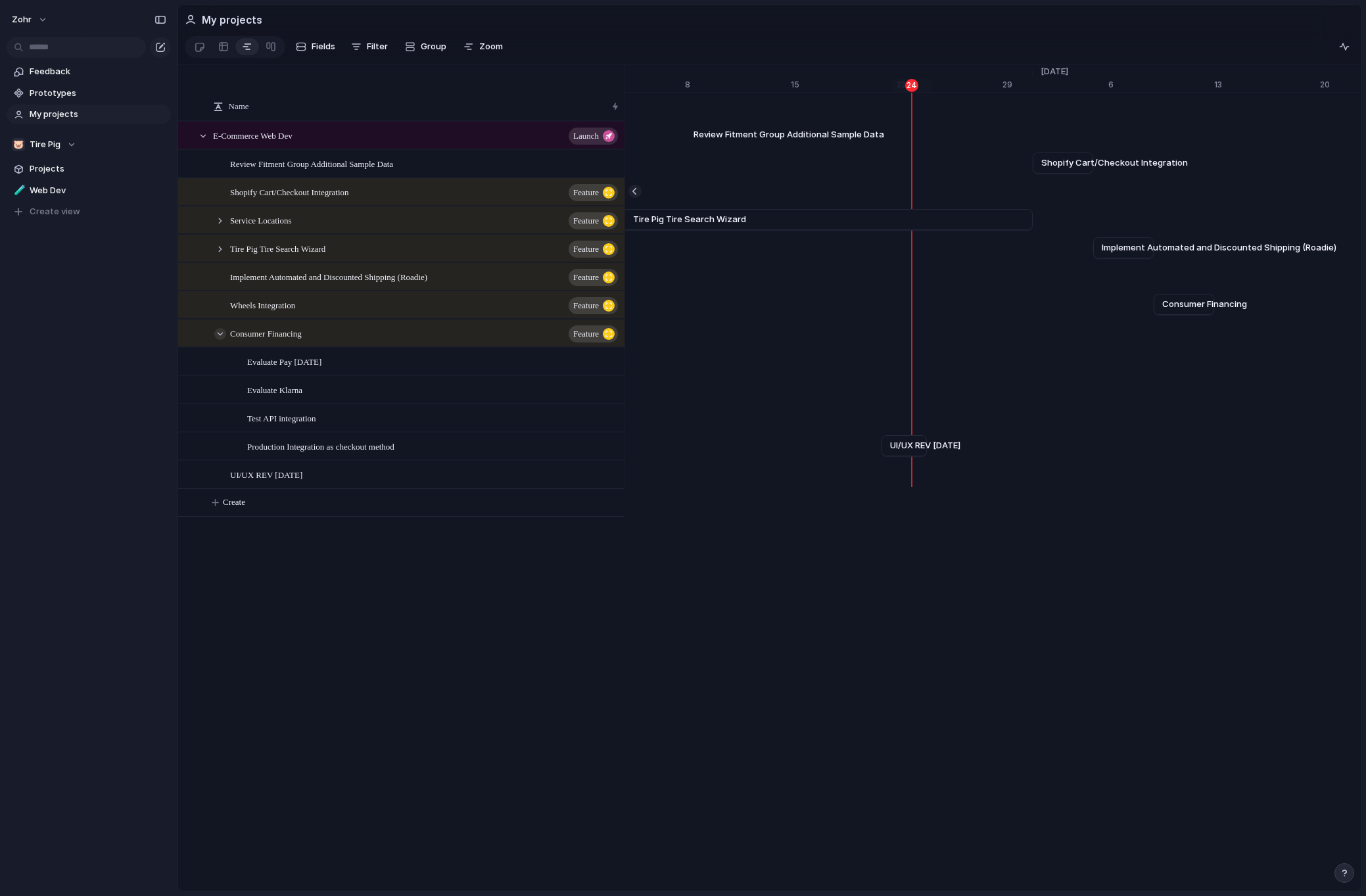
click at [223, 340] on div at bounding box center [220, 334] width 12 height 12
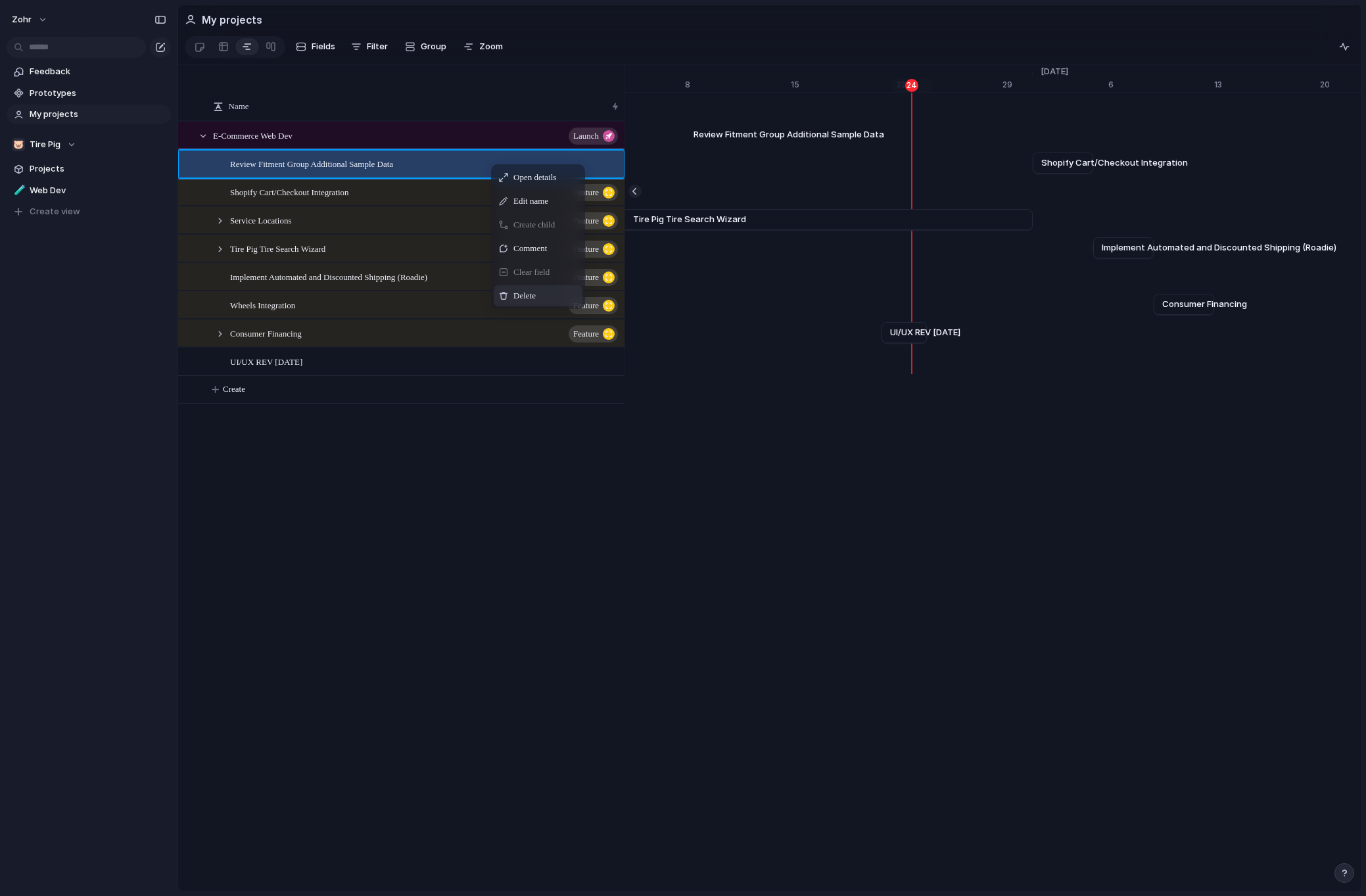
click at [519, 297] on span "Delete" at bounding box center [524, 296] width 22 height 13
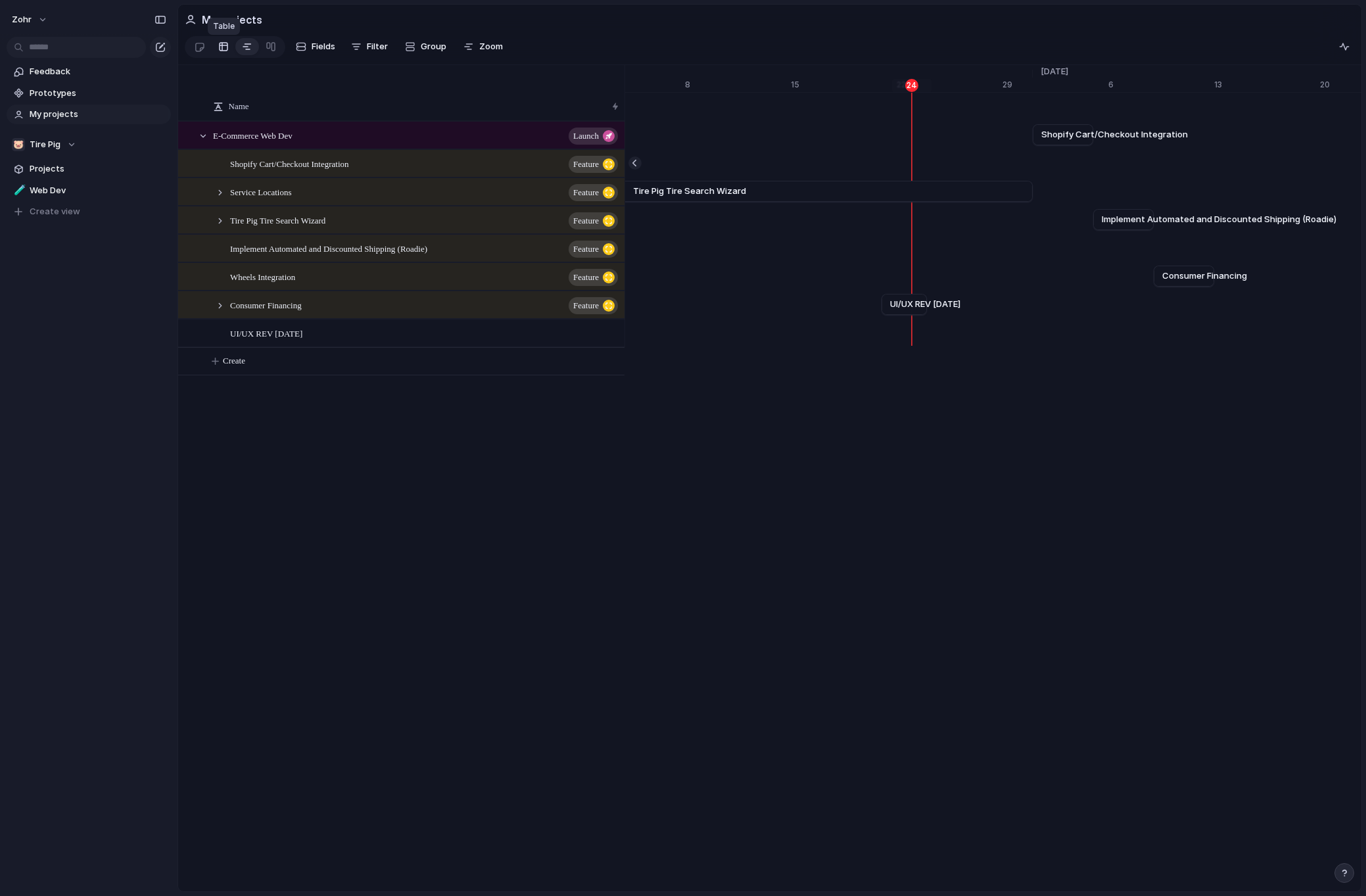
click at [224, 47] on div at bounding box center [223, 46] width 10 height 21
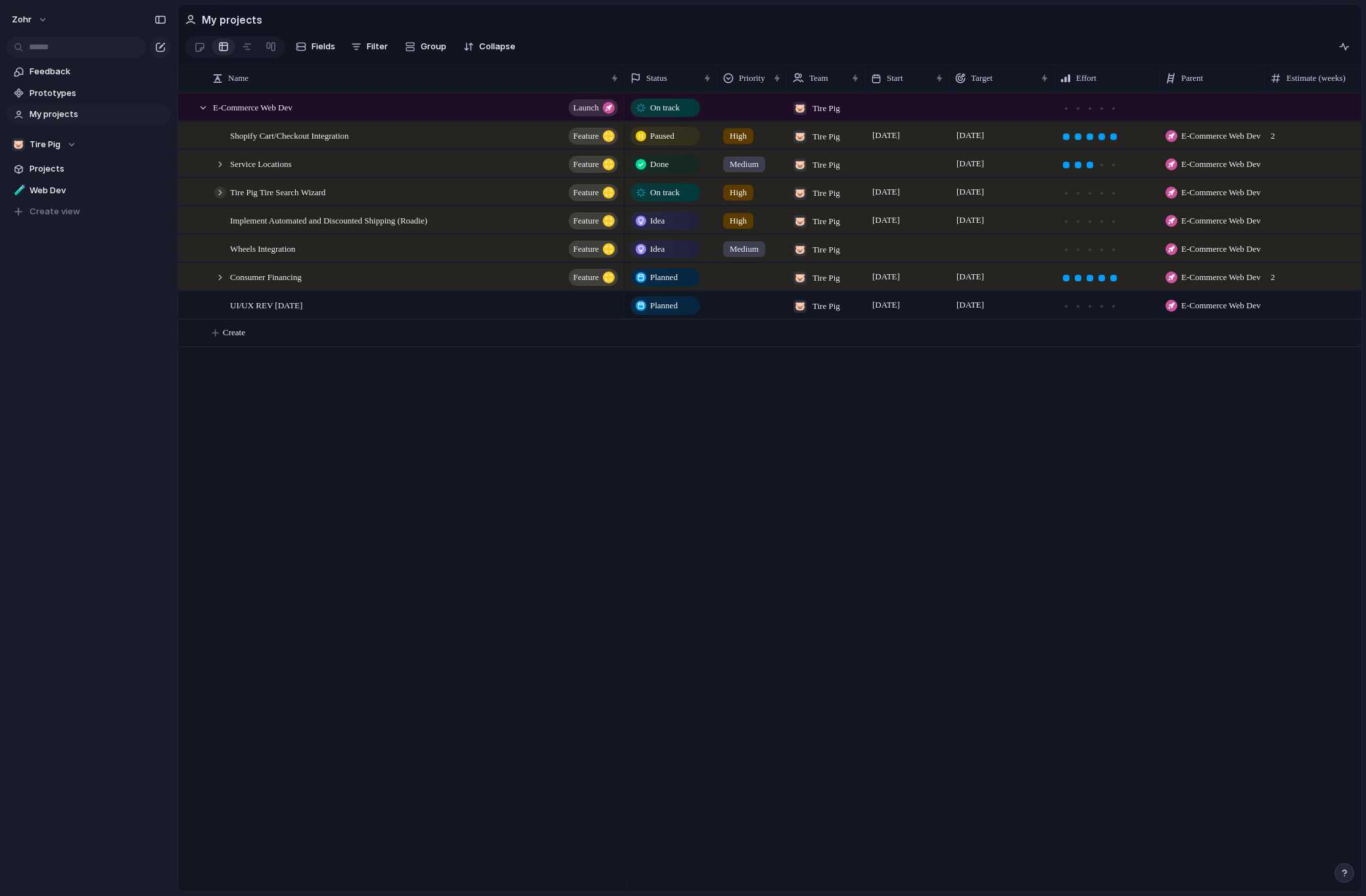
click at [219, 198] on div at bounding box center [220, 192] width 12 height 12
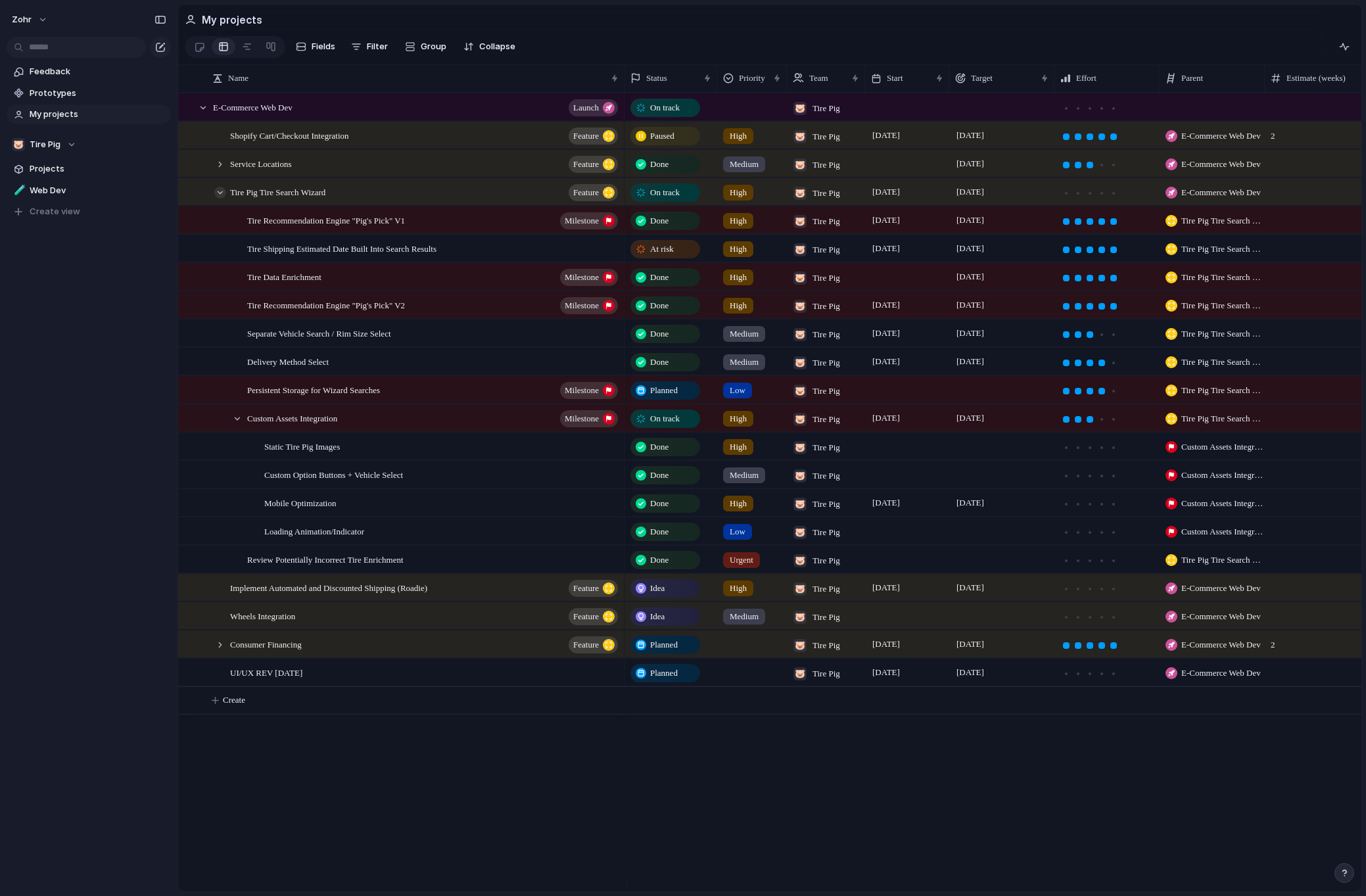
click at [220, 198] on div at bounding box center [220, 192] width 12 height 12
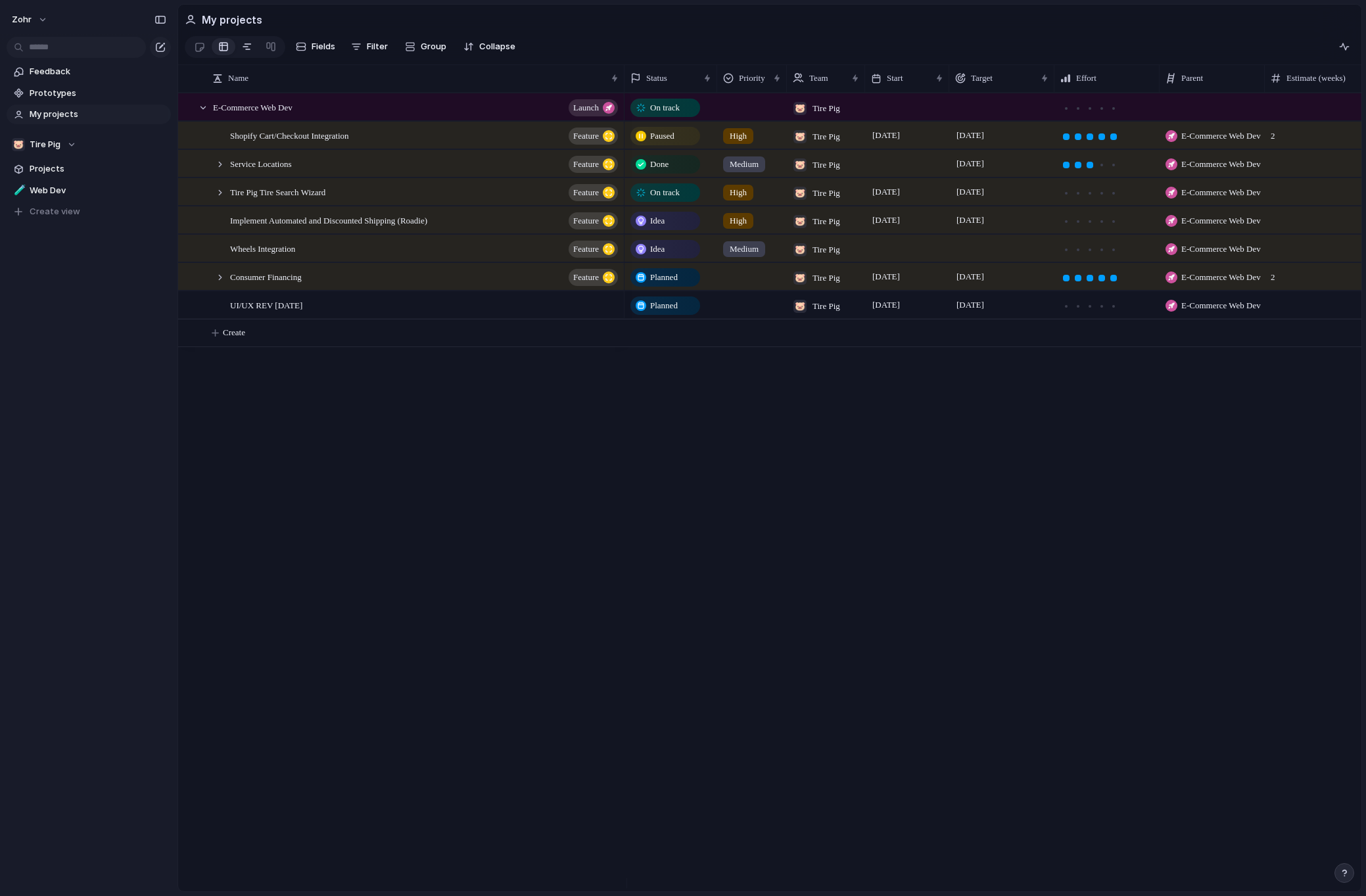
click at [252, 52] on div at bounding box center [246, 46] width 10 height 21
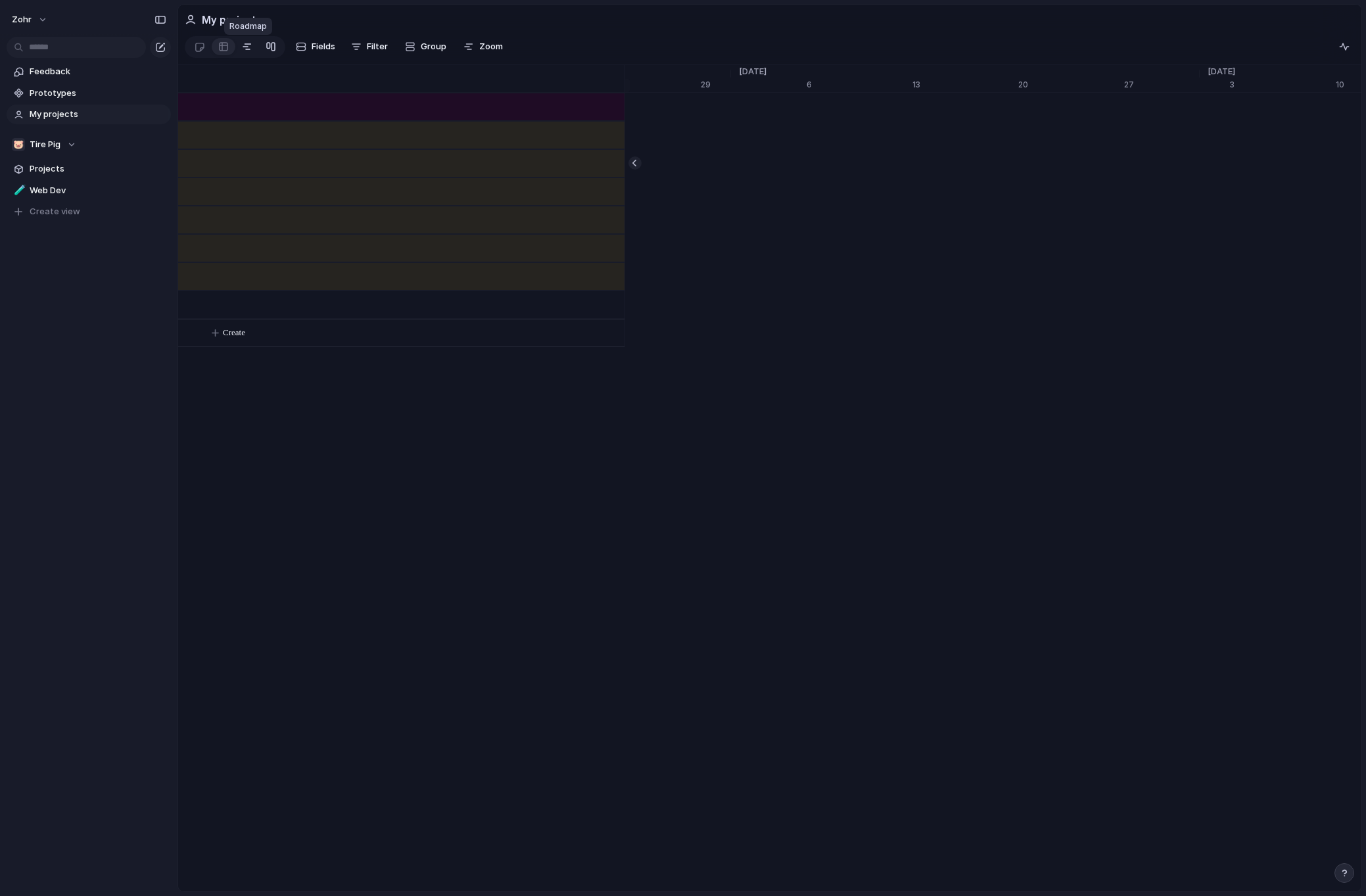
scroll to position [0, 16918]
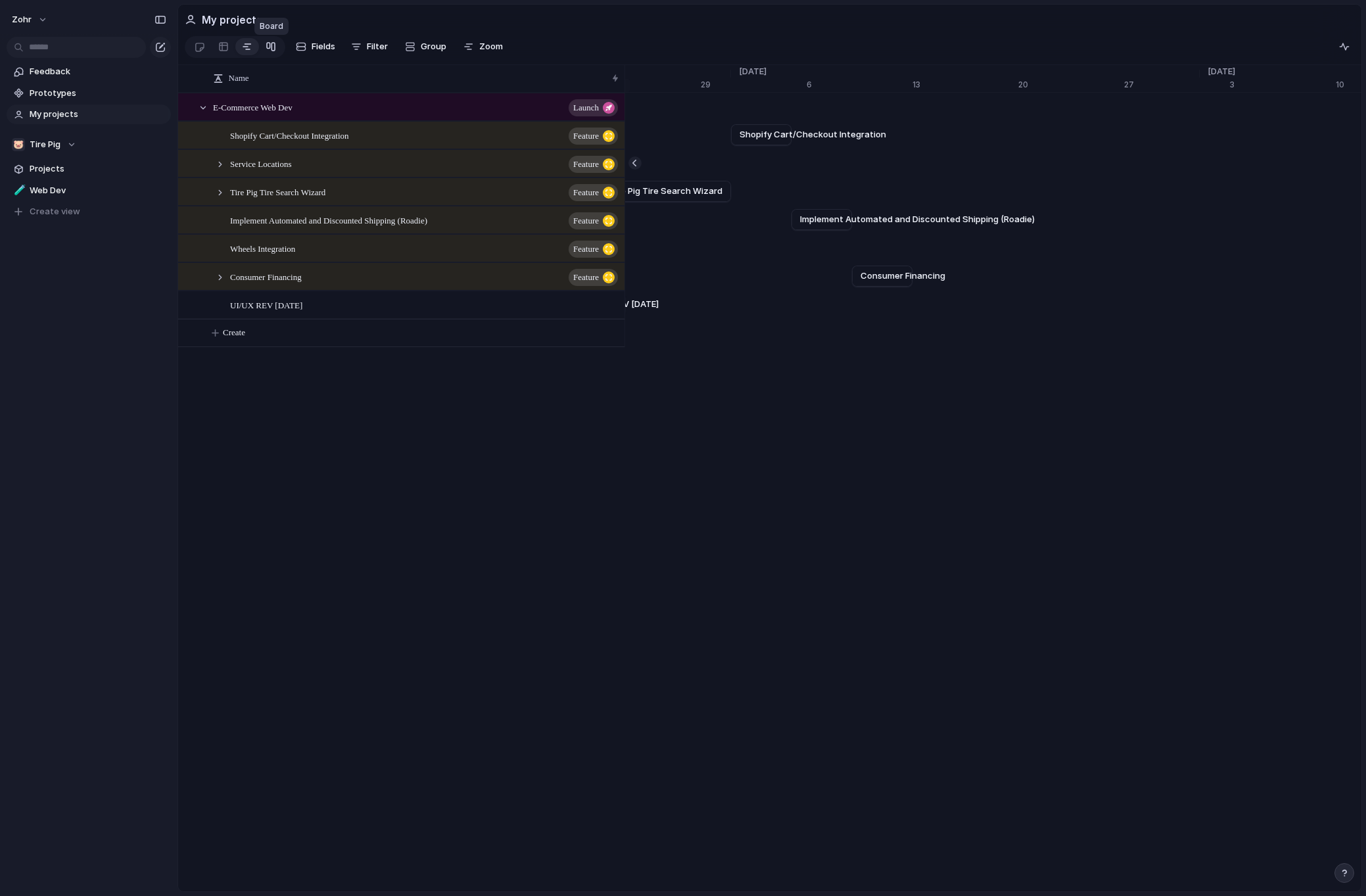
click at [275, 49] on div at bounding box center [271, 46] width 10 height 21
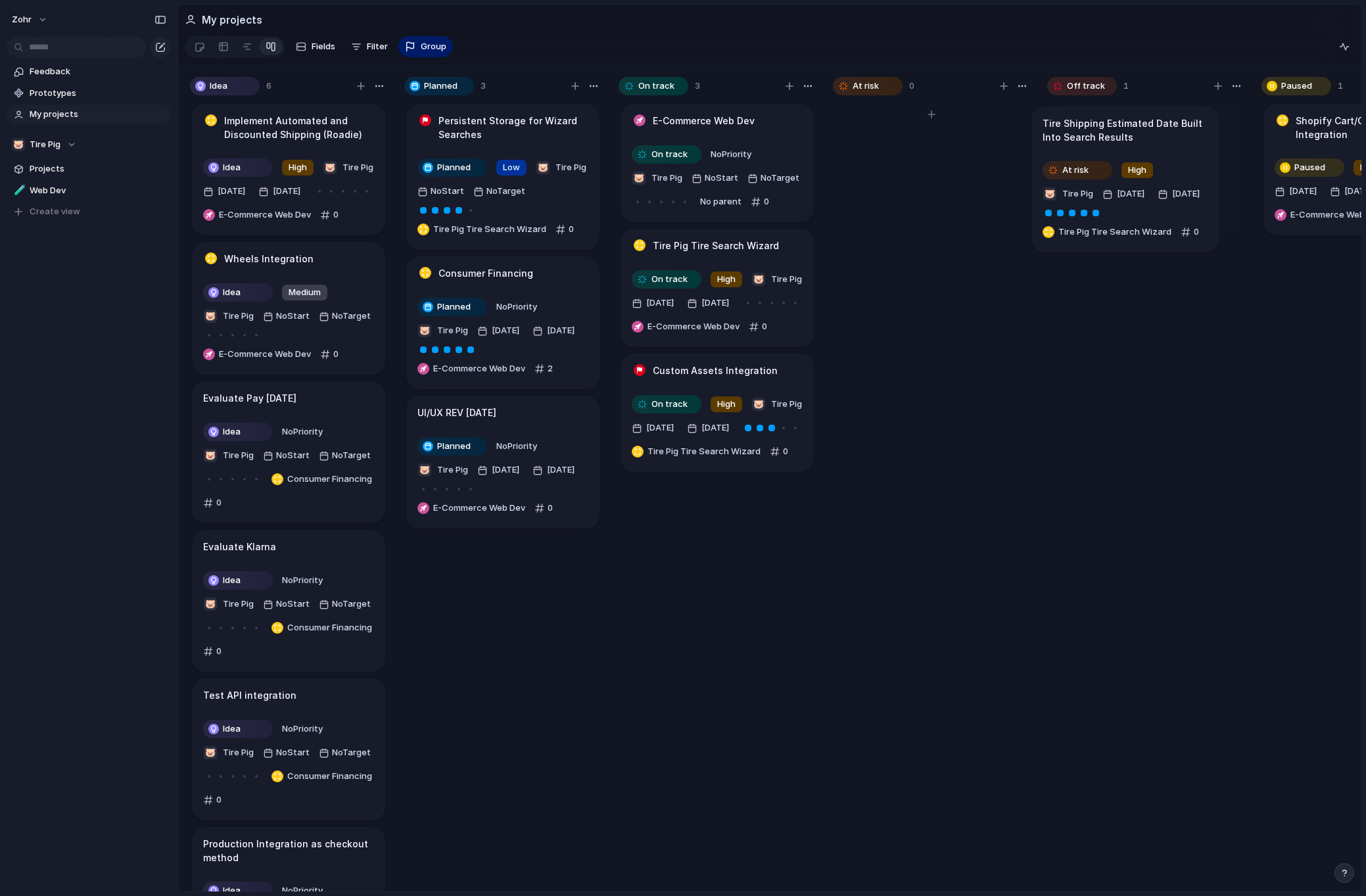
drag, startPoint x: 903, startPoint y: 138, endPoint x: 1099, endPoint y: 134, distance: 196.0
click at [936, 394] on div at bounding box center [931, 502] width 198 height 802
click at [917, 612] on div at bounding box center [931, 502] width 198 height 802
click at [62, 501] on div "zohr Feedback Prototypes My projects 🐷 Tire Pig Projects 🧪 Web Dev To pick up a…" at bounding box center [89, 448] width 178 height 896
click at [102, 521] on div "zohr Feedback Prototypes My projects 🐷 Tire Pig Projects 🧪 Web Dev To pick up a…" at bounding box center [89, 448] width 178 height 896
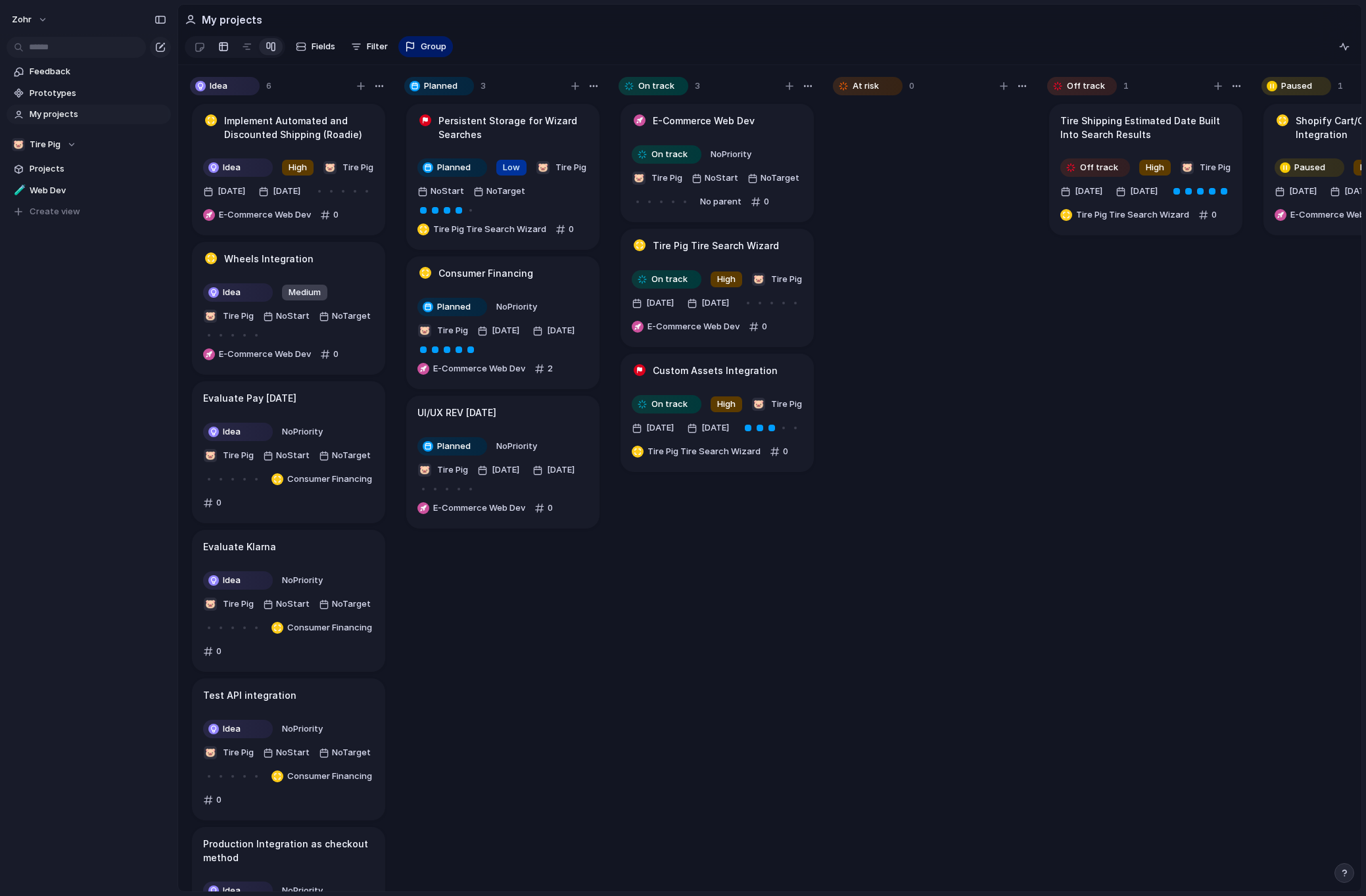
click at [225, 51] on div at bounding box center [223, 46] width 10 height 21
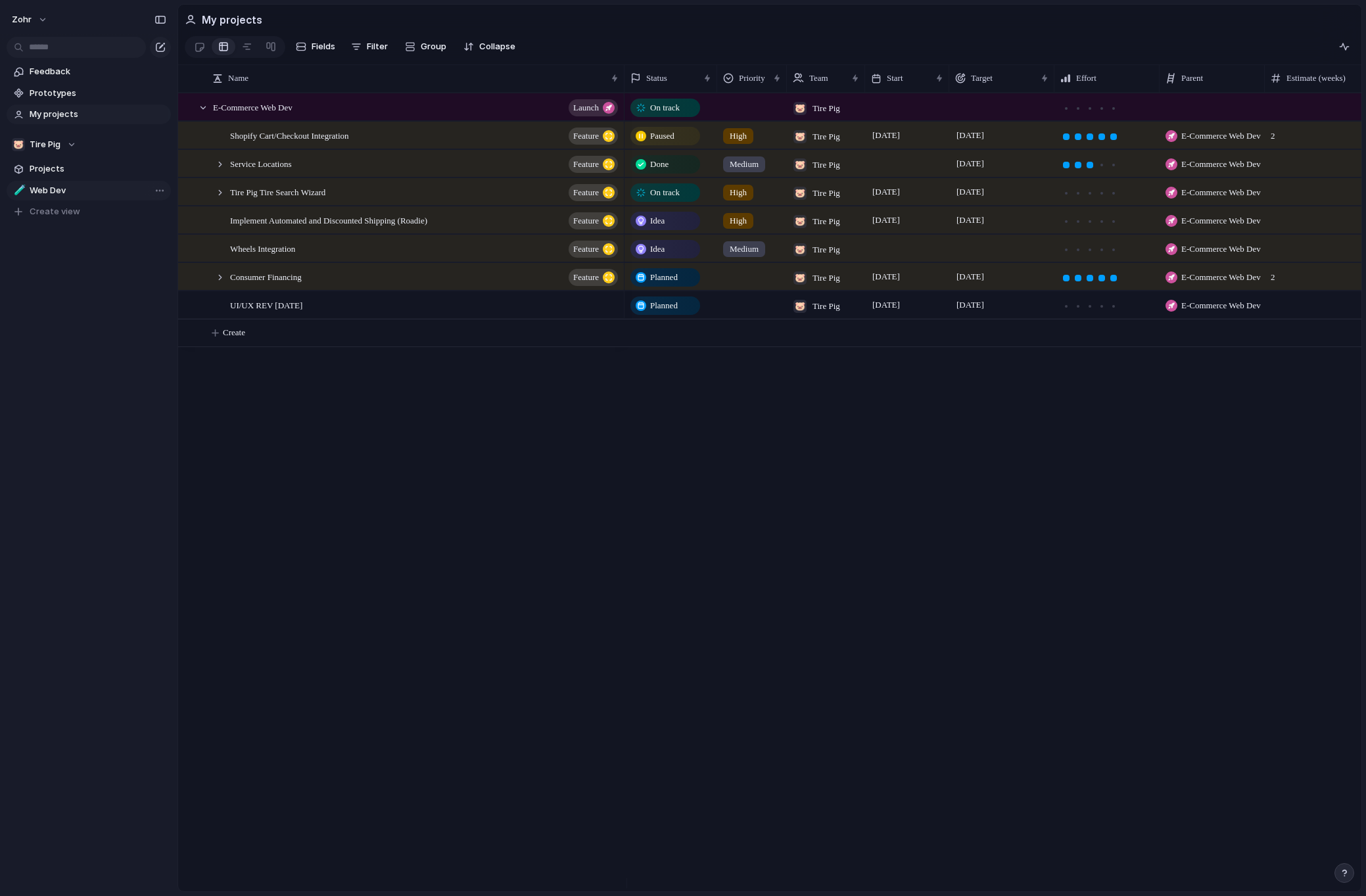
click at [87, 187] on span "Web Dev" at bounding box center [98, 190] width 137 height 13
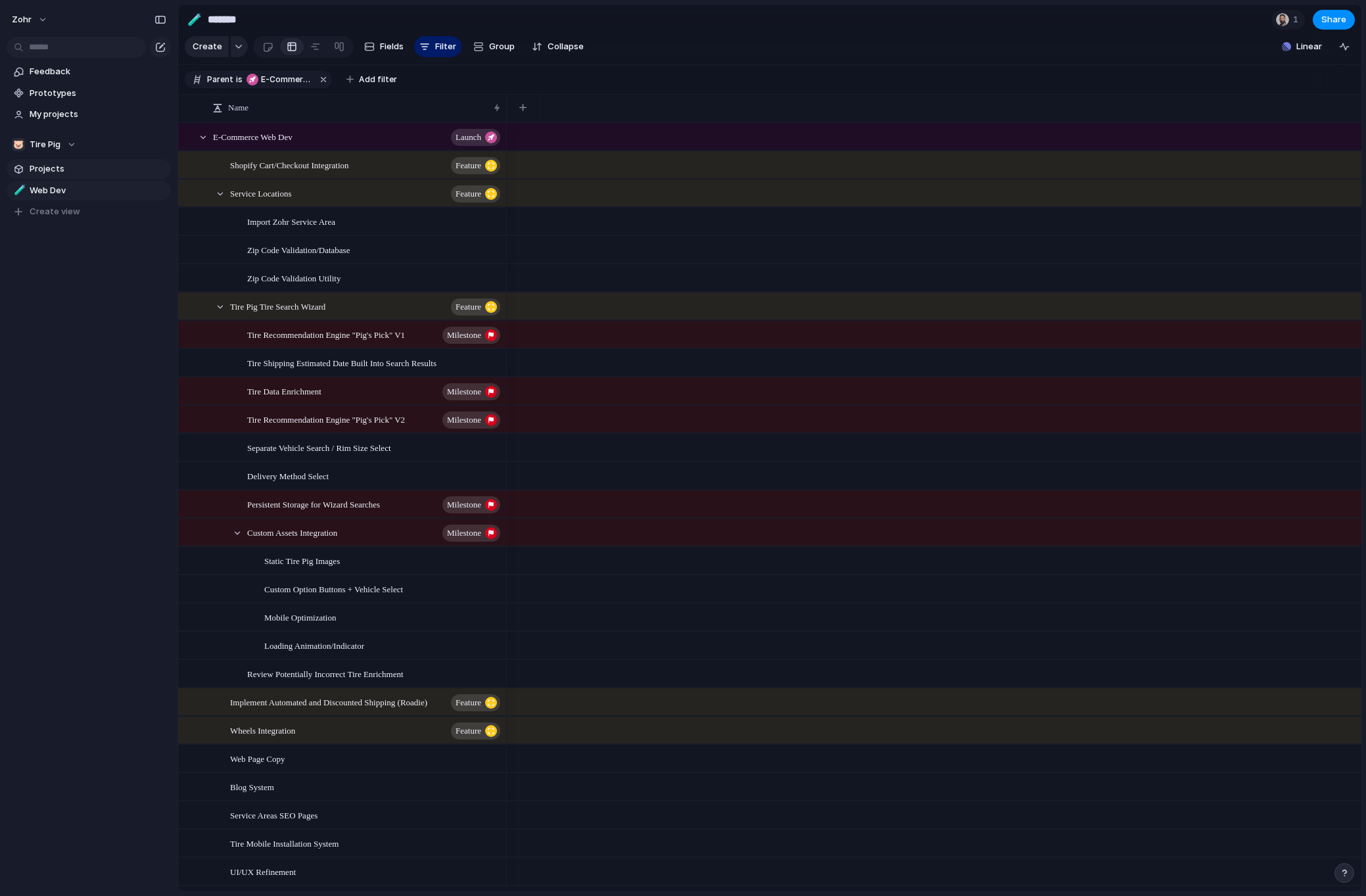
click at [83, 167] on span "Projects" at bounding box center [98, 168] width 137 height 13
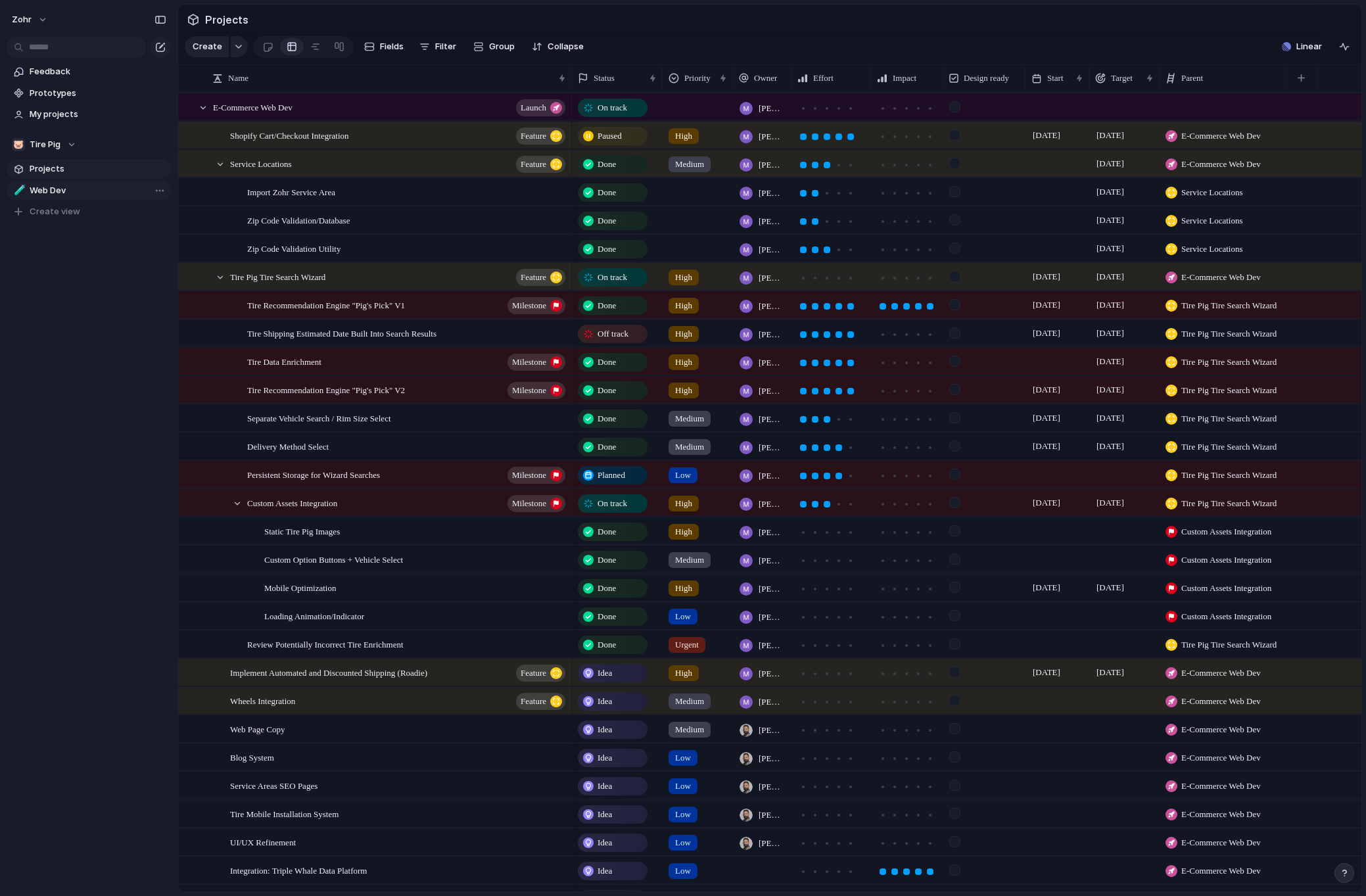
click at [78, 183] on link "🧪 Web Dev" at bounding box center [88, 190] width 164 height 20
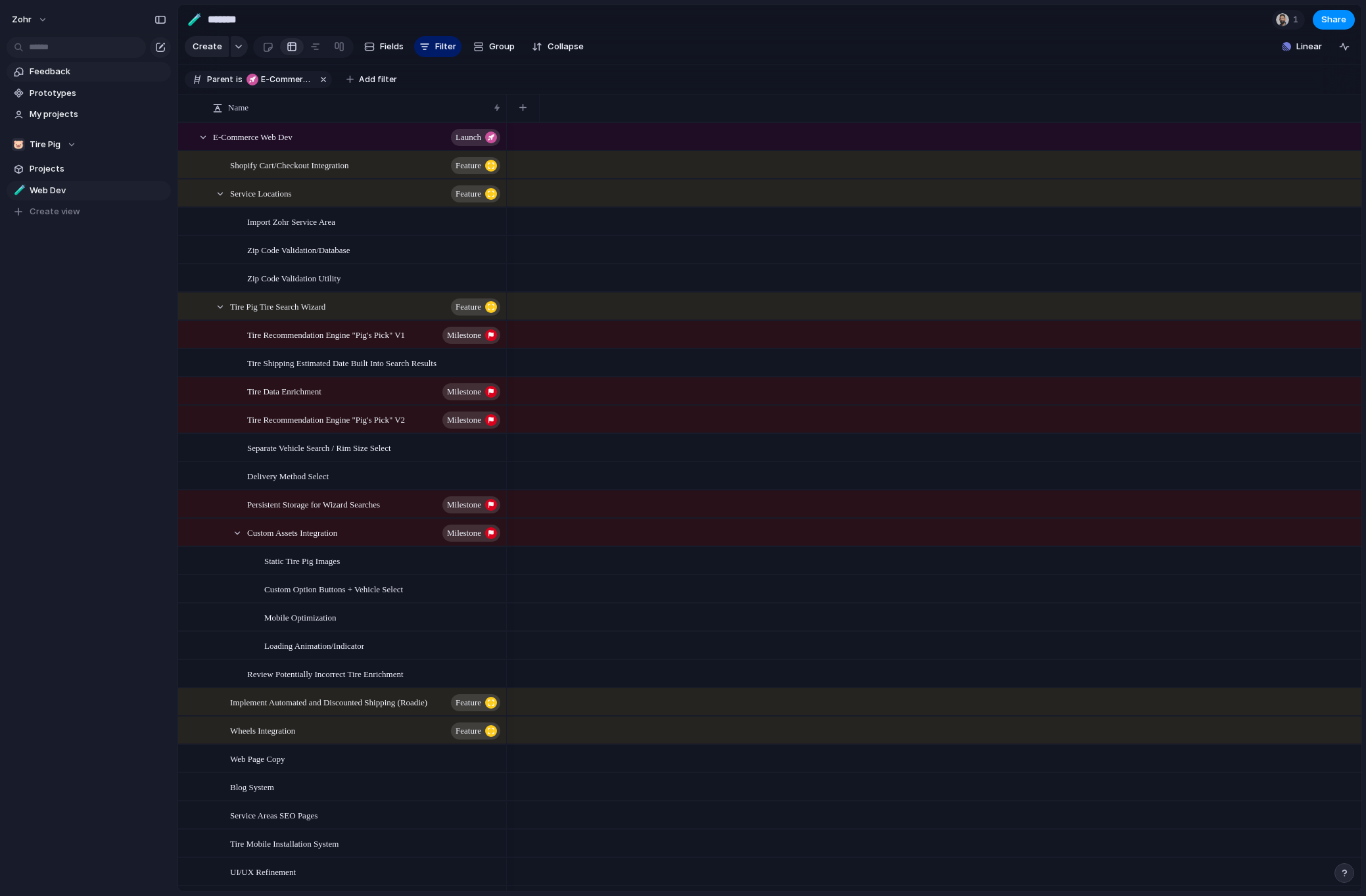
click at [70, 71] on span "Feedback" at bounding box center [98, 72] width 137 height 13
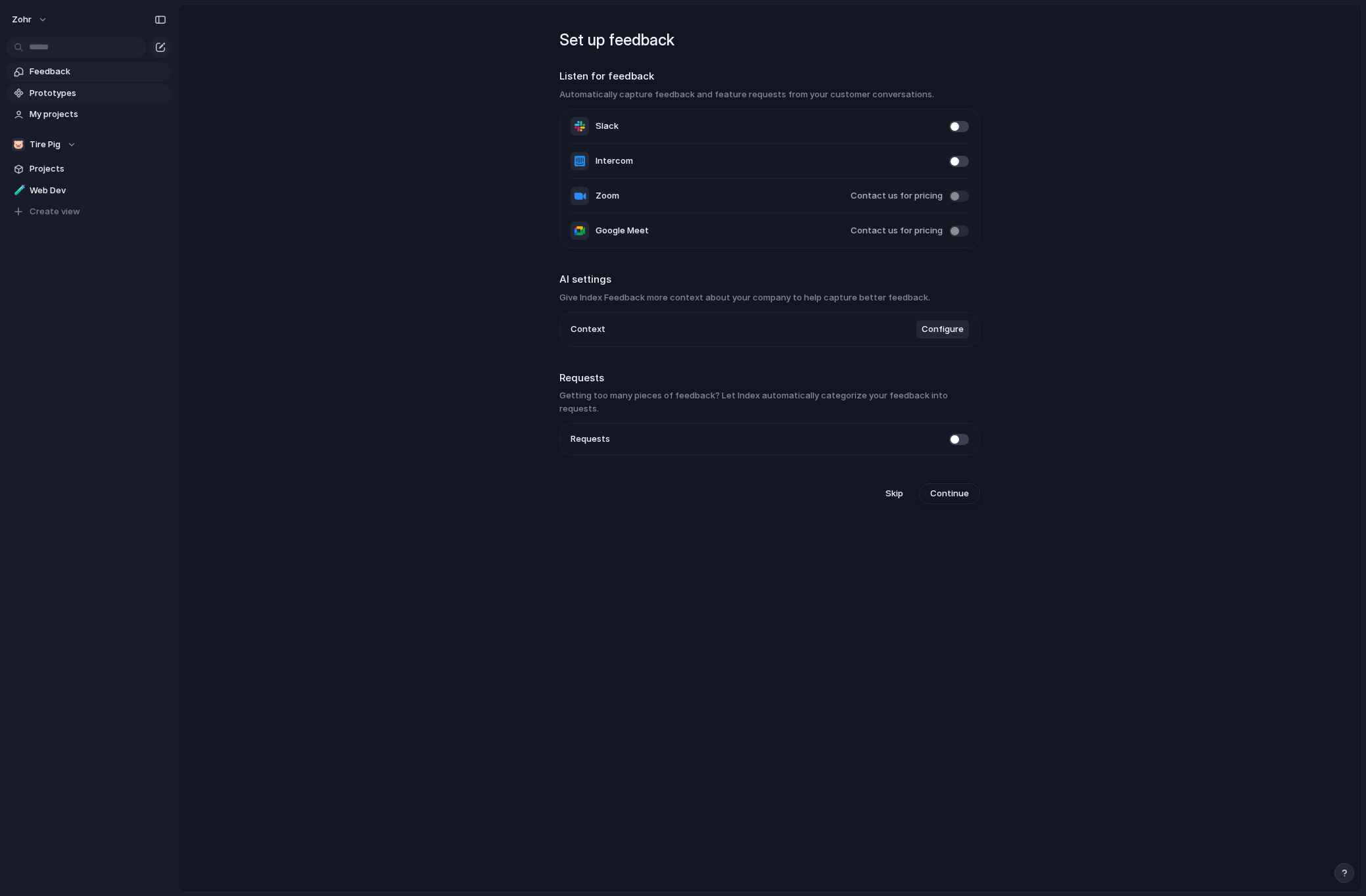
click at [66, 93] on span "Prototypes" at bounding box center [98, 93] width 137 height 13
click at [70, 109] on span "My projects" at bounding box center [98, 114] width 137 height 13
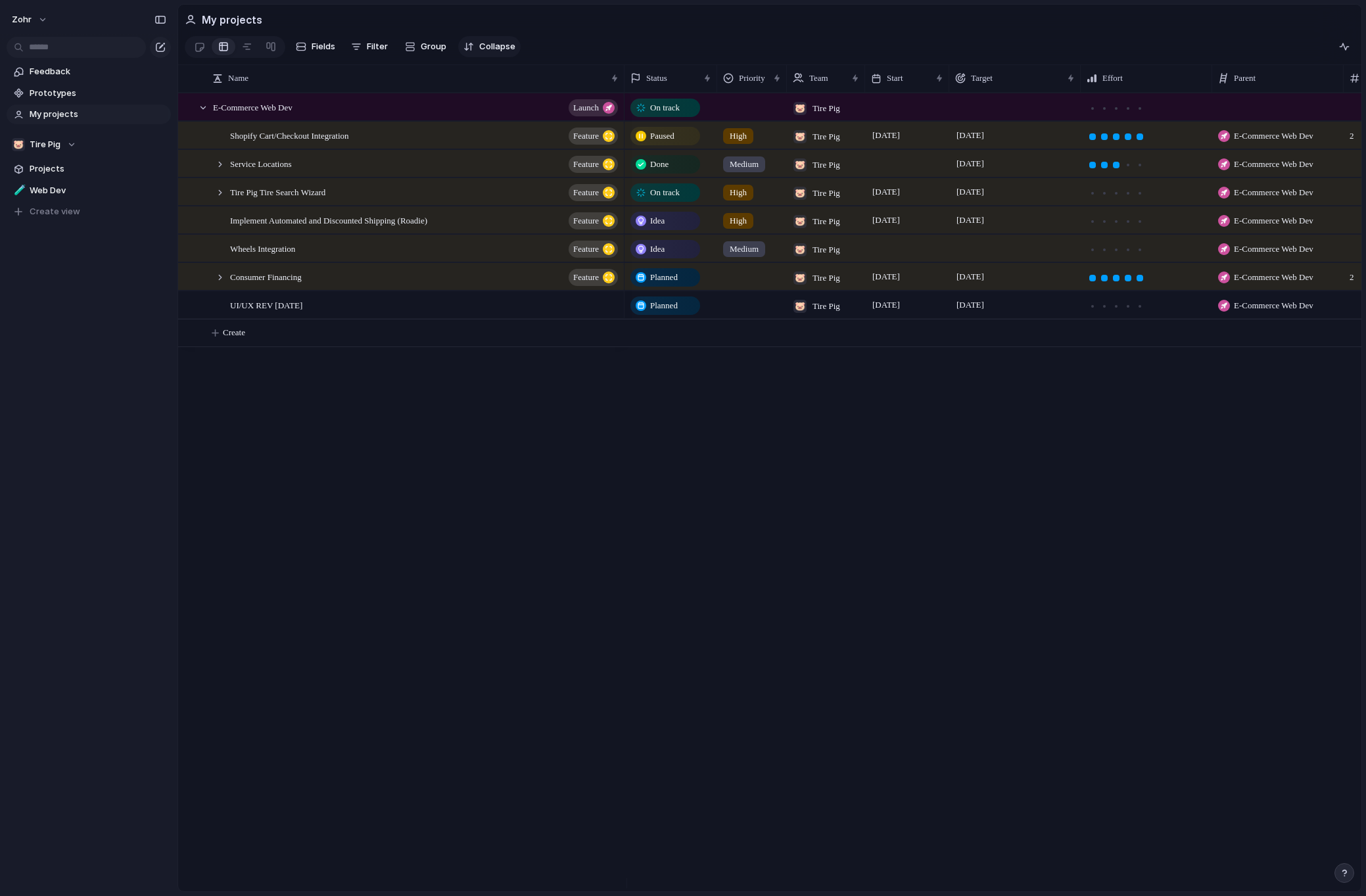
click at [489, 48] on span "Collapse" at bounding box center [497, 46] width 36 height 13
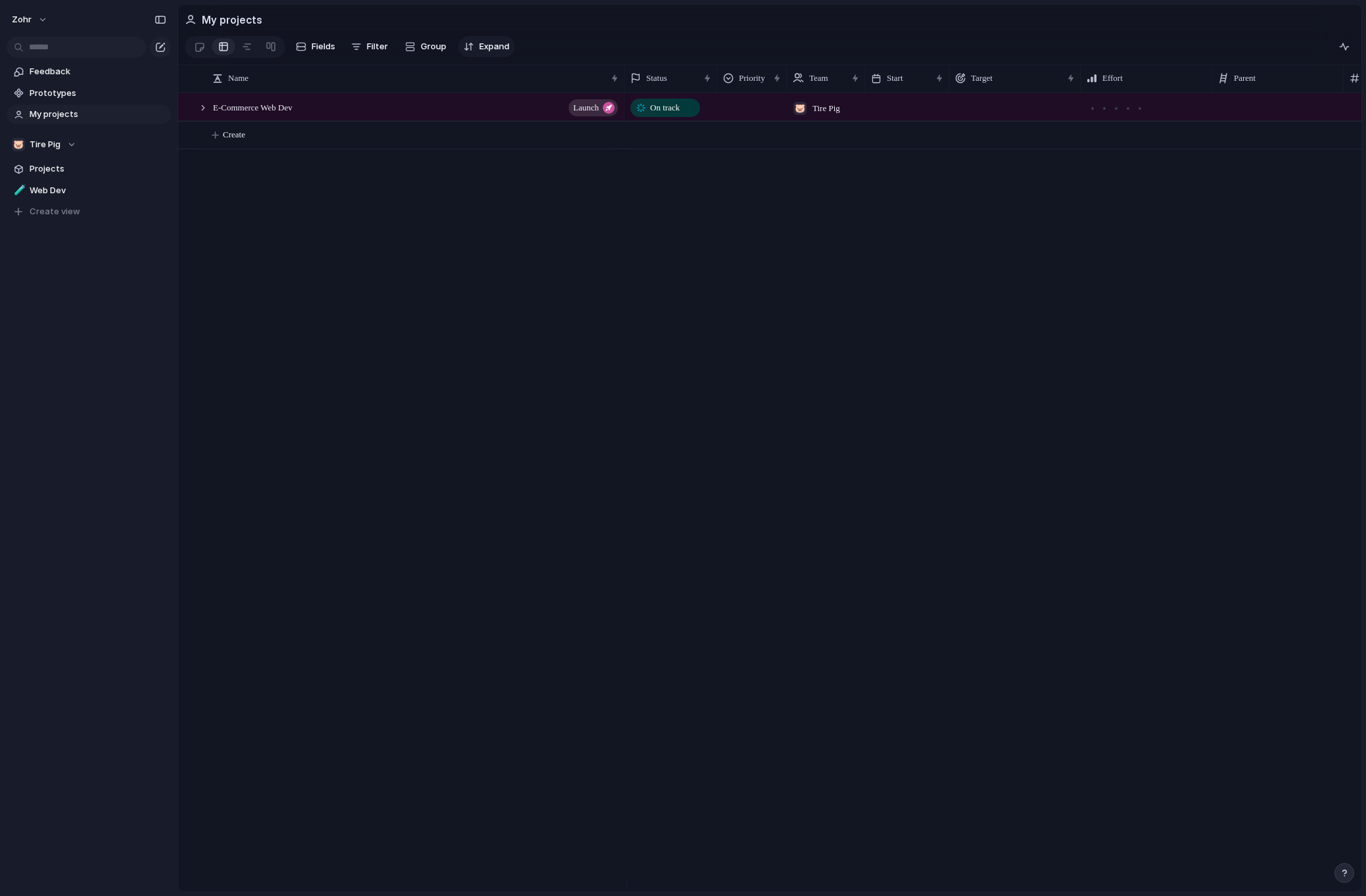
click at [489, 48] on span "Expand" at bounding box center [494, 46] width 30 height 13
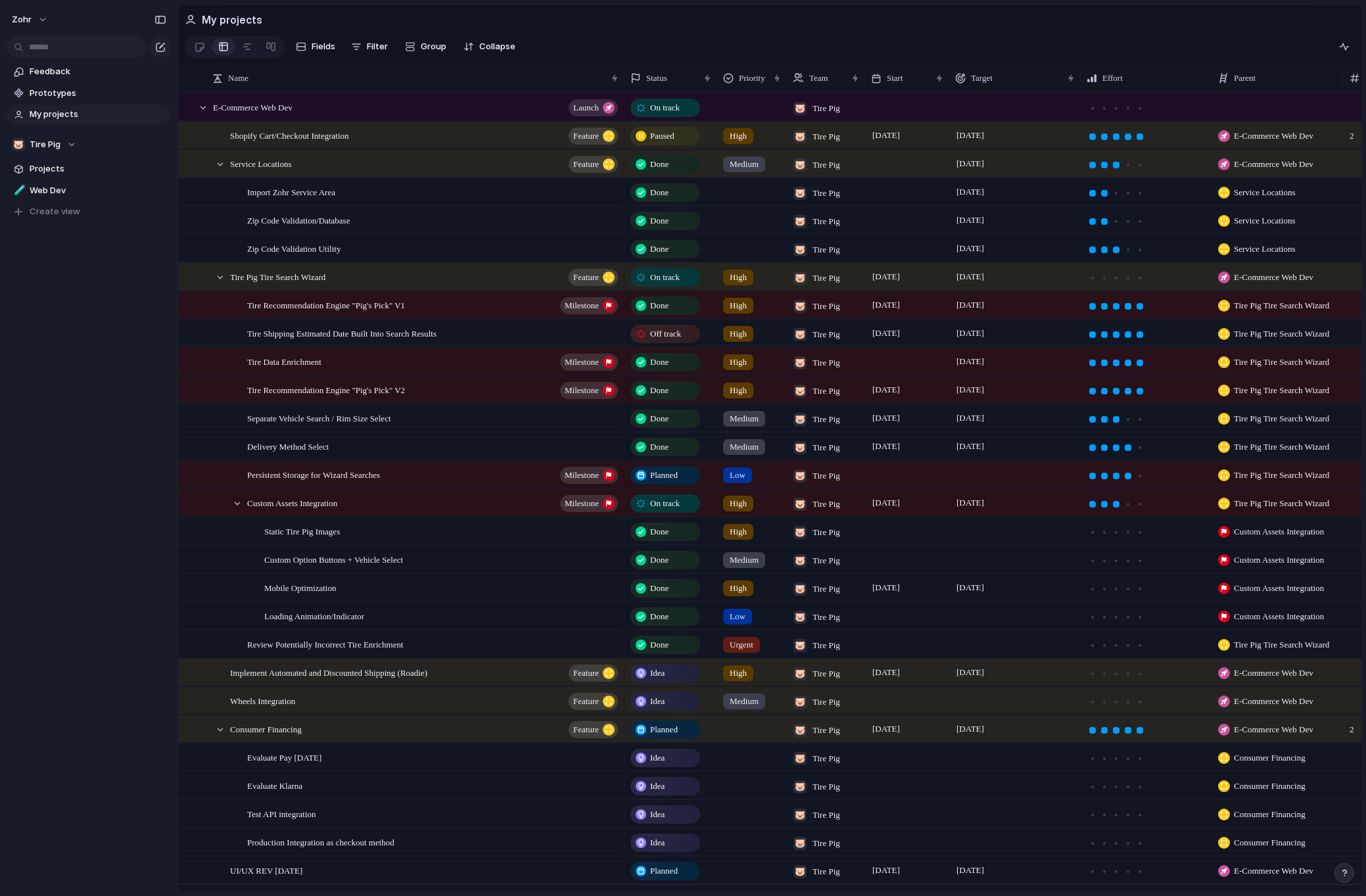
click at [223, 163] on div "Service Locations Feature" at bounding box center [419, 164] width 411 height 27
click at [221, 167] on div at bounding box center [220, 164] width 12 height 12
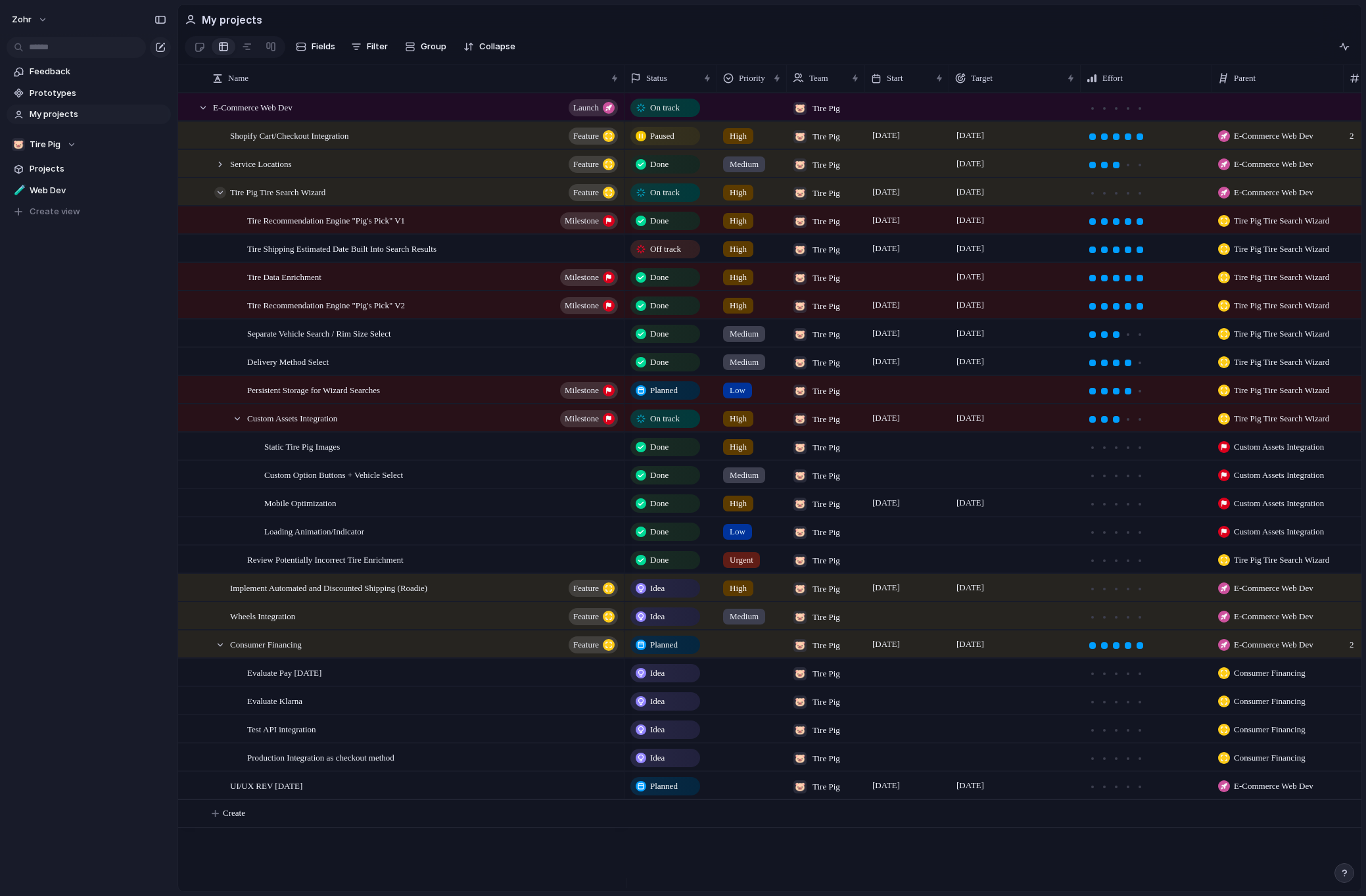
click at [226, 198] on div at bounding box center [220, 192] width 12 height 12
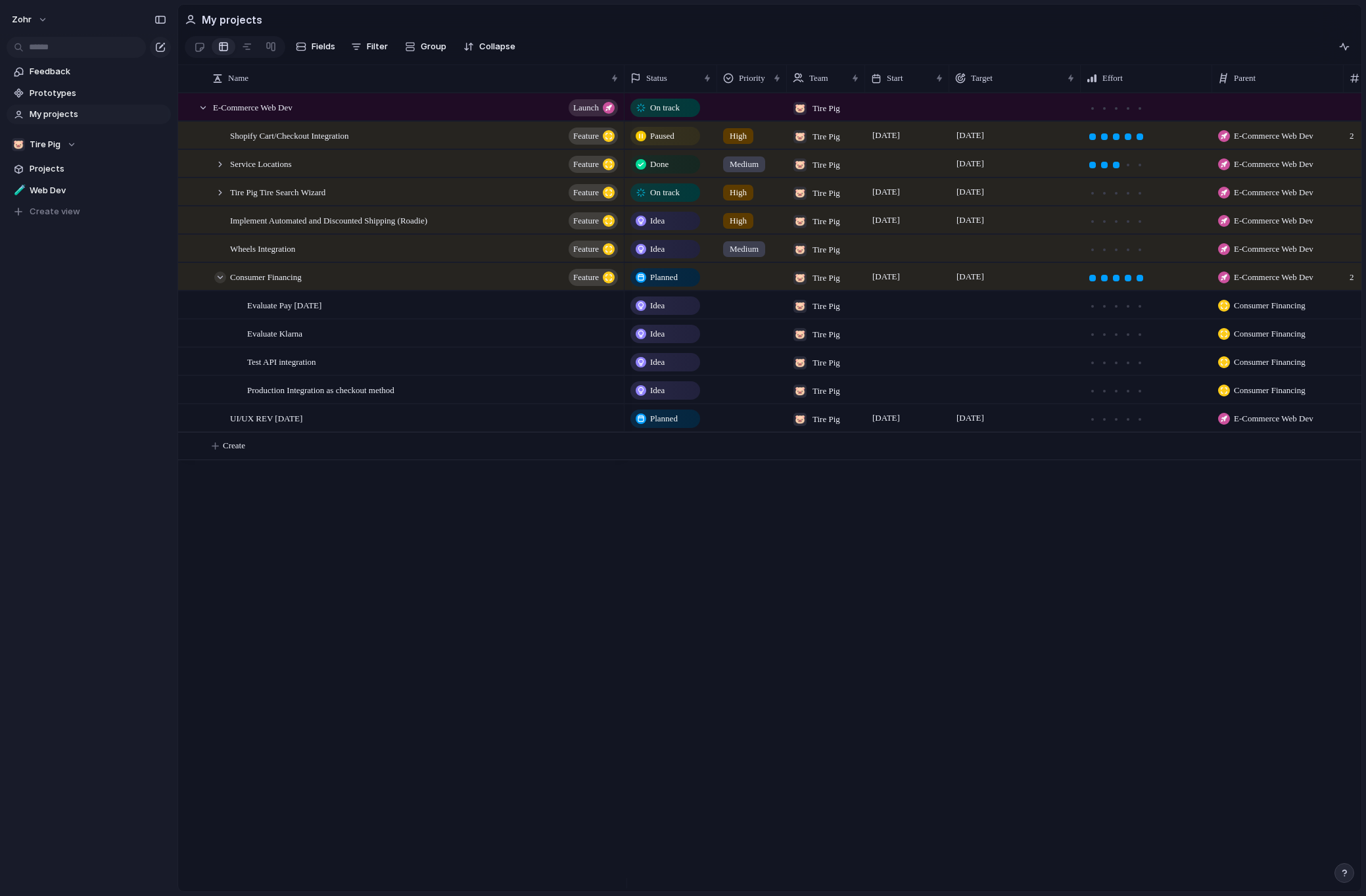
click at [219, 283] on div at bounding box center [220, 277] width 12 height 12
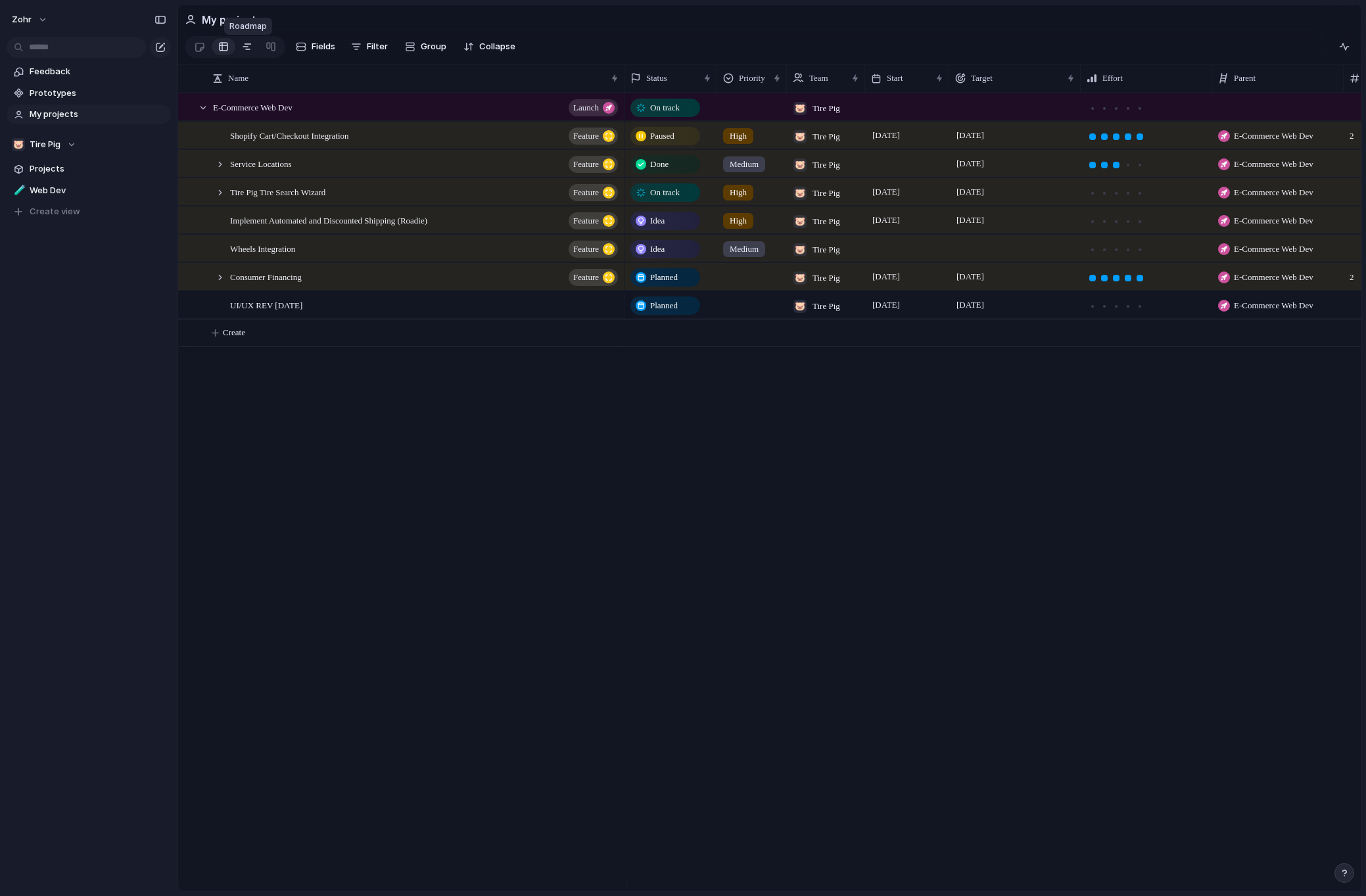
click at [253, 50] on link at bounding box center [247, 46] width 24 height 21
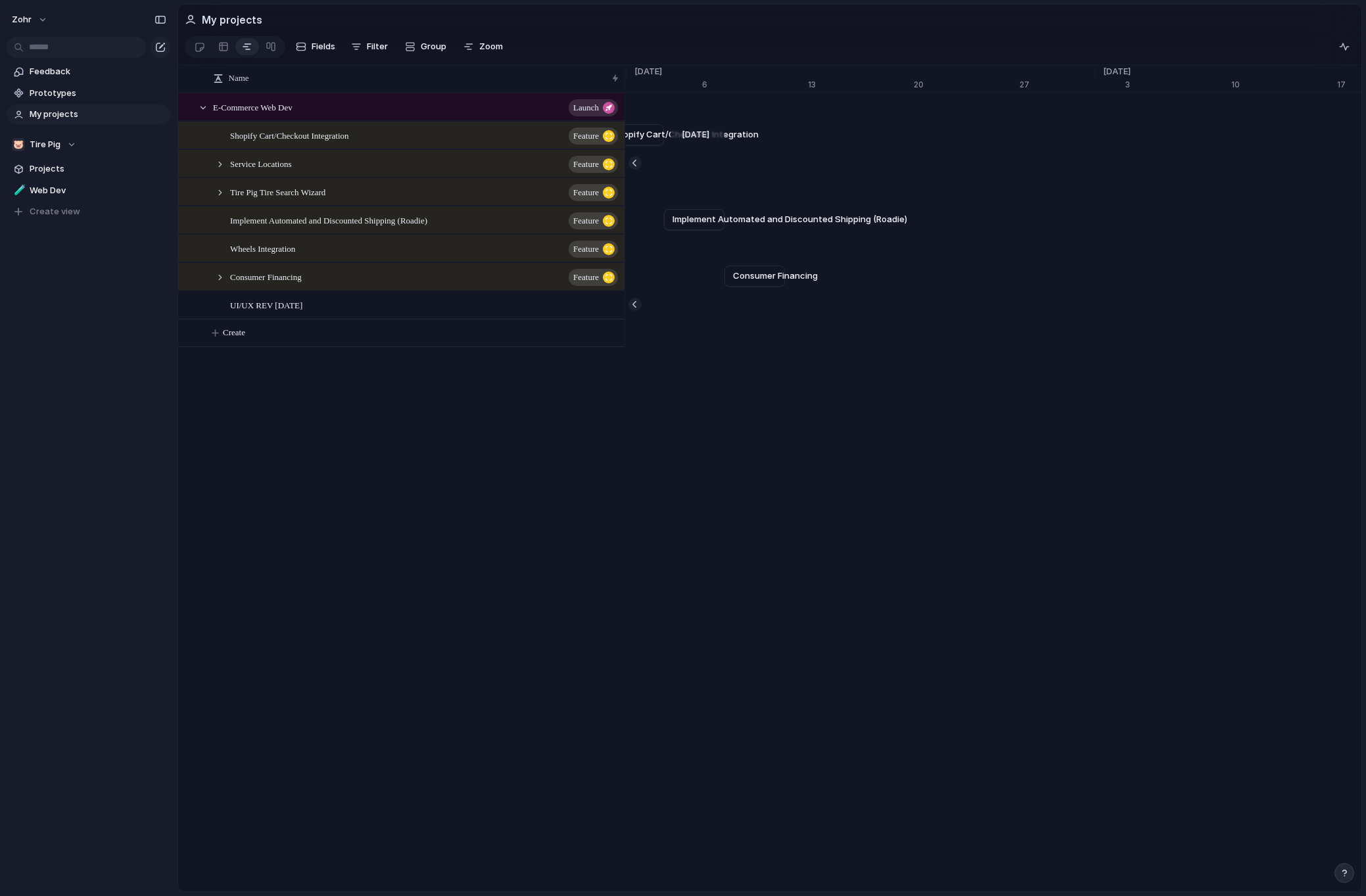
scroll to position [0, 17048]
click at [229, 53] on link at bounding box center [223, 46] width 24 height 21
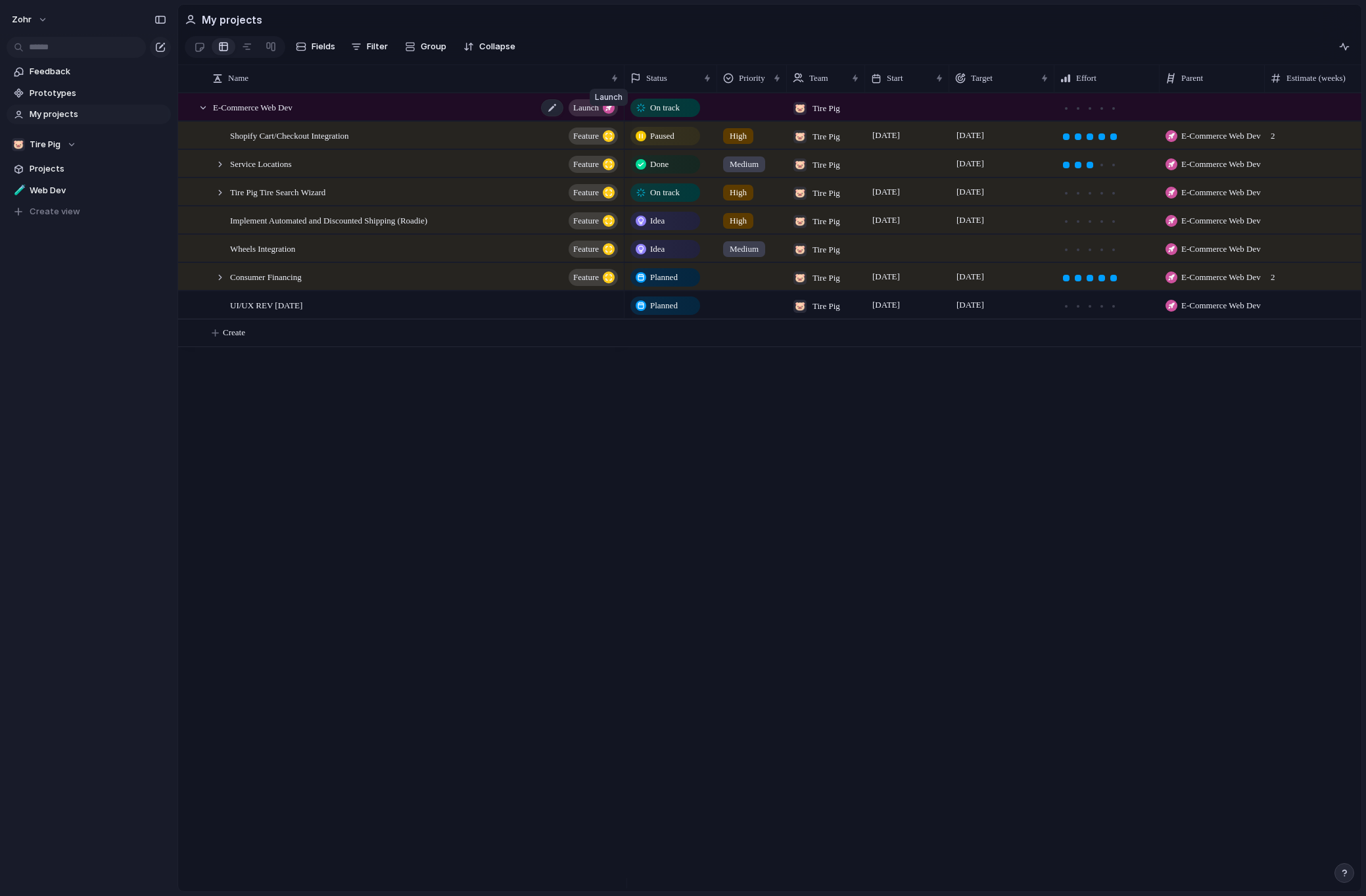
click at [608, 114] on div "button" at bounding box center [608, 107] width 12 height 12
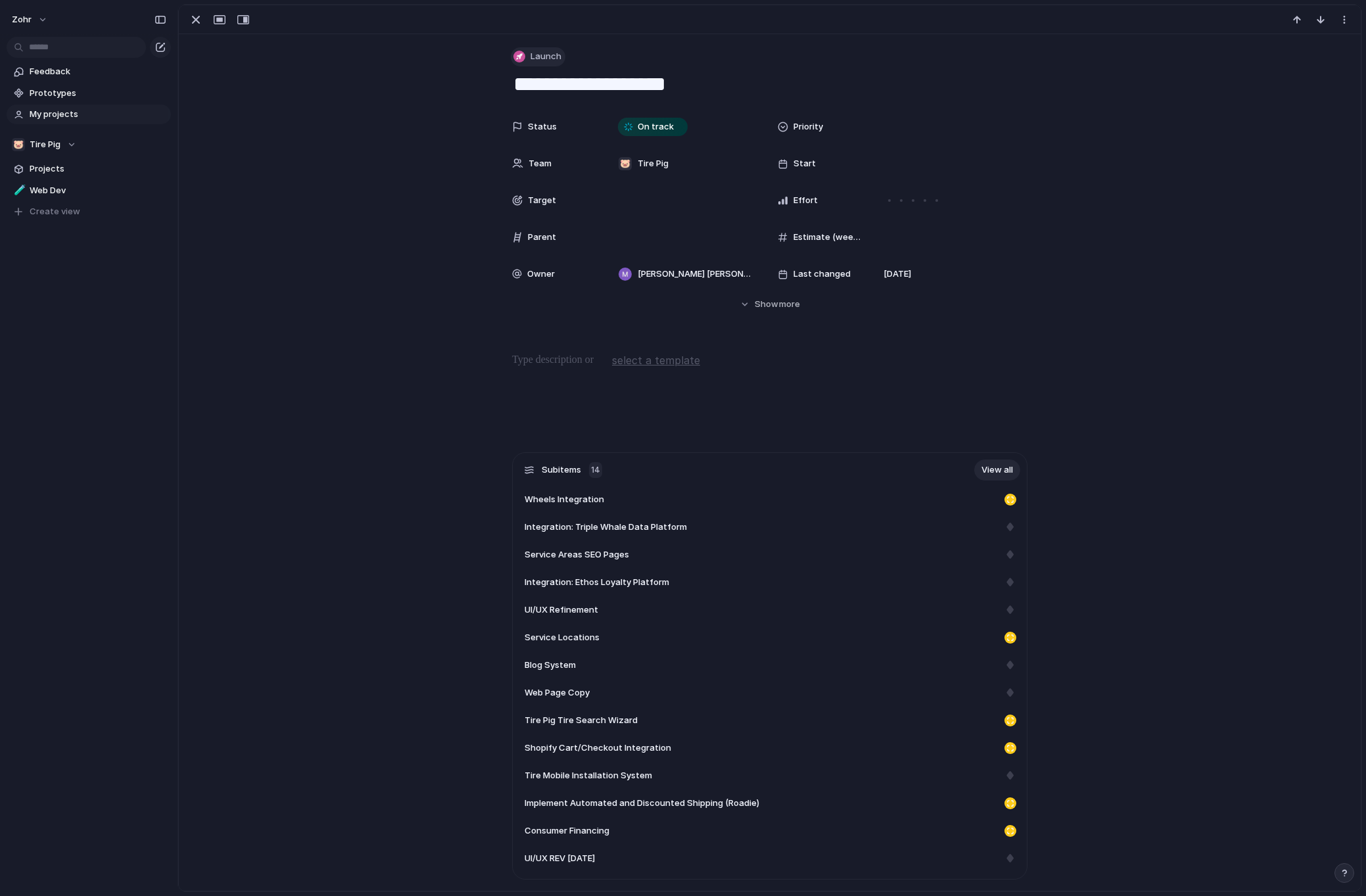
click at [538, 57] on span "Launch" at bounding box center [545, 56] width 31 height 13
click at [386, 98] on div "Launch Initiative Feature Goal Key result Workstream Program Project Milestone …" at bounding box center [683, 448] width 1366 height 896
click at [768, 303] on span "Show" at bounding box center [766, 304] width 24 height 13
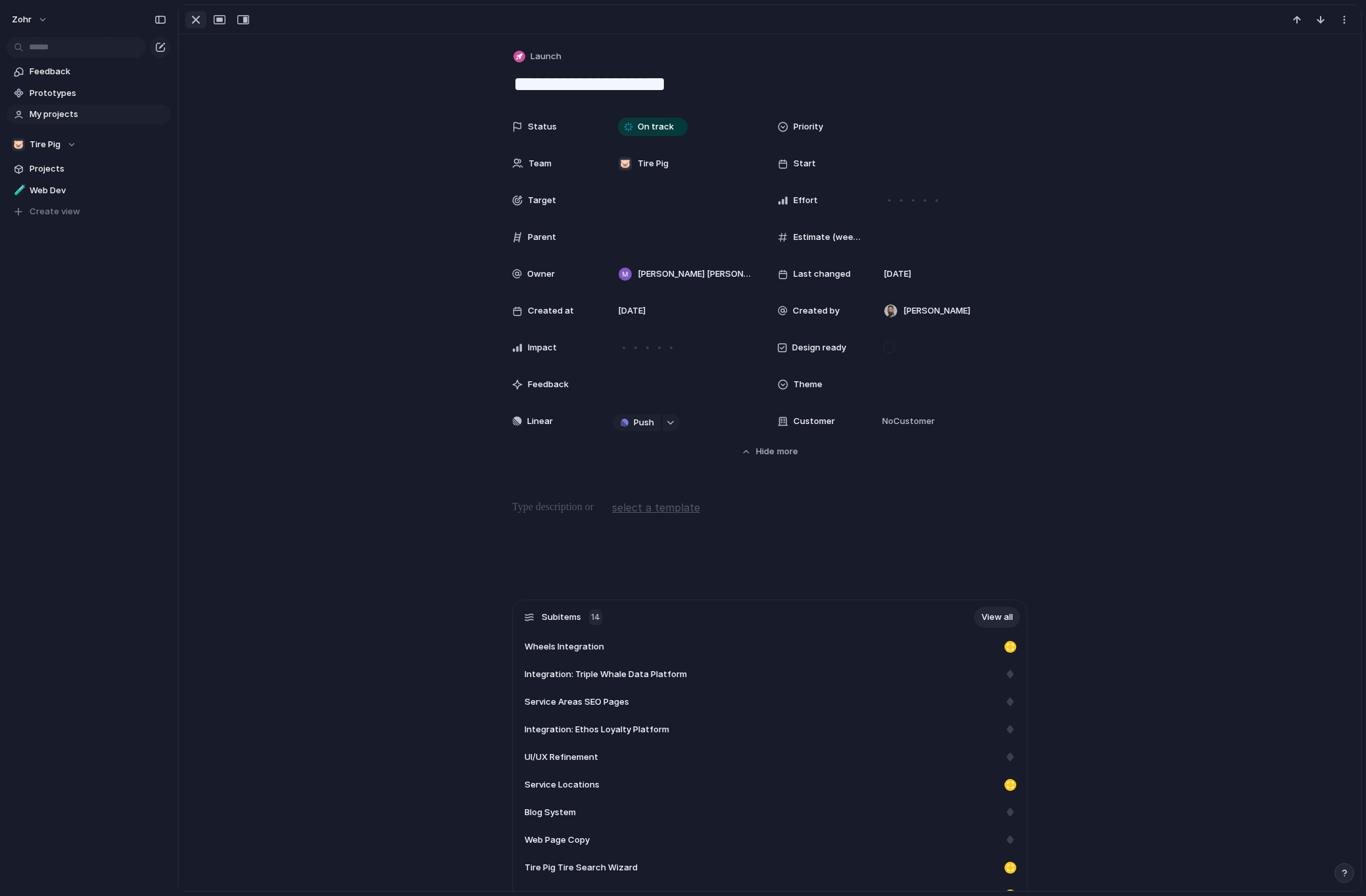
click at [201, 22] on div "button" at bounding box center [196, 20] width 16 height 16
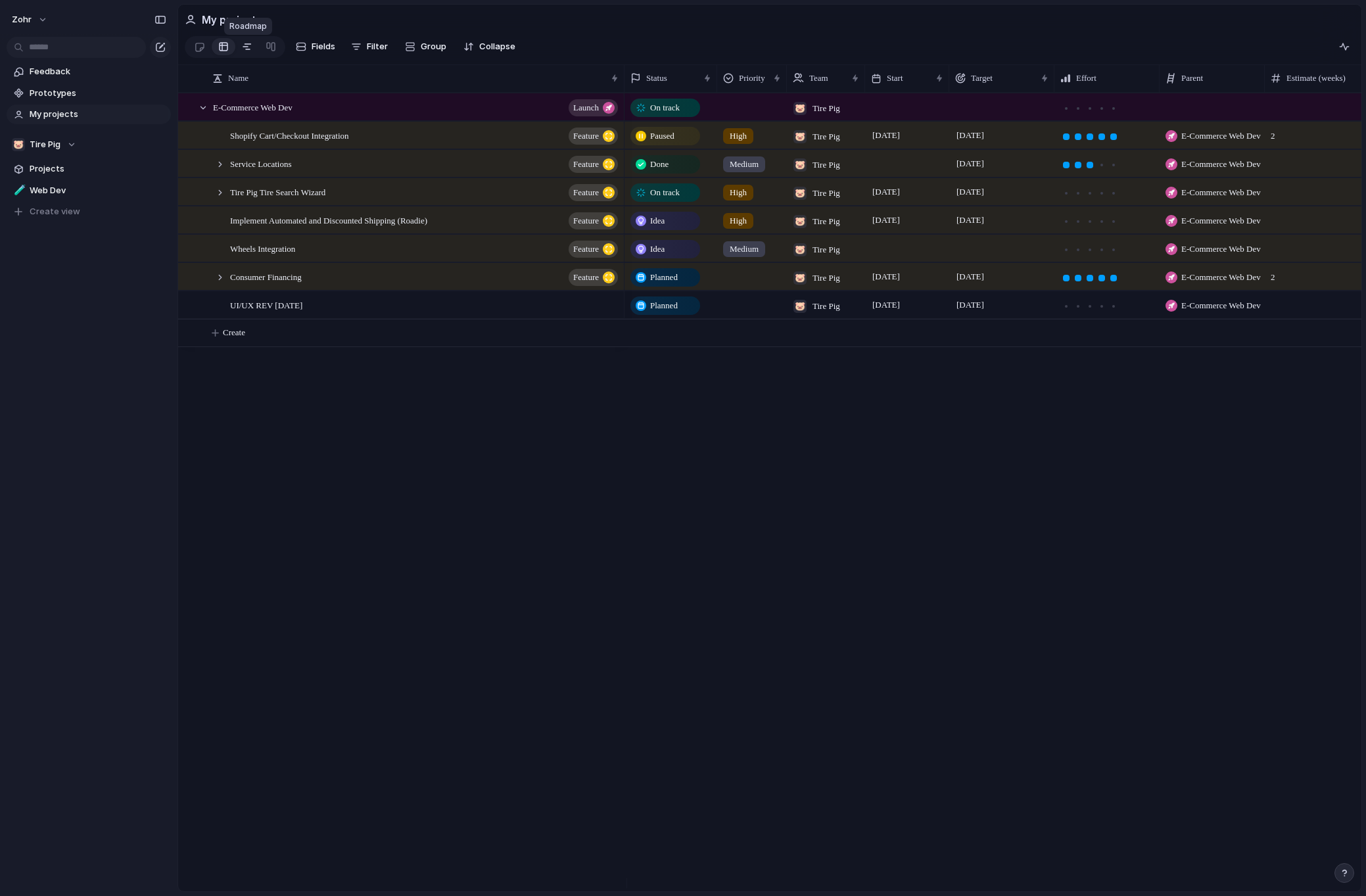
click at [252, 50] on div at bounding box center [246, 46] width 10 height 21
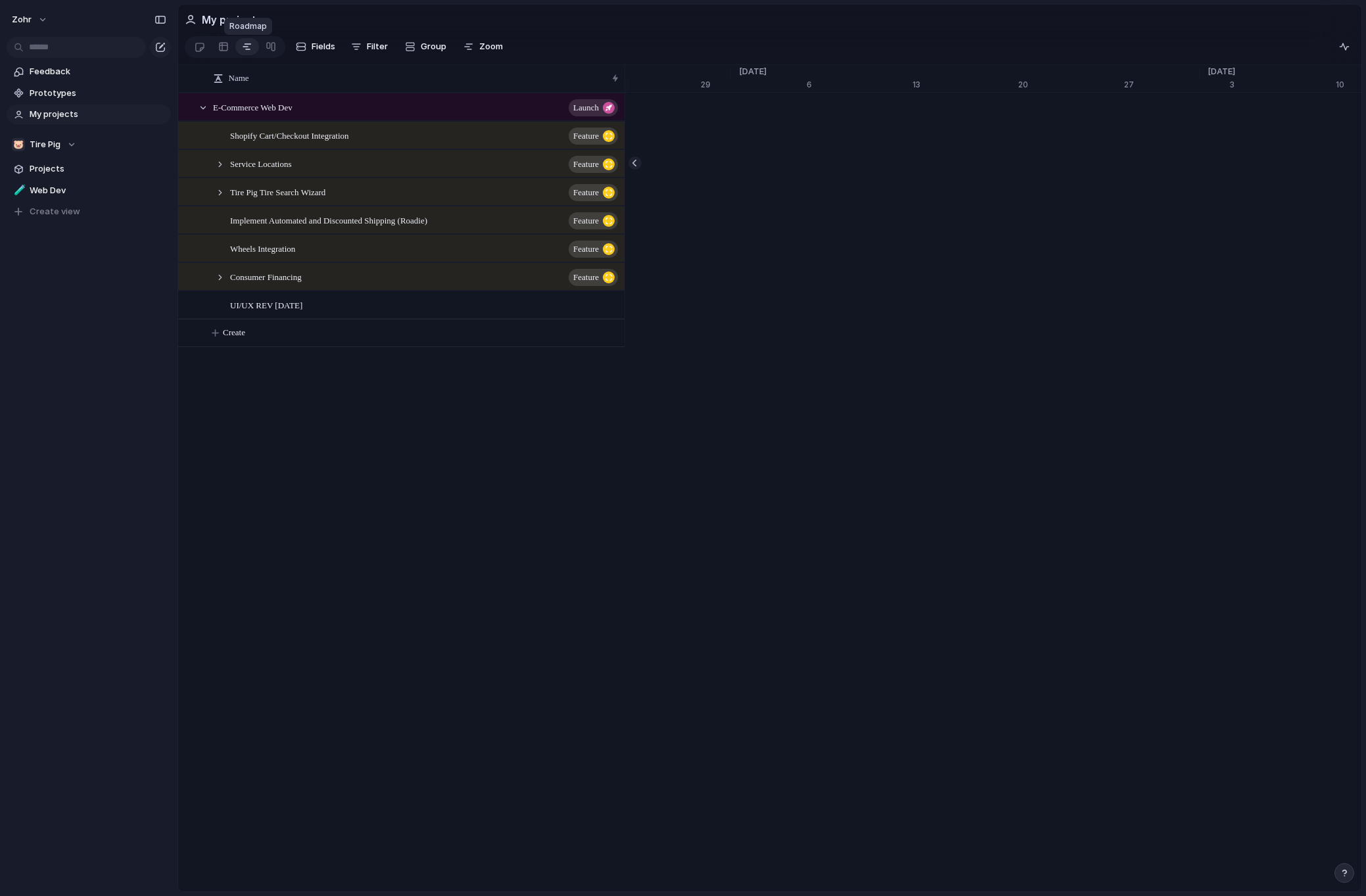
scroll to position [0, 16918]
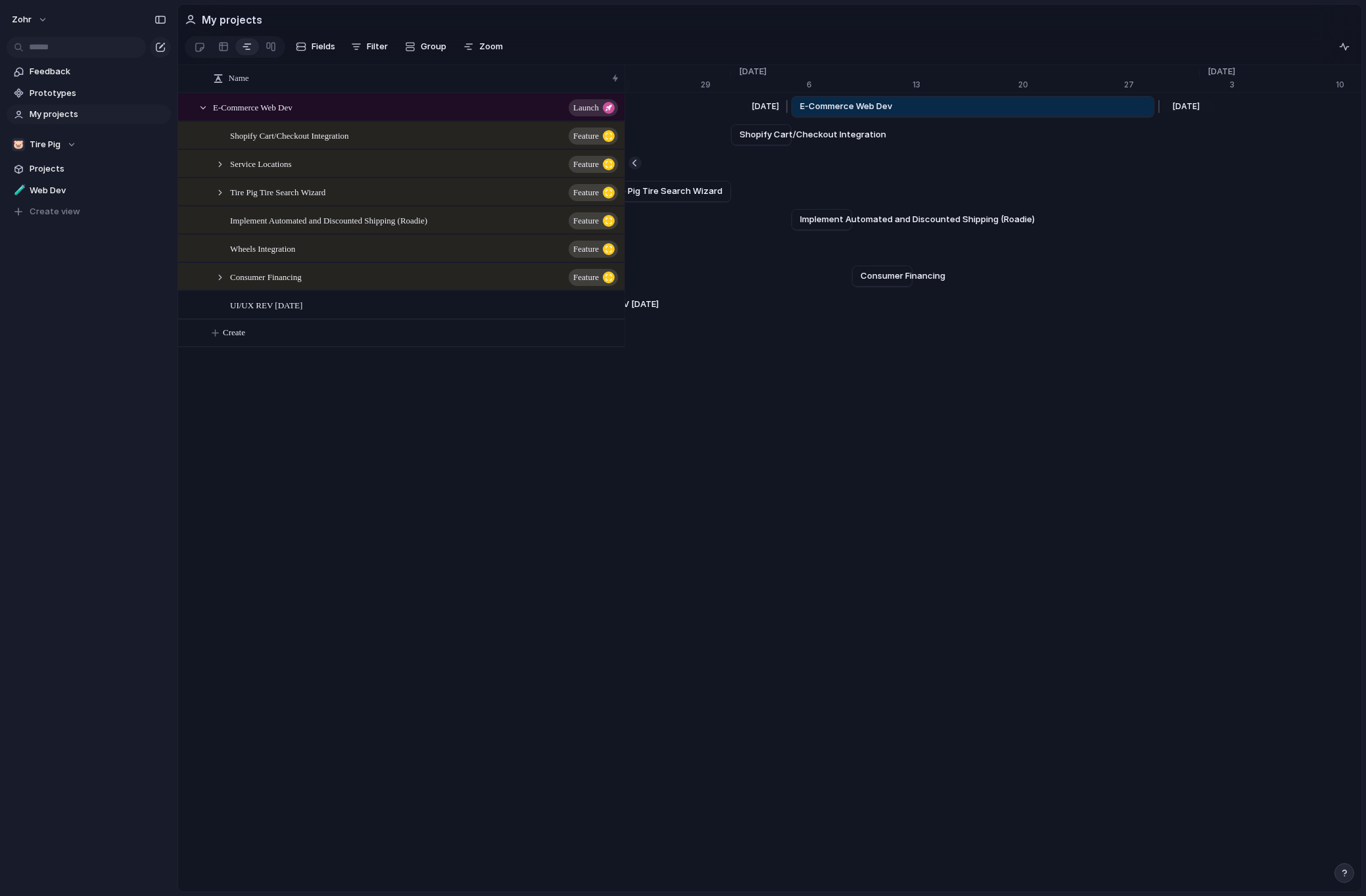
drag, startPoint x: 796, startPoint y: 113, endPoint x: 918, endPoint y: 114, distance: 122.0
drag, startPoint x: 1154, startPoint y: 114, endPoint x: 1211, endPoint y: 116, distance: 57.0
click at [1211, 116] on div at bounding box center [1213, 106] width 16 height 21
drag, startPoint x: 793, startPoint y: 118, endPoint x: 452, endPoint y: 118, distance: 341.0
click at [452, 118] on div "Name E-Commerce Web Dev launch Shopify Cart/Checkout Integration Feature Servic…" at bounding box center [770, 491] width 1183 height 851
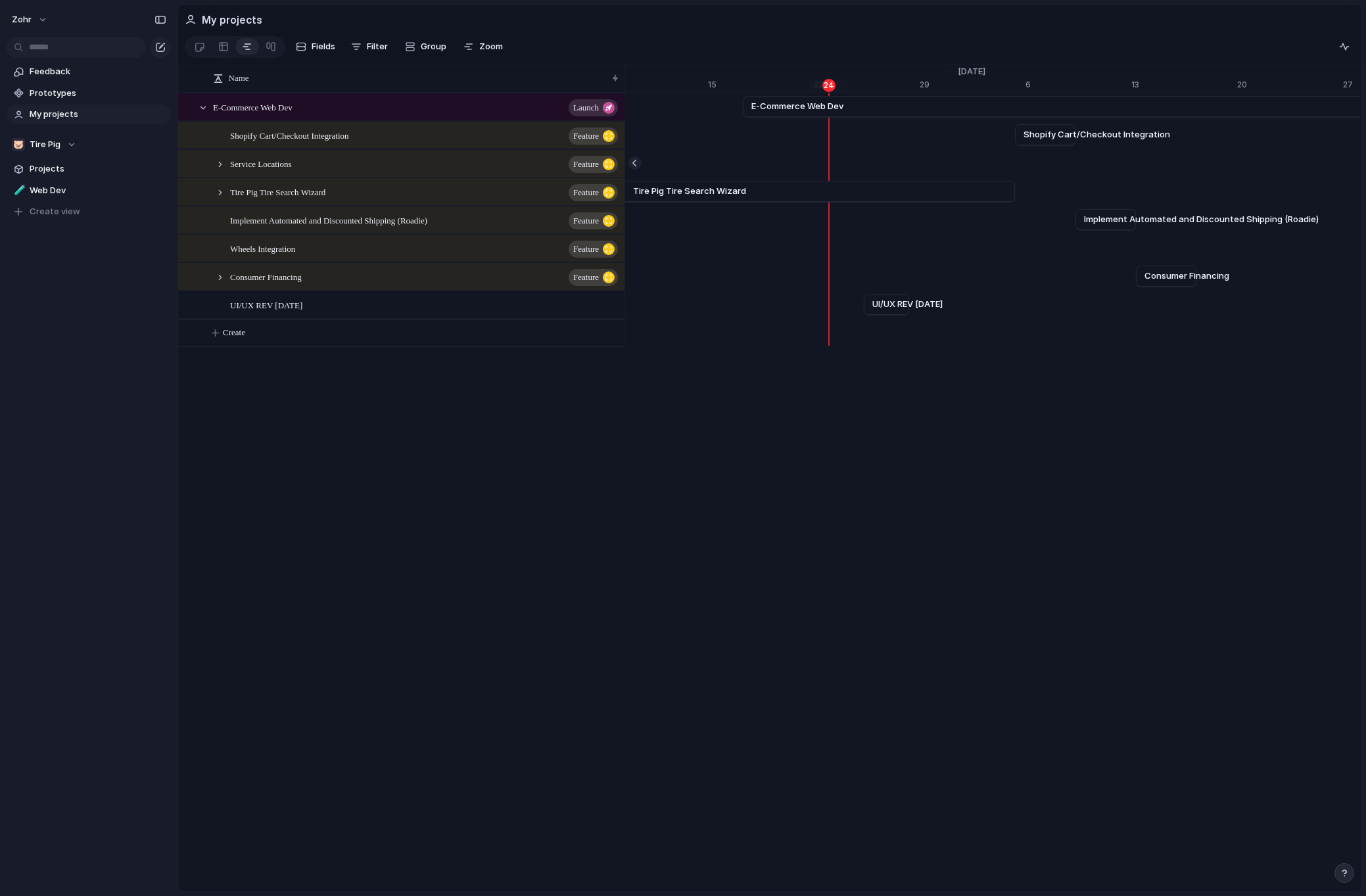
scroll to position [0, 16602]
click at [494, 50] on span "Zoom" at bounding box center [491, 46] width 24 height 13
type input "**"
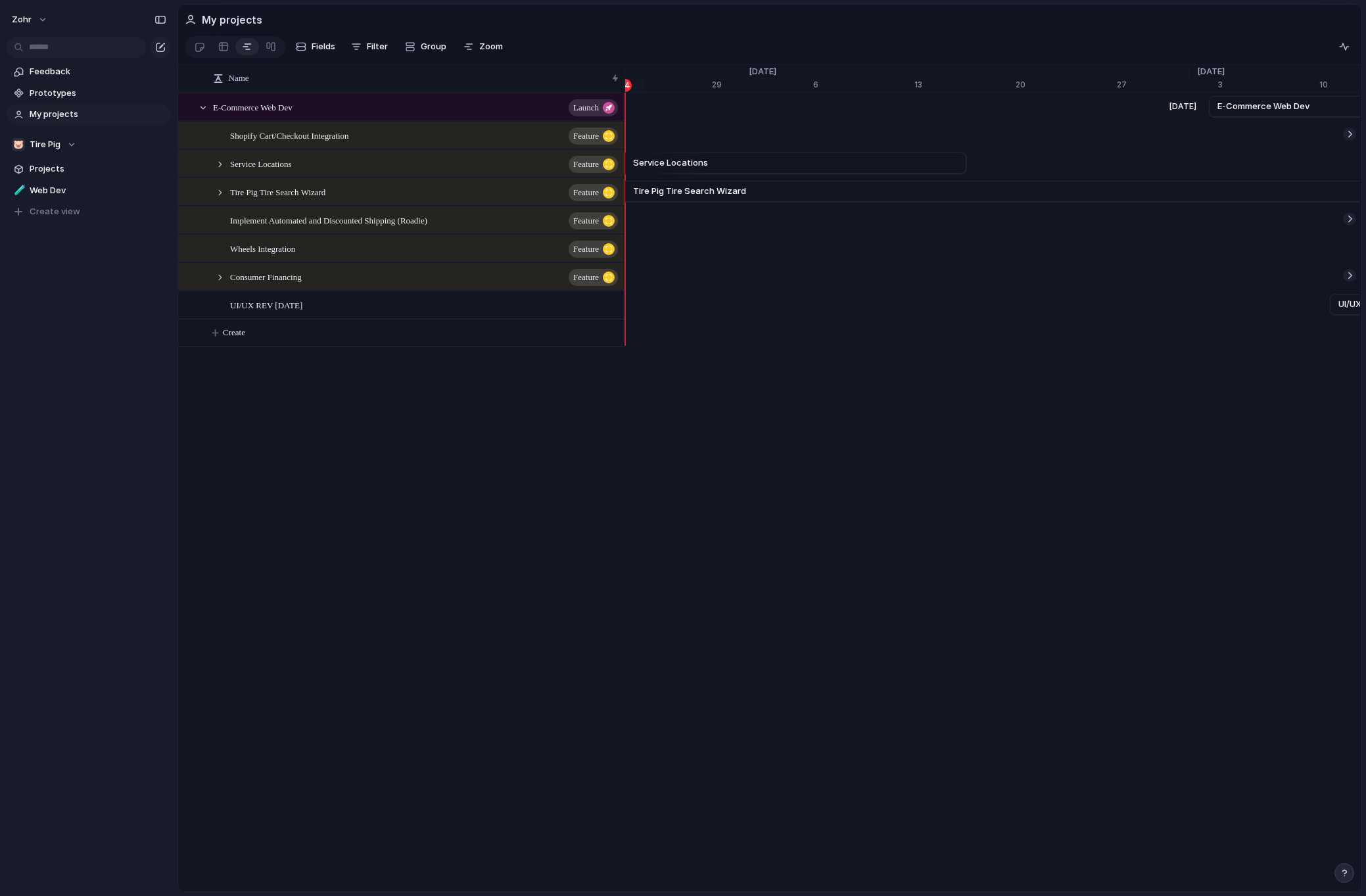
scroll to position [0, 16173]
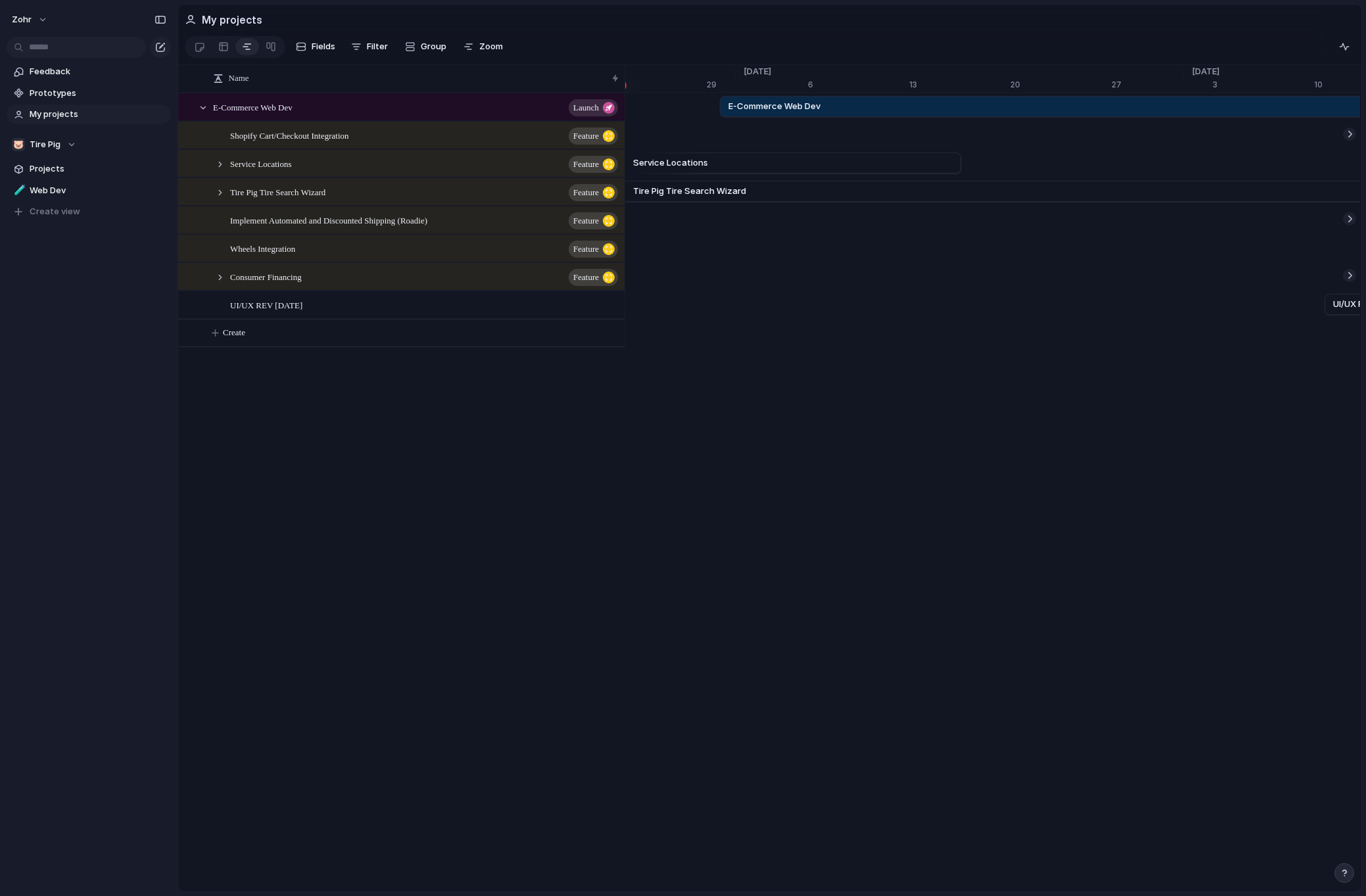
drag, startPoint x: 1164, startPoint y: 120, endPoint x: 703, endPoint y: 130, distance: 461.1
click at [703, 130] on div "[DATE] E-Commerce Web Dev Nov [DATE] Shopify Cart/Checkout Integration [DATE] S…" at bounding box center [993, 219] width 737 height 254
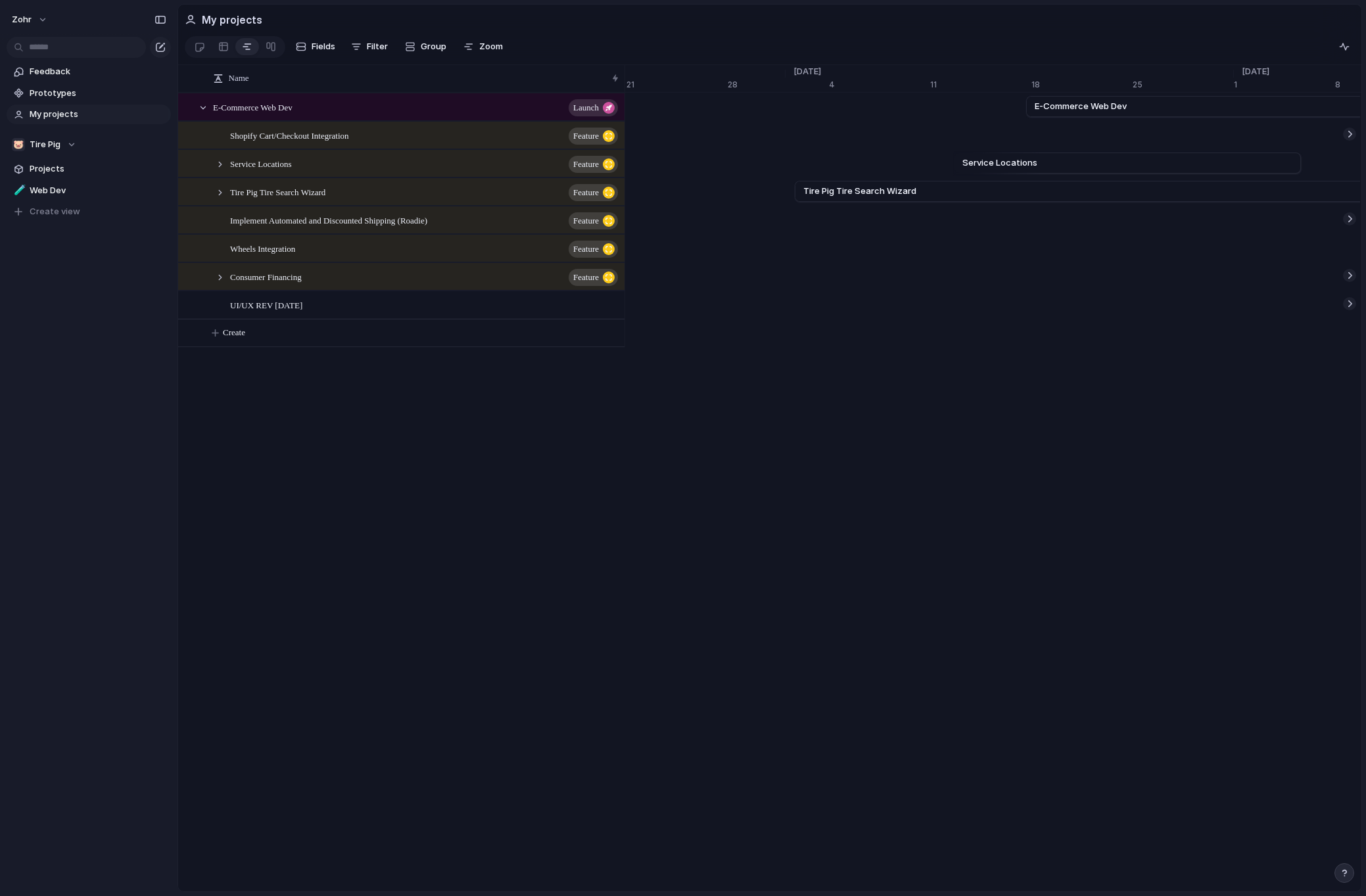
scroll to position [0, 15109]
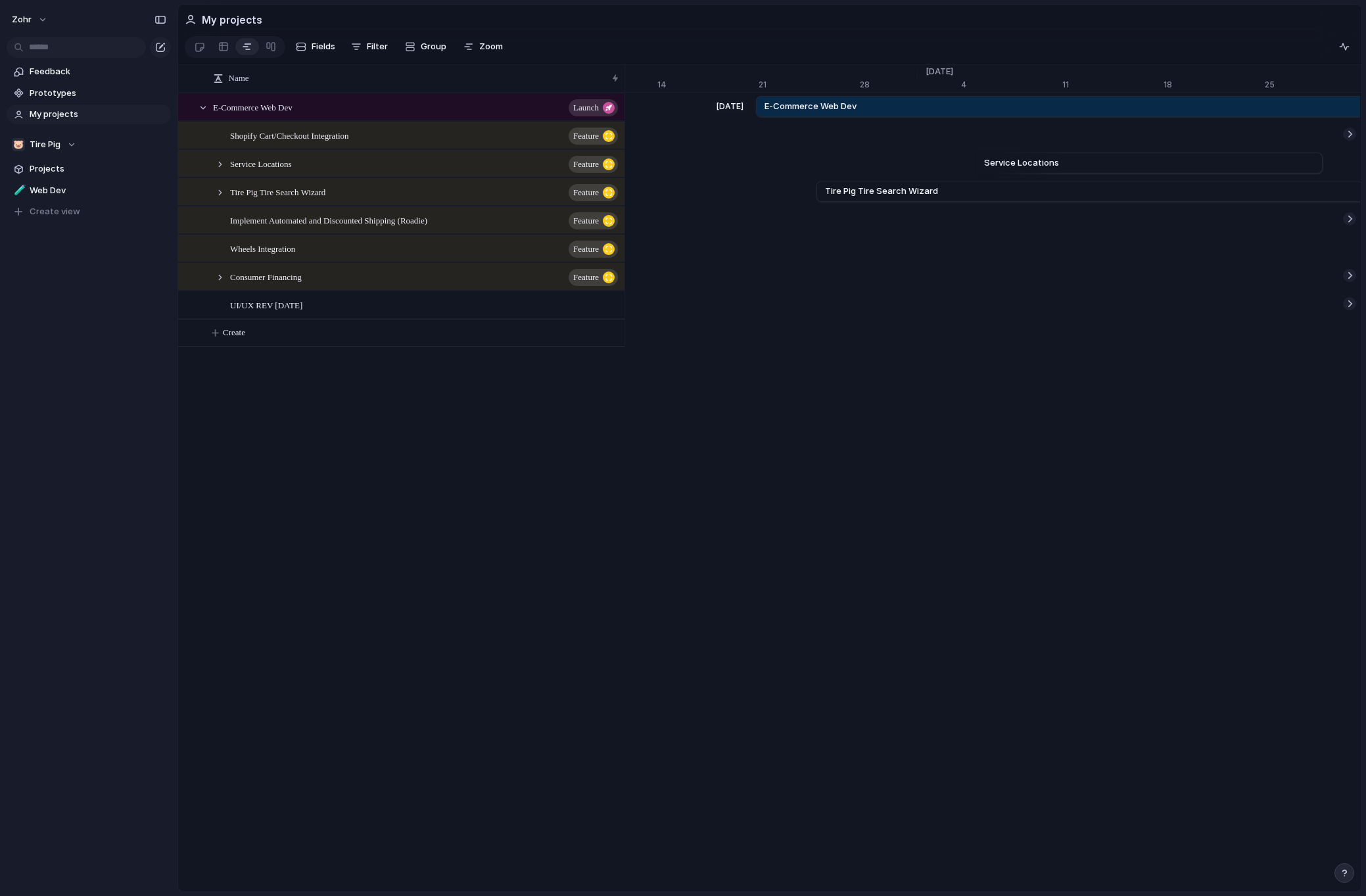
drag, startPoint x: 1048, startPoint y: 115, endPoint x: 757, endPoint y: 125, distance: 291.2
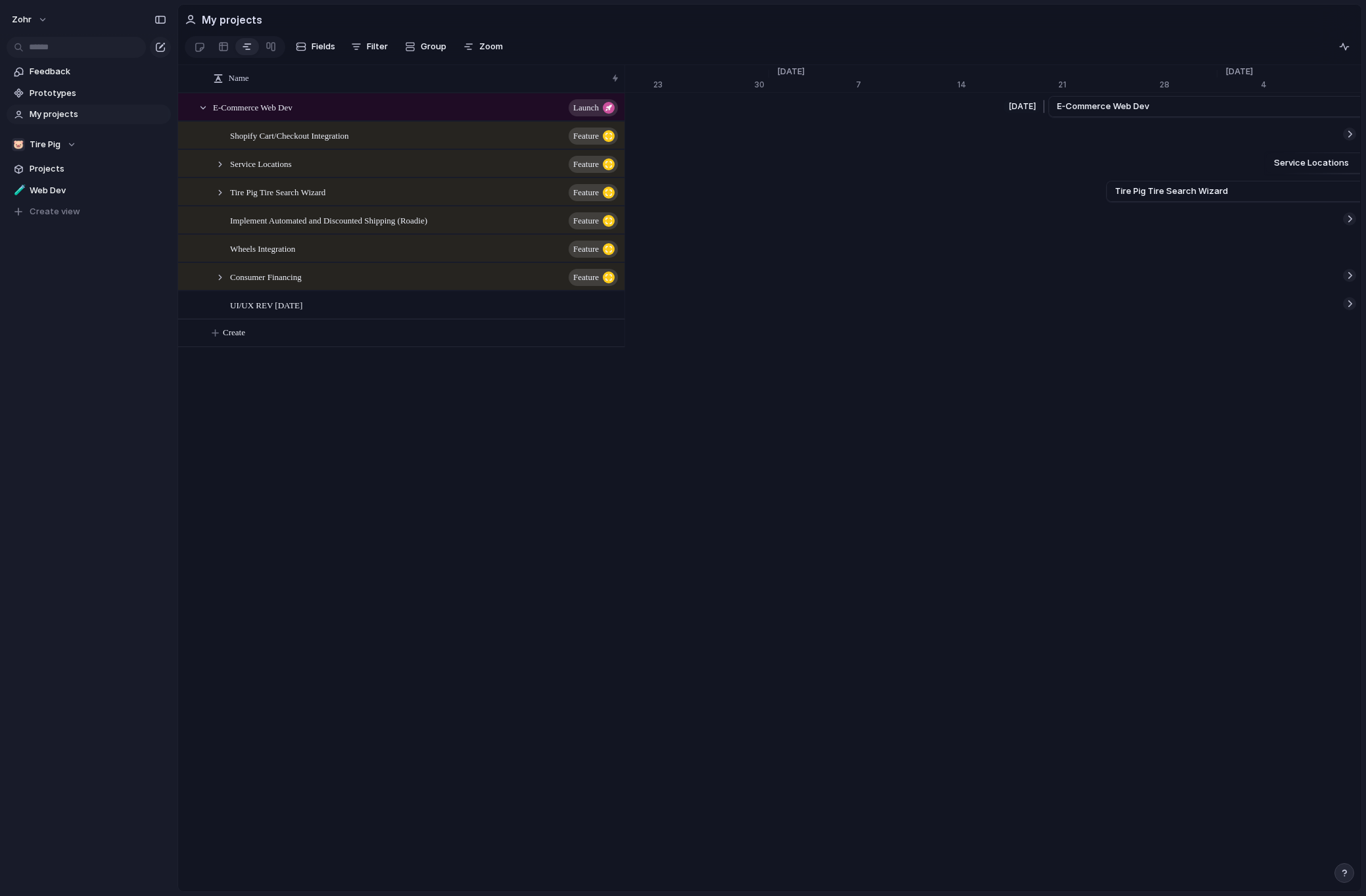
scroll to position [0, 14753]
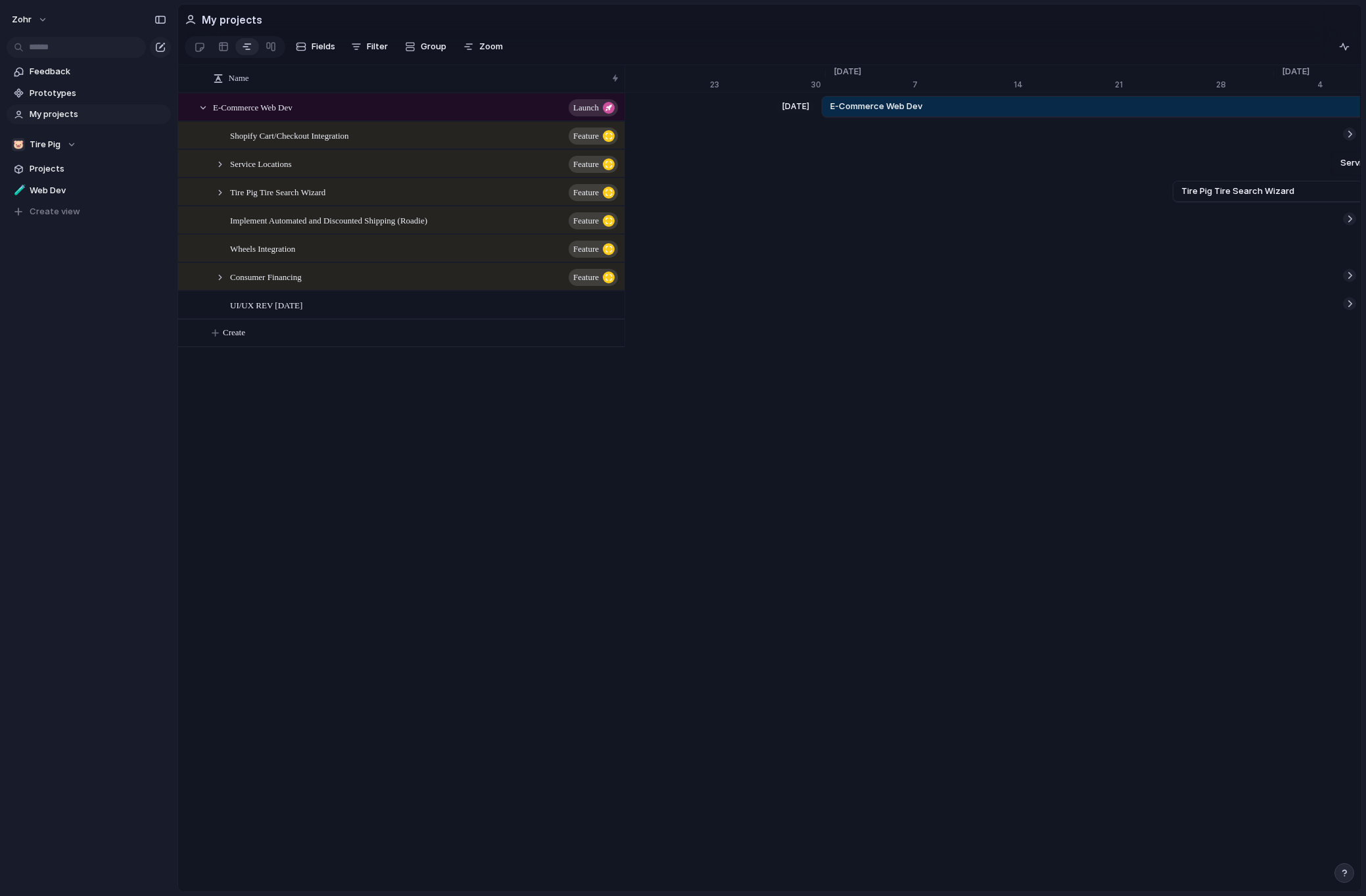
drag, startPoint x: 1112, startPoint y: 116, endPoint x: 818, endPoint y: 124, distance: 294.1
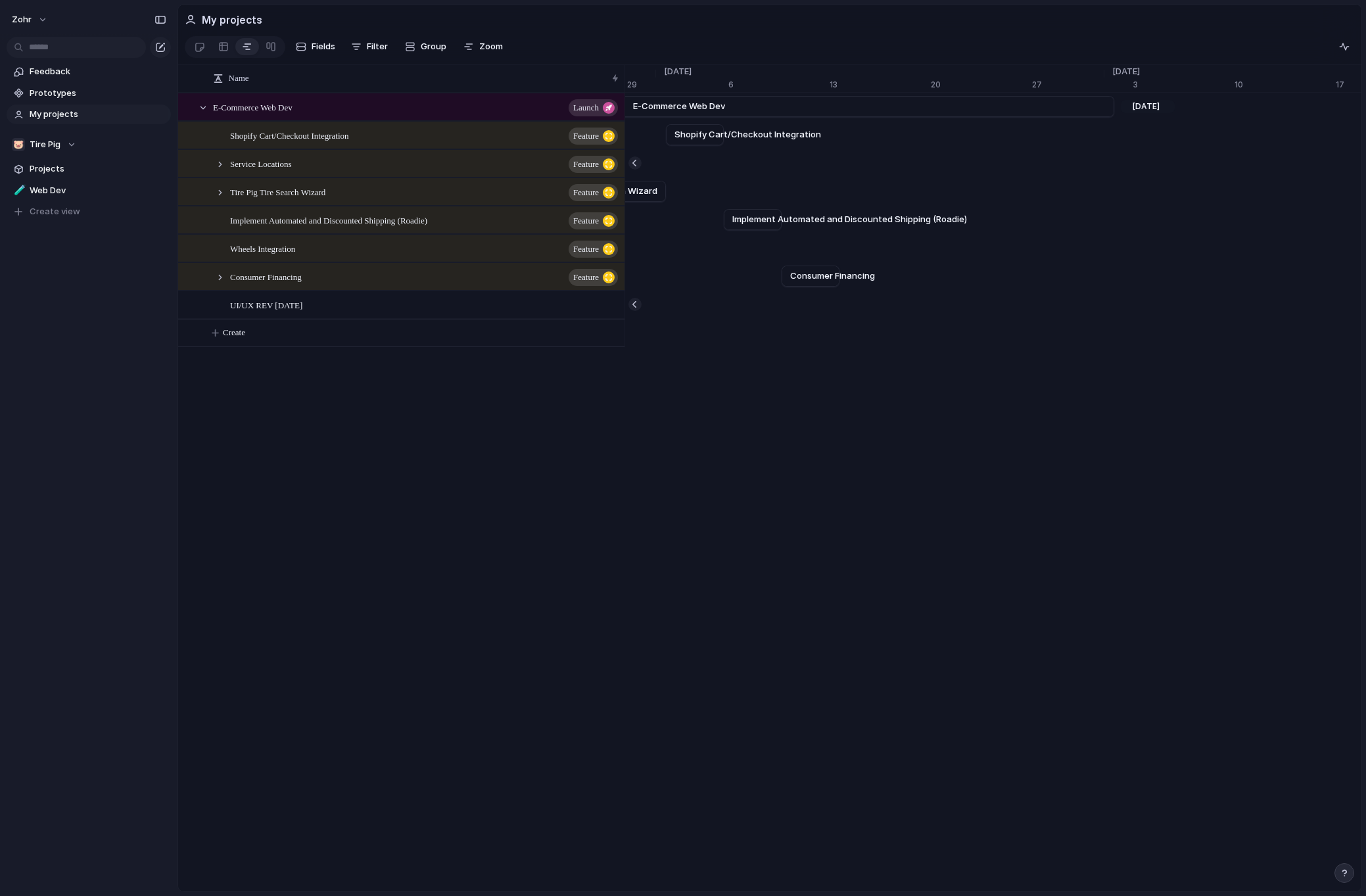
scroll to position [0, 16253]
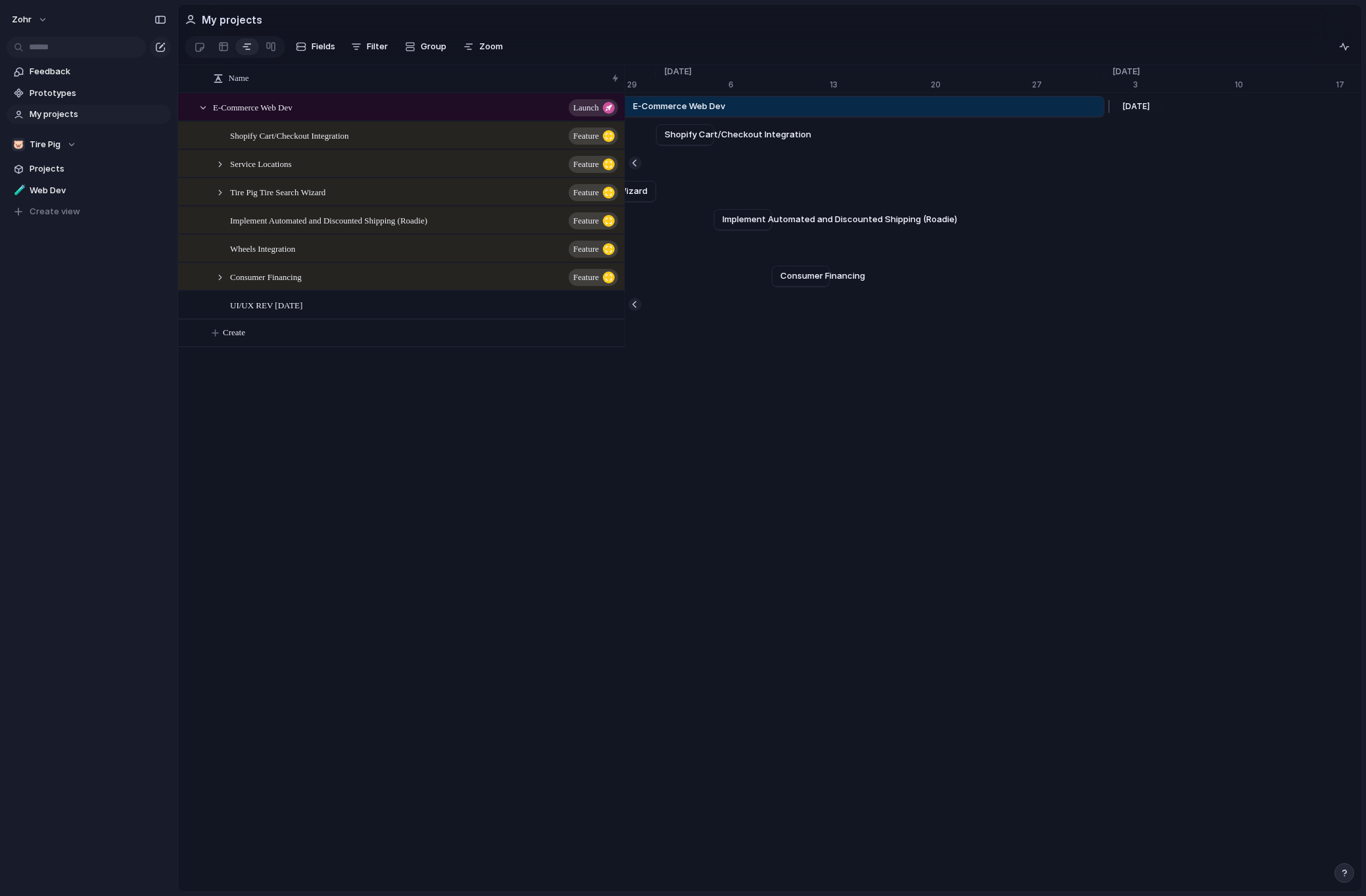
click at [1073, 116] on link "E-Commerce Web Dev" at bounding box center [207, 106] width 1776 height 20
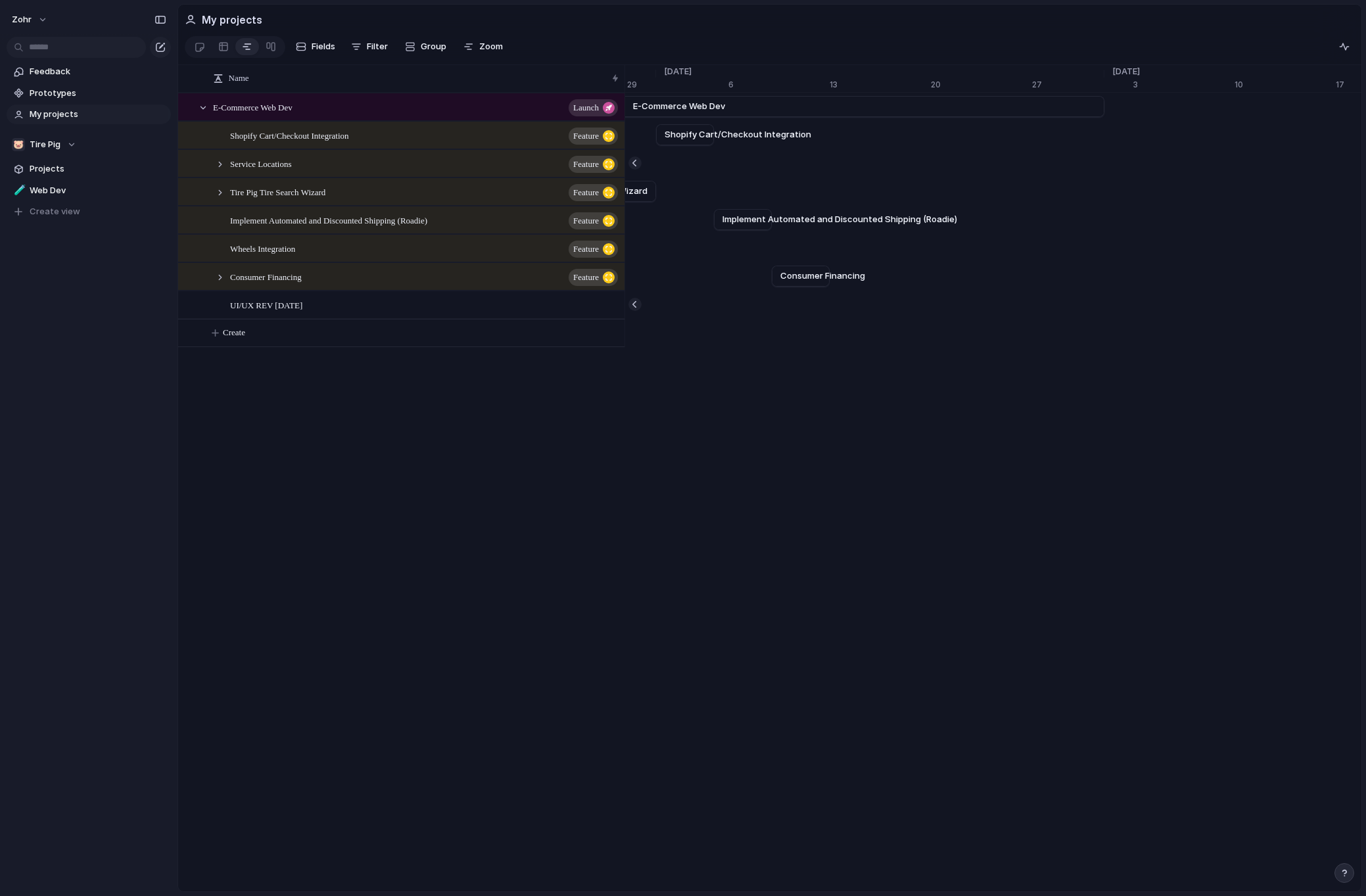
click at [1051, 117] on div "Remove dates" at bounding box center [683, 448] width 1366 height 896
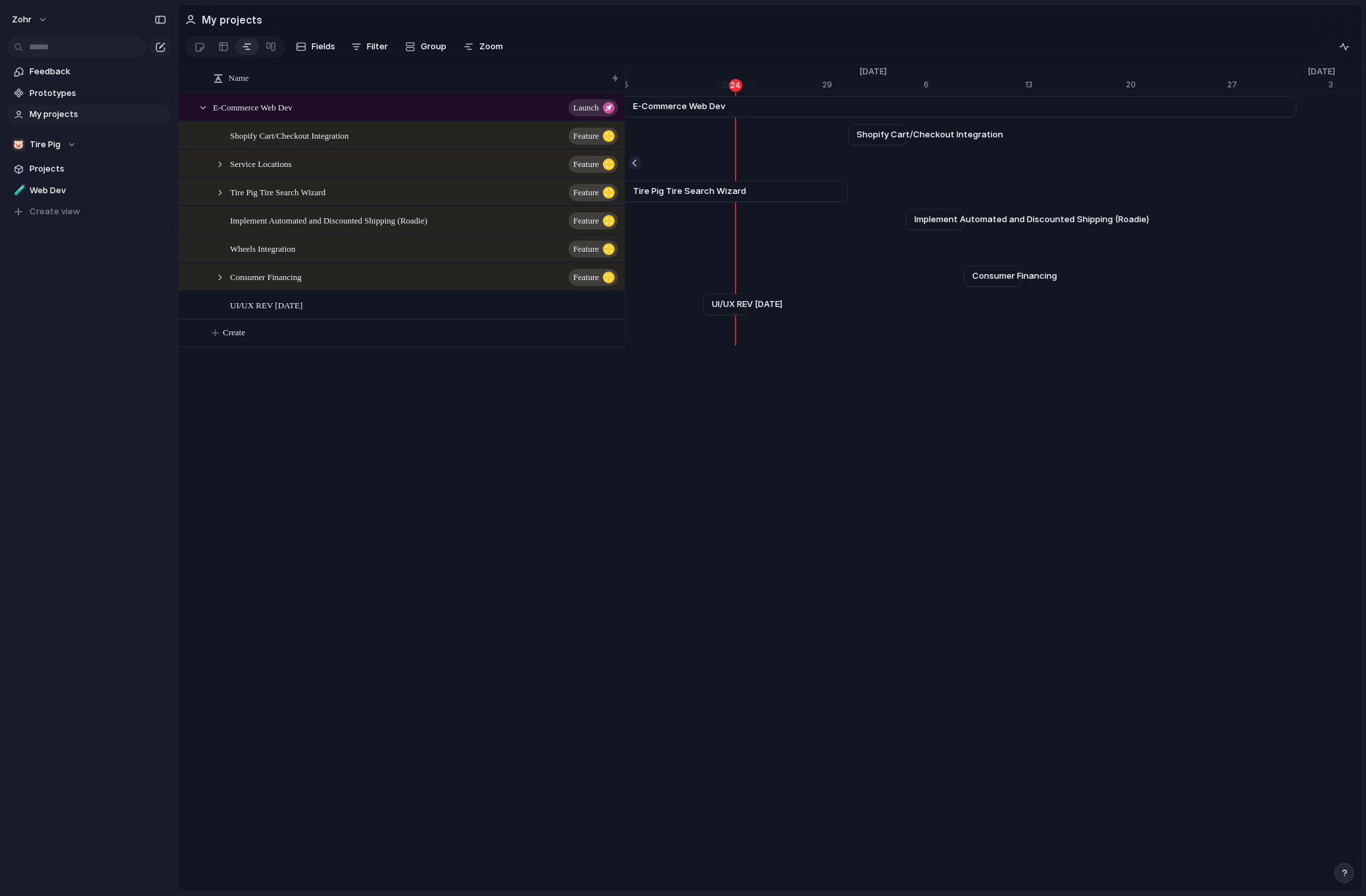
scroll to position [0, 16054]
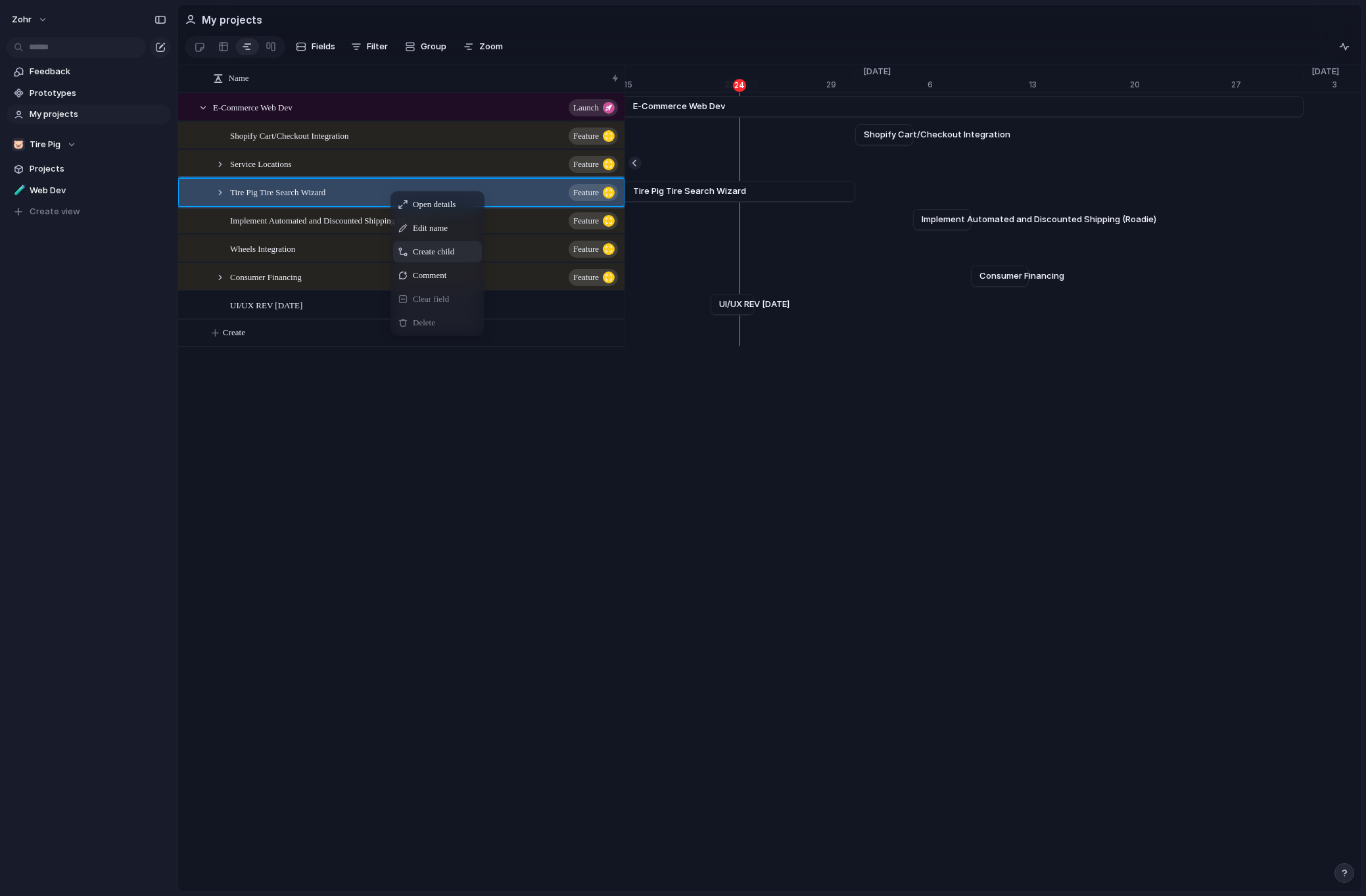
click at [441, 258] on span "Create child" at bounding box center [434, 252] width 42 height 13
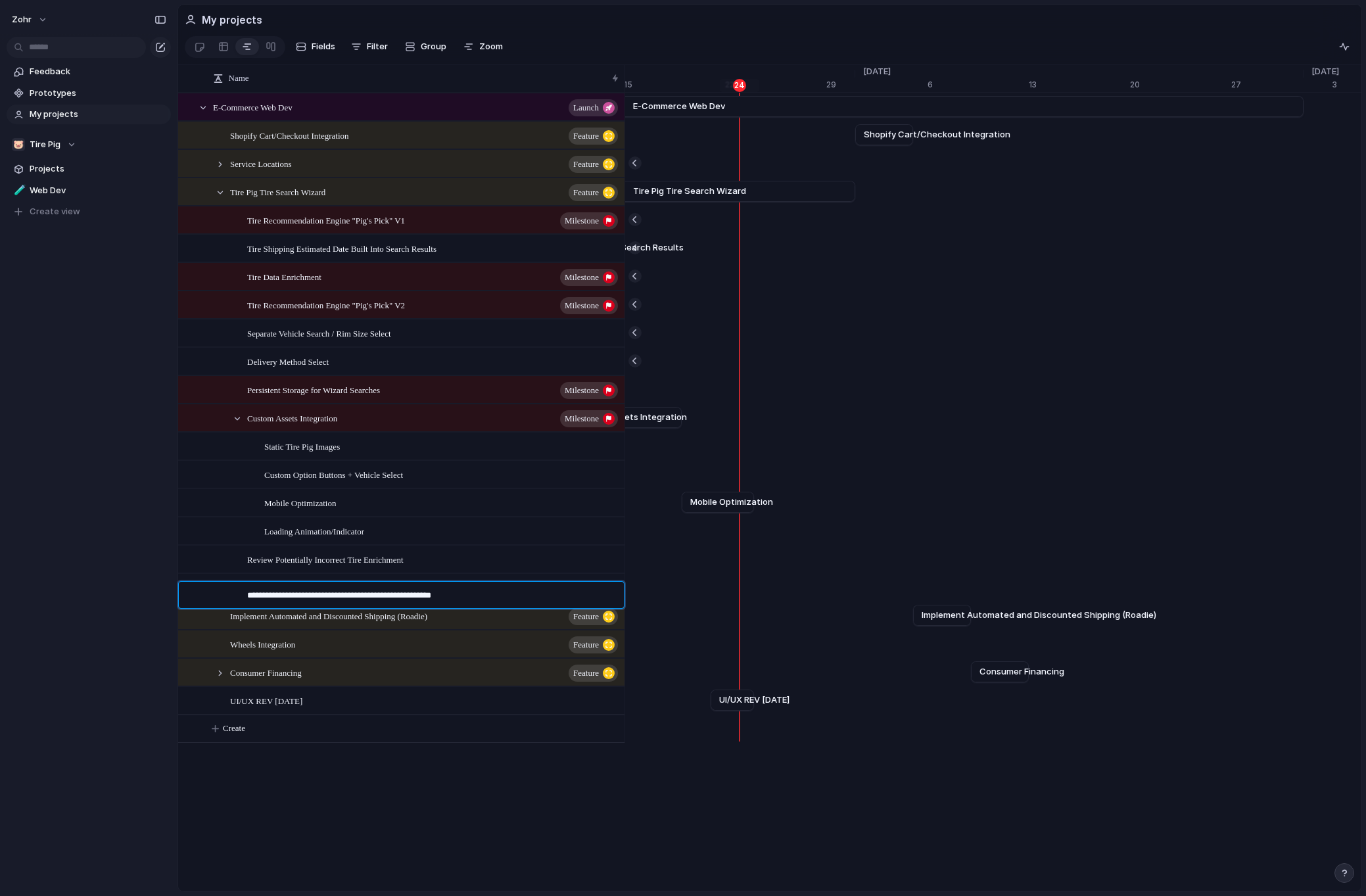
type textarea "**********"
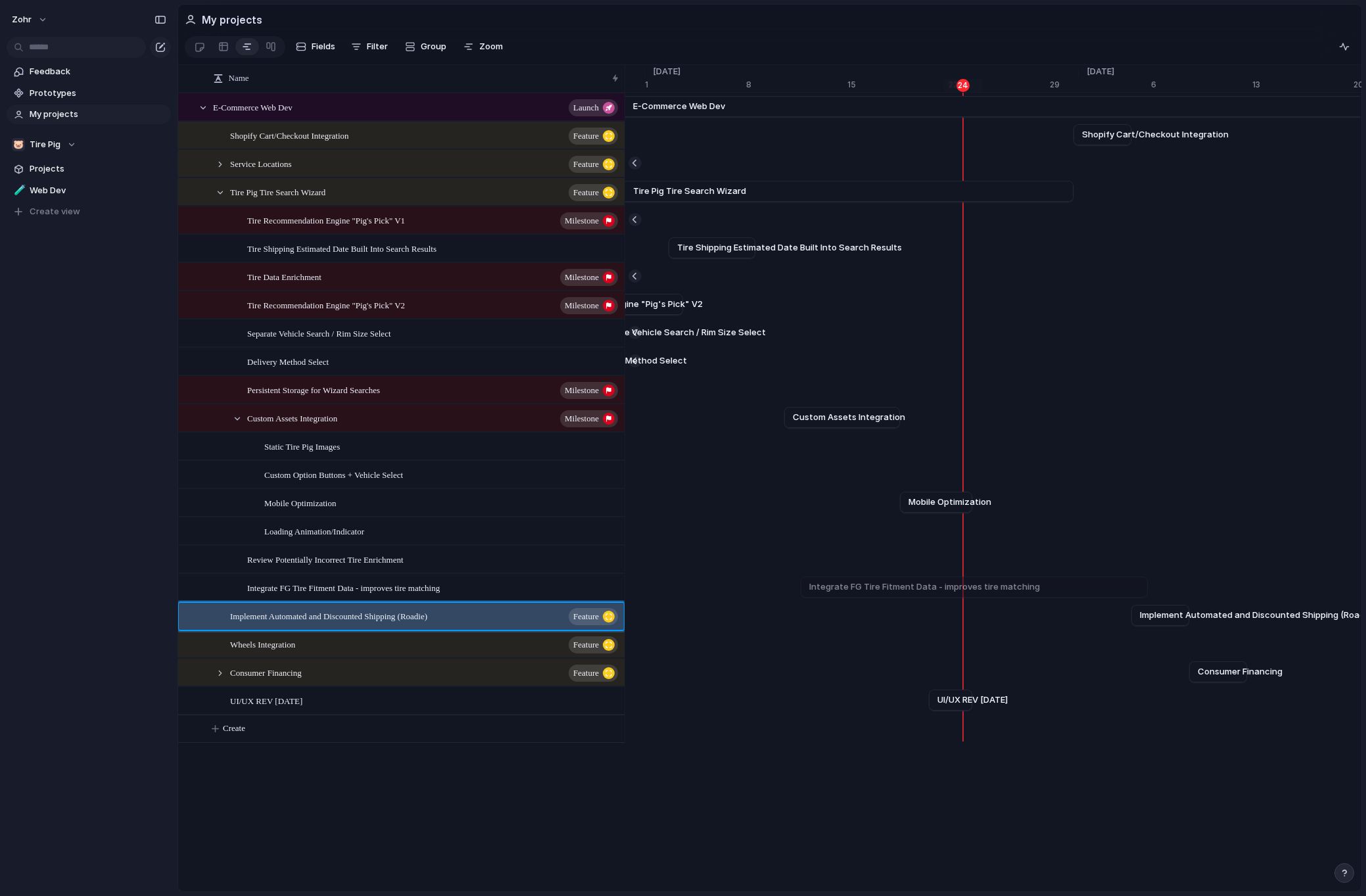
scroll to position [0, 15814]
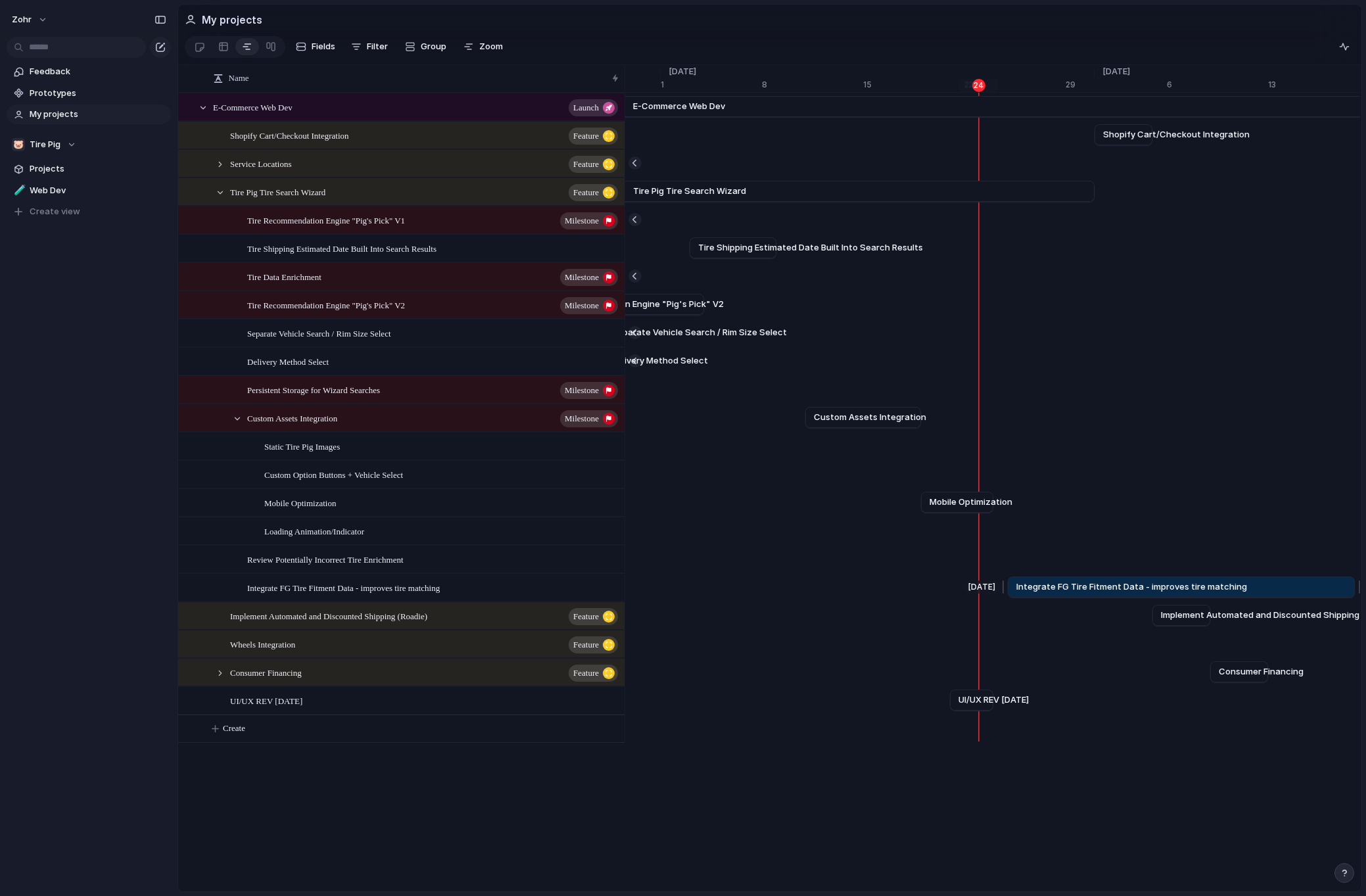
drag, startPoint x: 1000, startPoint y: 599, endPoint x: 1048, endPoint y: 599, distance: 48.0
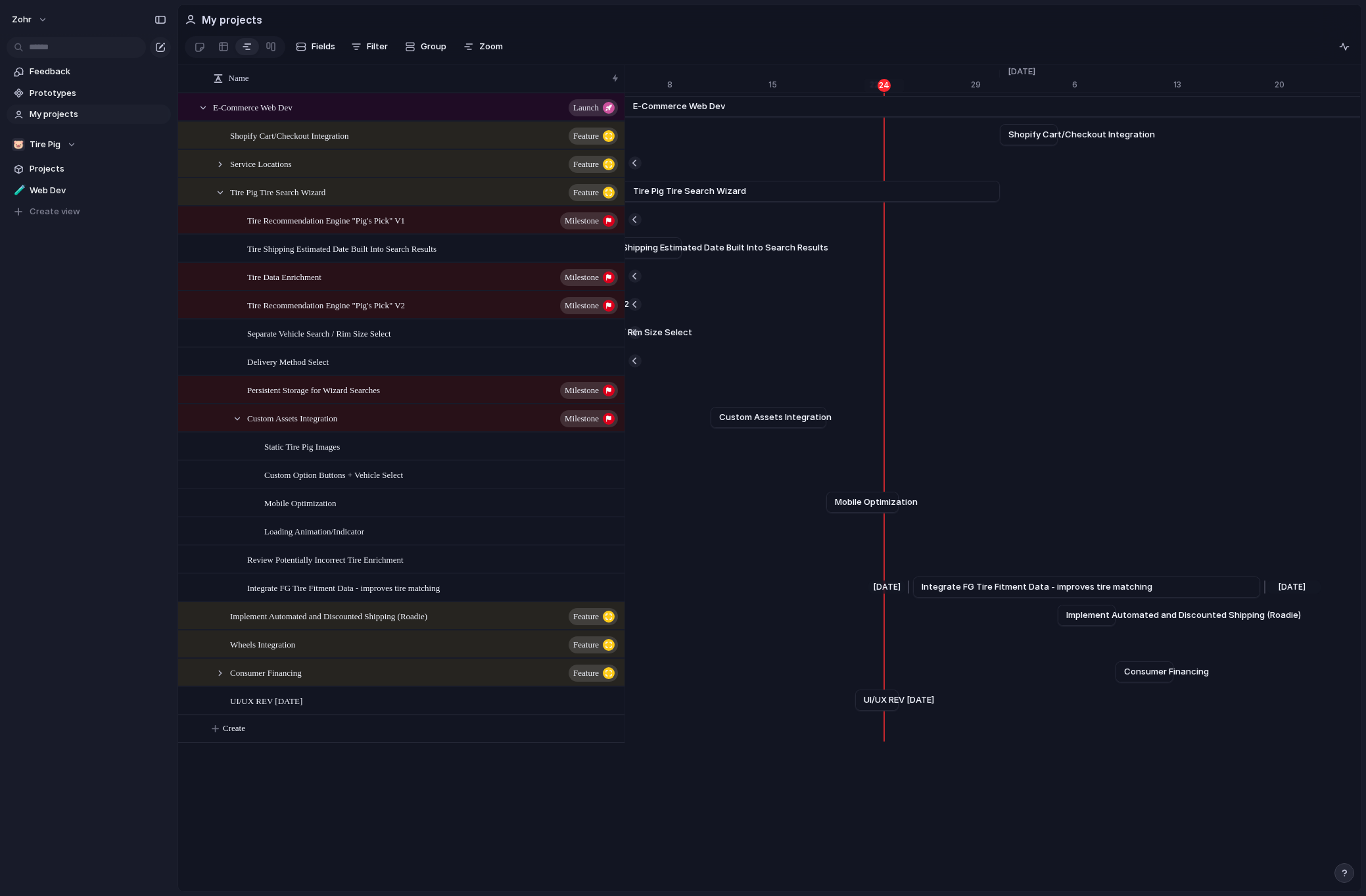
scroll to position [0, 15951]
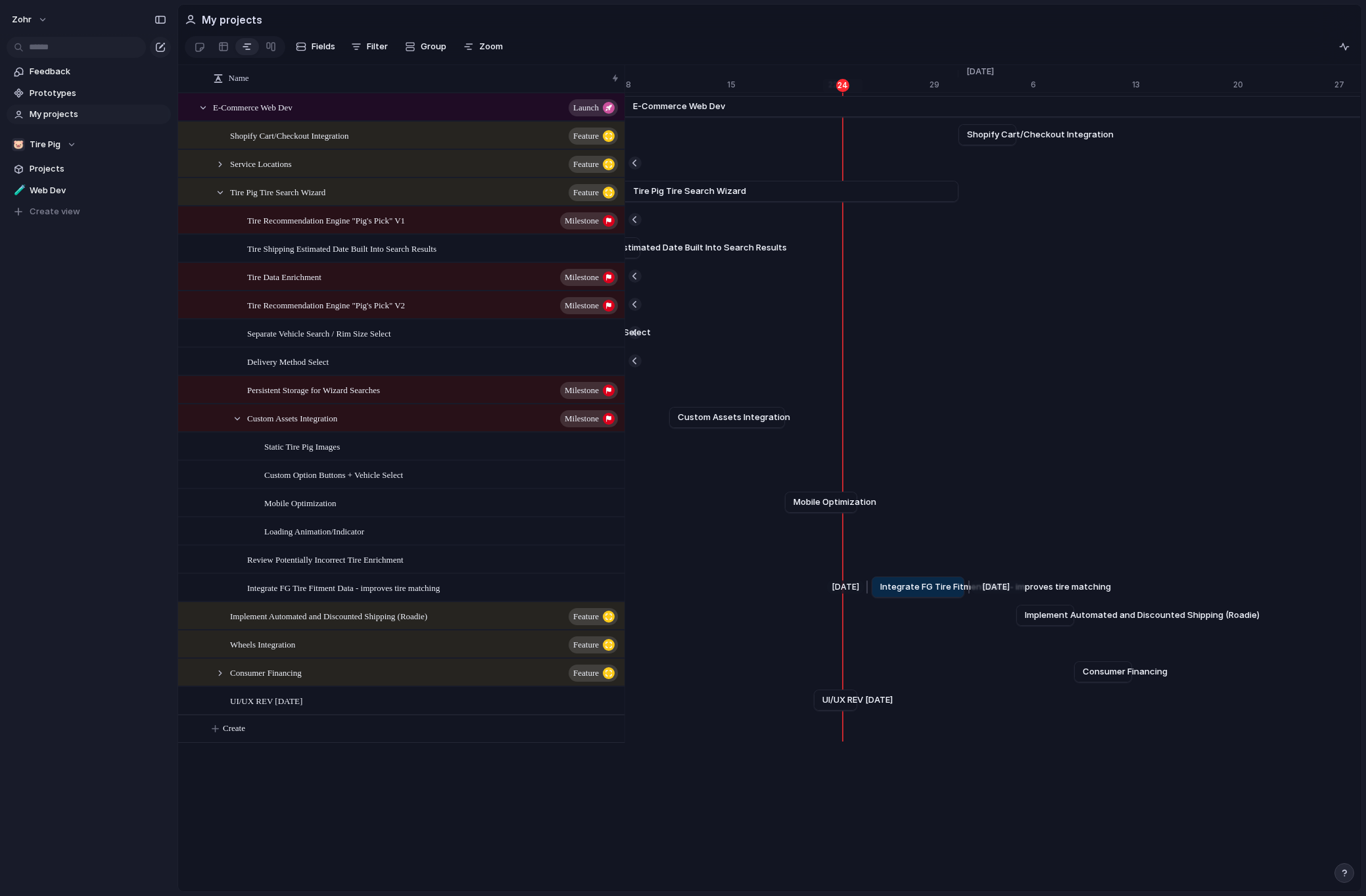
drag, startPoint x: 1220, startPoint y: 595, endPoint x: 966, endPoint y: 603, distance: 254.1
click at [966, 597] on div at bounding box center [967, 587] width 16 height 21
click at [221, 198] on div at bounding box center [220, 192] width 12 height 12
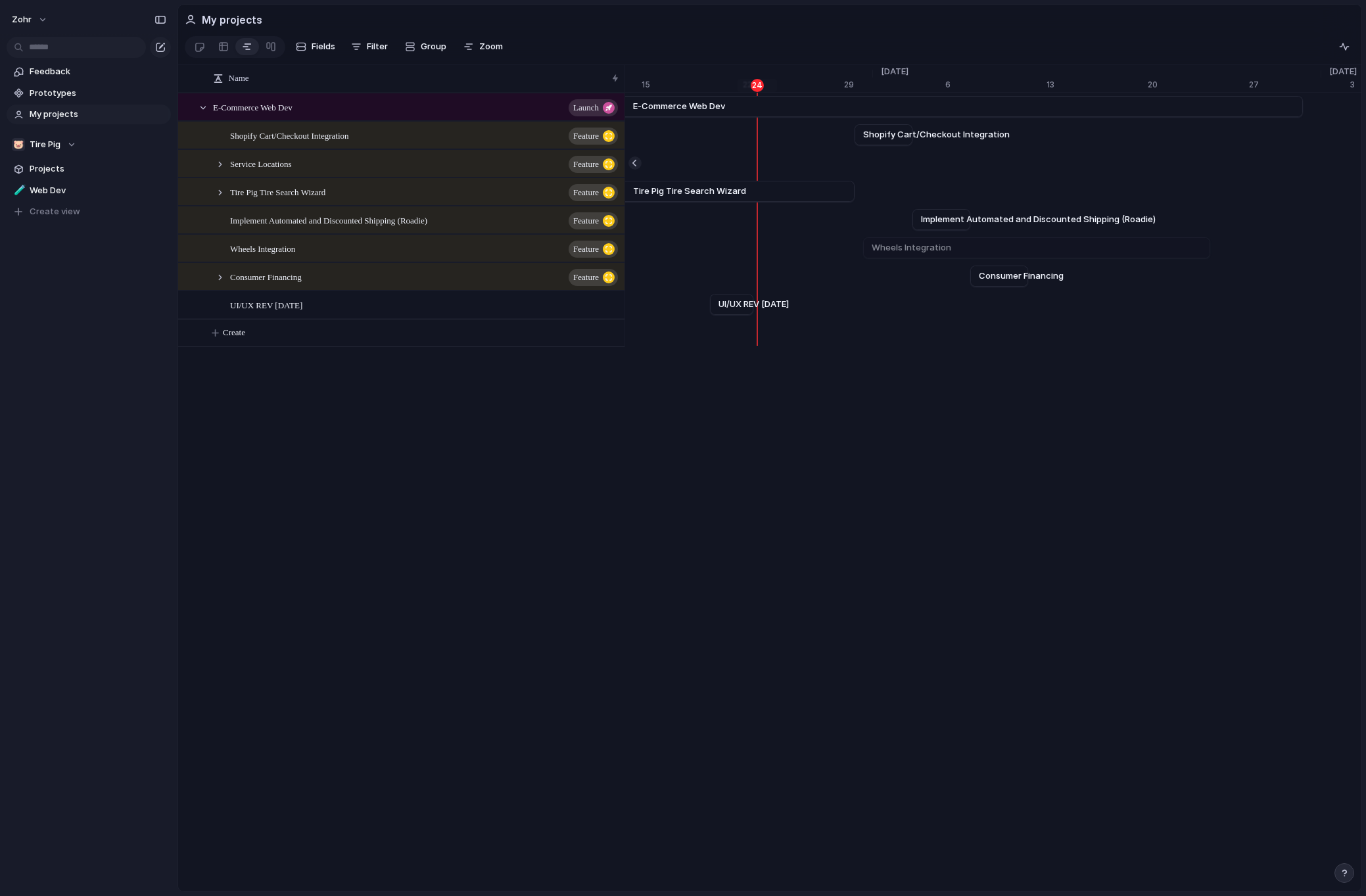
scroll to position [0, 16091]
click at [105, 437] on div "zohr Feedback Prototypes My projects 🐷 Tire Pig Projects 🧪 Web Dev To pick up a…" at bounding box center [89, 448] width 178 height 896
click at [94, 429] on div "zohr Feedback Prototypes My projects 🐷 Tire Pig Projects 🧪 Web Dev To pick up a…" at bounding box center [89, 448] width 178 height 896
click at [61, 423] on div "zohr Feedback Prototypes My projects 🐷 Tire Pig Projects 🧪 Web Dev To pick up a…" at bounding box center [89, 448] width 178 height 896
click at [91, 313] on div "Feedback Prototypes My projects 🐷 Tire Pig Projects 🧪 Web Dev To pick up a drag…" at bounding box center [89, 164] width 178 height 328
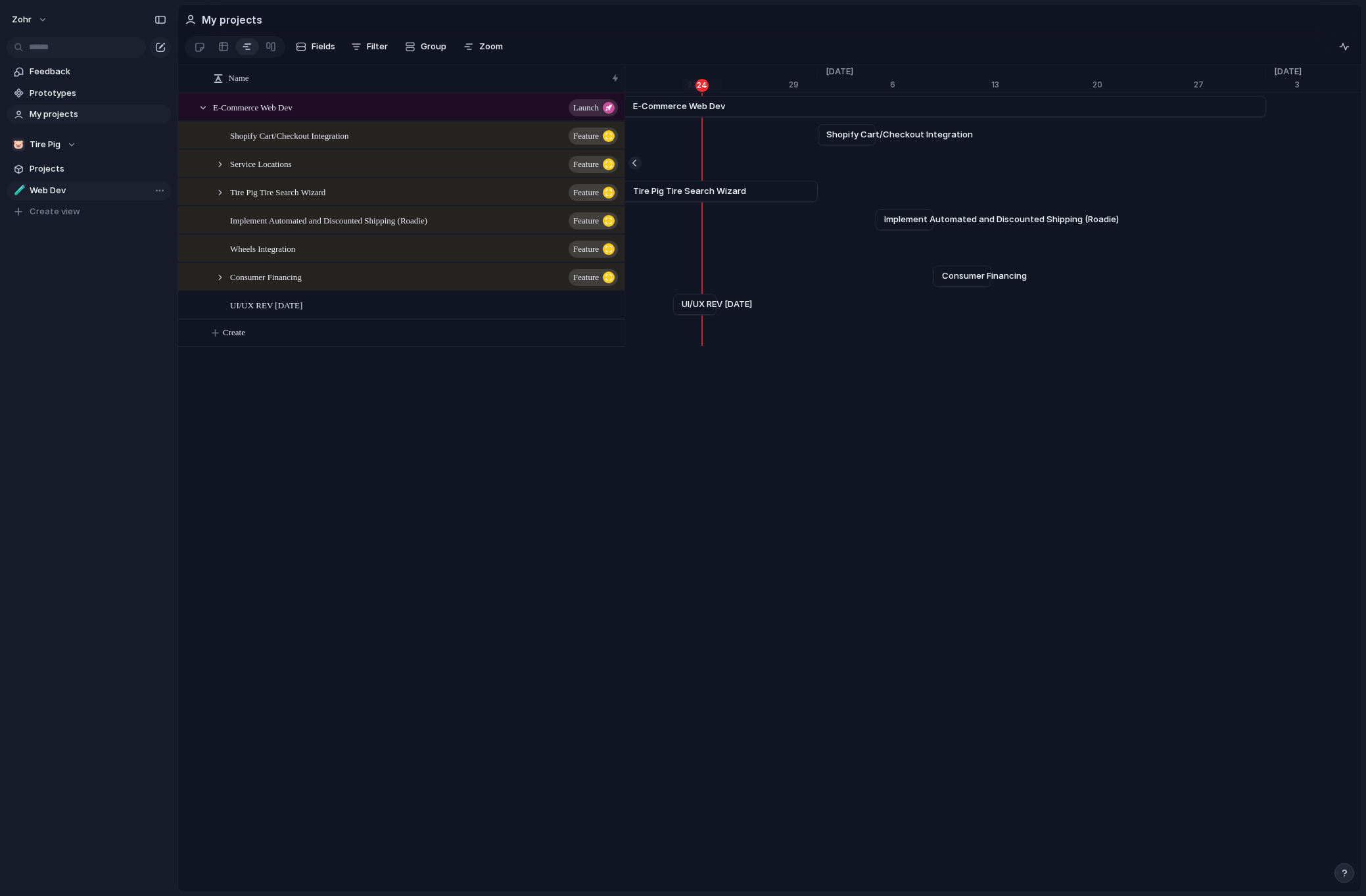
click at [68, 185] on span "Web Dev" at bounding box center [98, 190] width 137 height 13
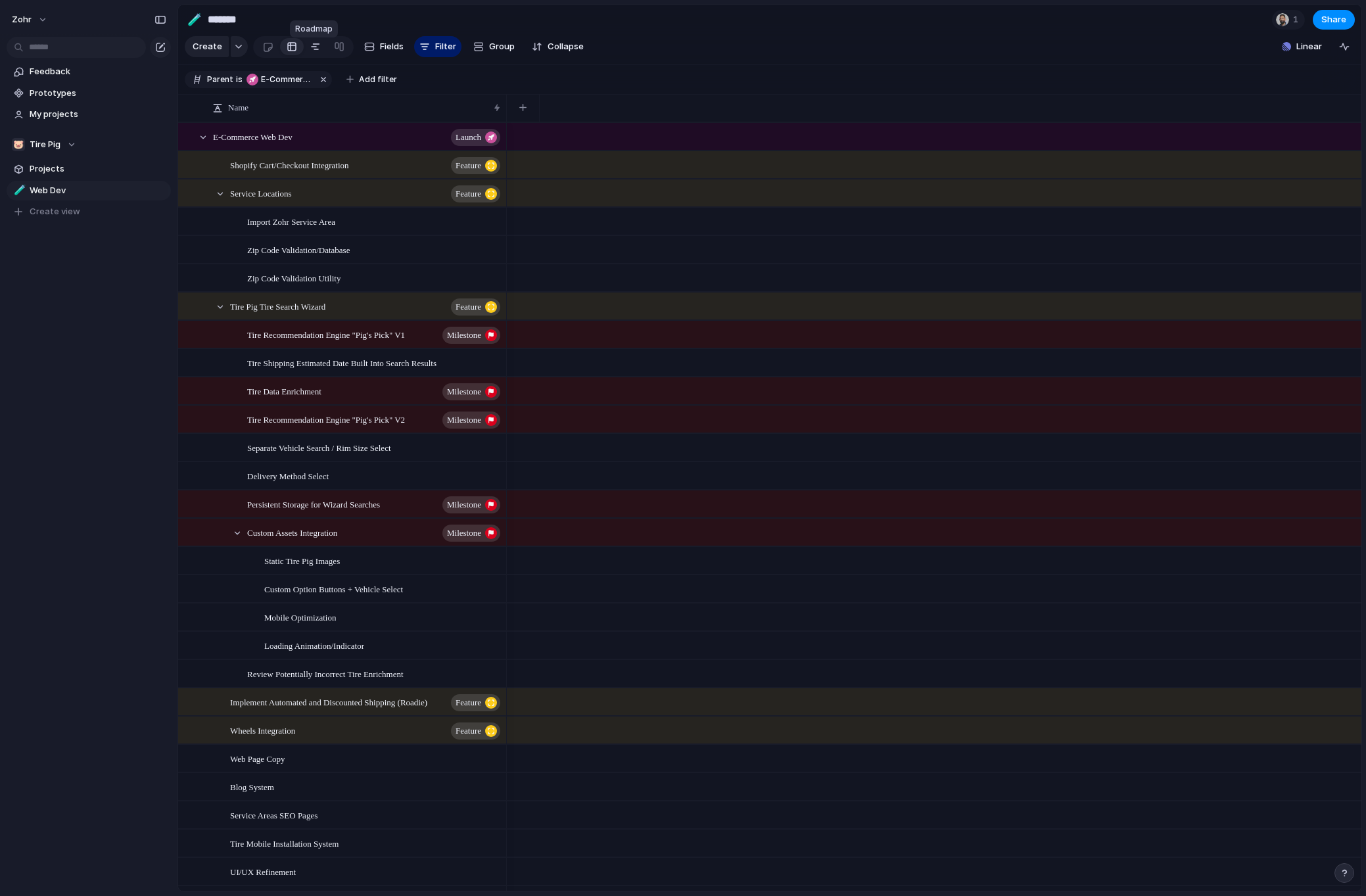
click at [310, 57] on div at bounding box center [315, 46] width 10 height 21
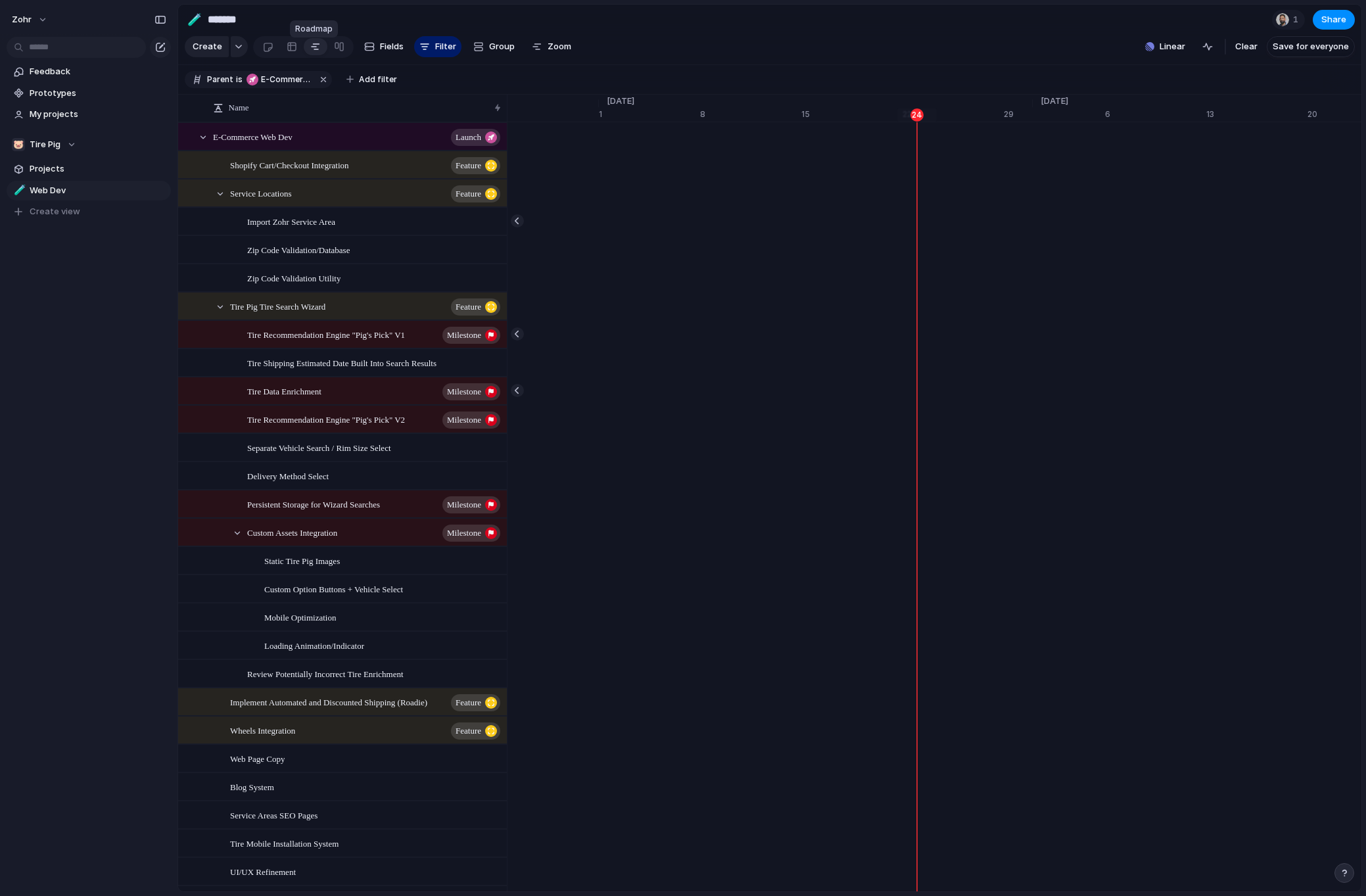
scroll to position [0, 15759]
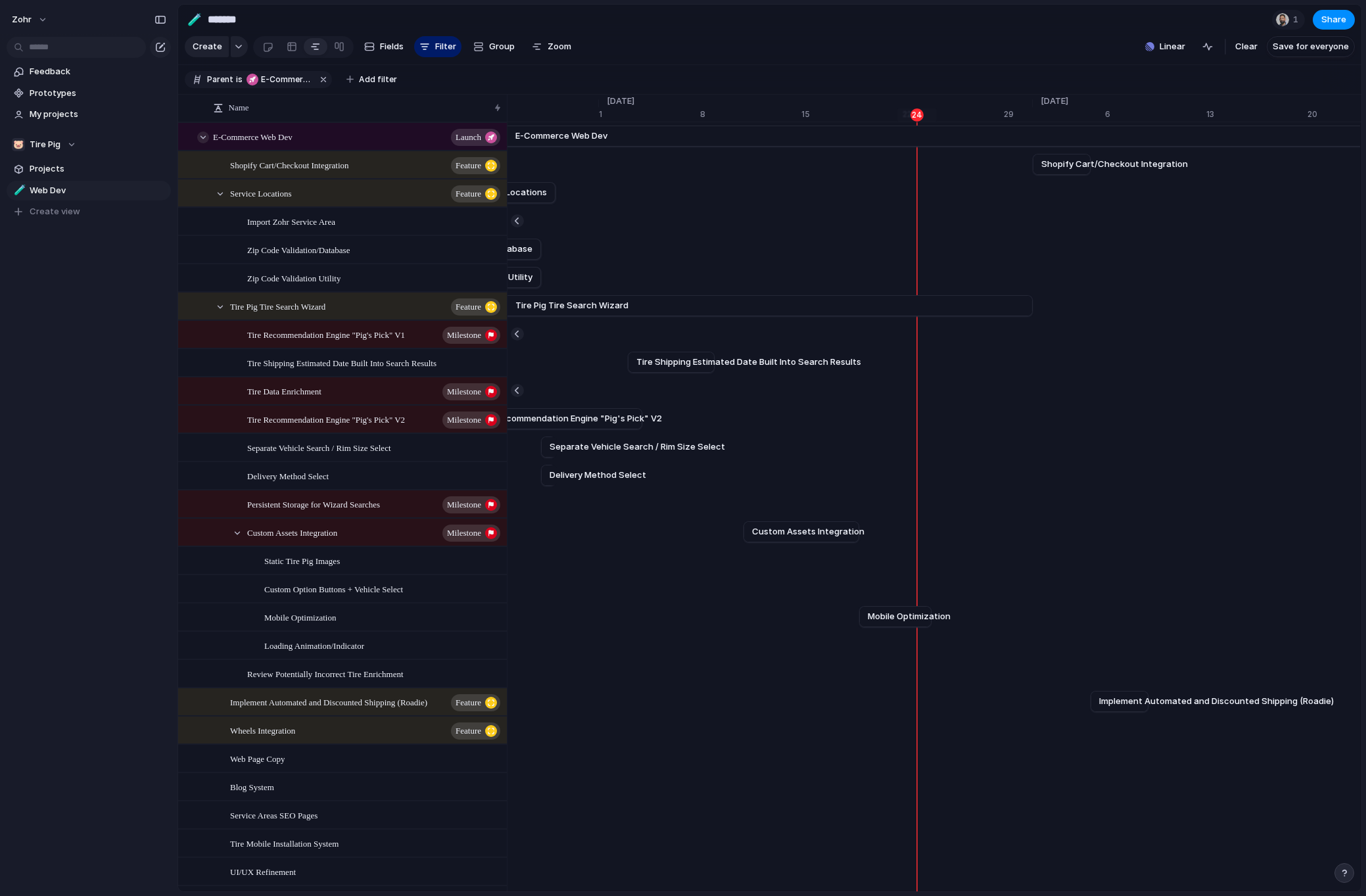
click at [205, 143] on div at bounding box center [203, 137] width 12 height 12
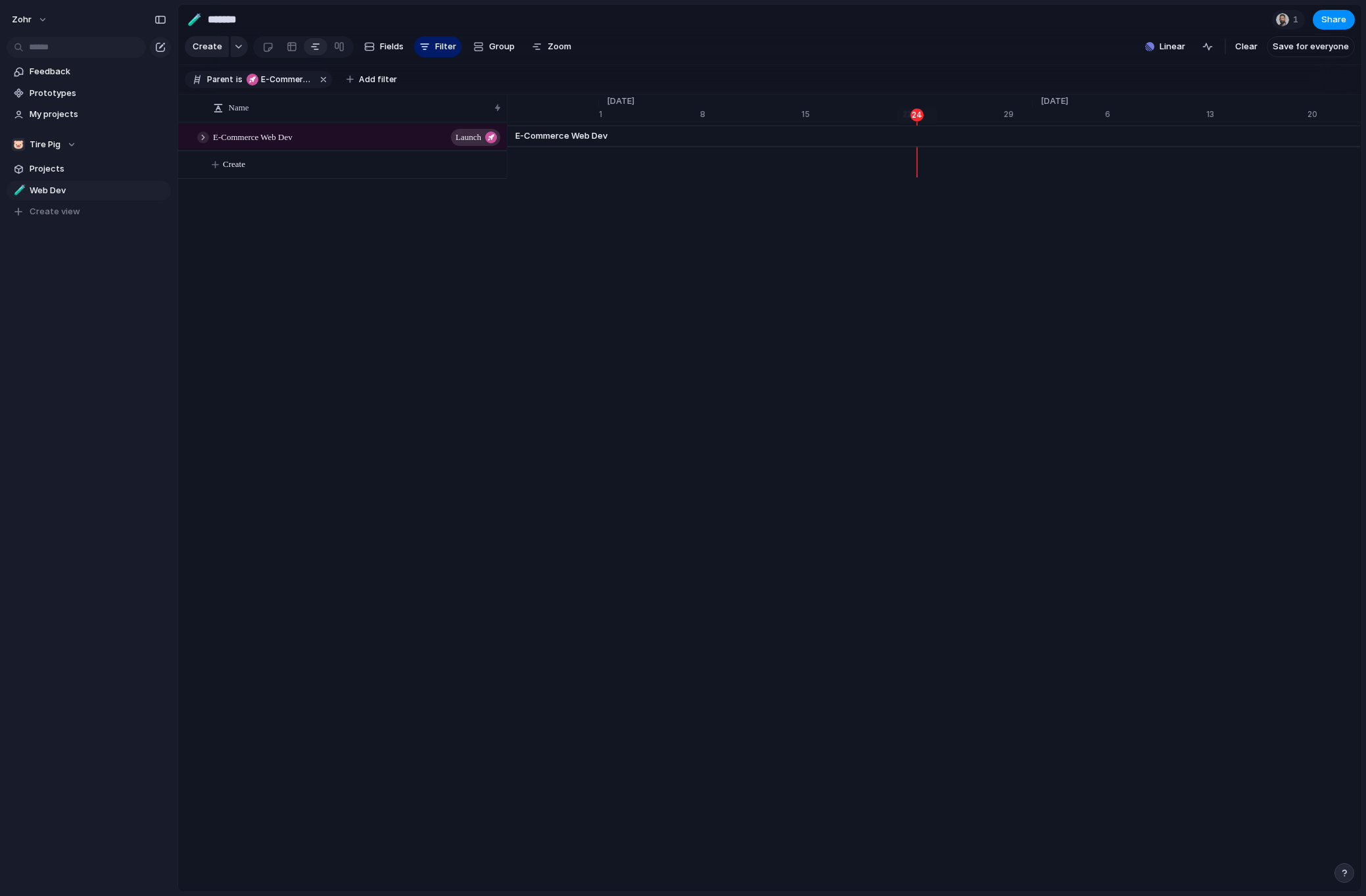
click at [205, 143] on div at bounding box center [203, 137] width 12 height 12
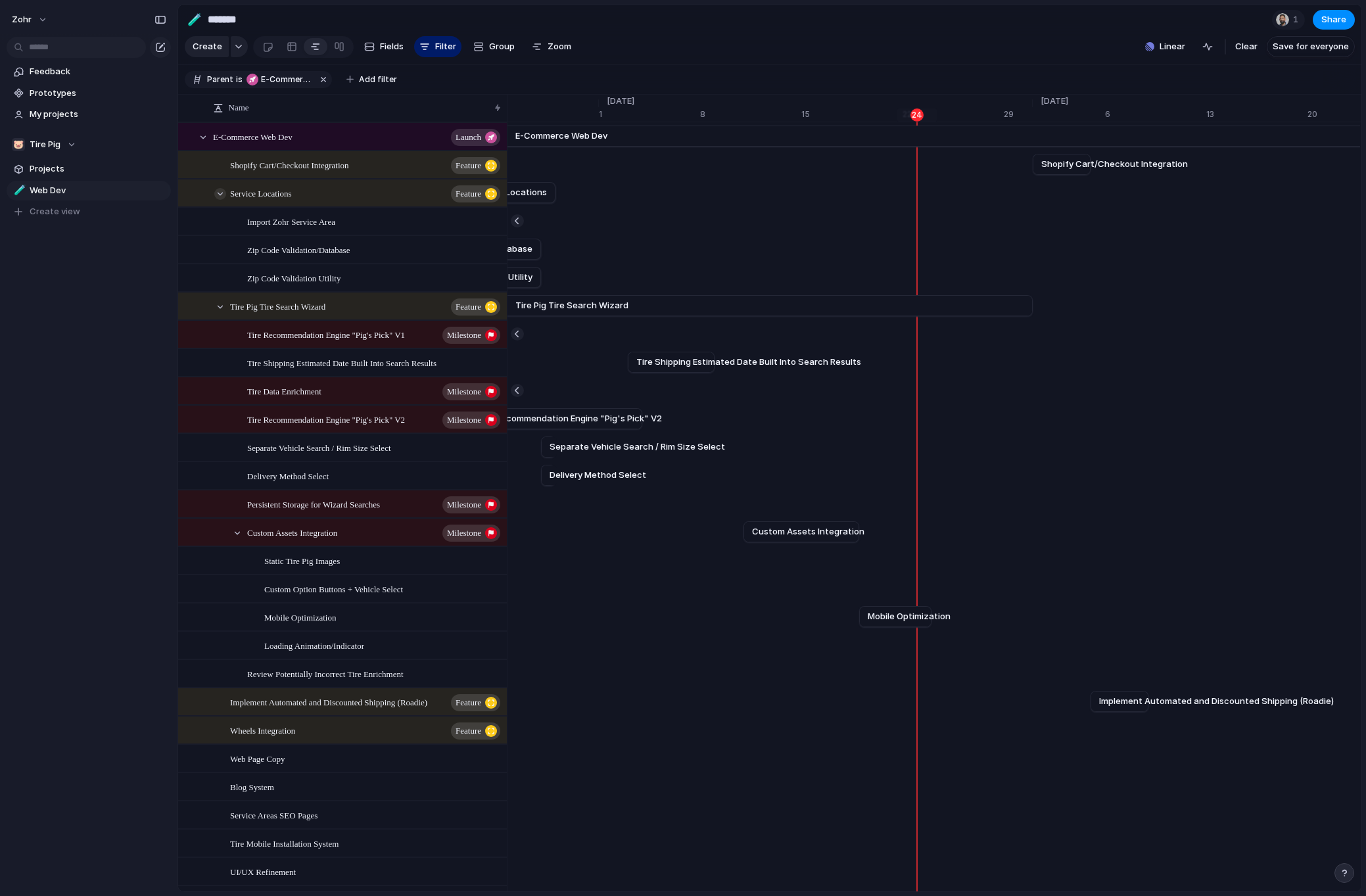
click at [218, 200] on div at bounding box center [220, 194] width 12 height 12
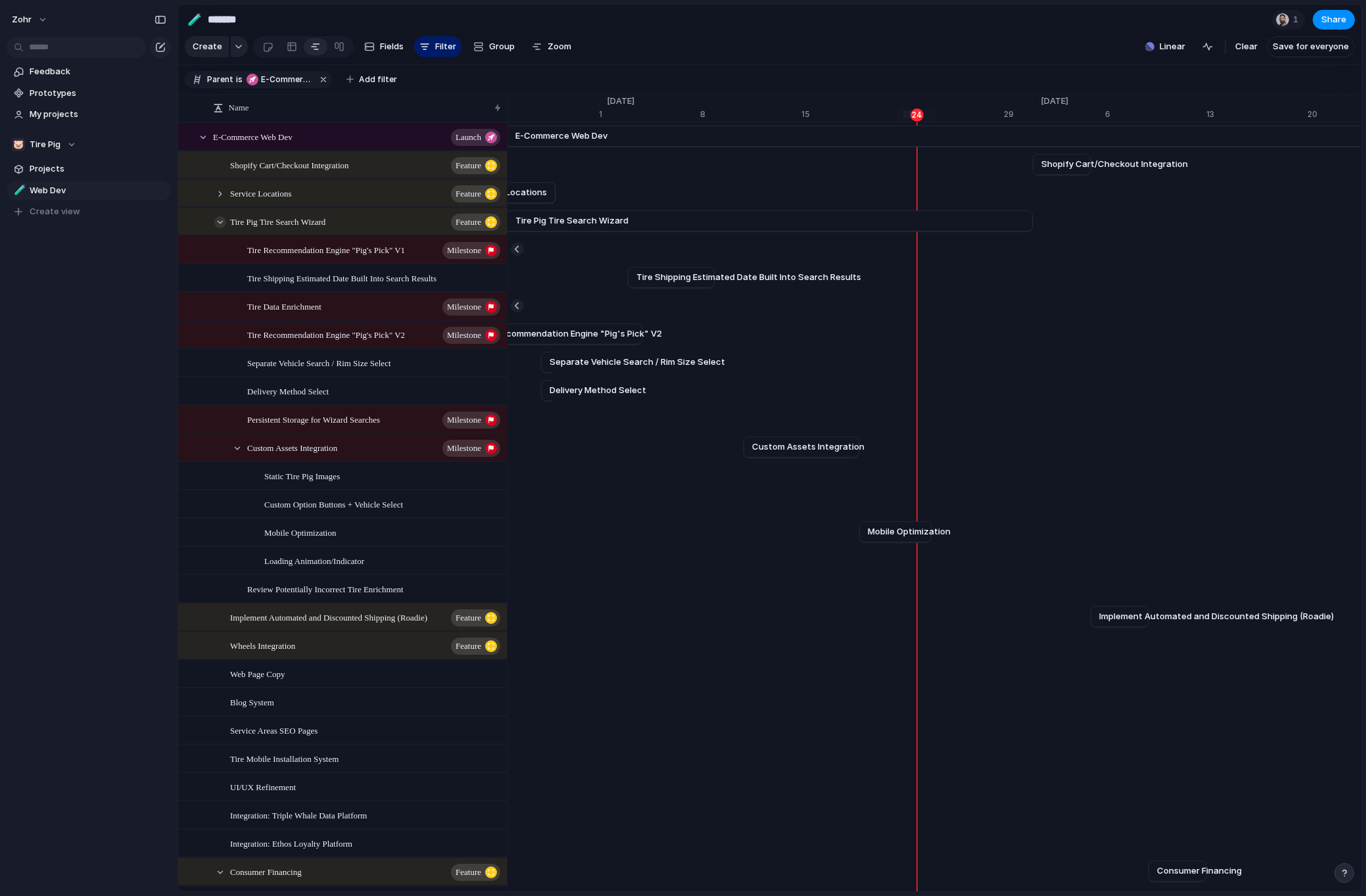
click at [222, 228] on div at bounding box center [220, 222] width 12 height 12
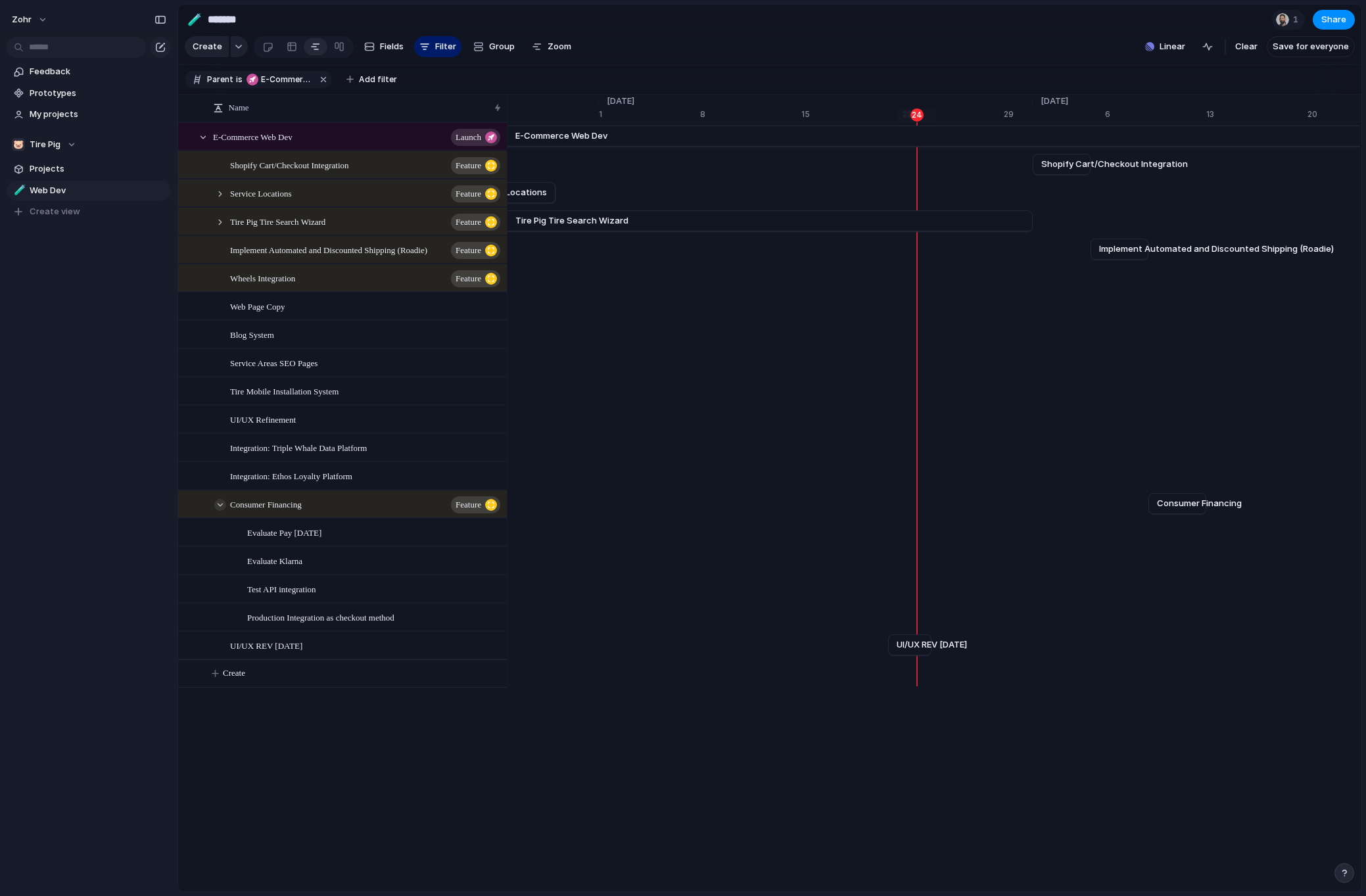
click at [220, 511] on div at bounding box center [220, 504] width 12 height 12
